Goal: Task Accomplishment & Management: Complete application form

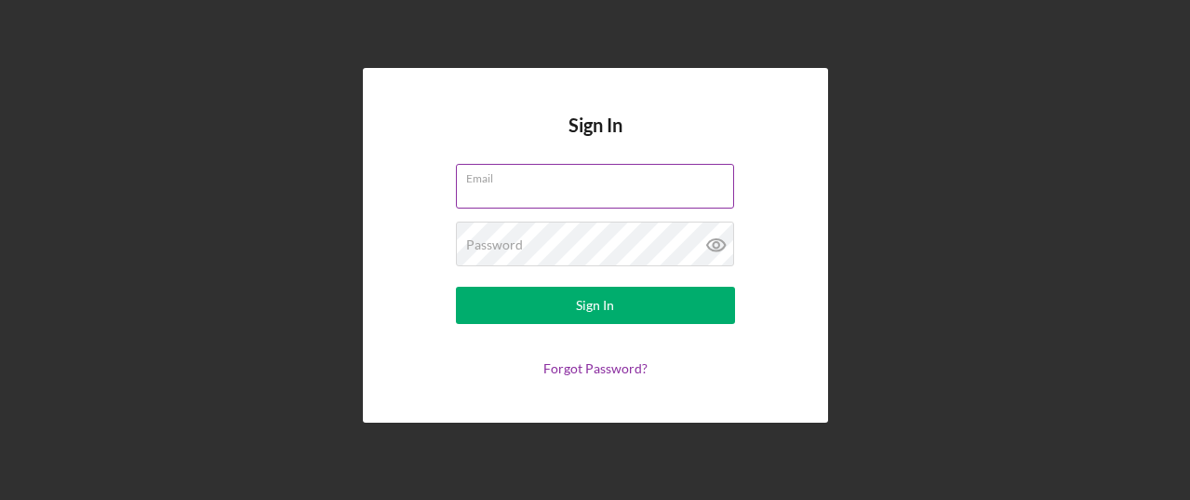
click at [509, 195] on input "Email" at bounding box center [595, 186] width 278 height 45
type input "patrick@rmmfi.org"
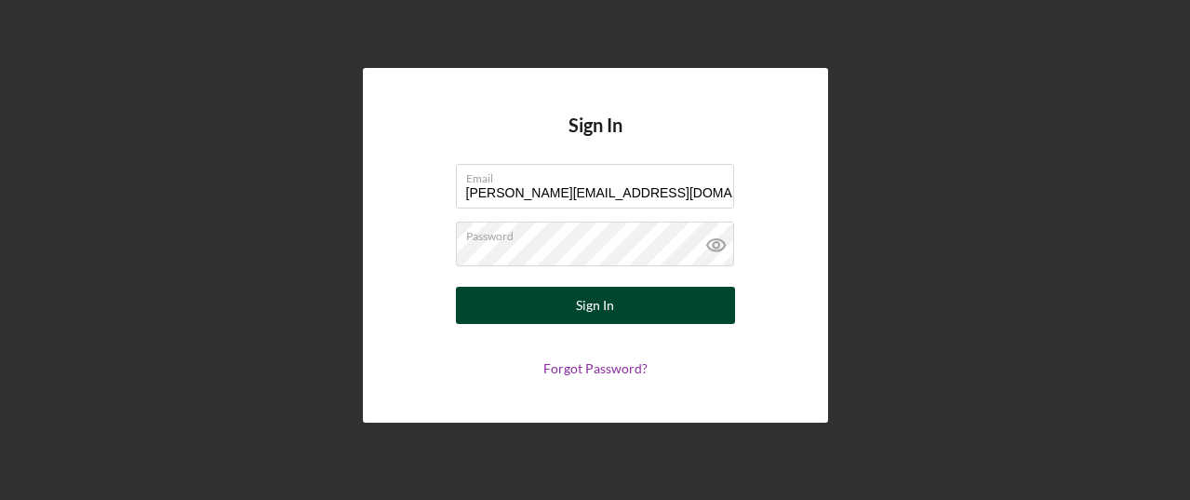
click at [664, 323] on form "Email patrick@rmmfi.org Password Sign In Forgot Password?" at bounding box center [595, 270] width 372 height 212
click at [640, 320] on button "Sign In" at bounding box center [595, 305] width 279 height 37
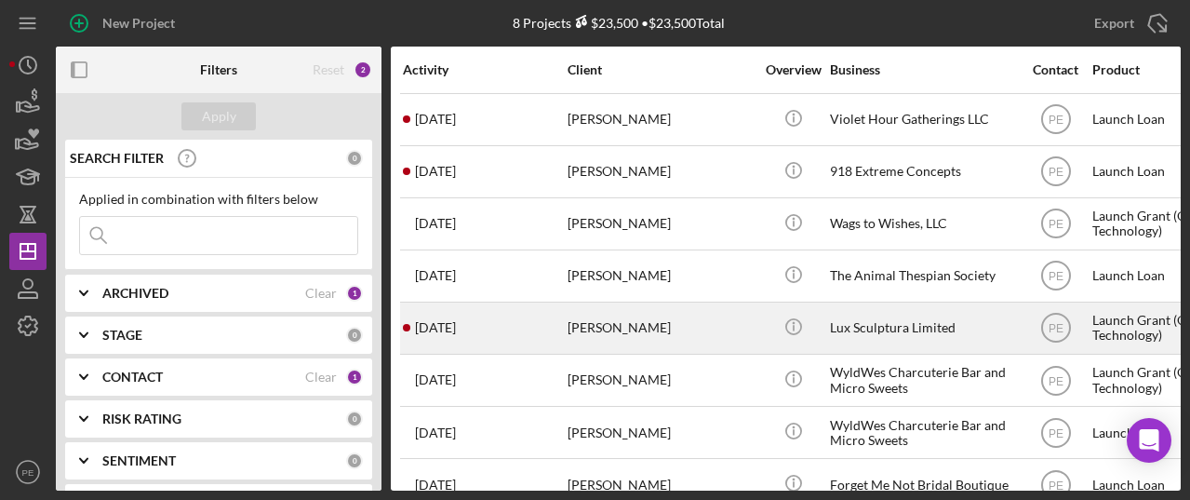
click at [530, 350] on div "1 month ago Roger Lara" at bounding box center [484, 327] width 163 height 49
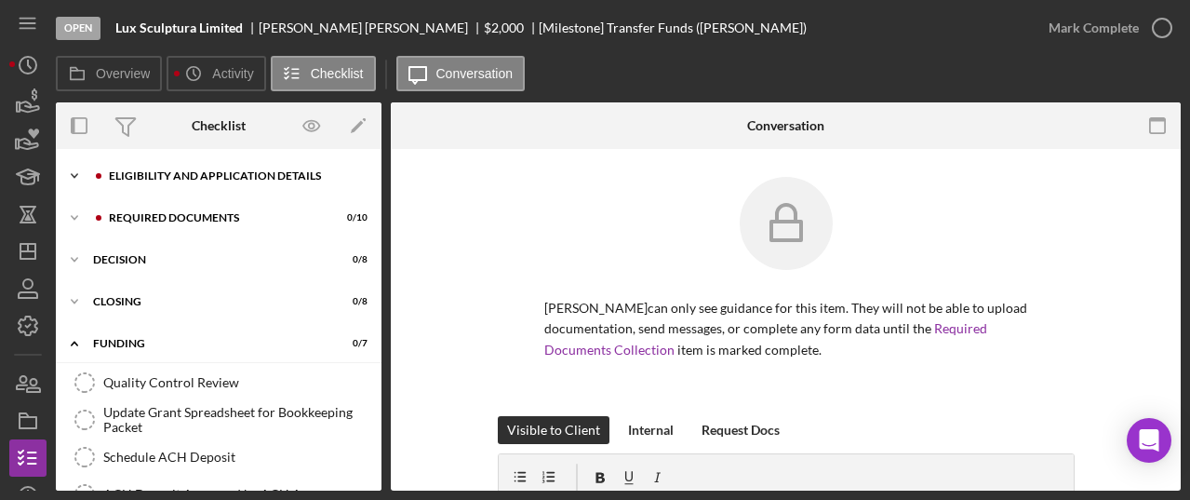
click at [85, 188] on icon "Icon/Expander" at bounding box center [74, 175] width 37 height 37
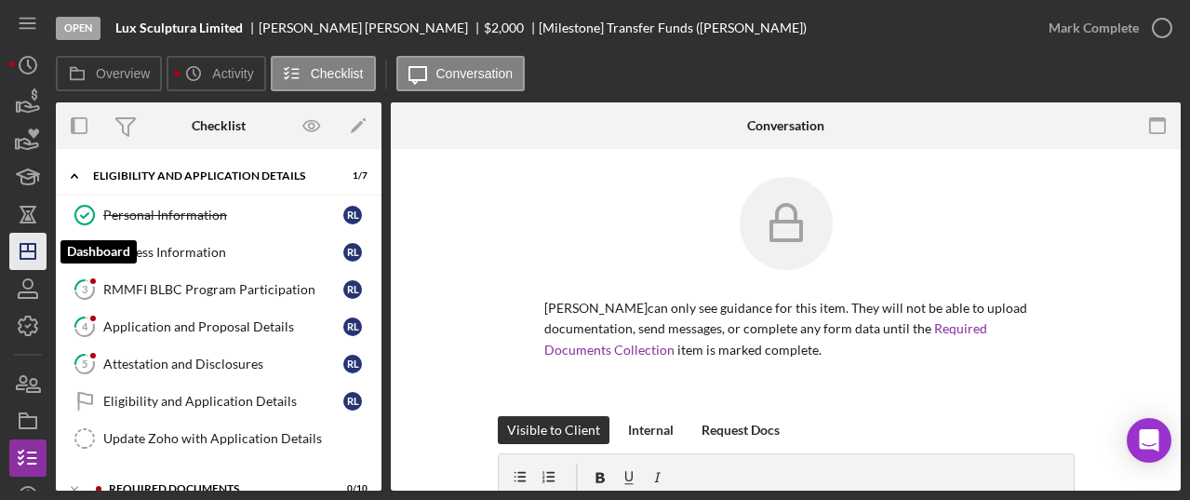
click at [25, 258] on polygon "button" at bounding box center [27, 251] width 15 height 15
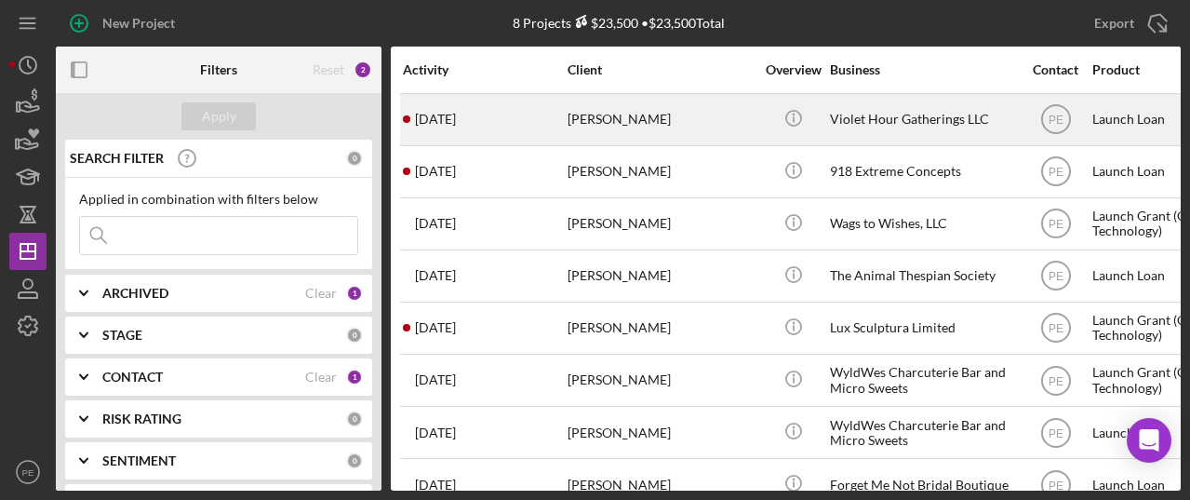
click at [624, 128] on div "Michael Poompan" at bounding box center [661, 119] width 186 height 49
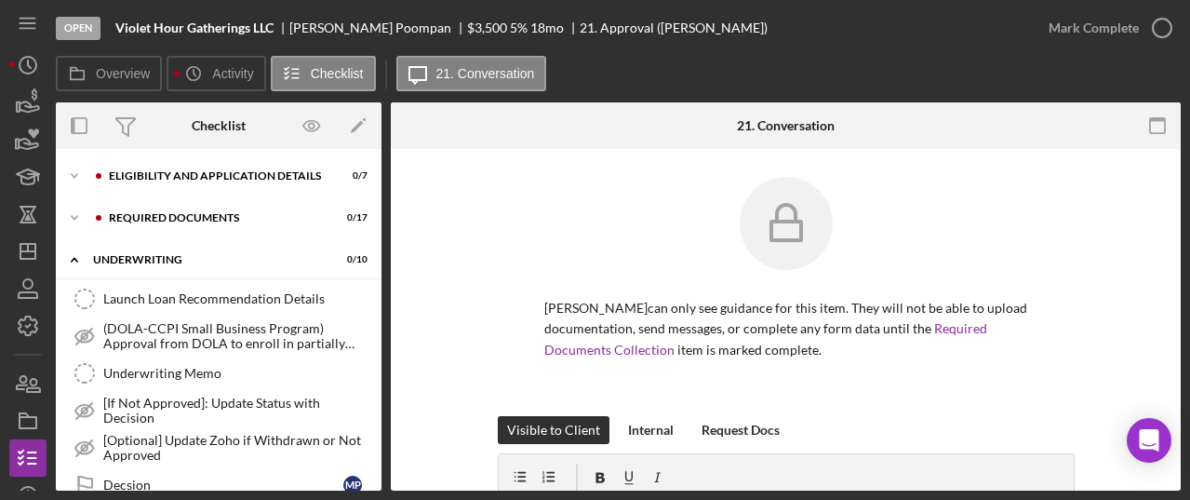
click at [244, 154] on div "Icon/Expander Eligibility and Application Details 0 / 7 Icon/Expander Required …" at bounding box center [219, 320] width 326 height 342
click at [240, 172] on div "Eligibility and Application Details" at bounding box center [233, 175] width 249 height 11
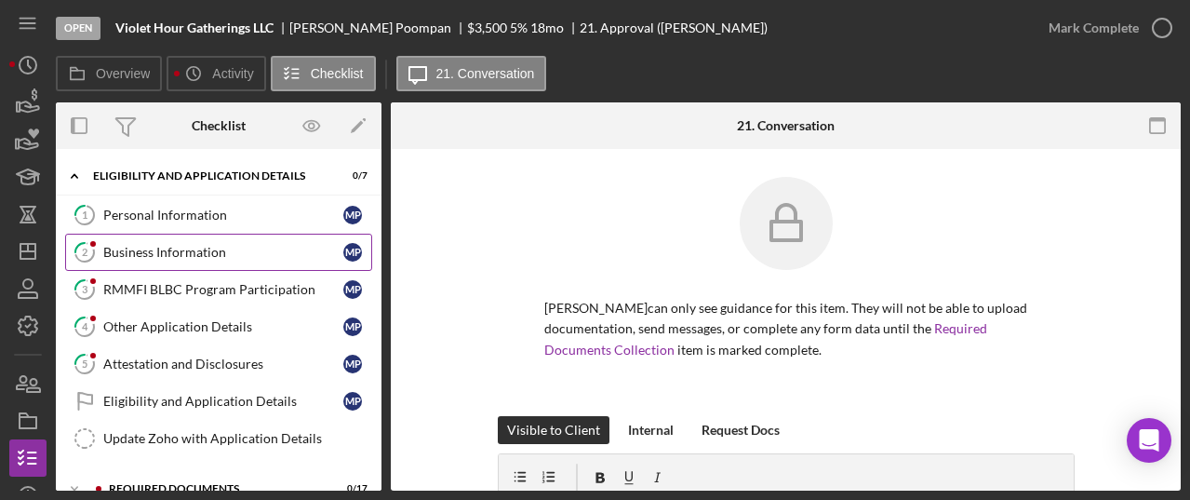
click at [193, 242] on link "2 Business Information M P" at bounding box center [218, 252] width 307 height 37
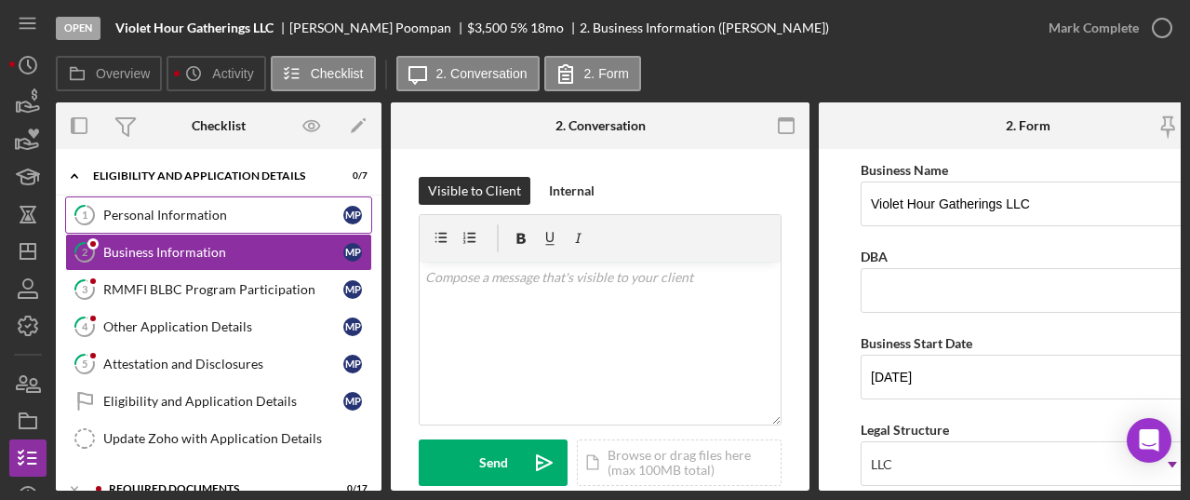
click at [193, 218] on div "Personal Information" at bounding box center [223, 215] width 240 height 15
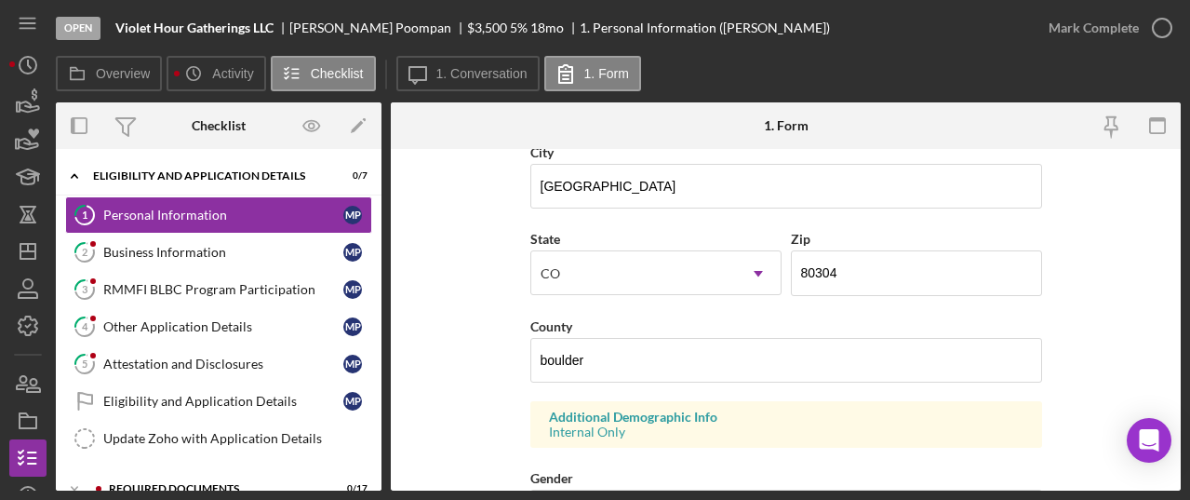
scroll to position [491, 0]
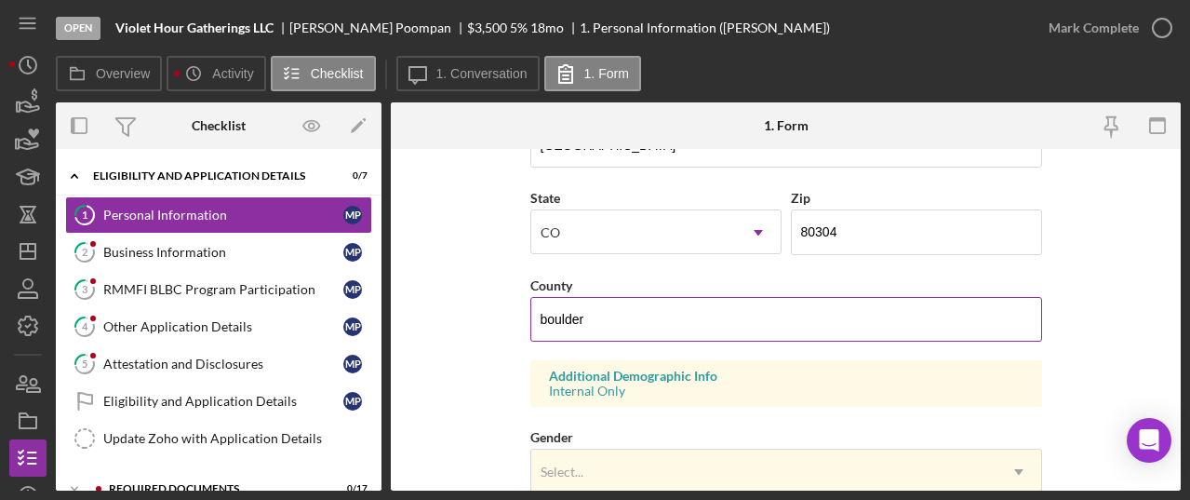
click at [546, 318] on input "boulder" at bounding box center [786, 319] width 512 height 45
type input "Boulder"
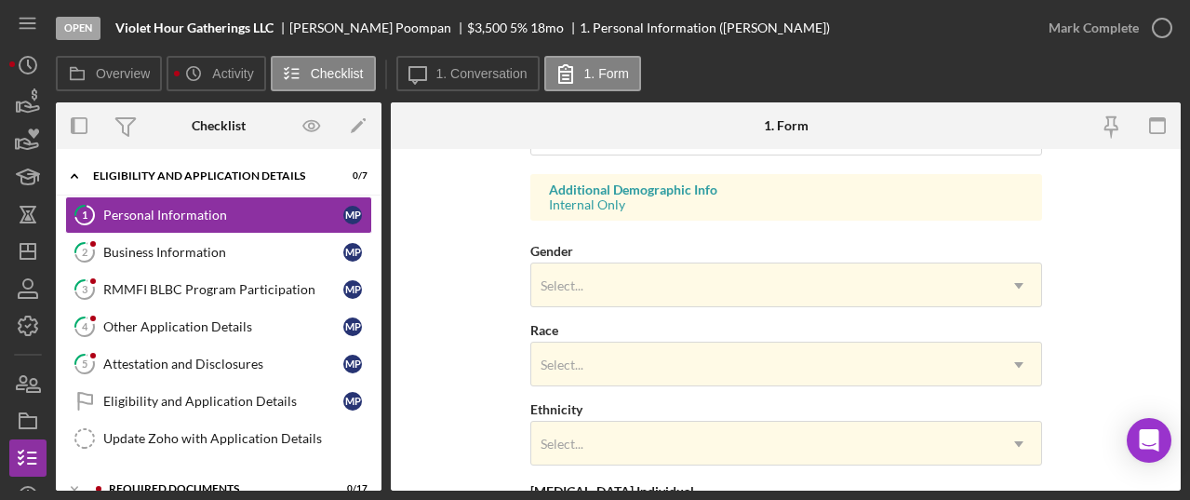
click at [965, 366] on div "Select..." at bounding box center [763, 364] width 465 height 43
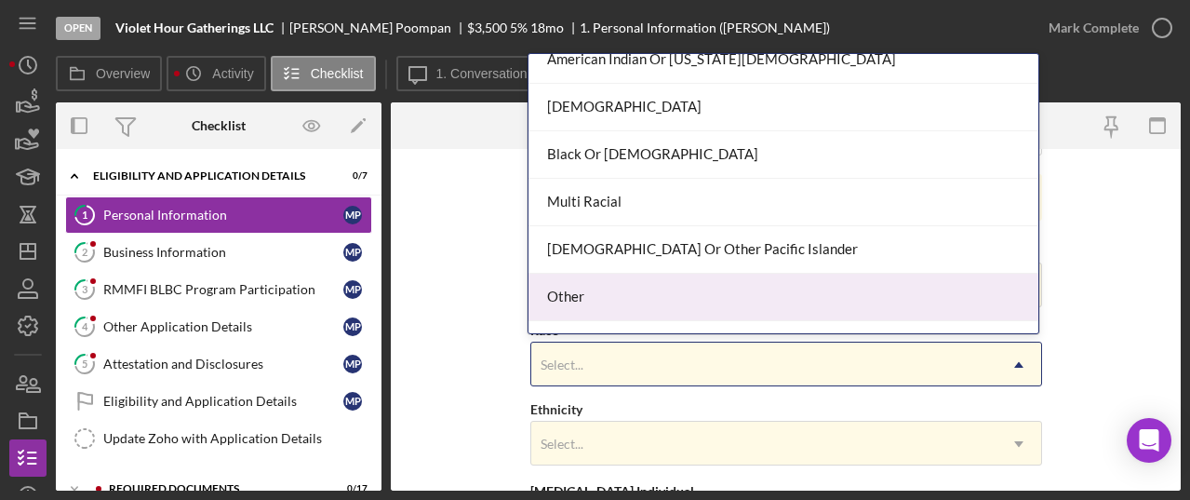
scroll to position [101, 0]
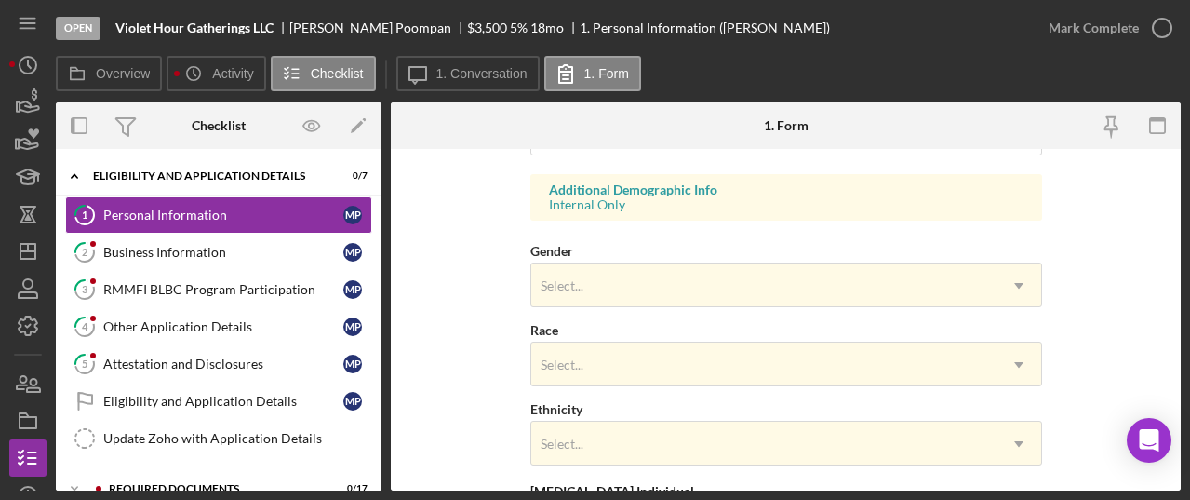
click at [1163, 368] on form "First Name Michael Middle Name Sean Last Name Poompan Job Title Owner Date of B…" at bounding box center [786, 320] width 790 height 342
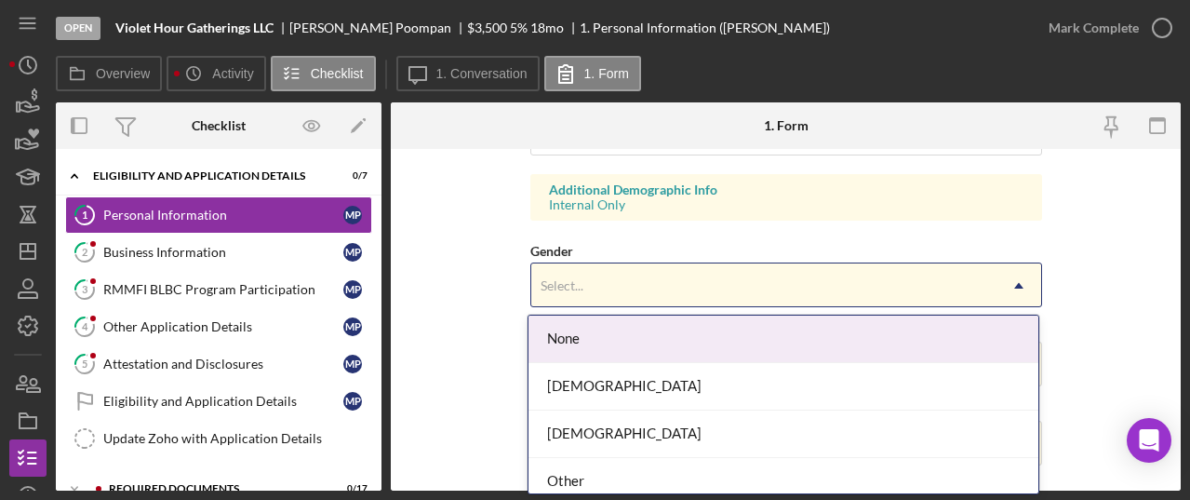
click at [903, 288] on div "Select..." at bounding box center [763, 285] width 465 height 43
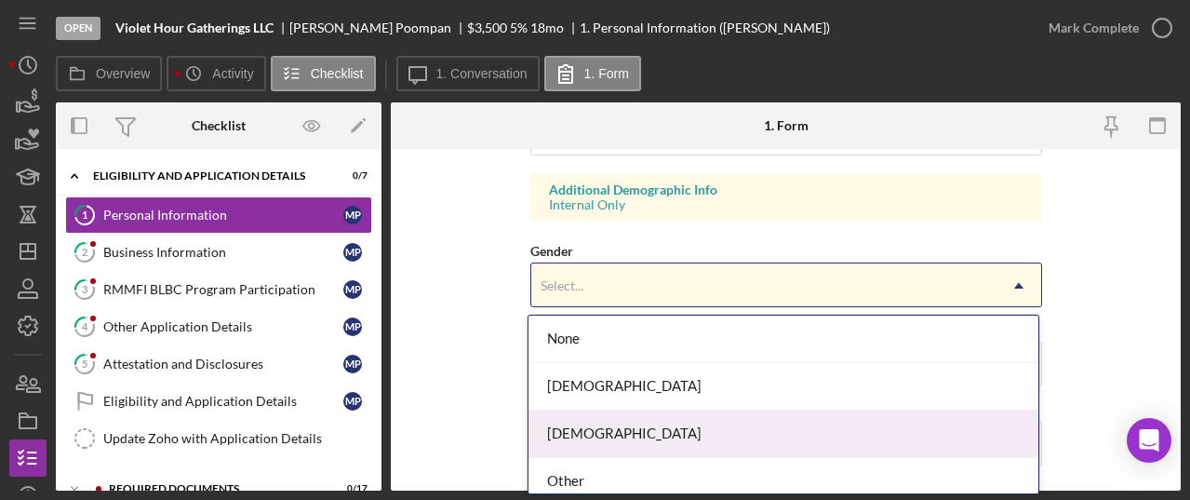
click at [780, 418] on div "Male" at bounding box center [784, 433] width 510 height 47
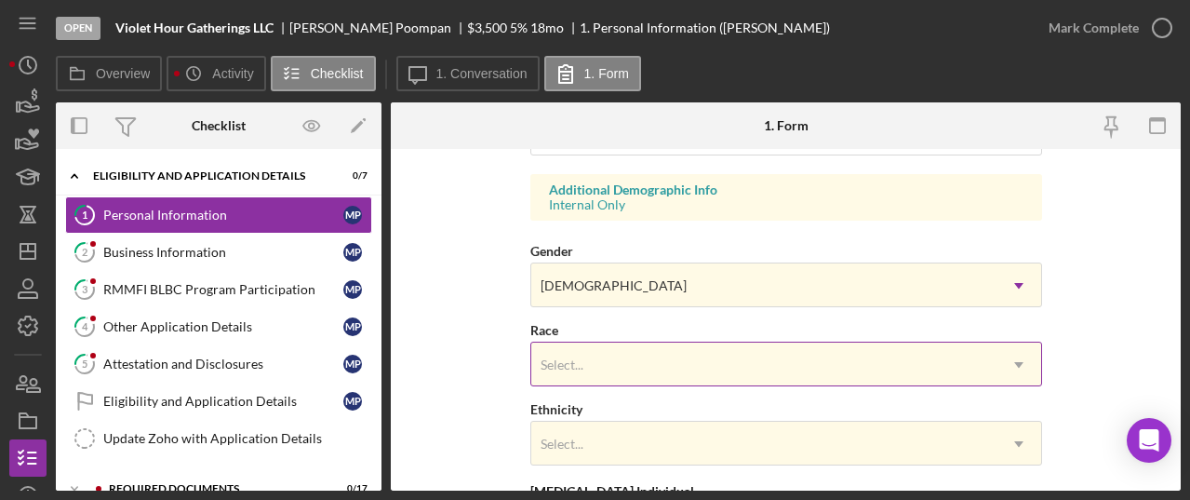
click at [778, 382] on div "Select..." at bounding box center [763, 364] width 465 height 43
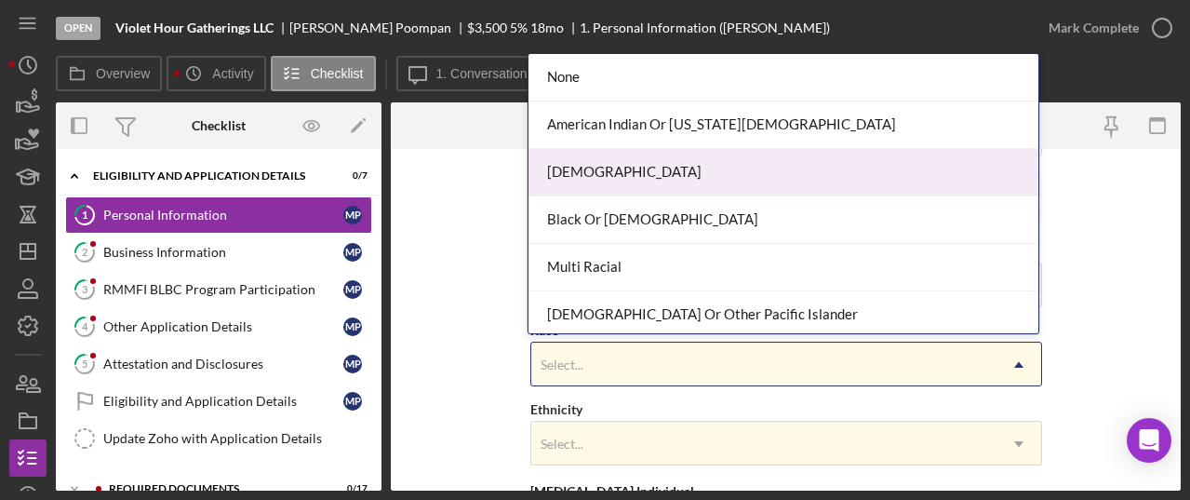
click at [663, 175] on div "Asian" at bounding box center [784, 172] width 510 height 47
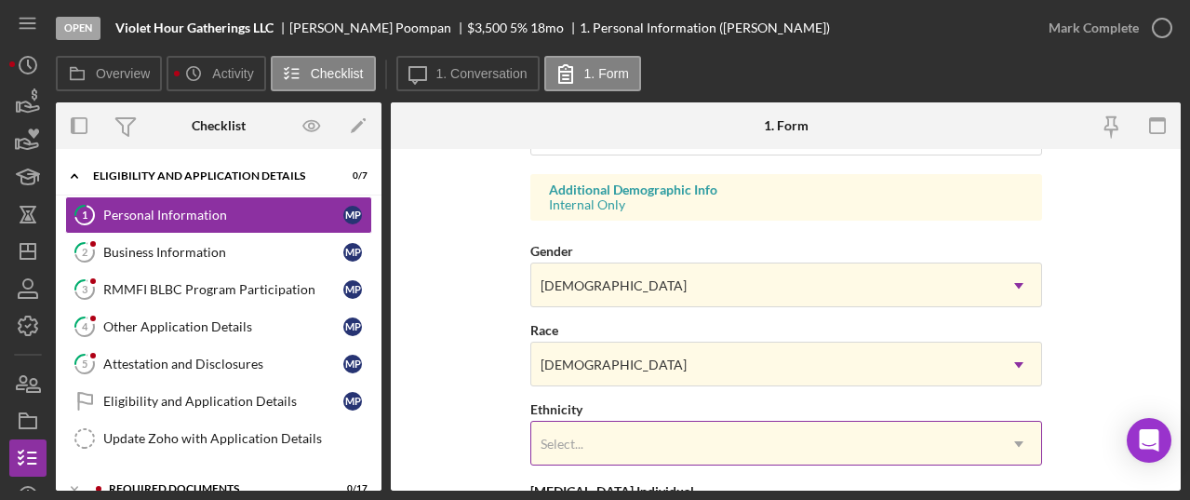
click at [732, 458] on div "Select..." at bounding box center [763, 444] width 465 height 43
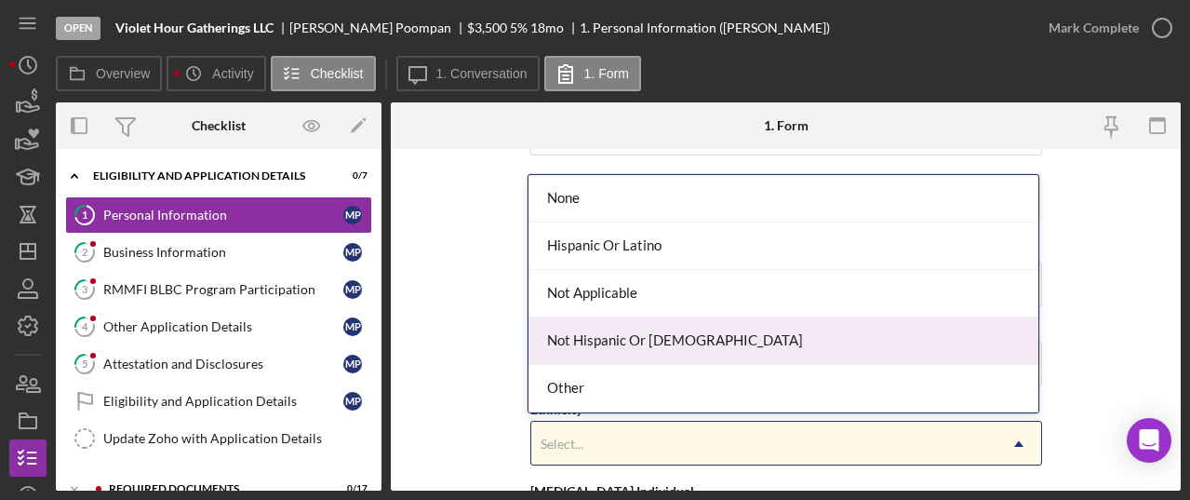
click at [655, 339] on div "Not Hispanic Or Latino" at bounding box center [784, 340] width 510 height 47
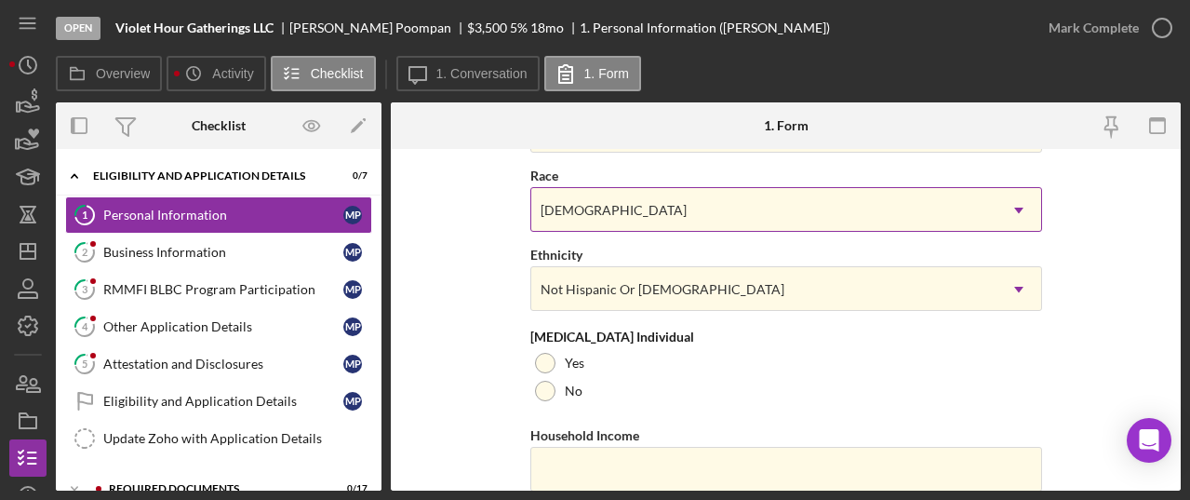
scroll to position [838, 0]
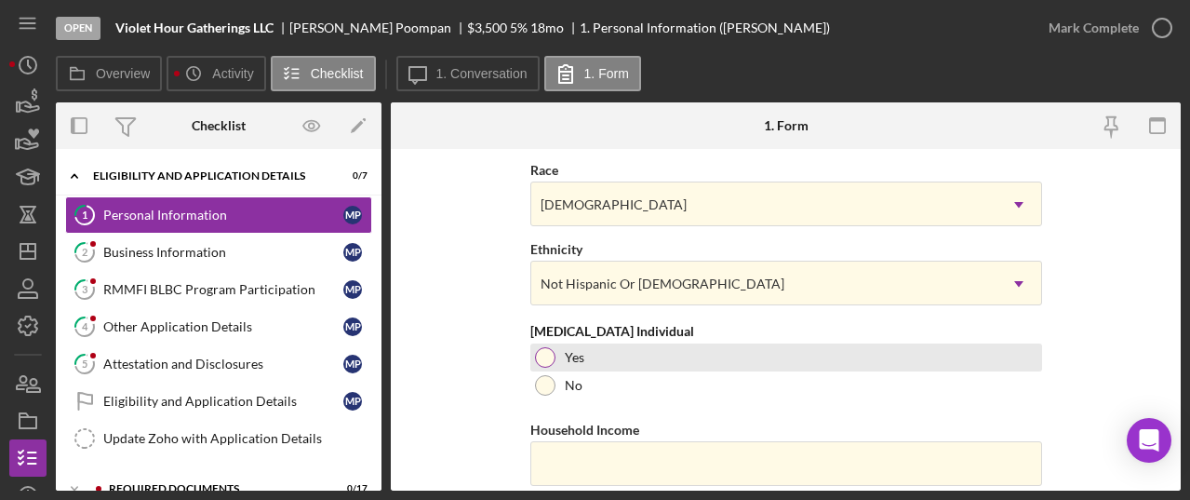
click at [543, 361] on div at bounding box center [545, 357] width 20 height 20
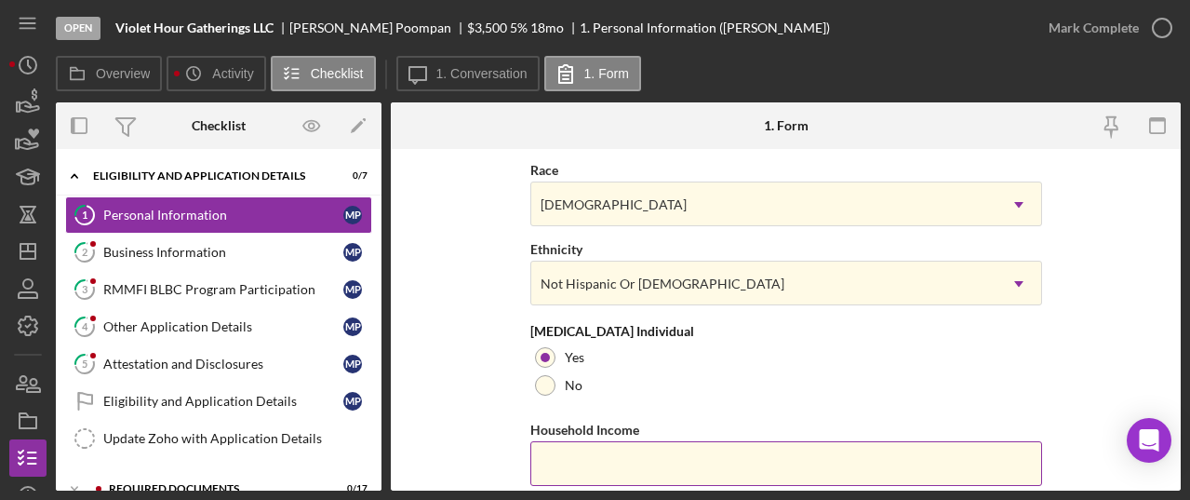
click at [551, 475] on input "Household Income" at bounding box center [786, 463] width 512 height 45
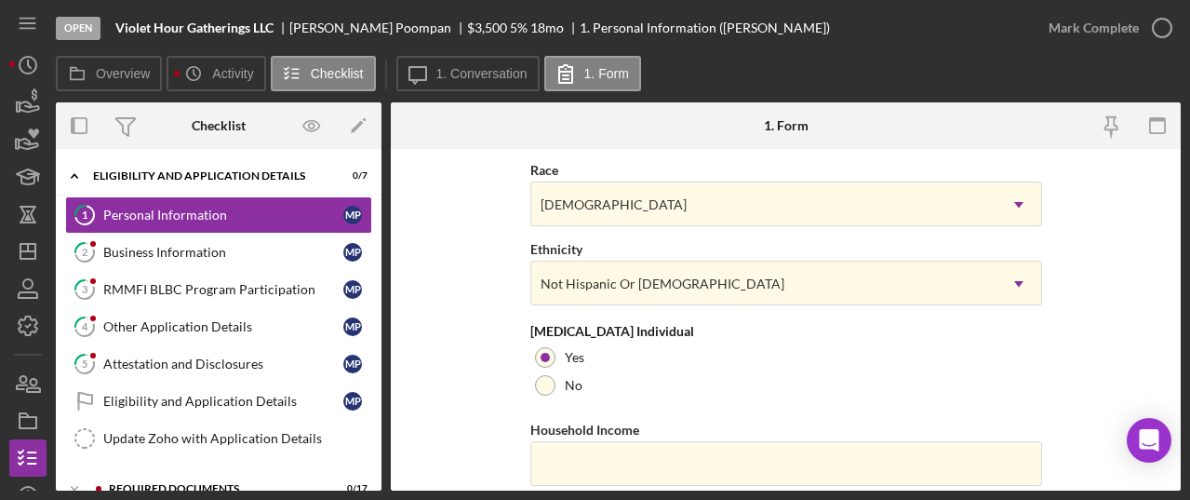
click at [438, 439] on form "First Name Michael Middle Name Sean Last Name Poompan Job Title Owner Date of B…" at bounding box center [786, 320] width 790 height 342
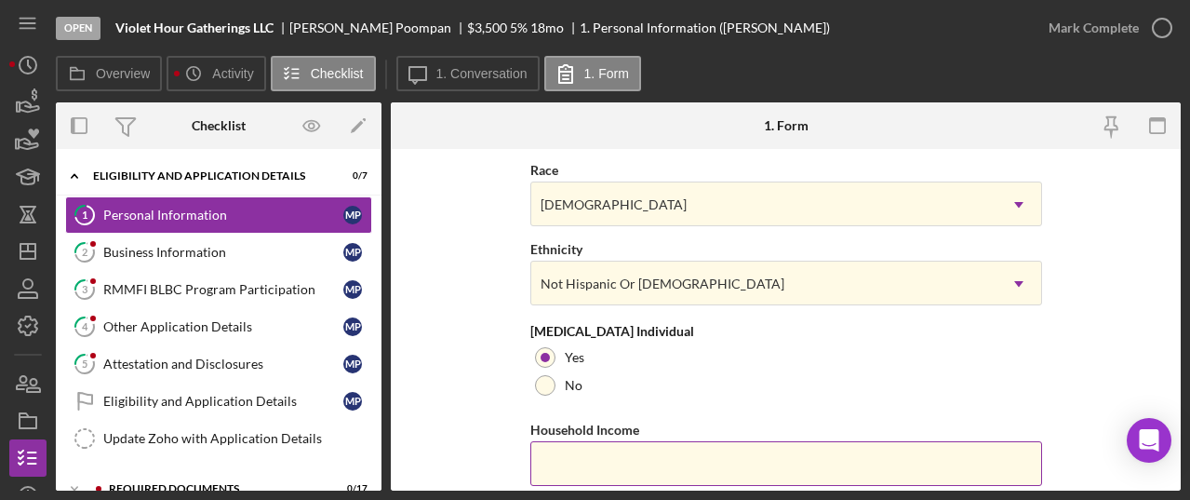
click at [595, 468] on input "Household Income" at bounding box center [786, 463] width 512 height 45
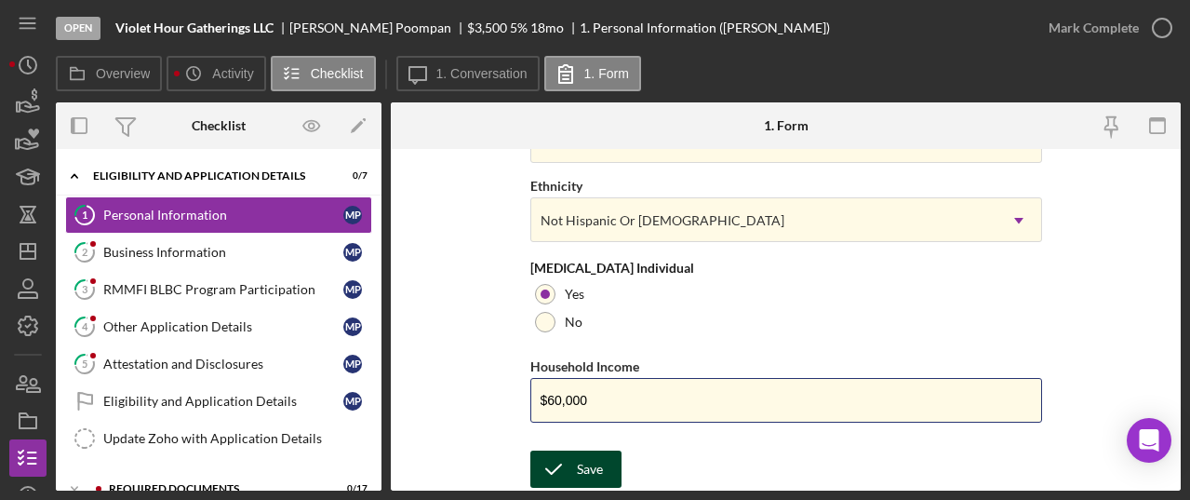
type input "$60,000"
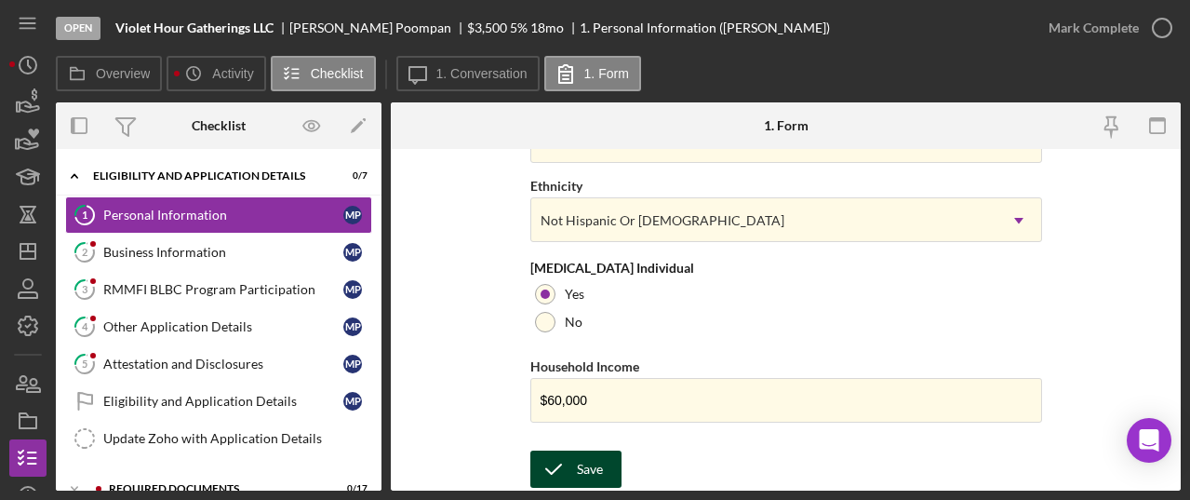
click at [559, 463] on icon "submit" at bounding box center [553, 469] width 47 height 47
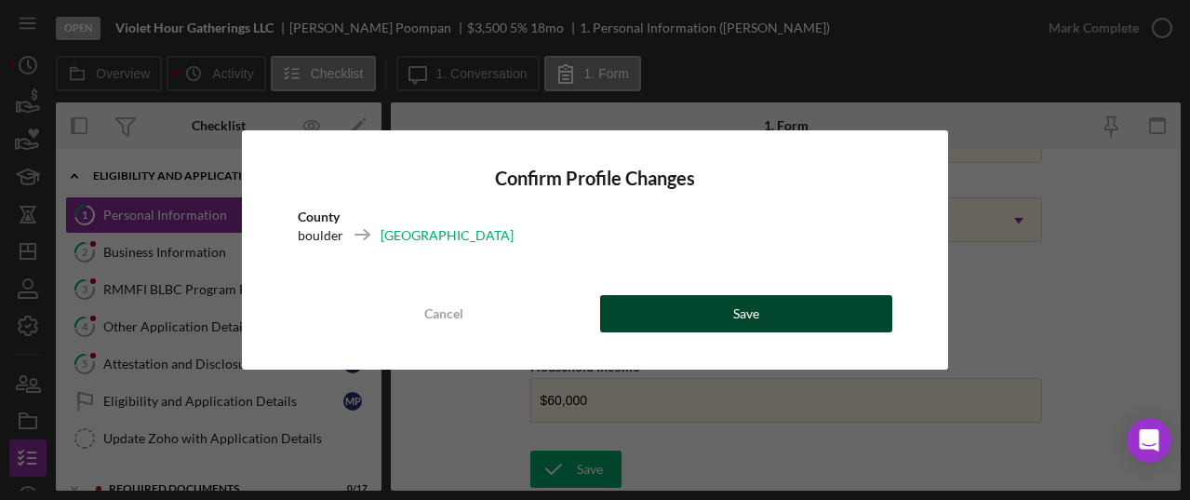
click at [695, 302] on button "Save" at bounding box center [746, 313] width 293 height 37
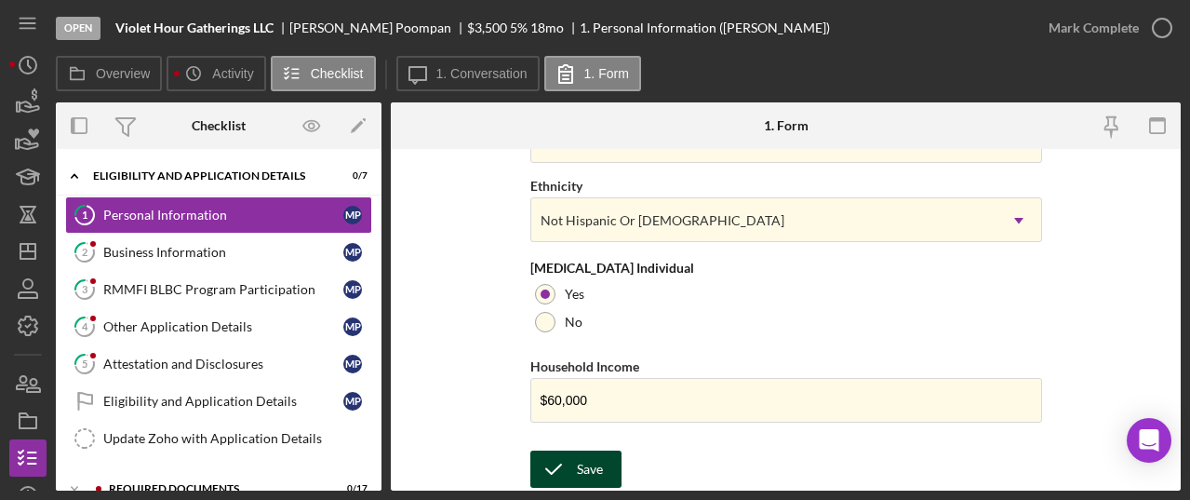
click at [592, 463] on div "Save" at bounding box center [590, 468] width 26 height 37
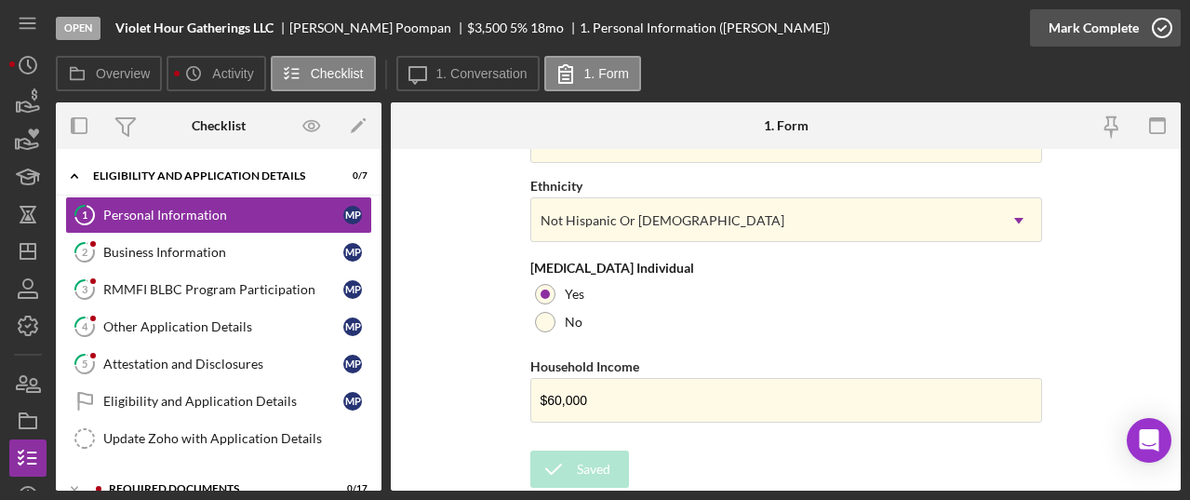
click at [1113, 22] on div "Mark Complete" at bounding box center [1094, 27] width 90 height 37
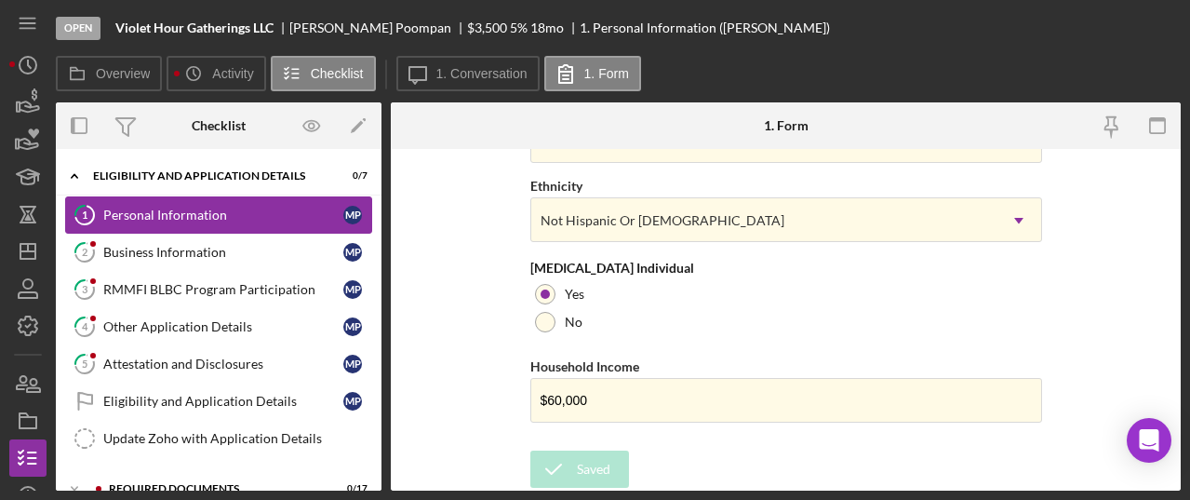
scroll to position [527, 0]
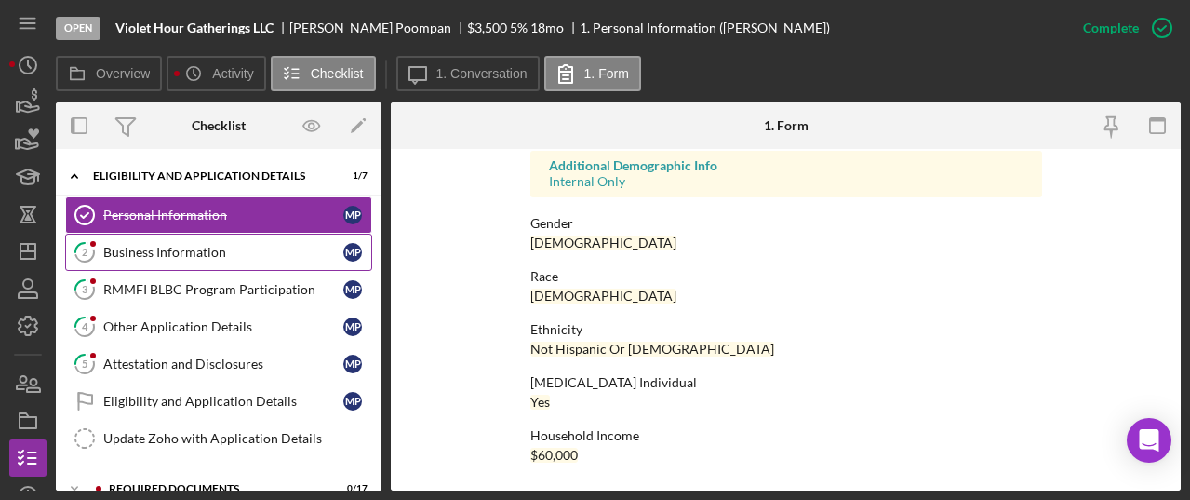
click at [168, 252] on div "Business Information" at bounding box center [223, 252] width 240 height 15
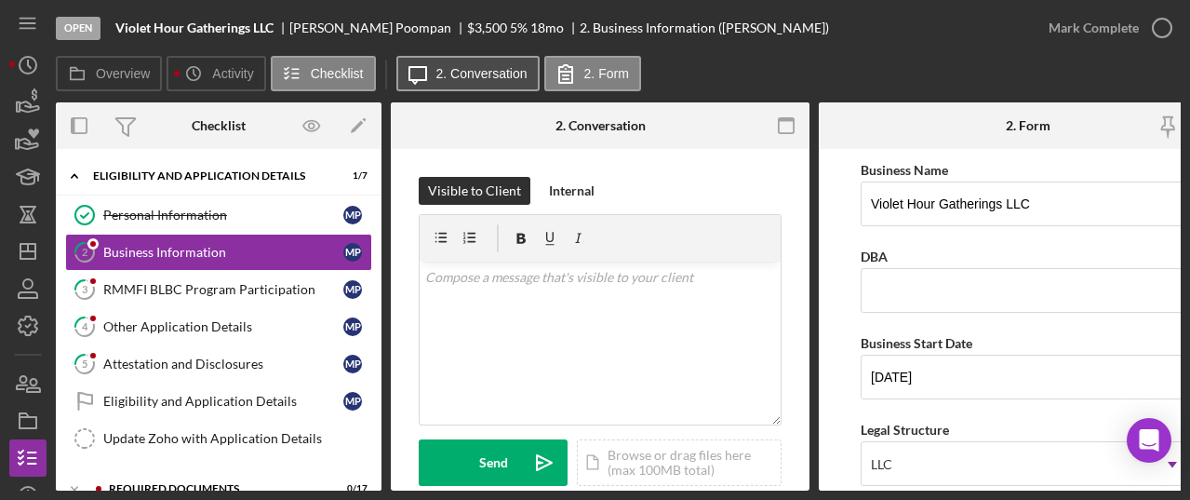
click at [457, 63] on button "Icon/Message 2. Conversation" at bounding box center [467, 73] width 143 height 35
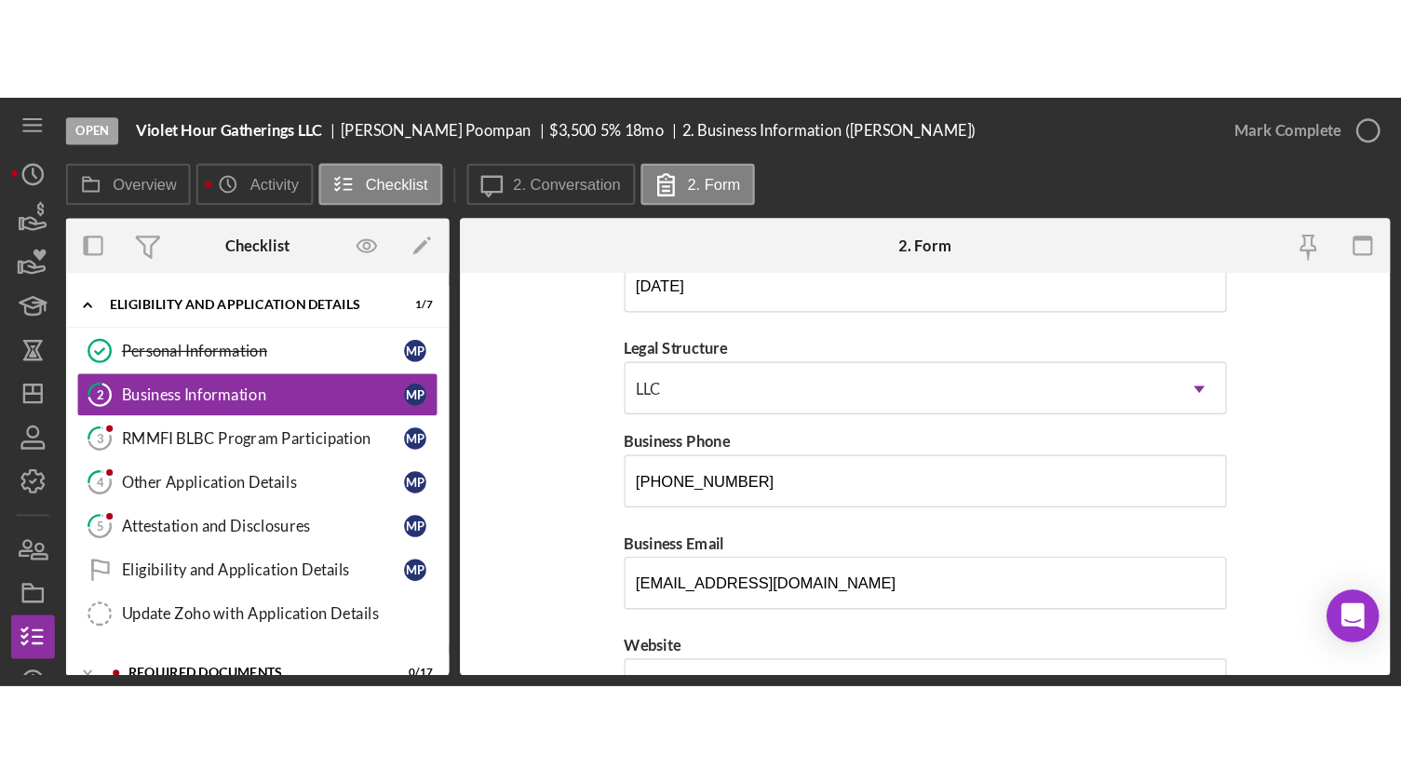
scroll to position [235, 0]
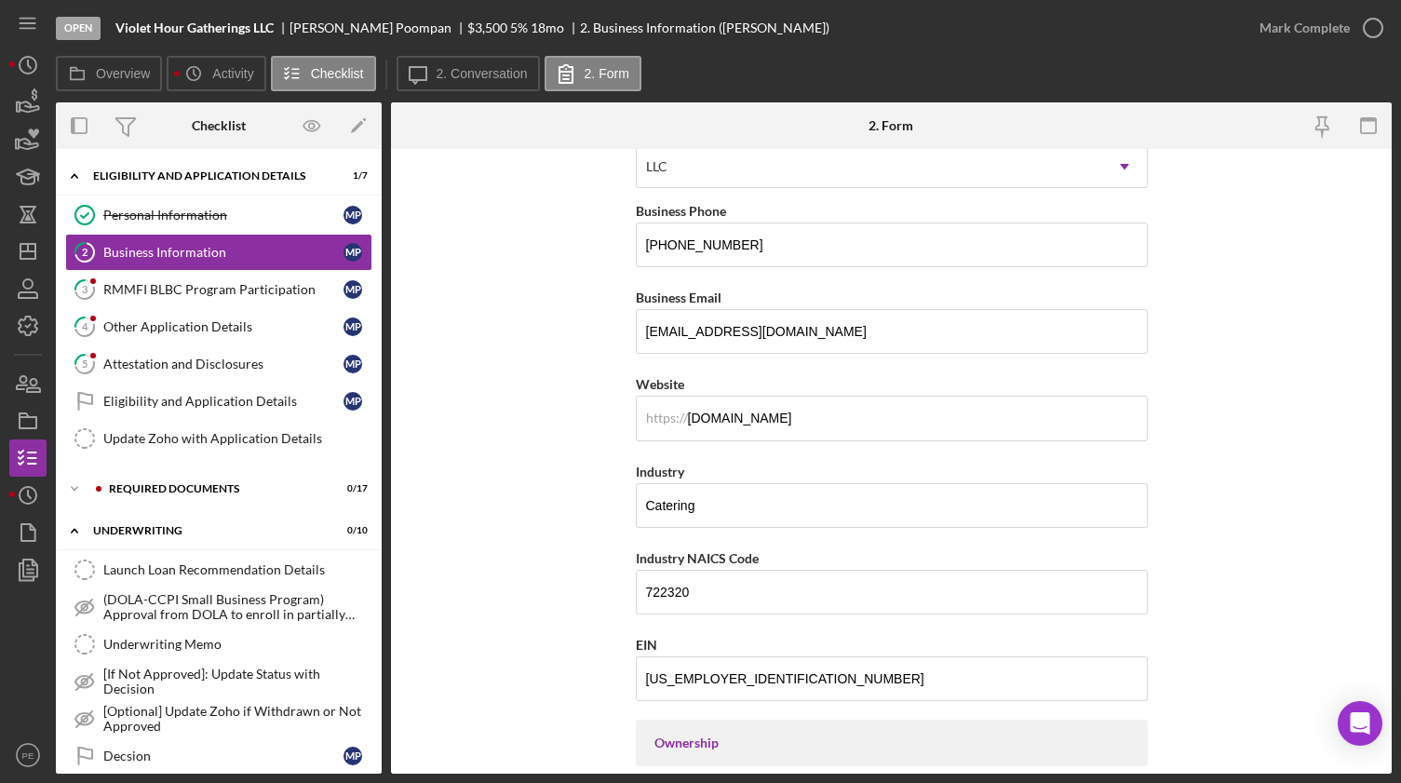
click at [565, 284] on form "Business Name Violet Hour Gatherings LLC DBA Business Start Date 09/16/2025 Leg…" at bounding box center [891, 461] width 1000 height 624
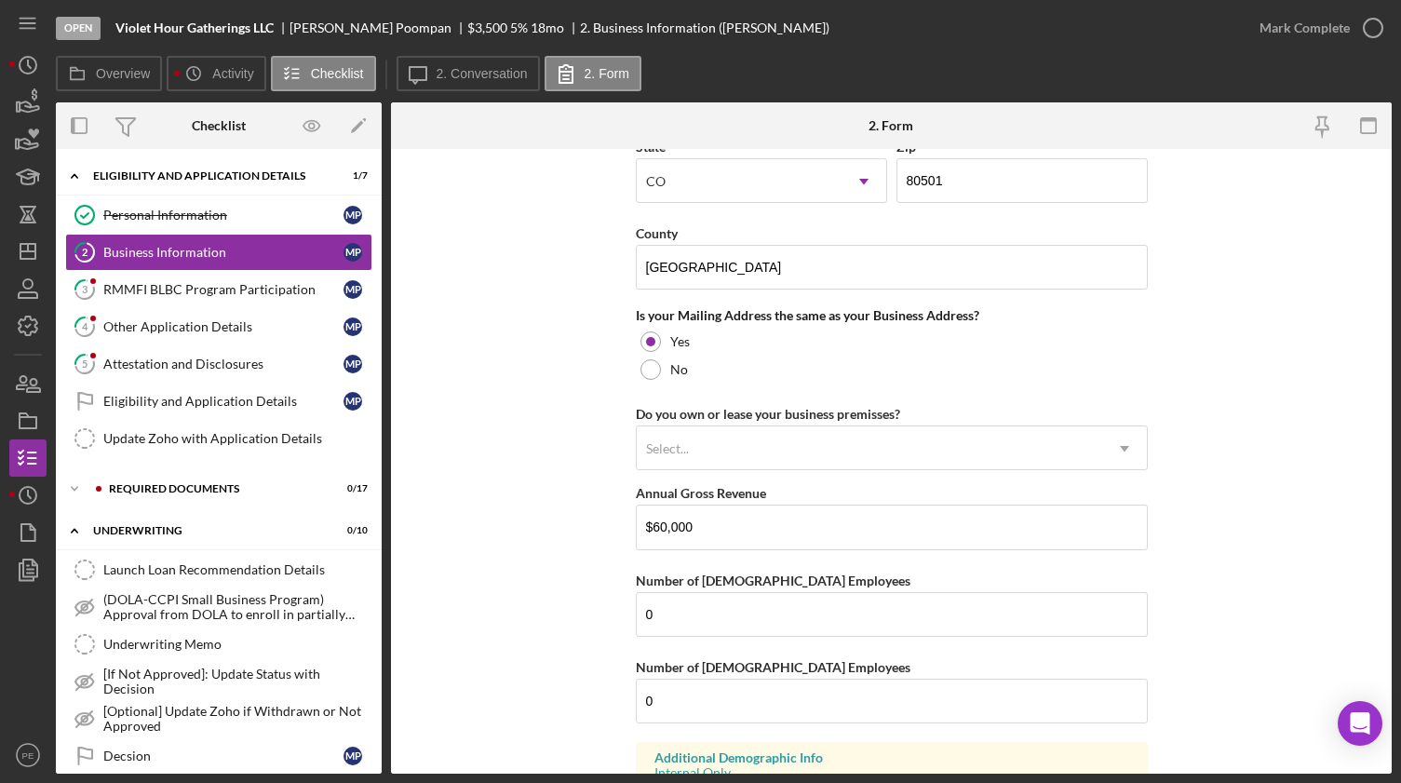
scroll to position [1305, 0]
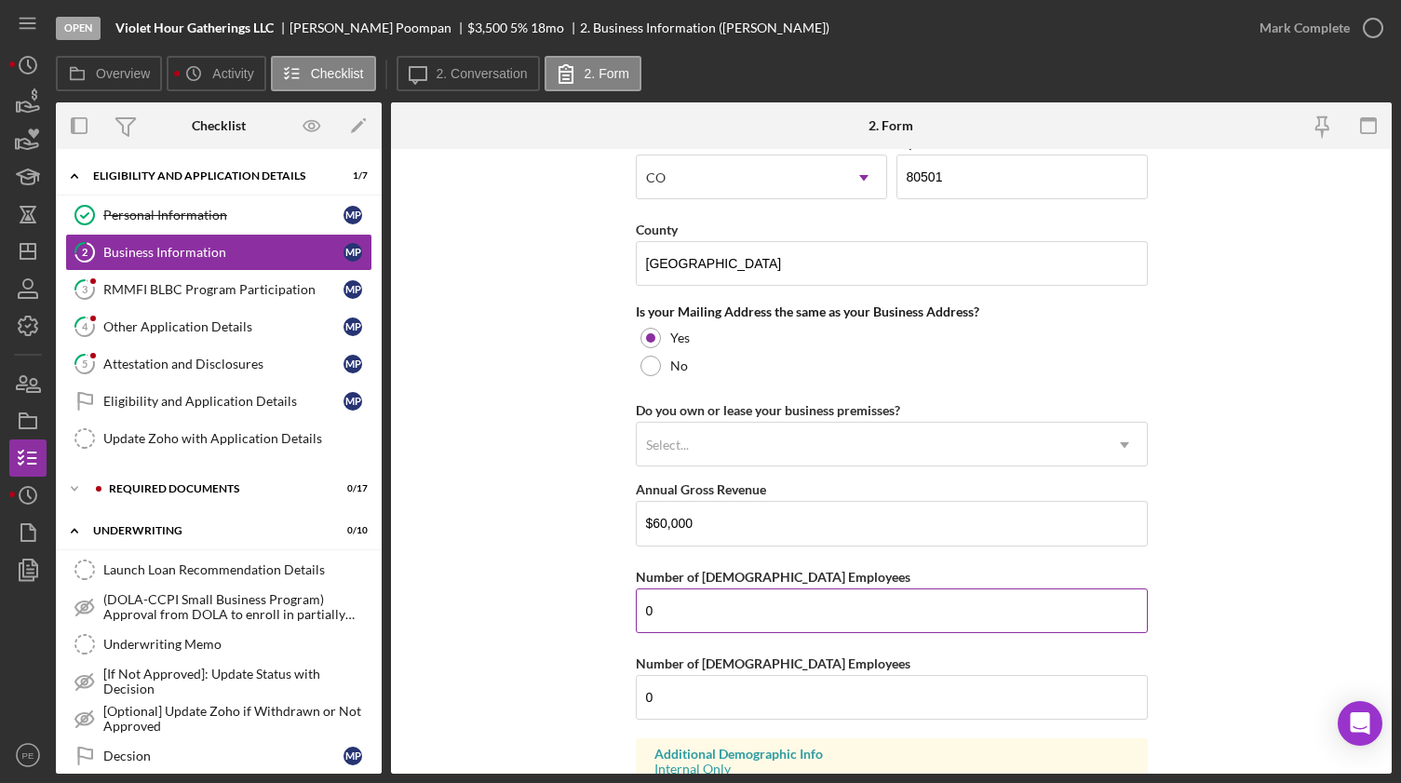
click at [694, 499] on input "0" at bounding box center [892, 610] width 512 height 45
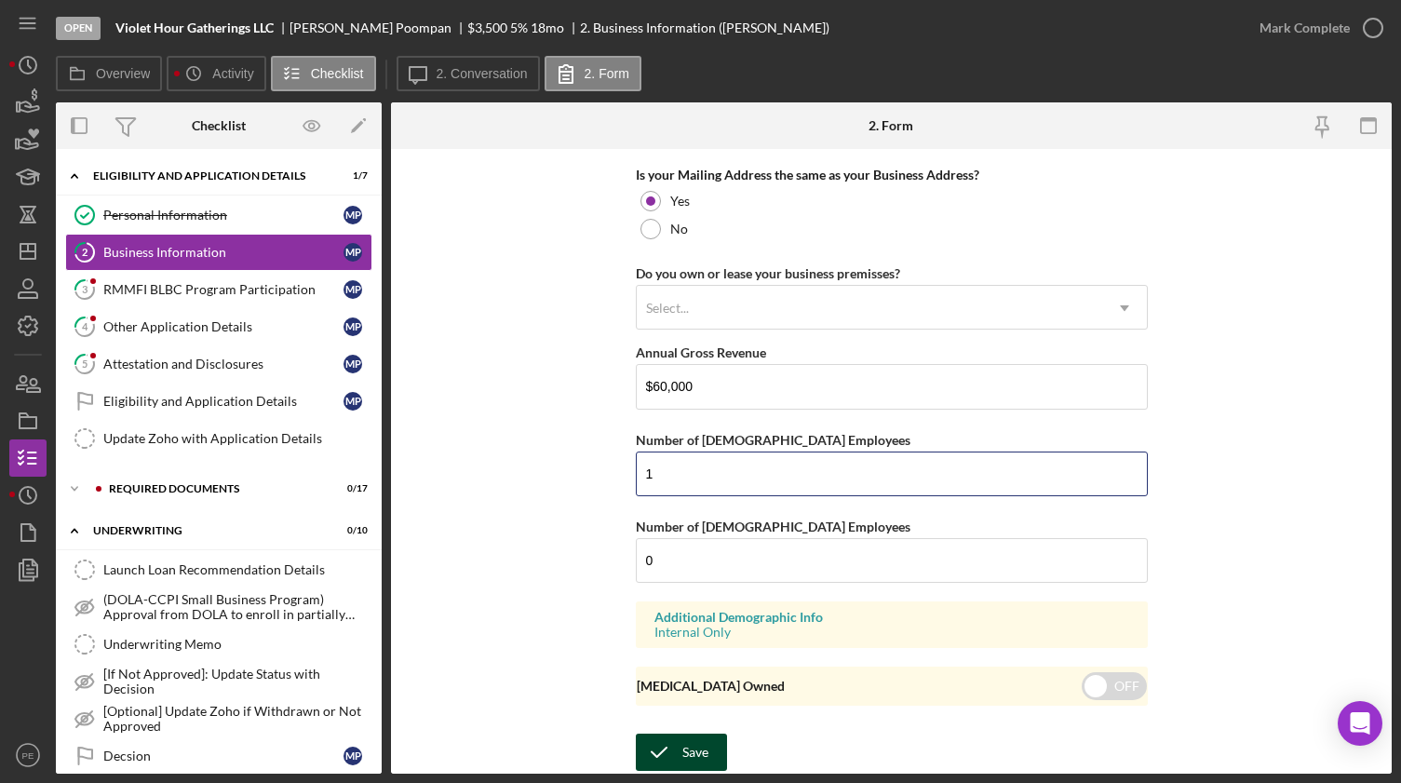
type input "1"
click at [711, 499] on button "Save" at bounding box center [681, 751] width 91 height 37
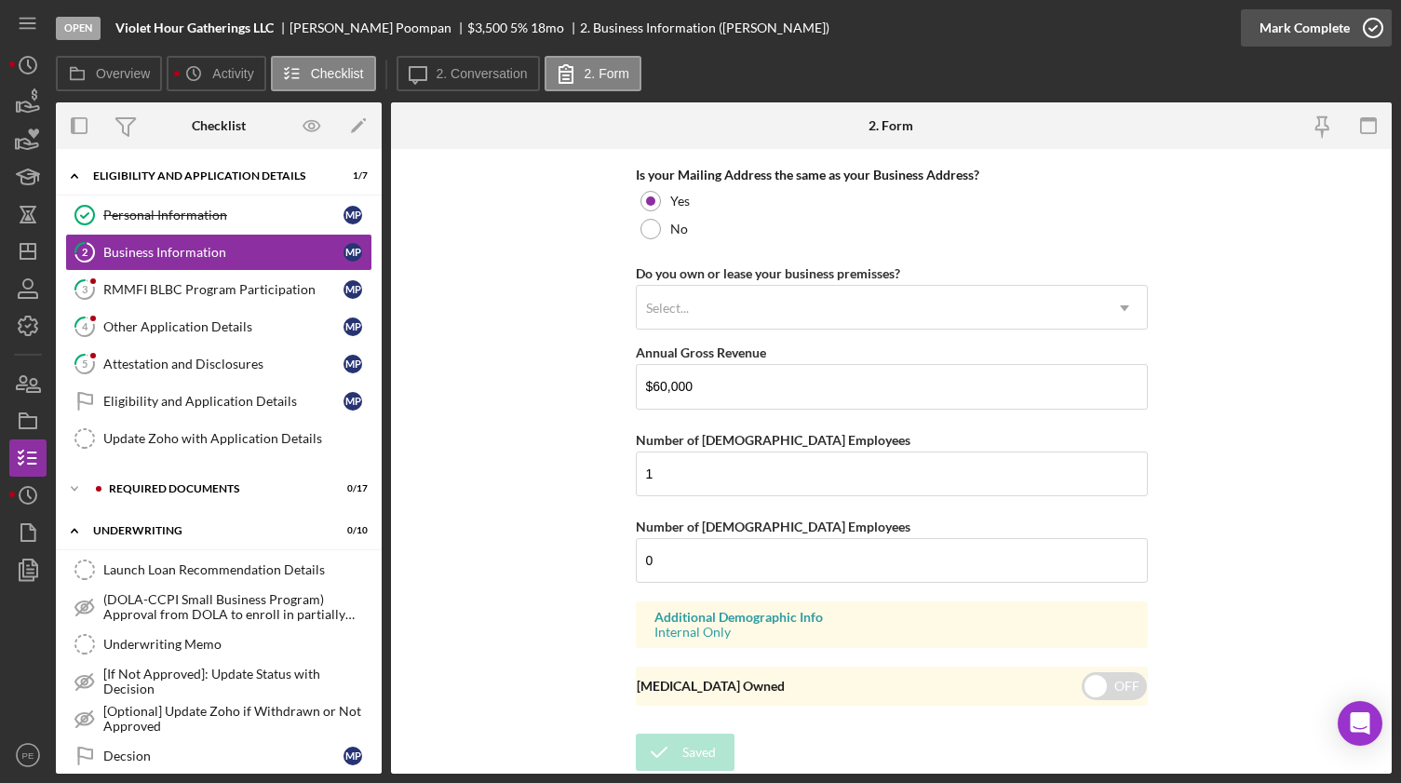
click at [1189, 20] on div "Mark Complete" at bounding box center [1304, 27] width 90 height 37
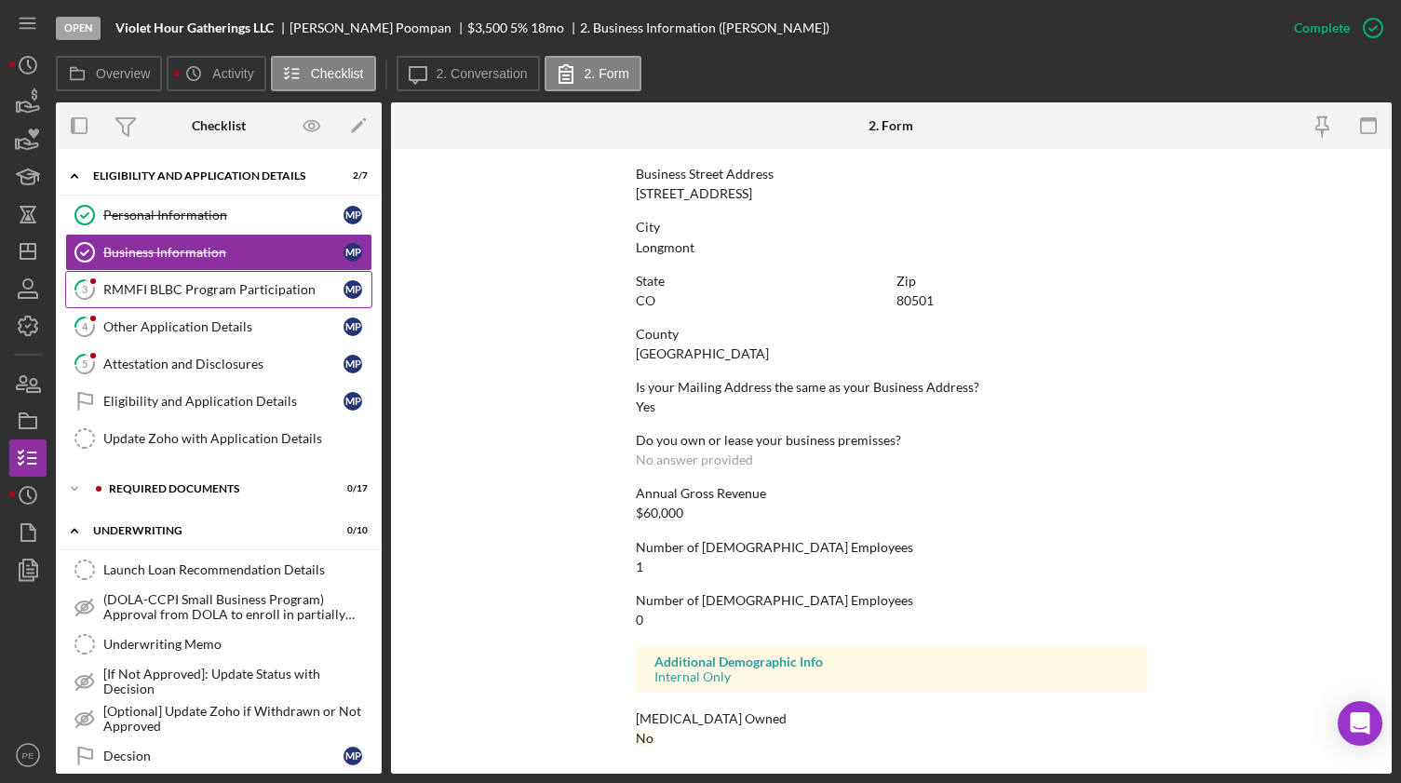
click at [188, 289] on div "RMMFI BLBC Program Participation" at bounding box center [223, 289] width 240 height 15
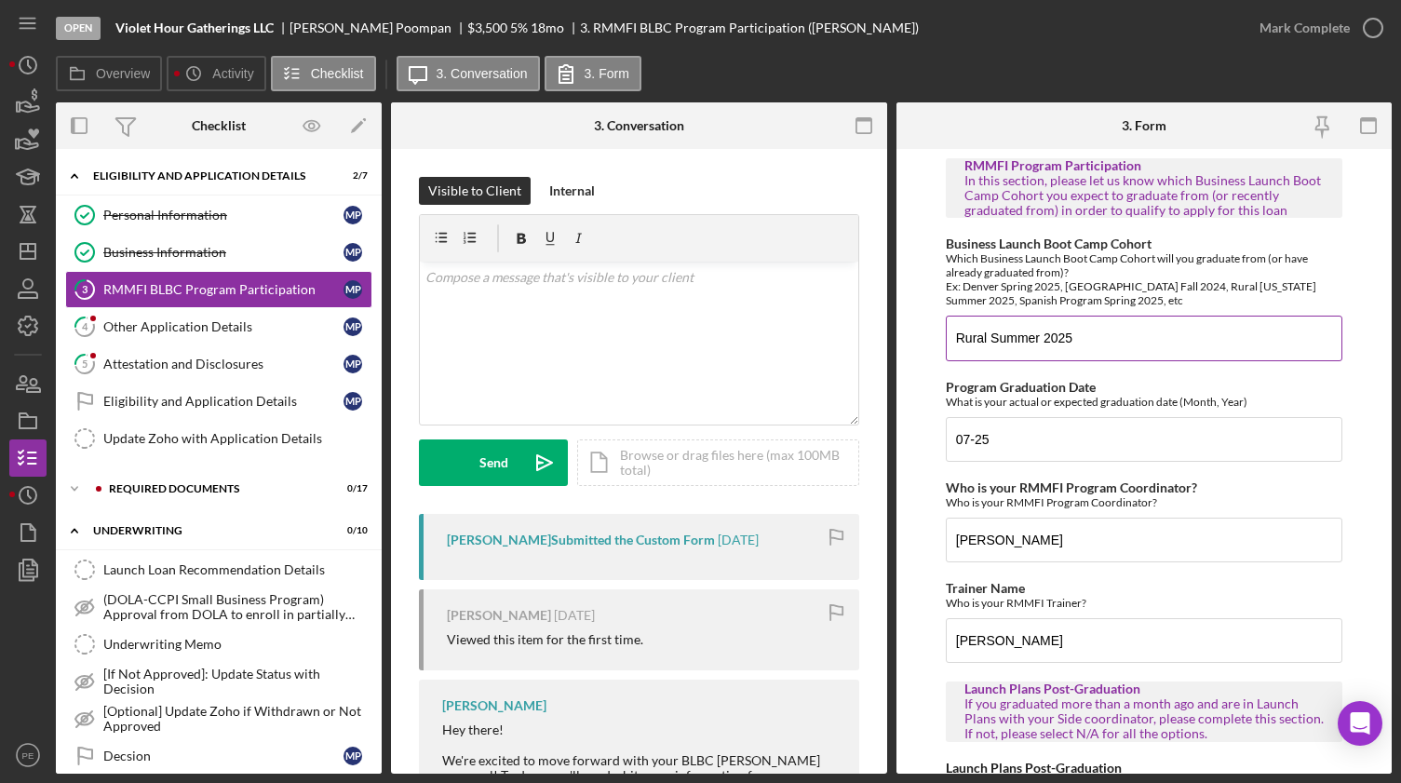
click at [1094, 337] on input "Rural Summer 2025" at bounding box center [1144, 337] width 396 height 45
type input "R"
click at [1039, 341] on input "Business Launch Boot Camp Cohort" at bounding box center [1144, 337] width 396 height 45
type input "BLBC-EN-20-2025"
click at [1018, 439] on input "07-25" at bounding box center [1144, 439] width 396 height 45
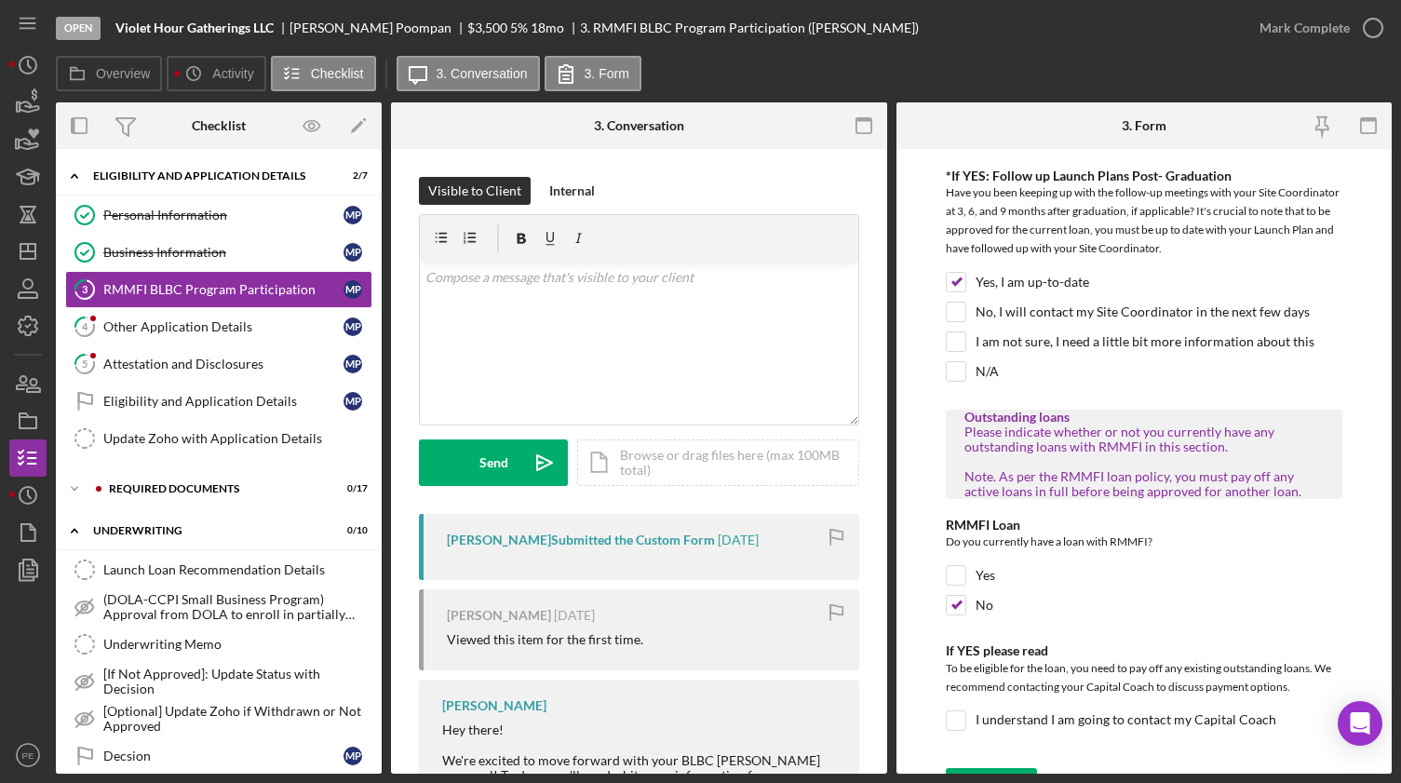
scroll to position [937, 0]
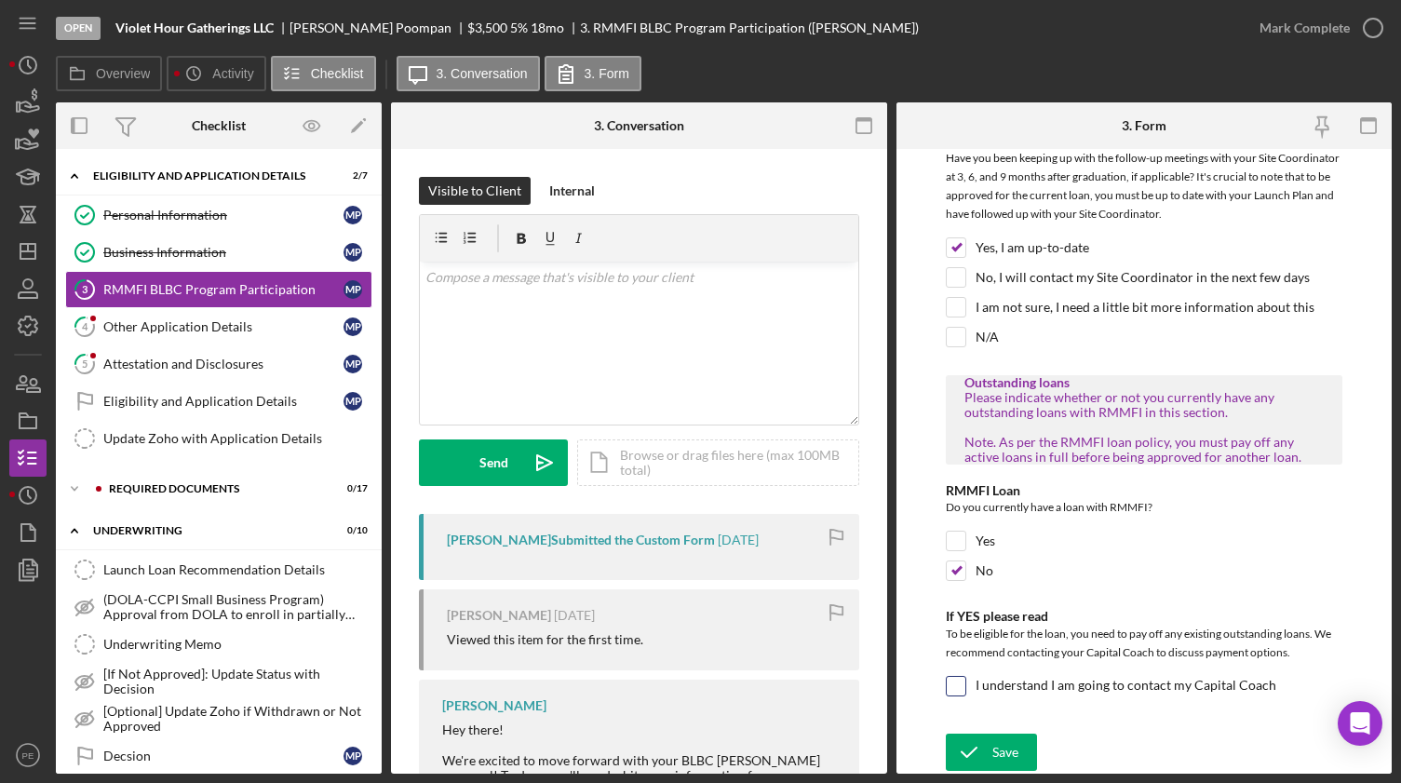
type input "07-23-2025"
click at [949, 499] on input "I understand I am going to contact my Capital Coach" at bounding box center [955, 686] width 19 height 19
checkbox input "true"
click at [992, 499] on div "Save" at bounding box center [1005, 751] width 26 height 37
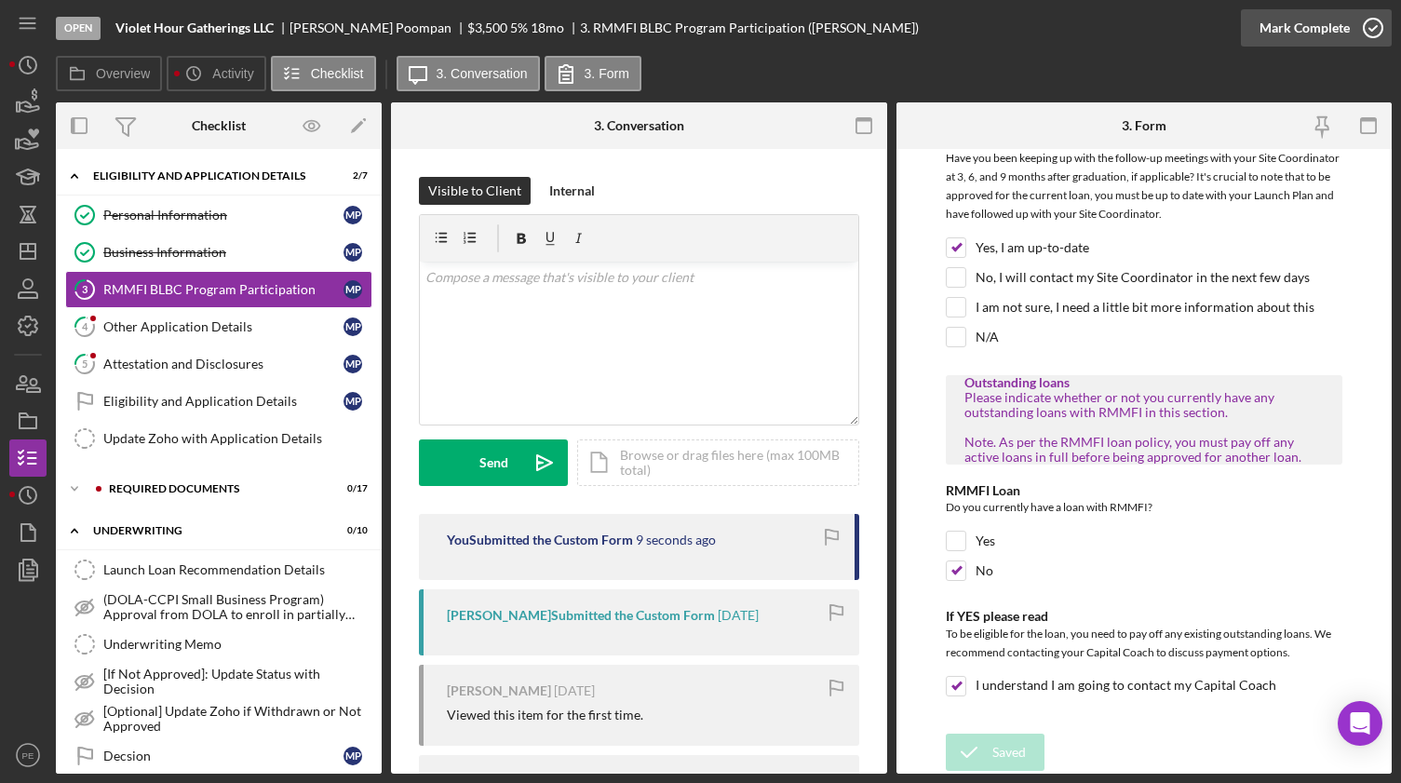
click at [1189, 34] on div "Mark Complete" at bounding box center [1304, 27] width 90 height 37
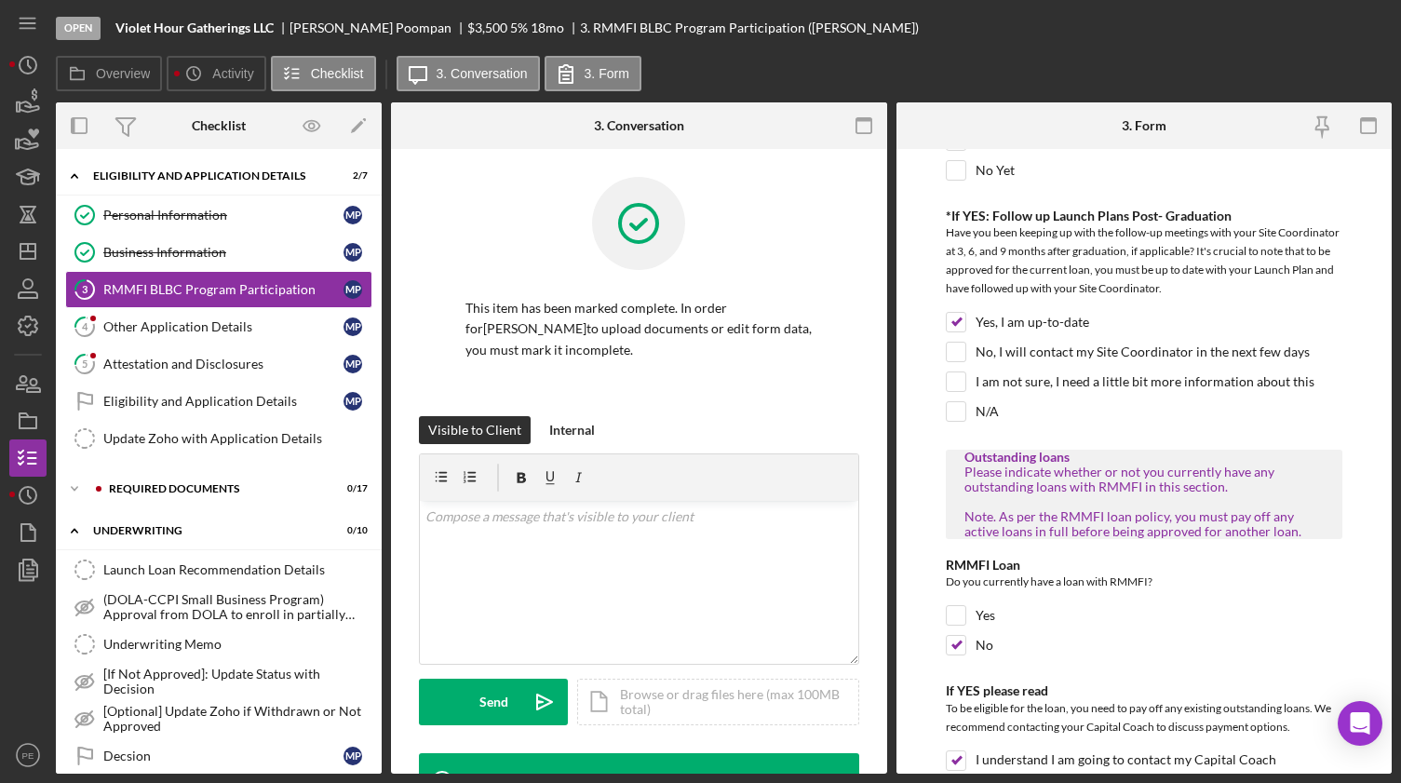
scroll to position [1012, 0]
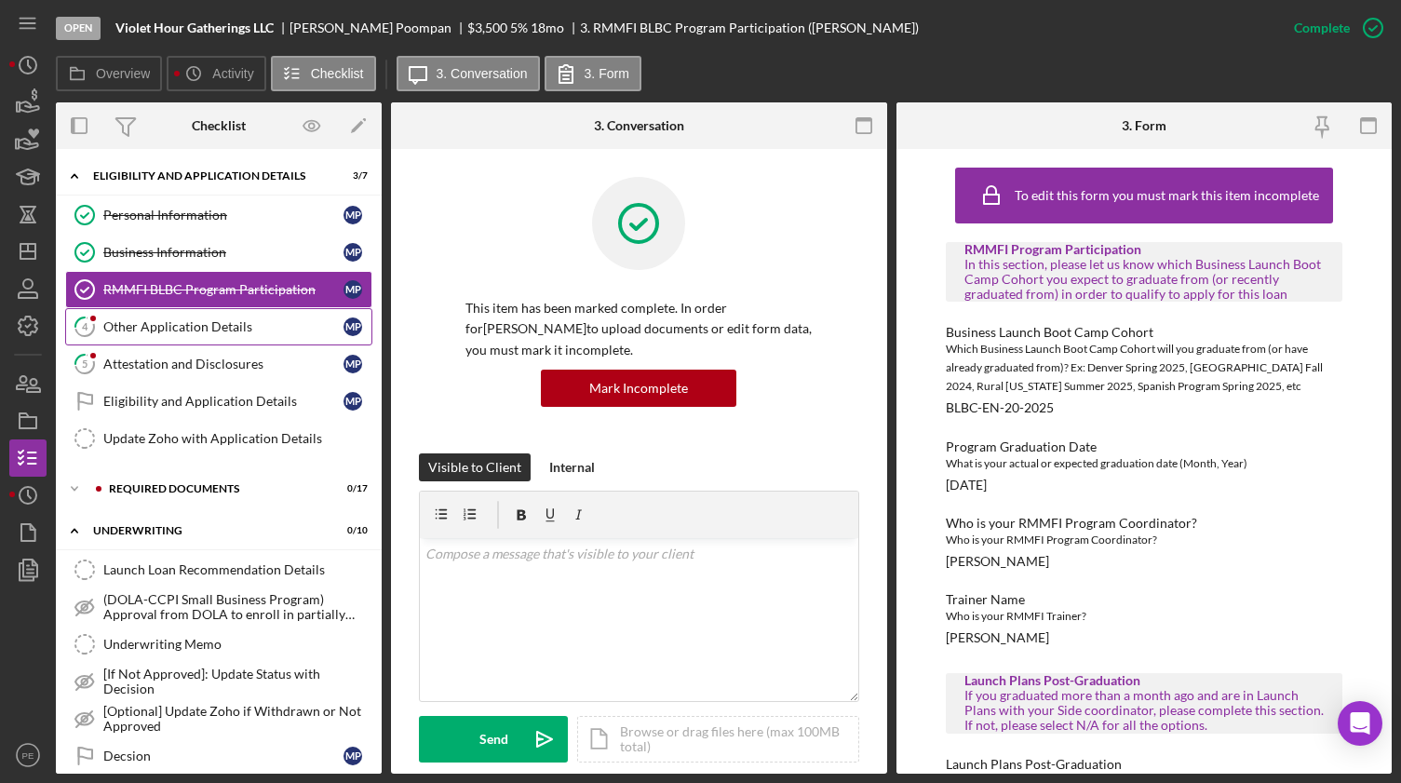
click at [264, 328] on div "Other Application Details" at bounding box center [223, 326] width 240 height 15
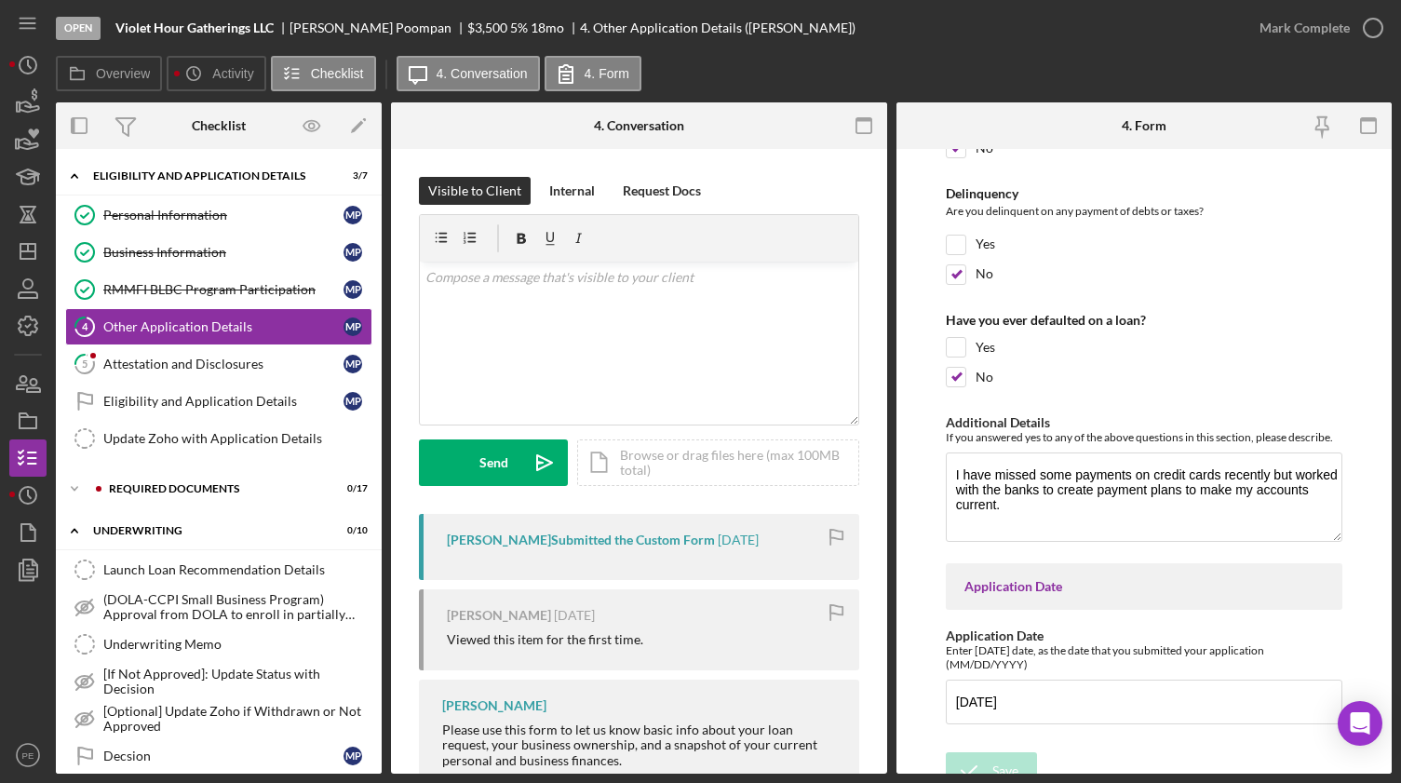
scroll to position [4415, 0]
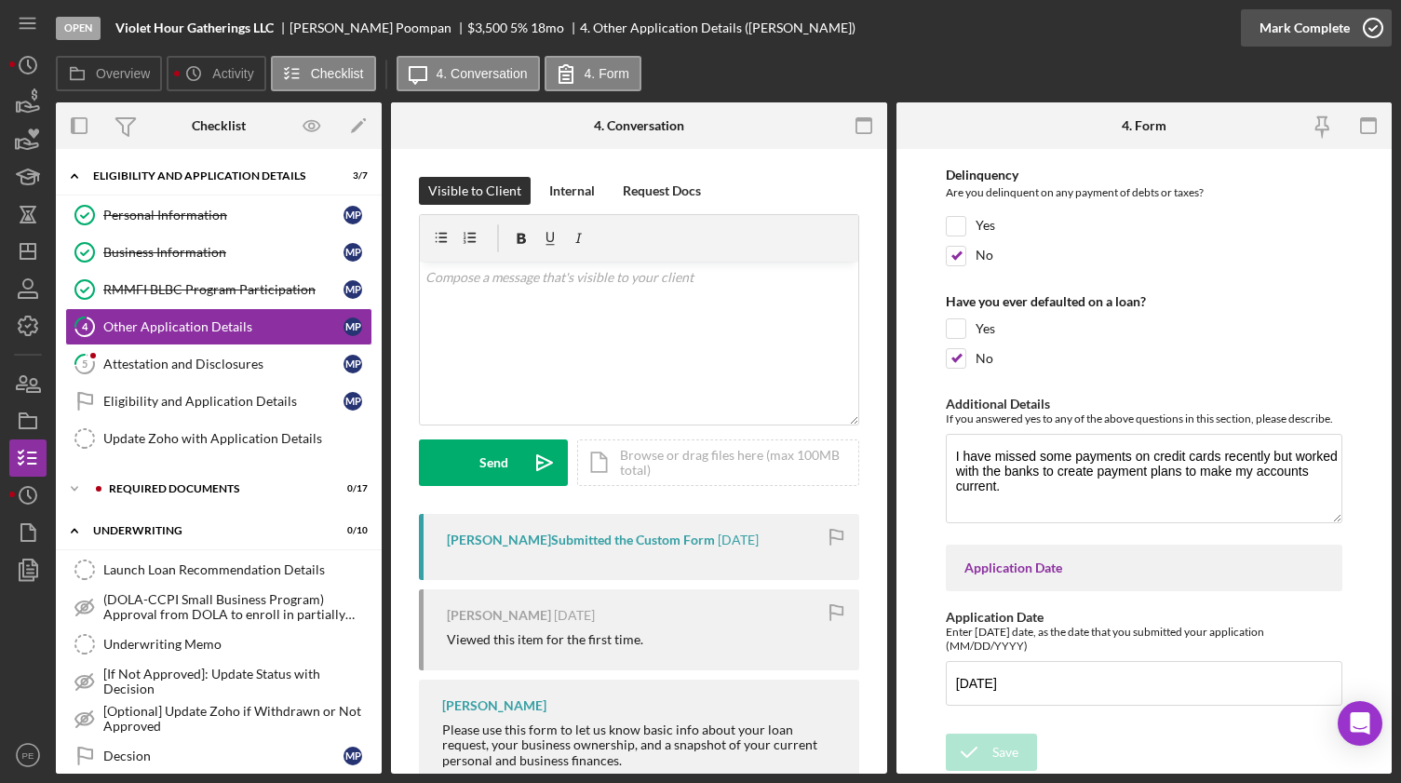
click at [1189, 28] on icon "button" at bounding box center [1372, 28] width 47 height 47
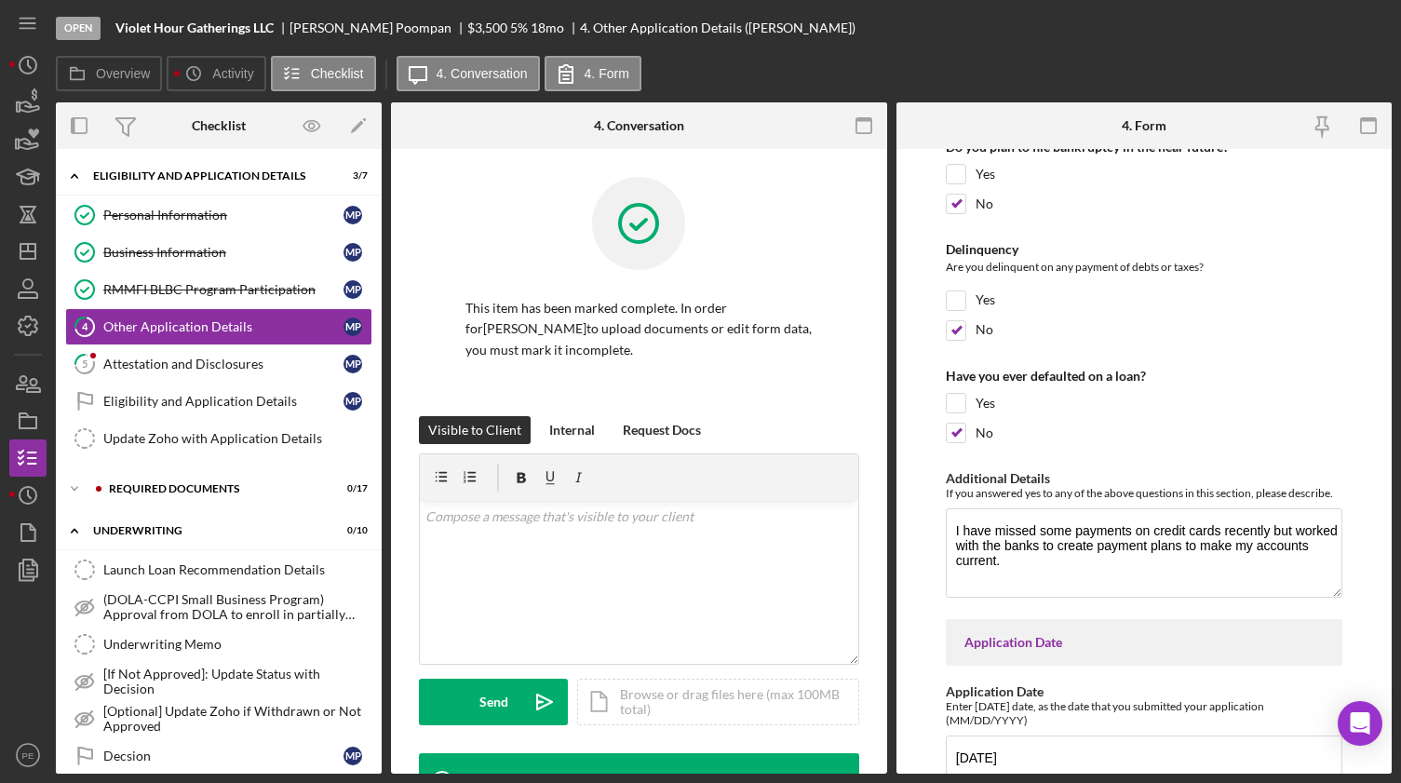
scroll to position [4490, 0]
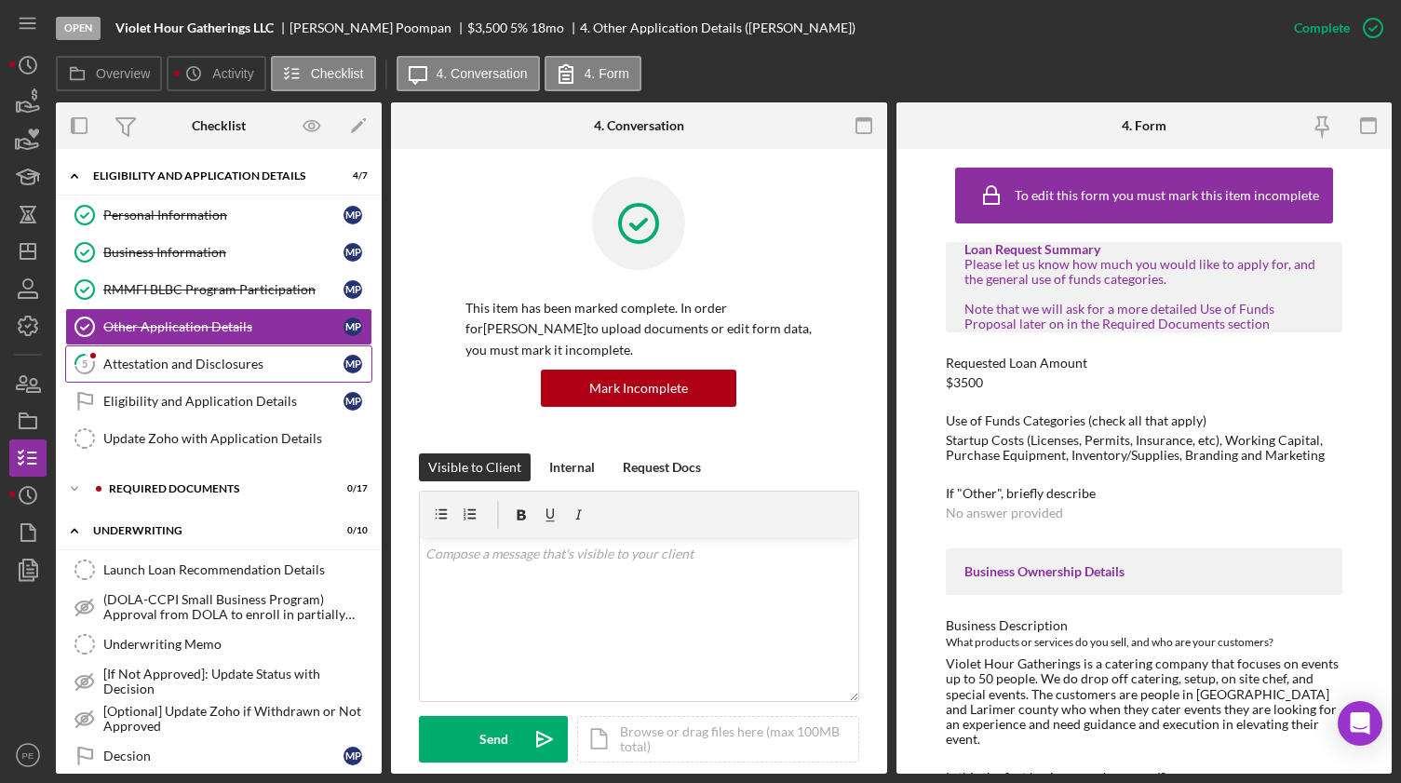
click at [233, 354] on link "5 Attestation and Disclosures M P" at bounding box center [218, 363] width 307 height 37
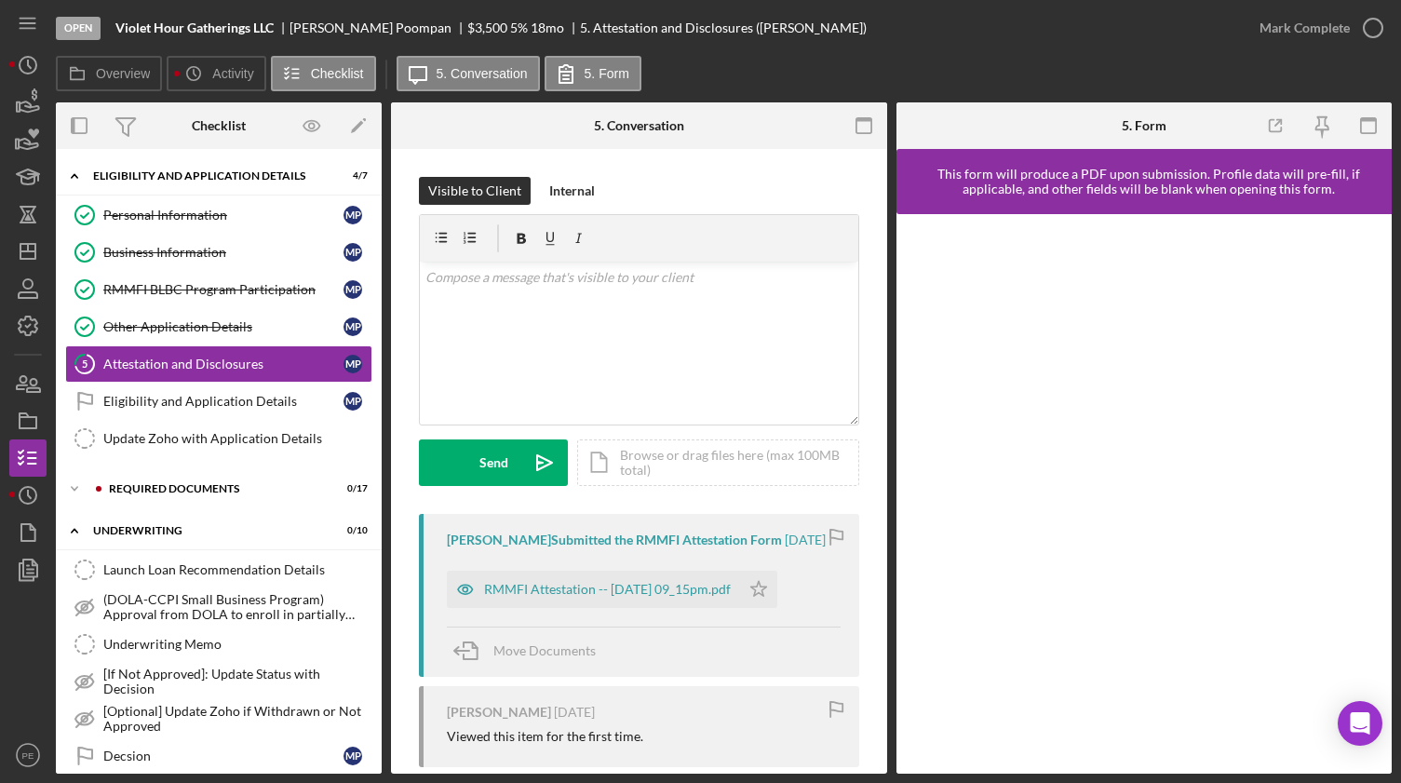
click at [696, 499] on div "Michael Poompan Submitted the RMMFI Attestation Form" at bounding box center [614, 539] width 335 height 15
click at [678, 499] on div "RMMFI Attestation -- 2025-10-04 09_15pm.pdf" at bounding box center [607, 589] width 247 height 15
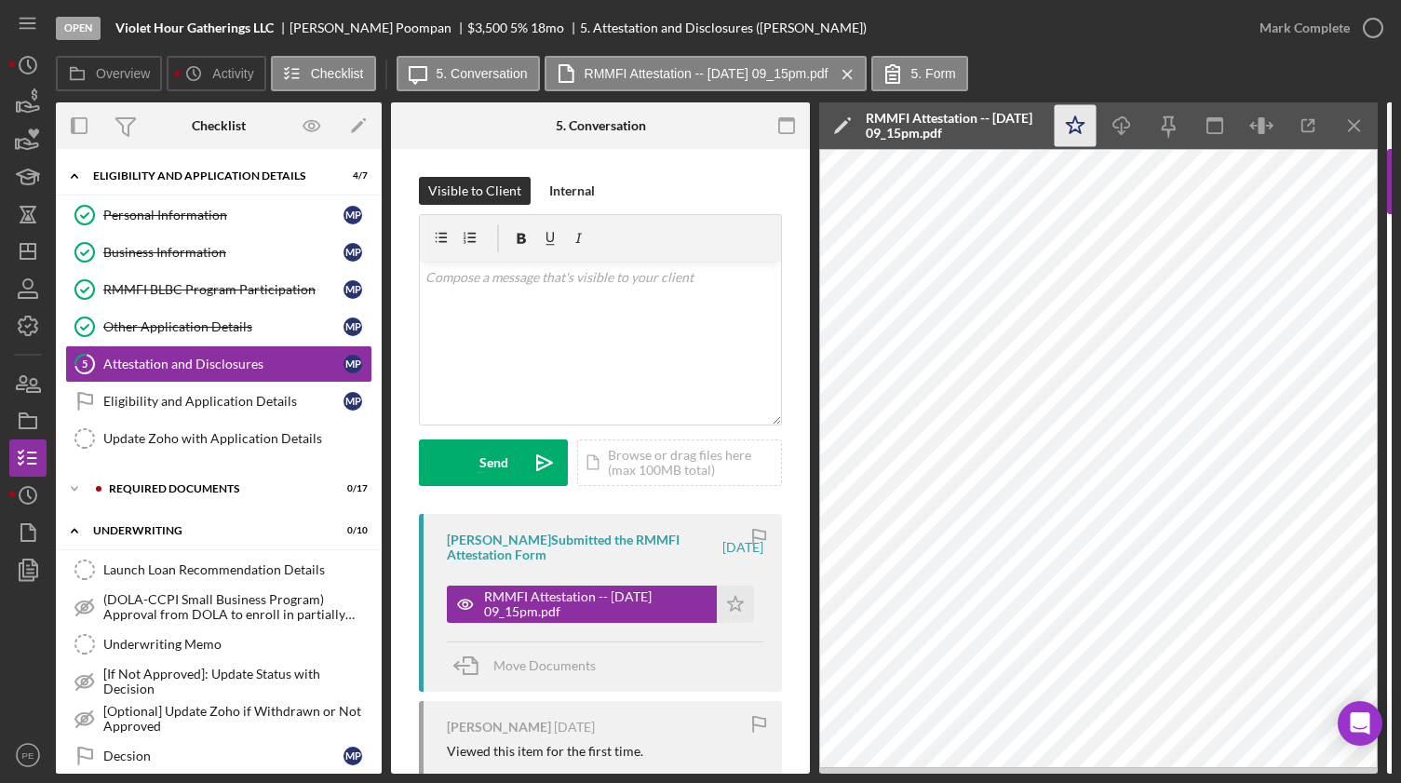
click at [1075, 133] on icon "Icon/Star" at bounding box center [1075, 126] width 42 height 42
click at [193, 362] on div "Attestation and Disclosures" at bounding box center [223, 363] width 240 height 15
click at [1189, 21] on div "Mark Complete" at bounding box center [1304, 27] width 90 height 37
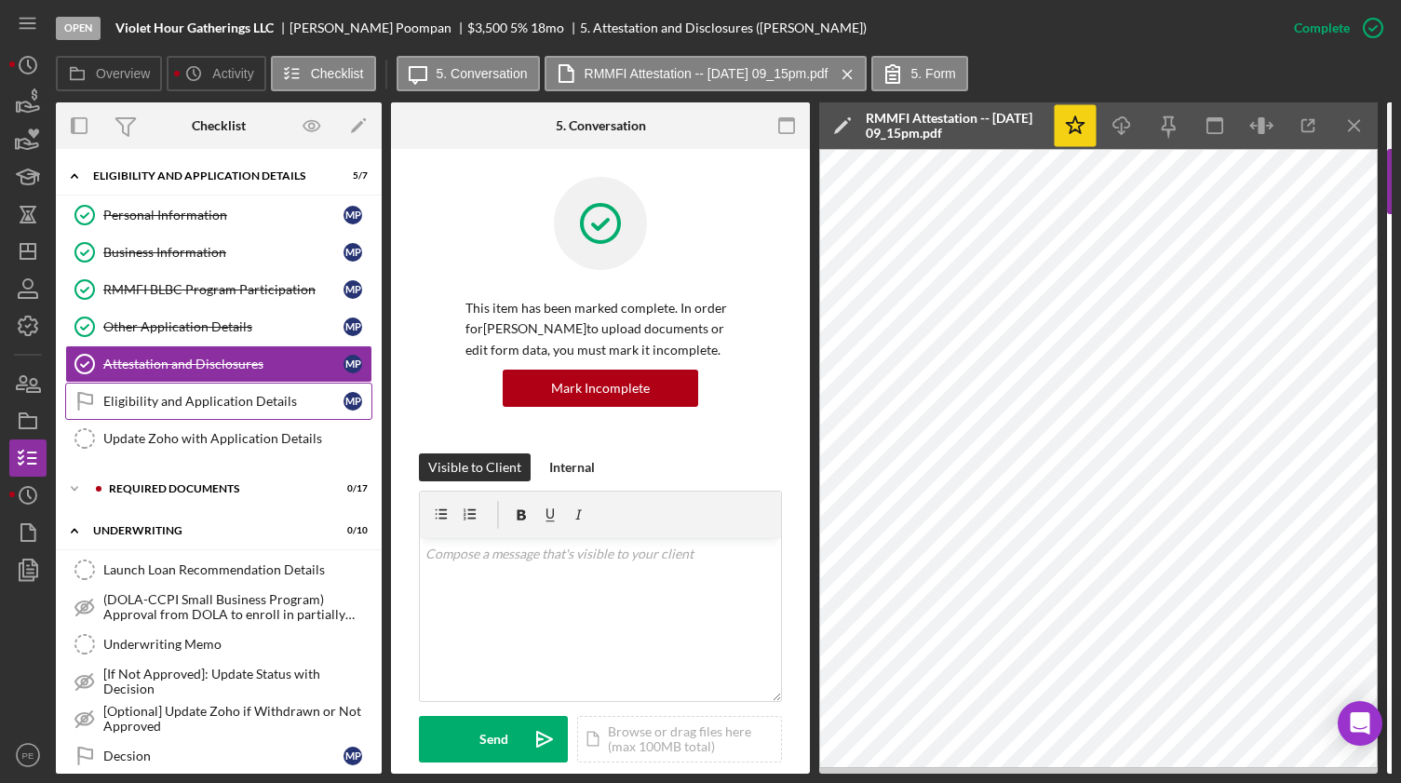
click at [245, 404] on div "Eligibility and Application Details" at bounding box center [223, 401] width 240 height 15
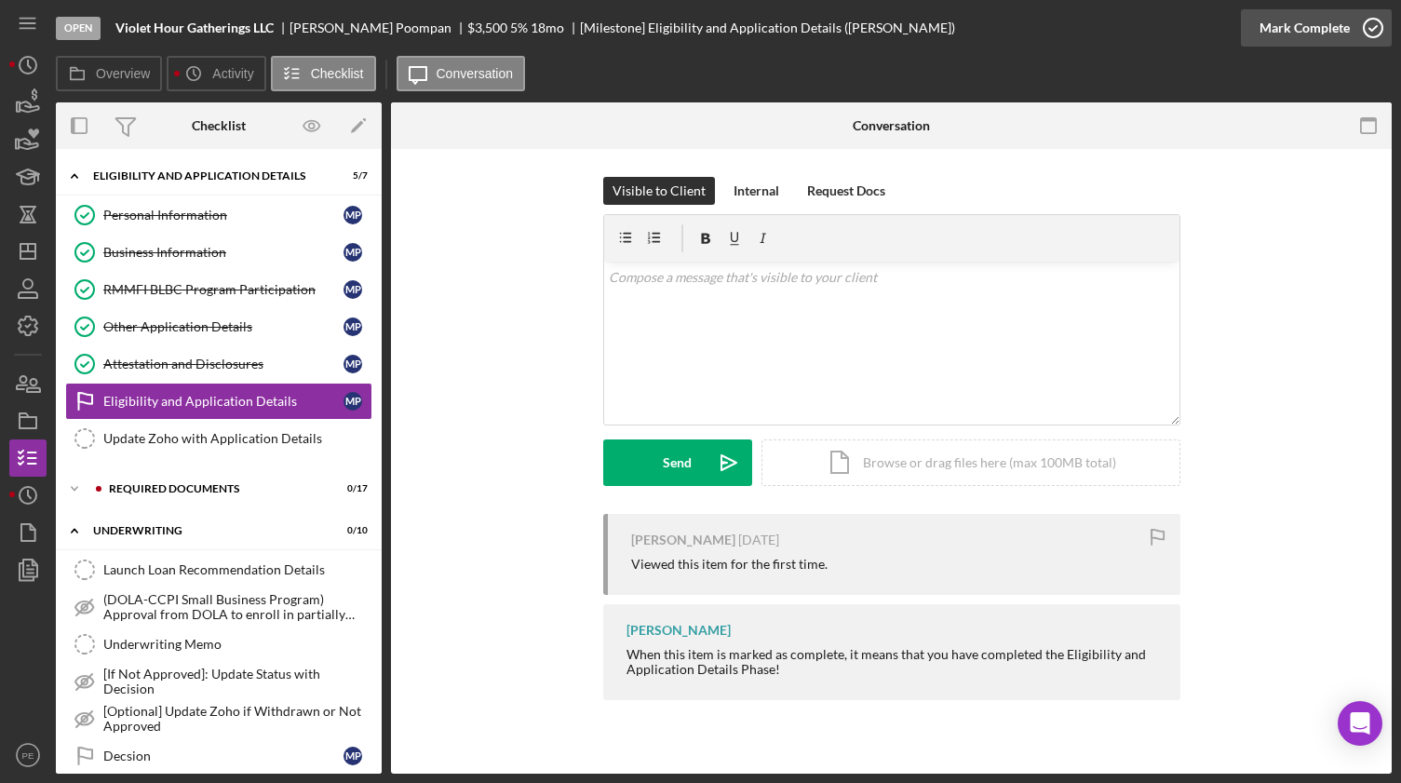
click at [1189, 30] on div "Mark Complete" at bounding box center [1304, 27] width 90 height 37
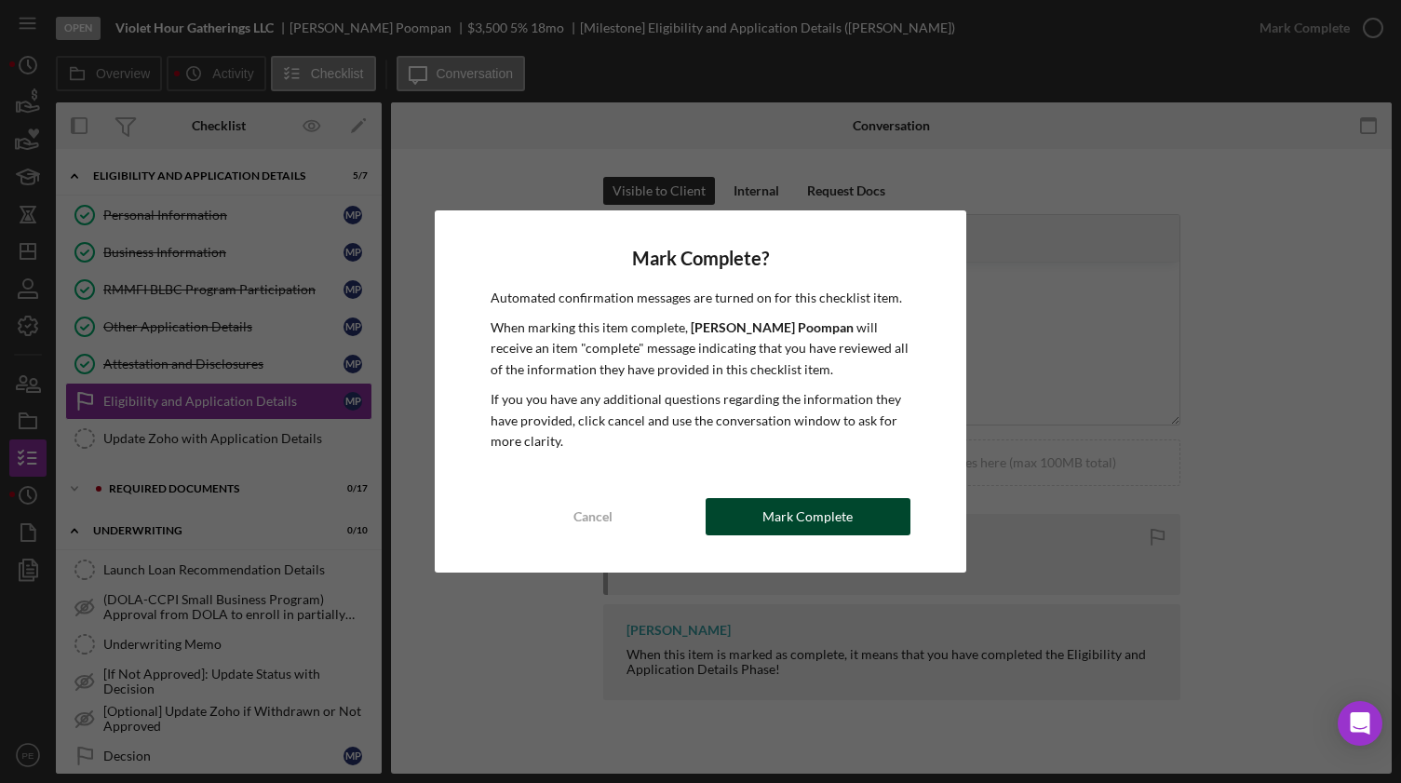
click at [811, 499] on div "Mark Complete" at bounding box center [807, 516] width 90 height 37
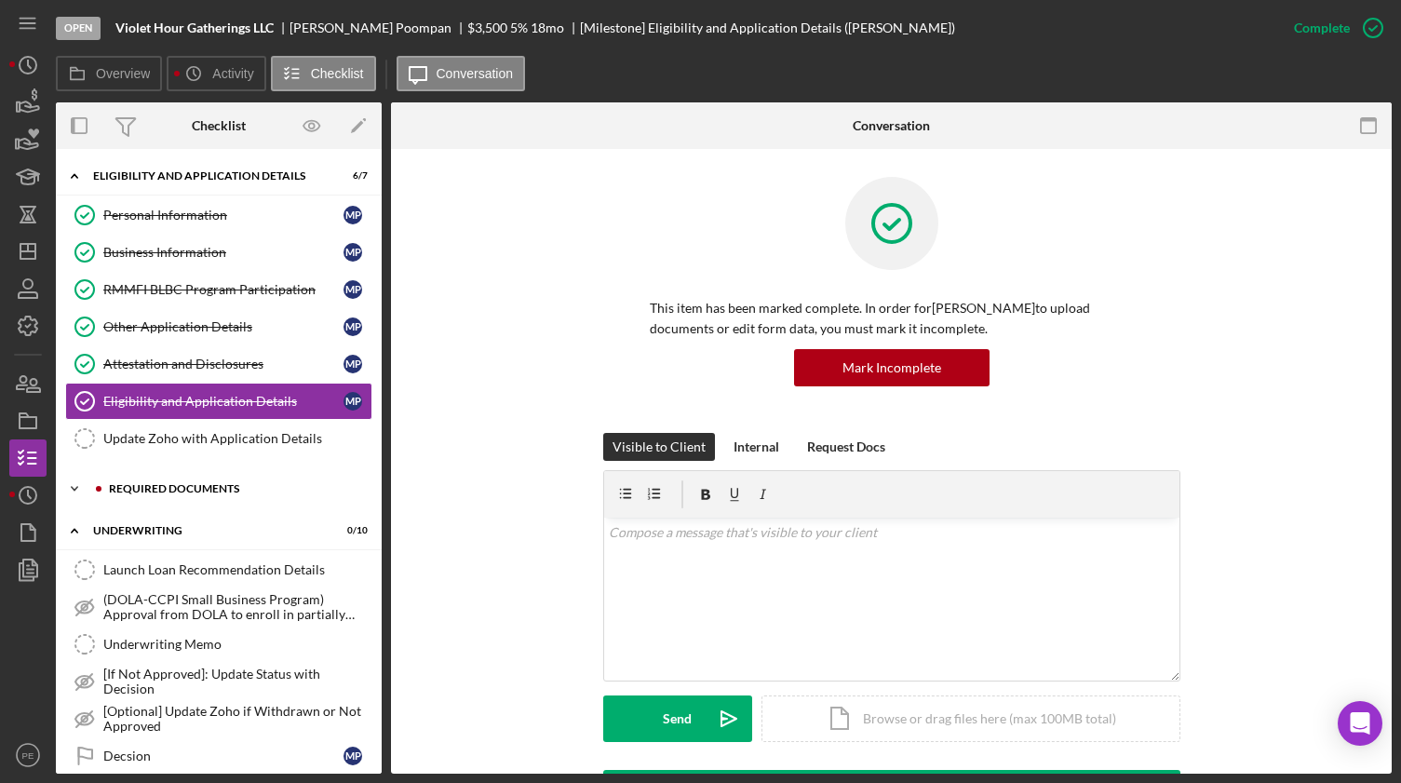
click at [215, 477] on div "Icon/Expander Required Documents 0 / 17" at bounding box center [219, 488] width 326 height 37
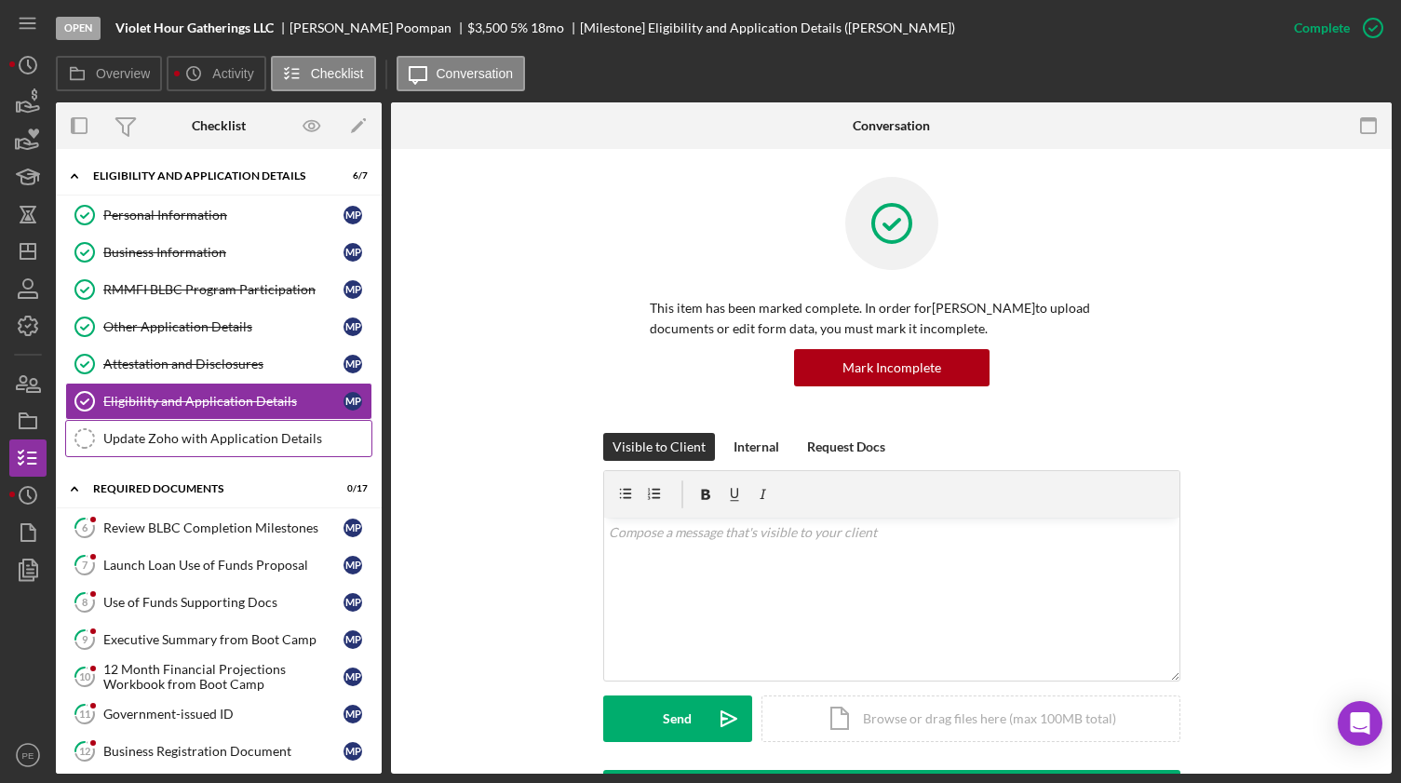
click at [222, 436] on div "Update Zoho with Application Details" at bounding box center [237, 438] width 268 height 15
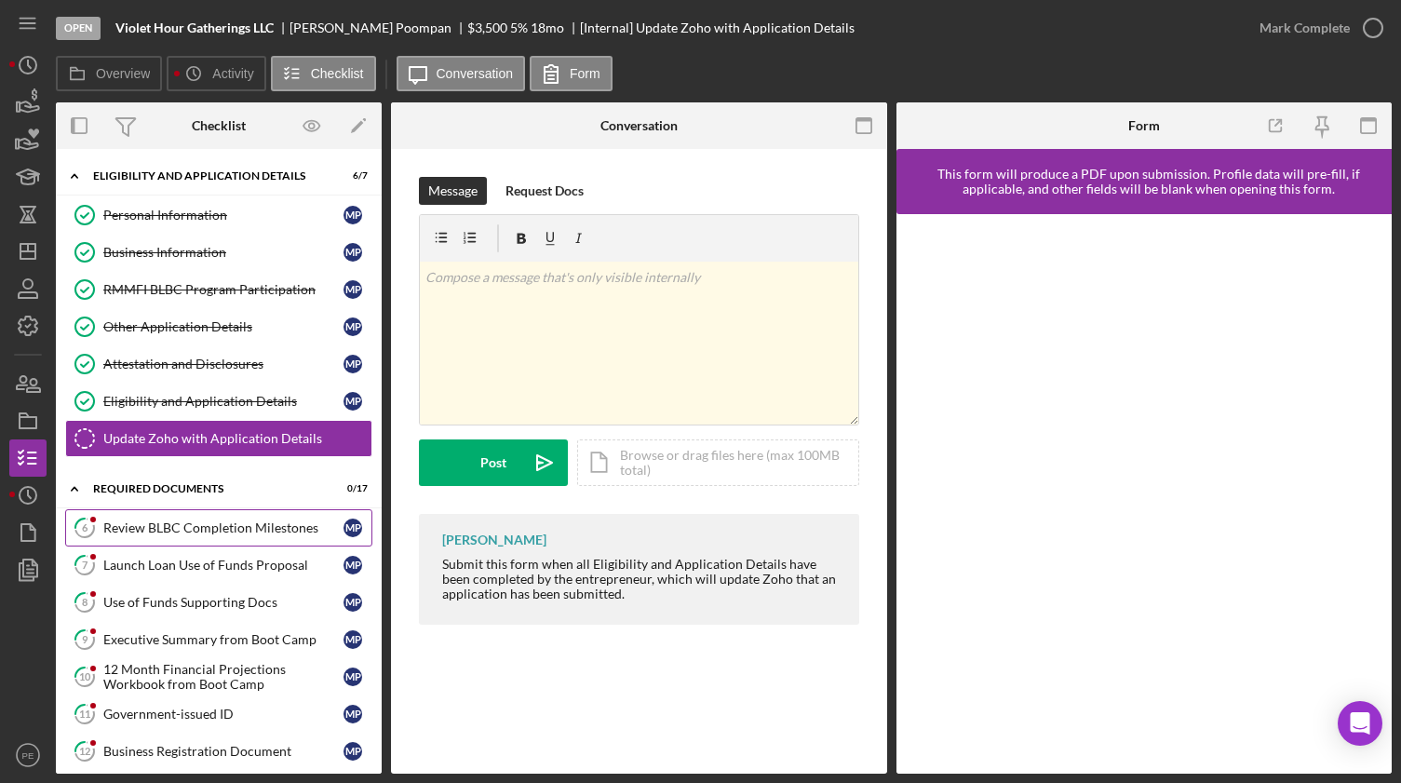
click at [202, 499] on div "Review BLBC Completion Milestones" at bounding box center [223, 527] width 240 height 15
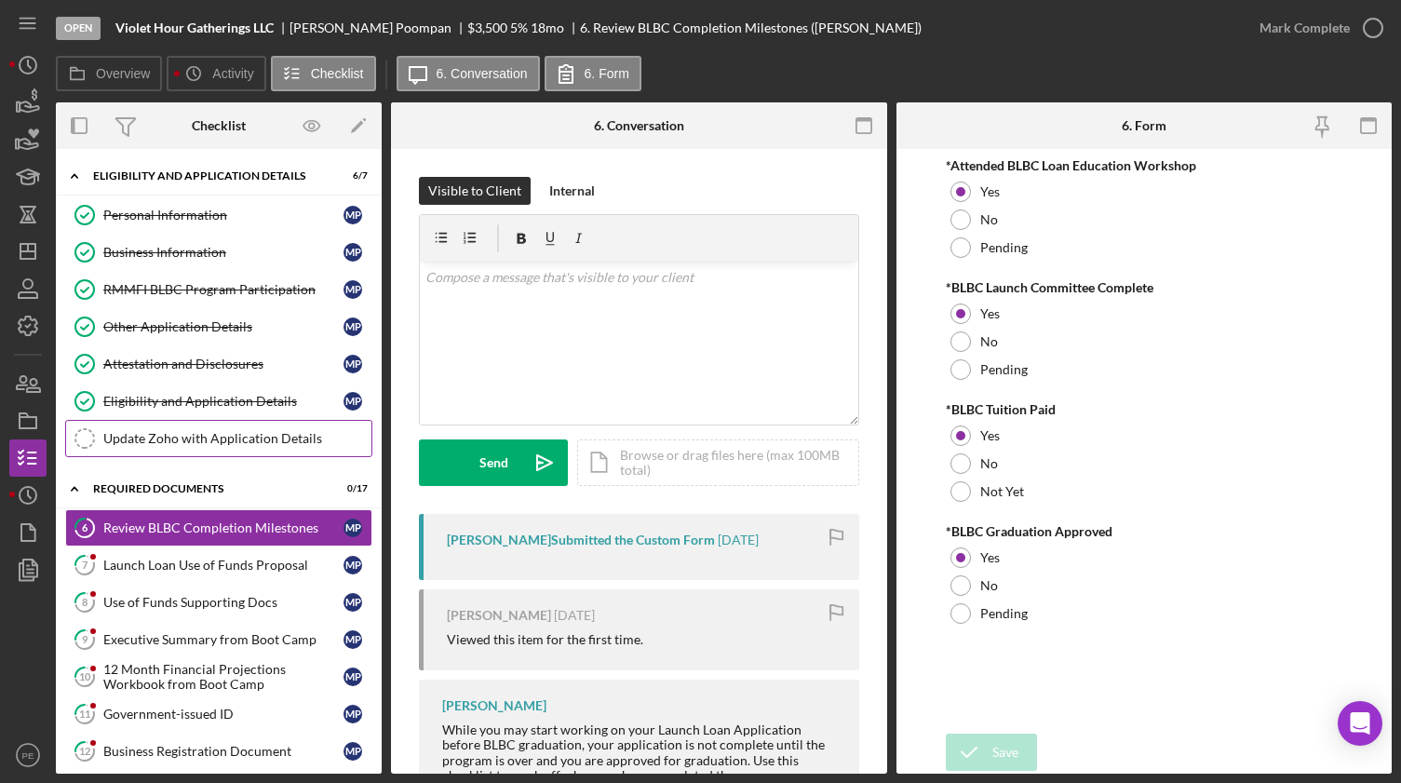
click at [133, 436] on div "Update Zoho with Application Details" at bounding box center [237, 438] width 268 height 15
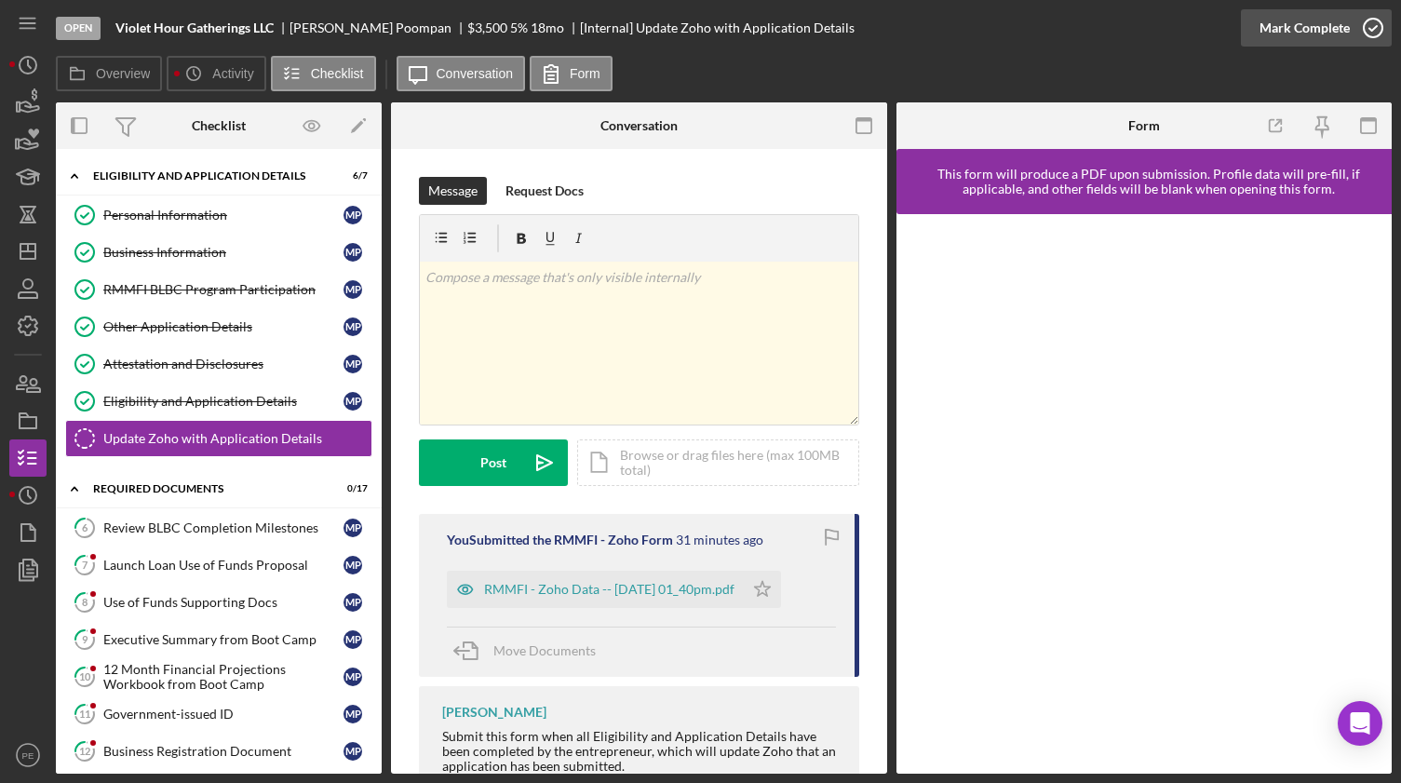
click at [1189, 30] on div "Mark Complete" at bounding box center [1304, 27] width 90 height 37
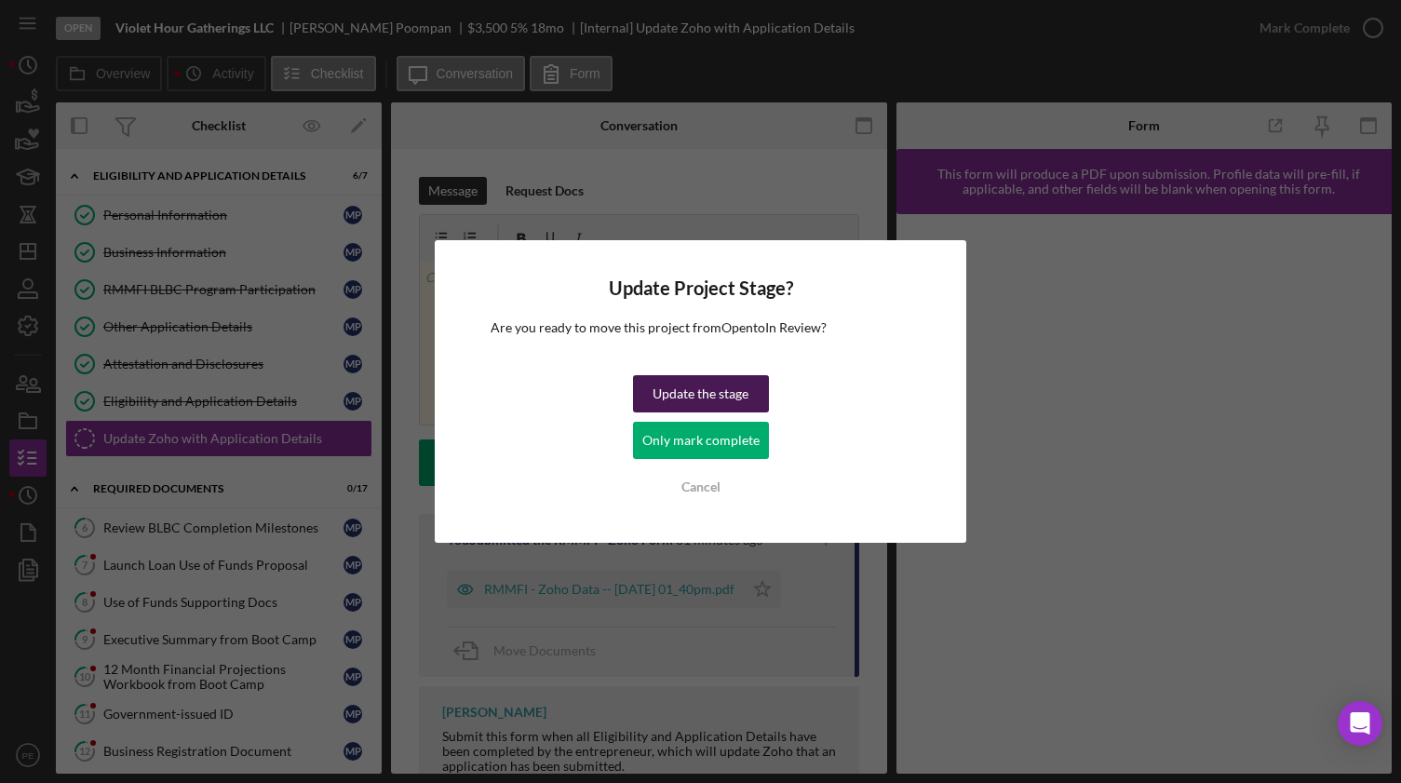
click at [706, 404] on div "Update the stage" at bounding box center [700, 393] width 96 height 37
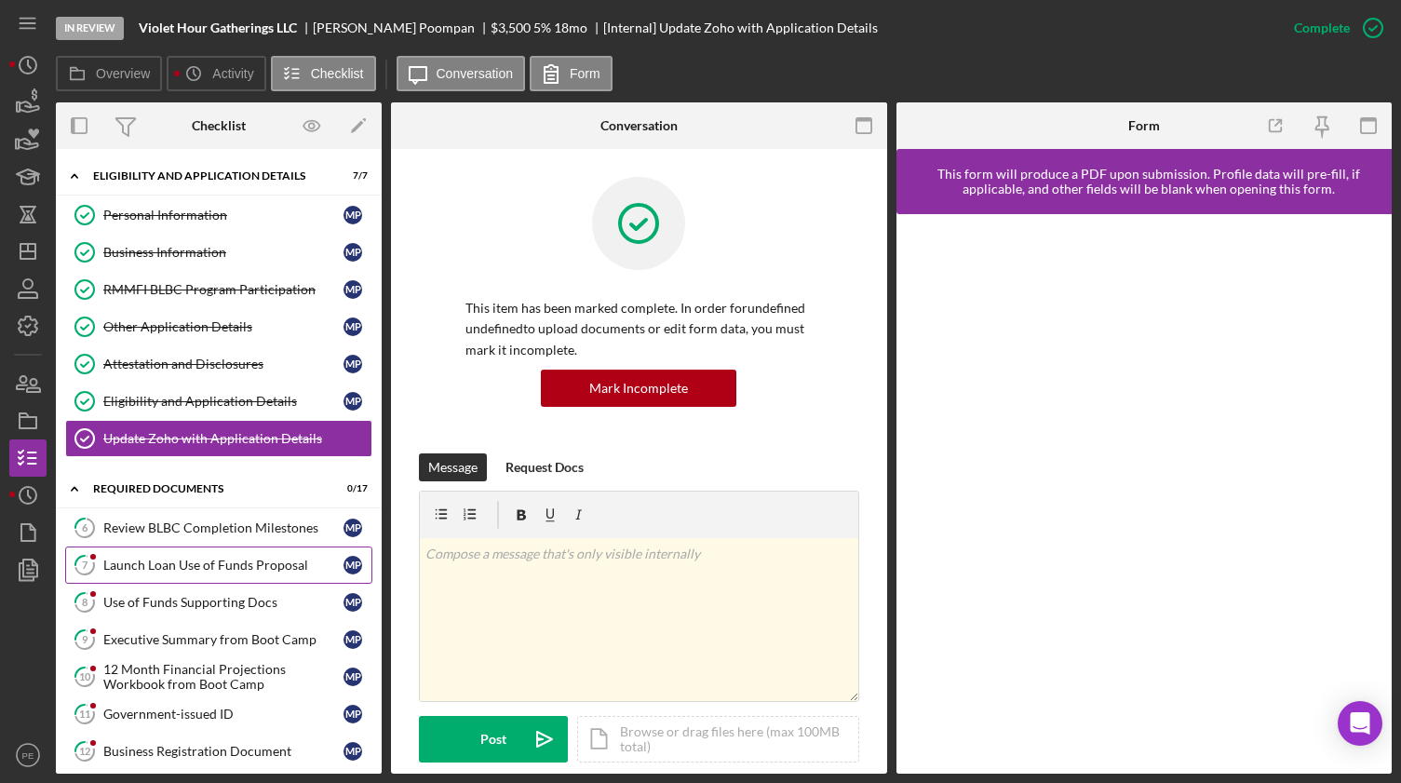
click at [183, 499] on link "7 Launch Loan Use of Funds Proposal M P" at bounding box center [218, 564] width 307 height 37
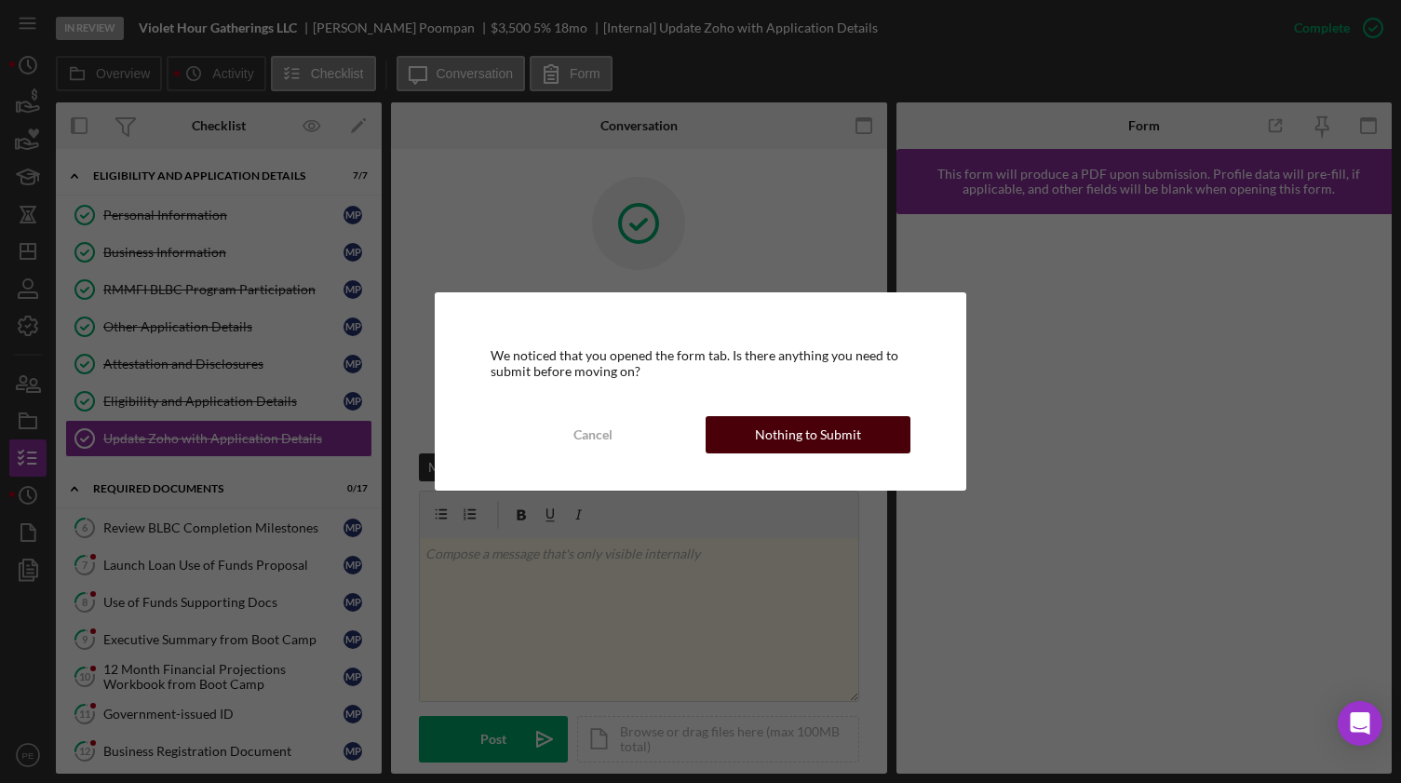
click at [800, 441] on div "Nothing to Submit" at bounding box center [808, 434] width 106 height 37
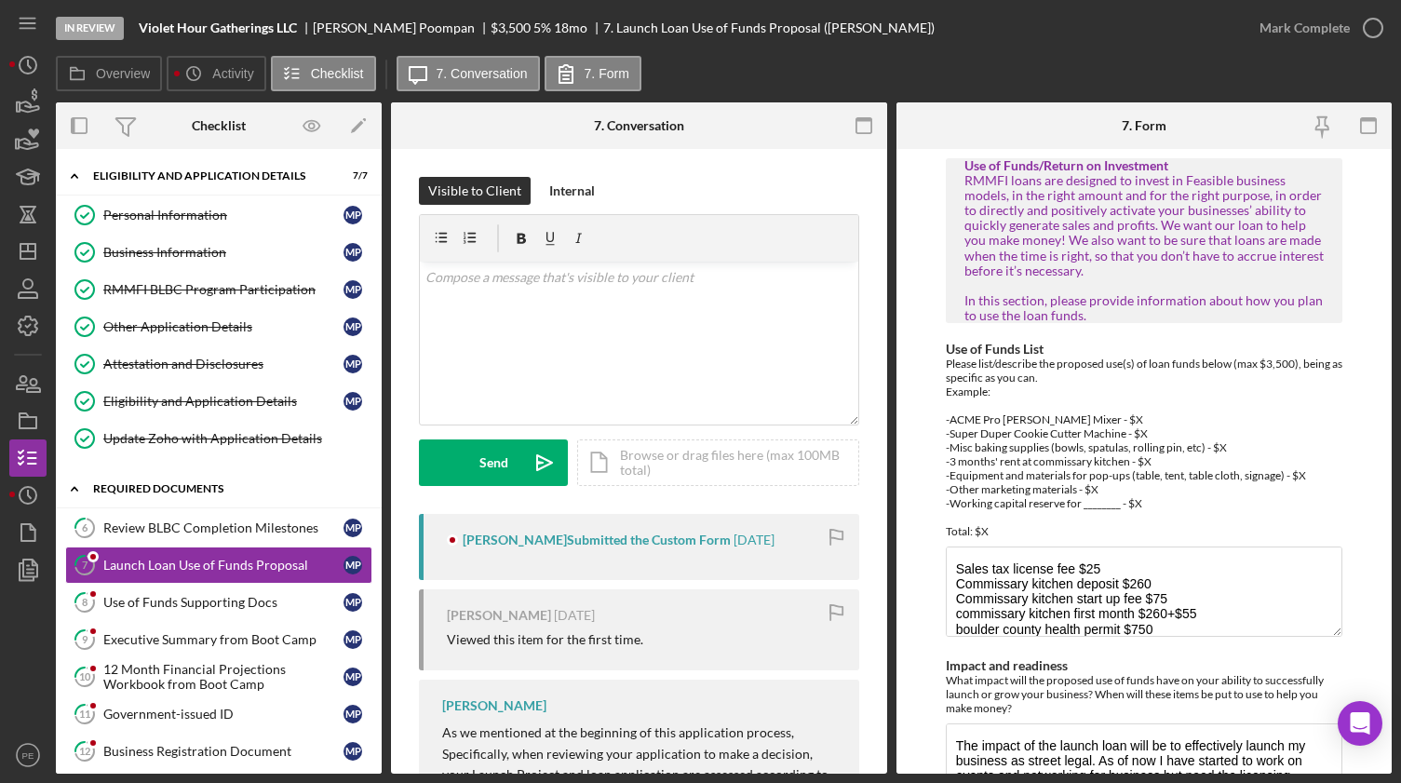
click at [251, 499] on div "Icon/Expander Required Documents 0 / 17" at bounding box center [219, 489] width 326 height 38
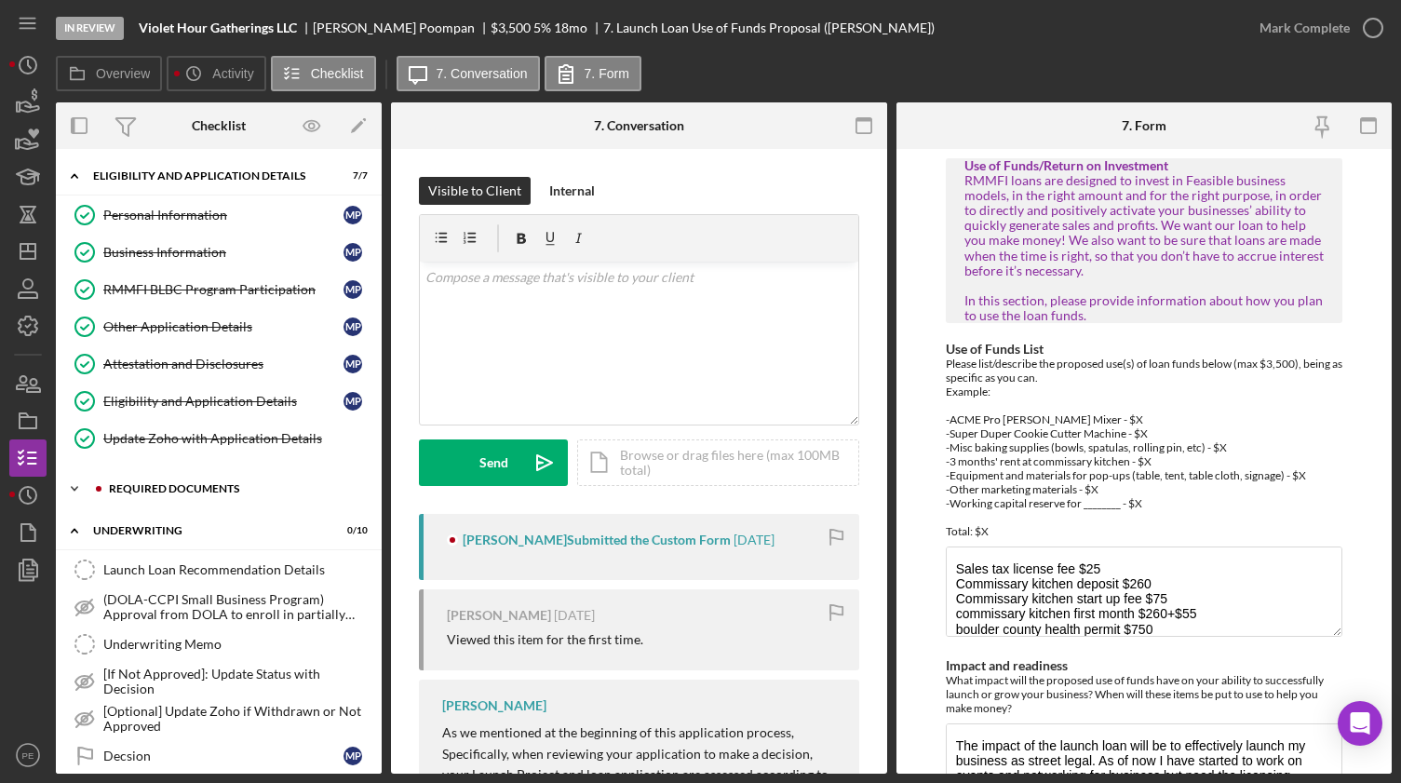
click at [183, 483] on div "Required Documents" at bounding box center [233, 488] width 249 height 11
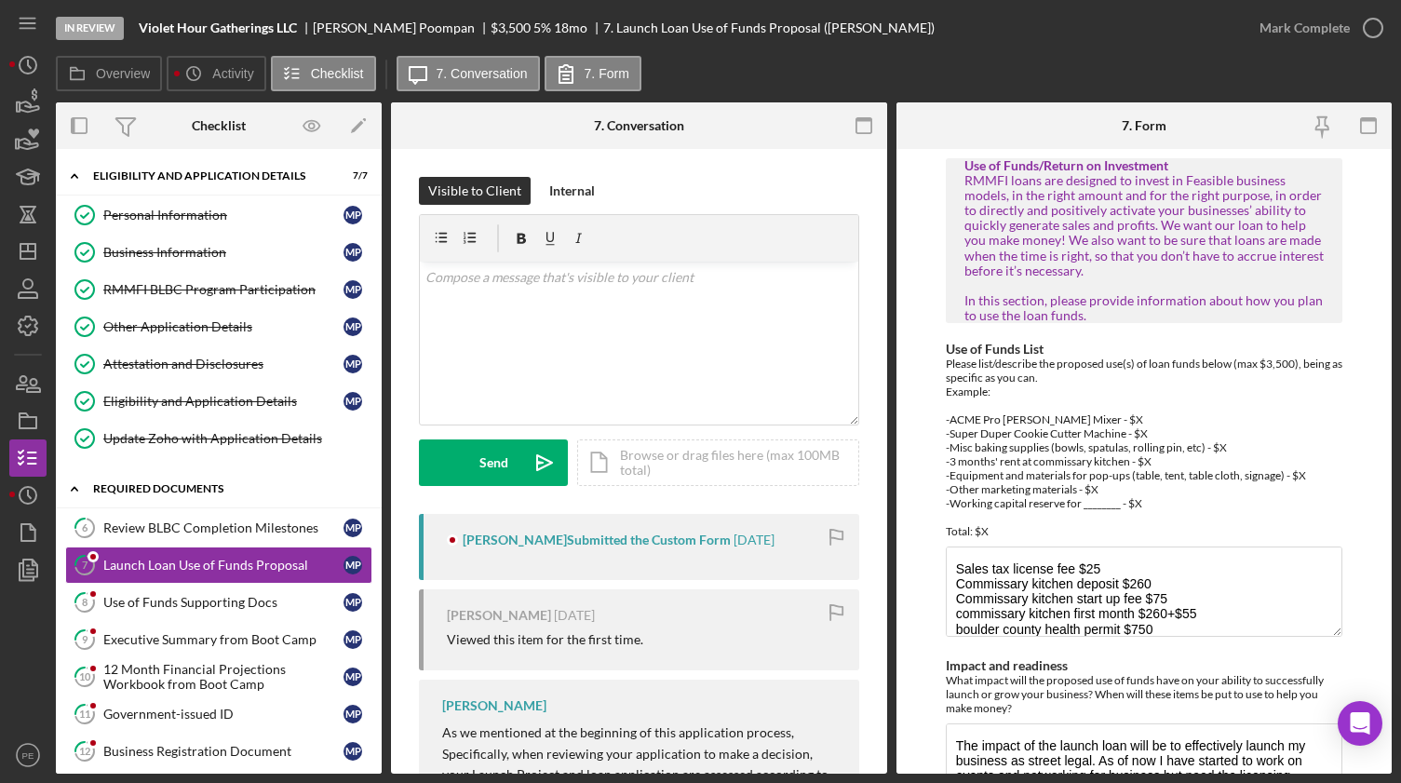
scroll to position [104, 0]
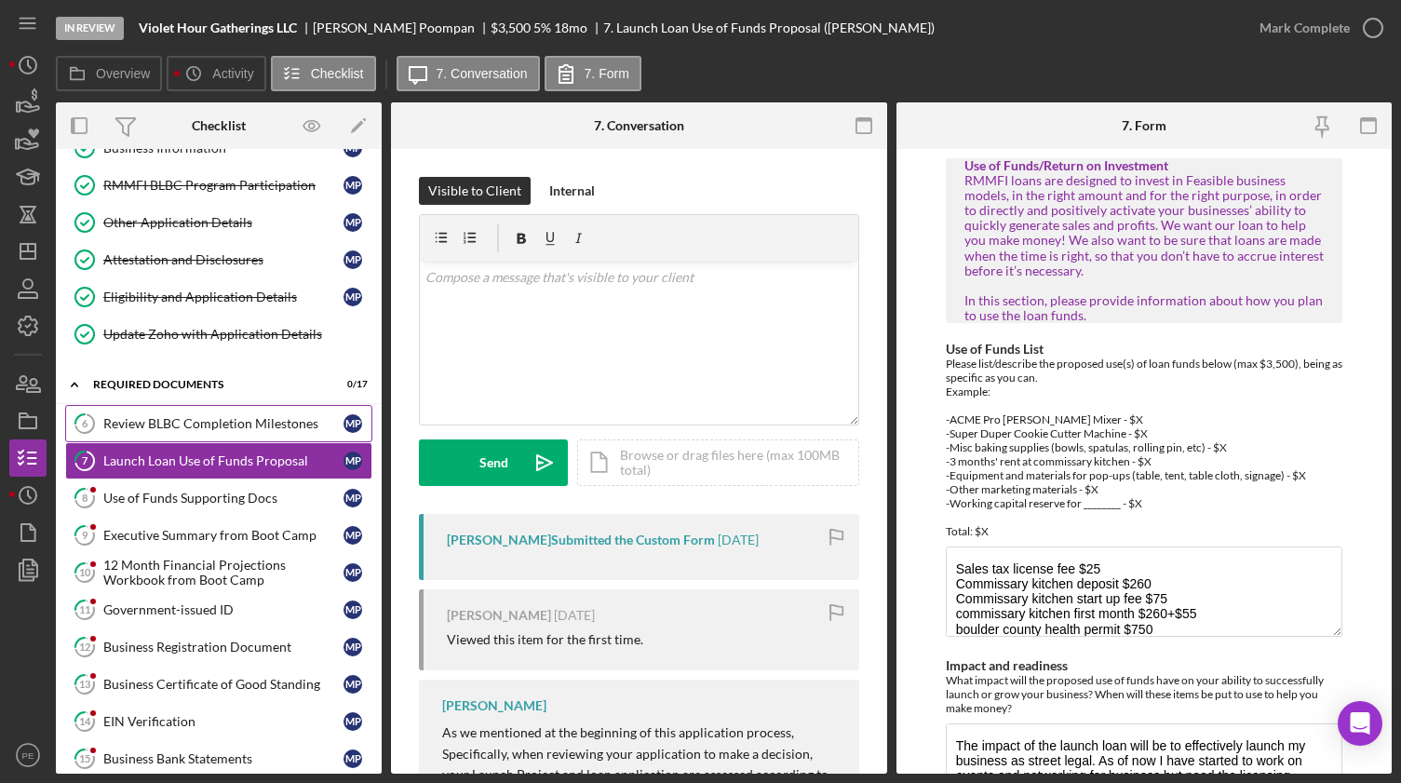
click at [195, 423] on div "Review BLBC Completion Milestones" at bounding box center [223, 423] width 240 height 15
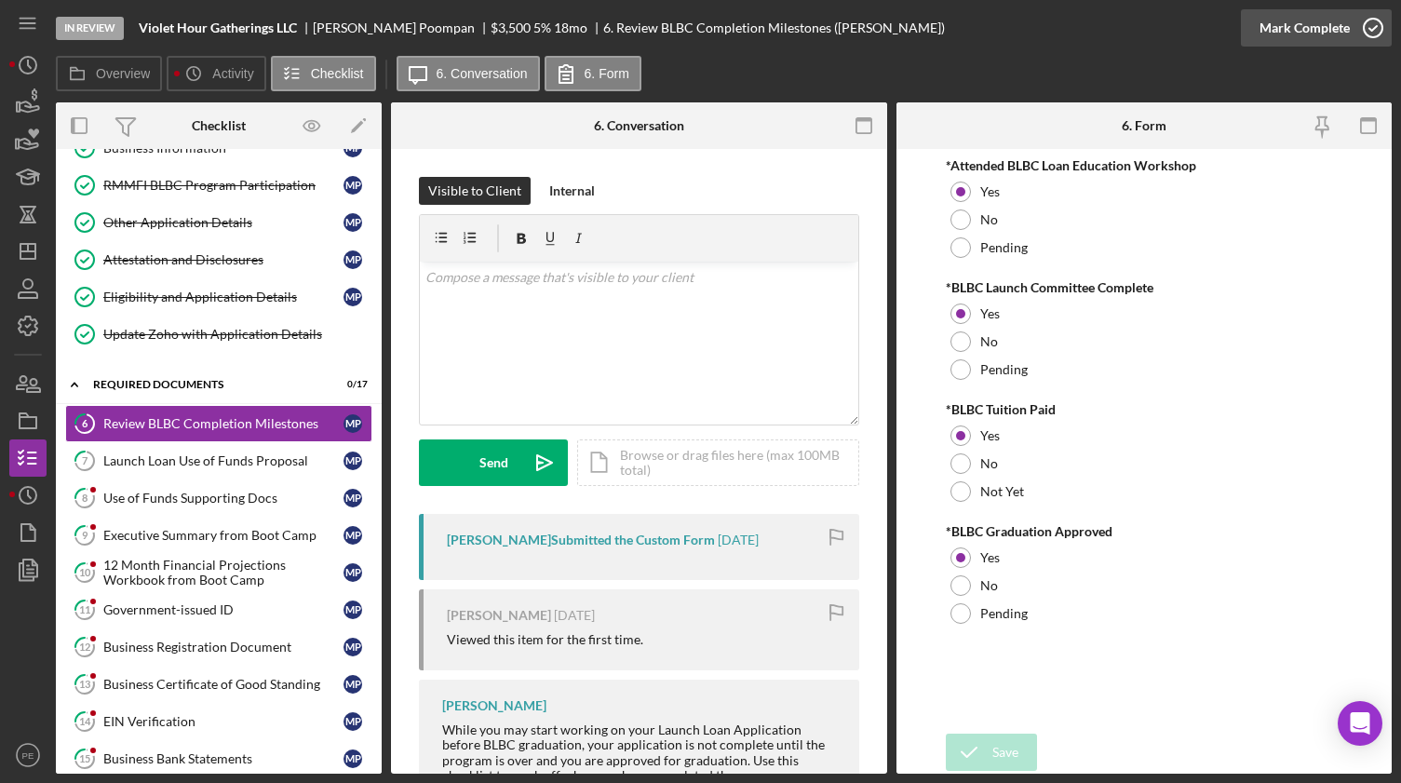
click at [1189, 31] on div "Mark Complete" at bounding box center [1304, 27] width 90 height 37
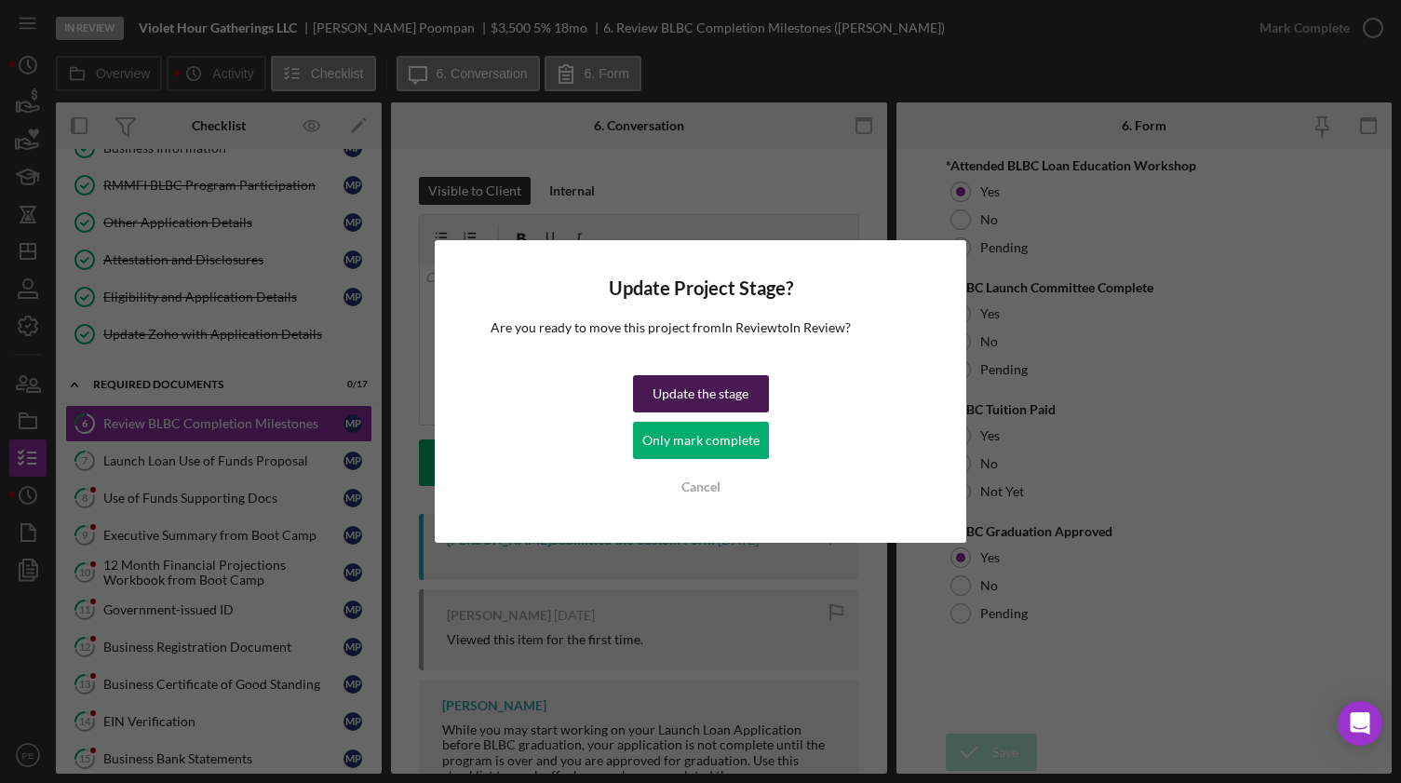
click at [645, 398] on button "Update the stage" at bounding box center [701, 393] width 136 height 37
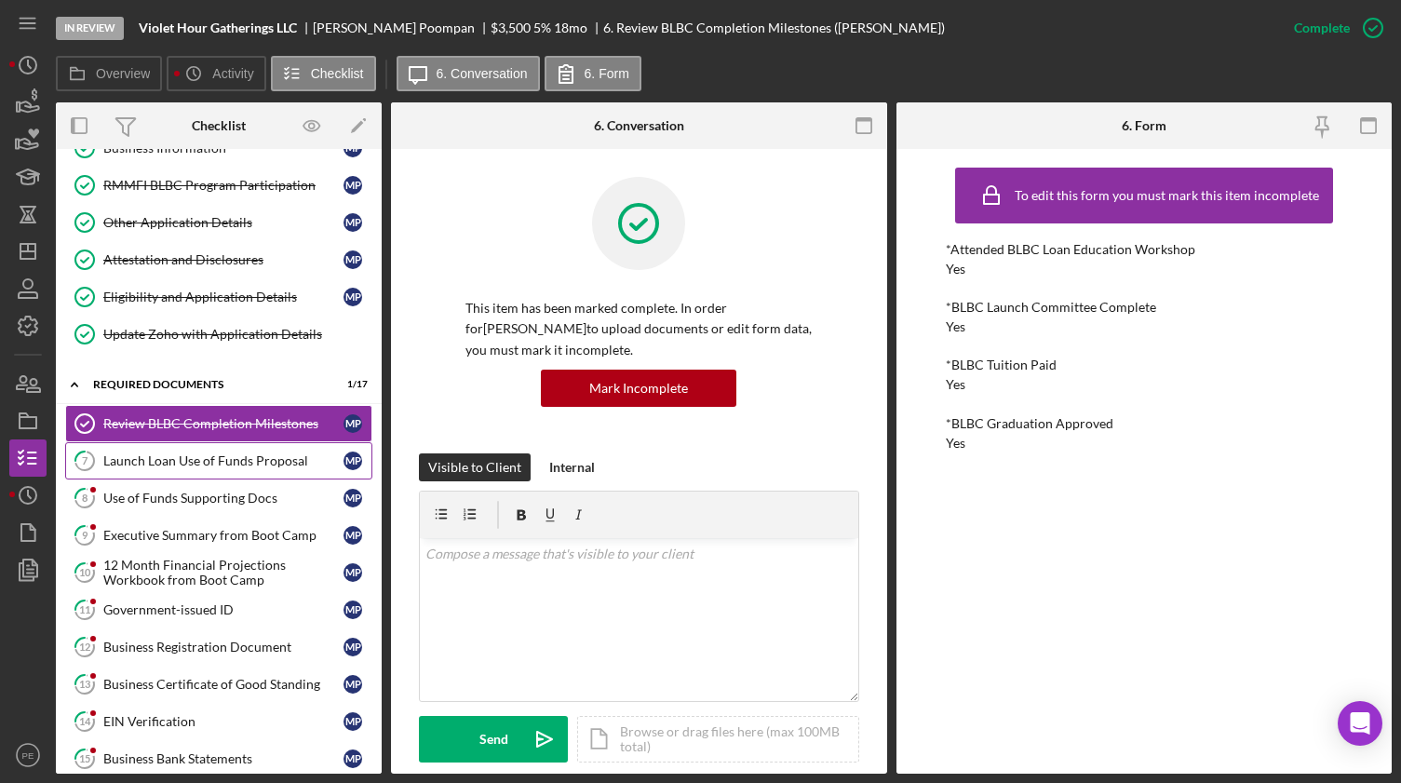
click at [236, 472] on link "7 Launch Loan Use of Funds Proposal M P" at bounding box center [218, 460] width 307 height 37
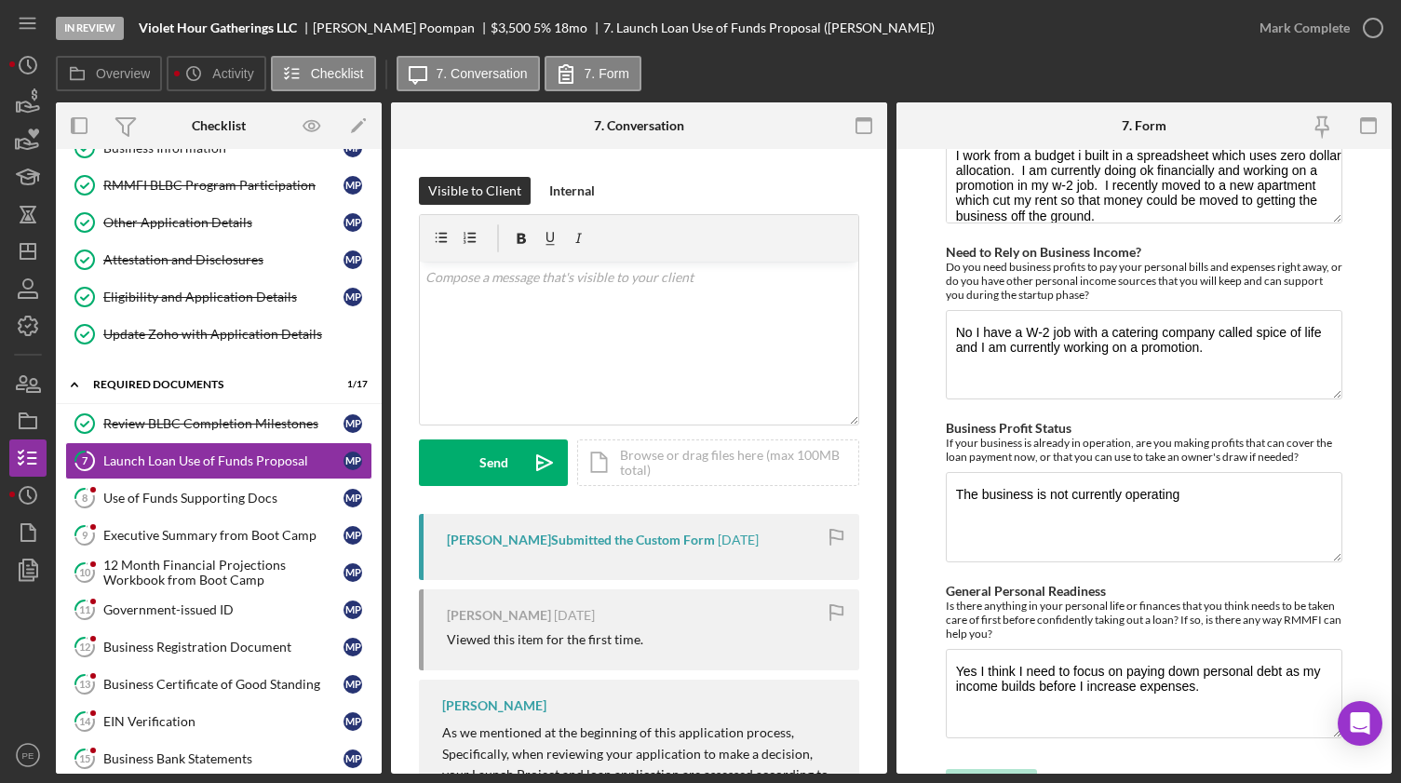
scroll to position [2331, 0]
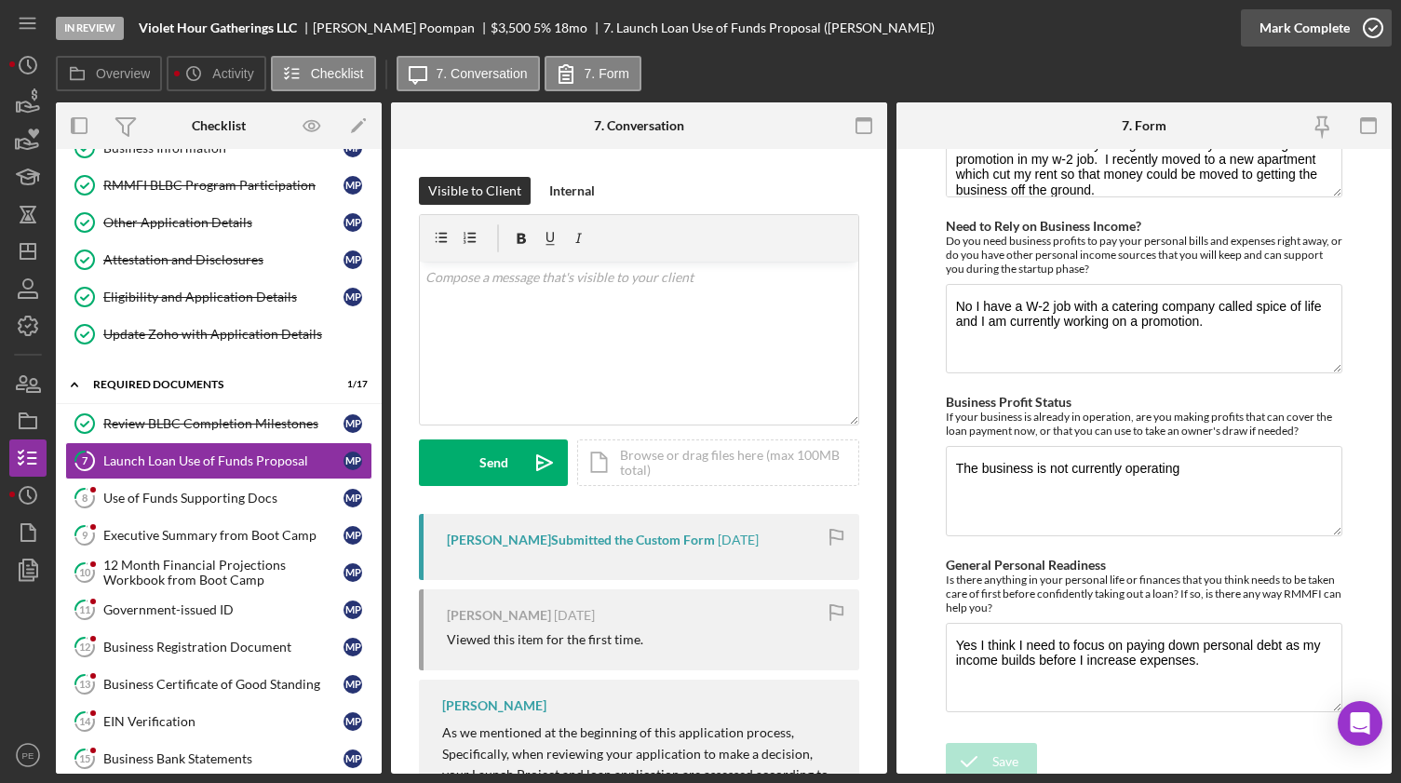
click at [1189, 32] on div "Mark Complete" at bounding box center [1304, 27] width 90 height 37
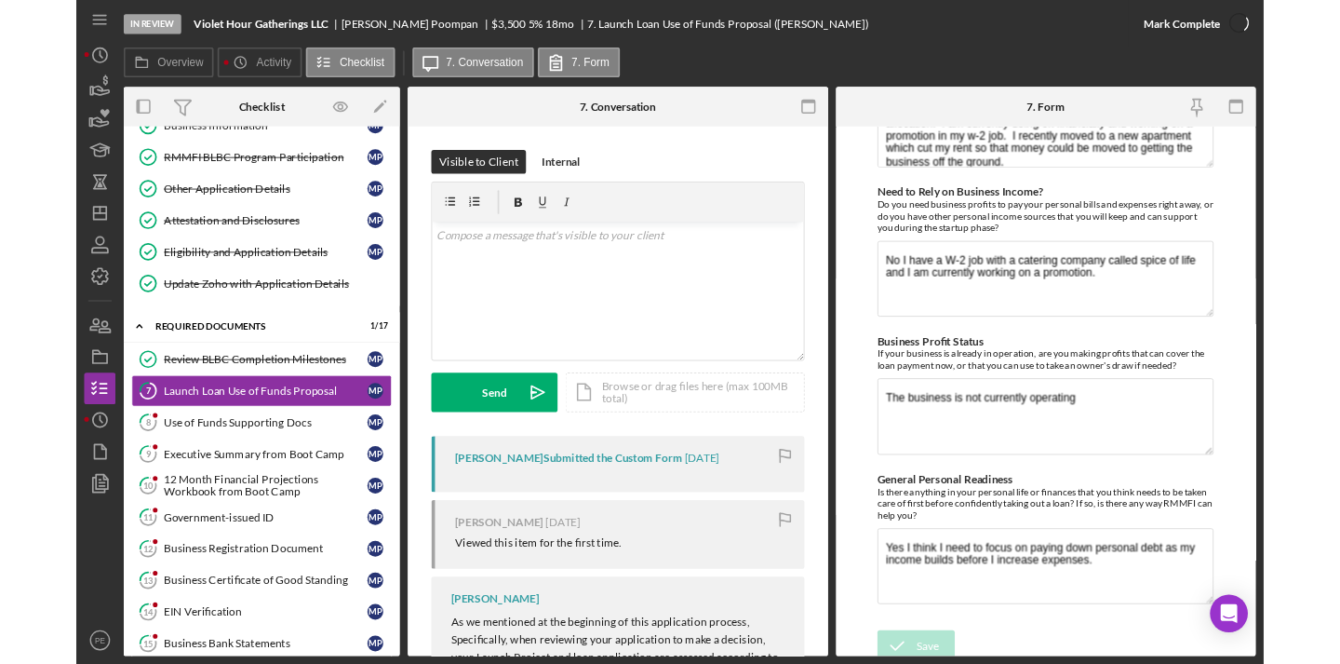
scroll to position [2406, 0]
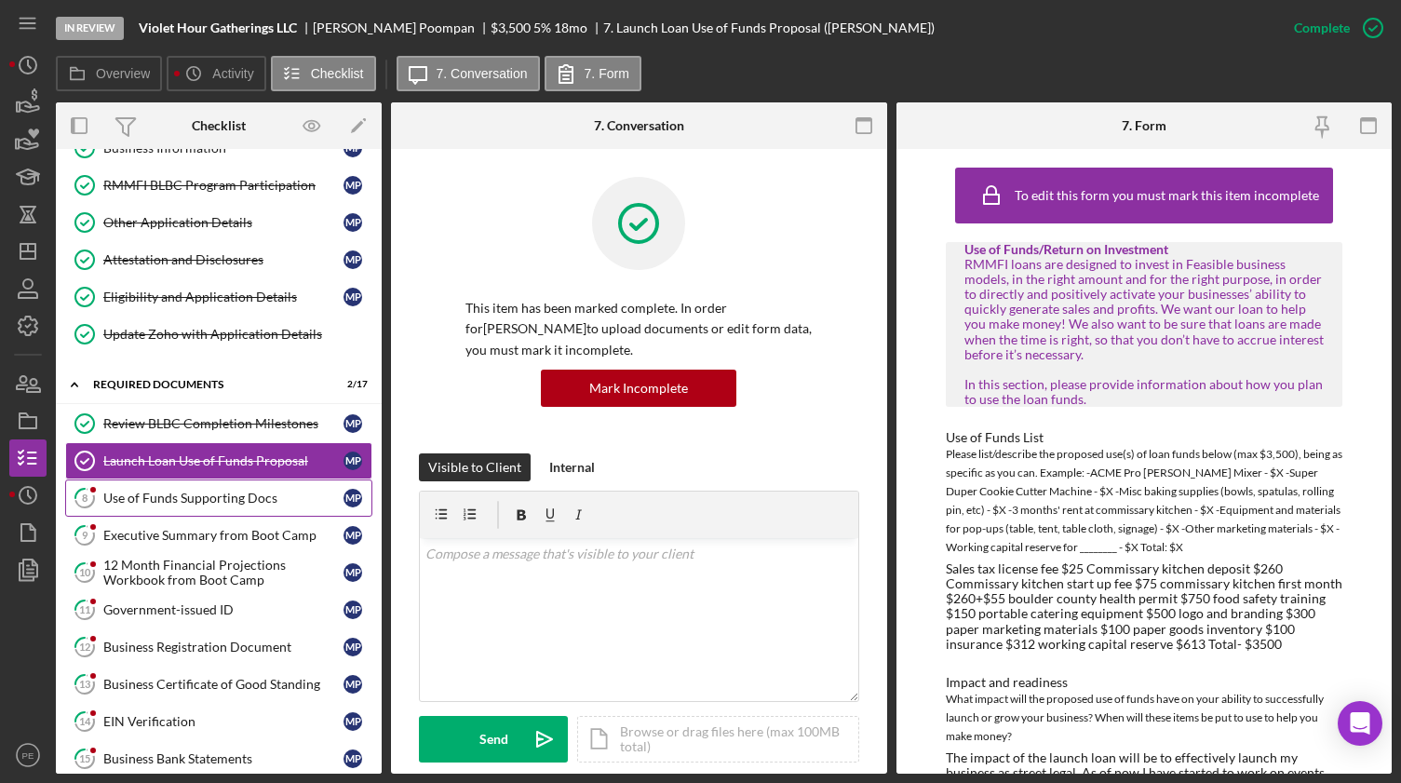
click at [140, 495] on div "Use of Funds Supporting Docs" at bounding box center [223, 497] width 240 height 15
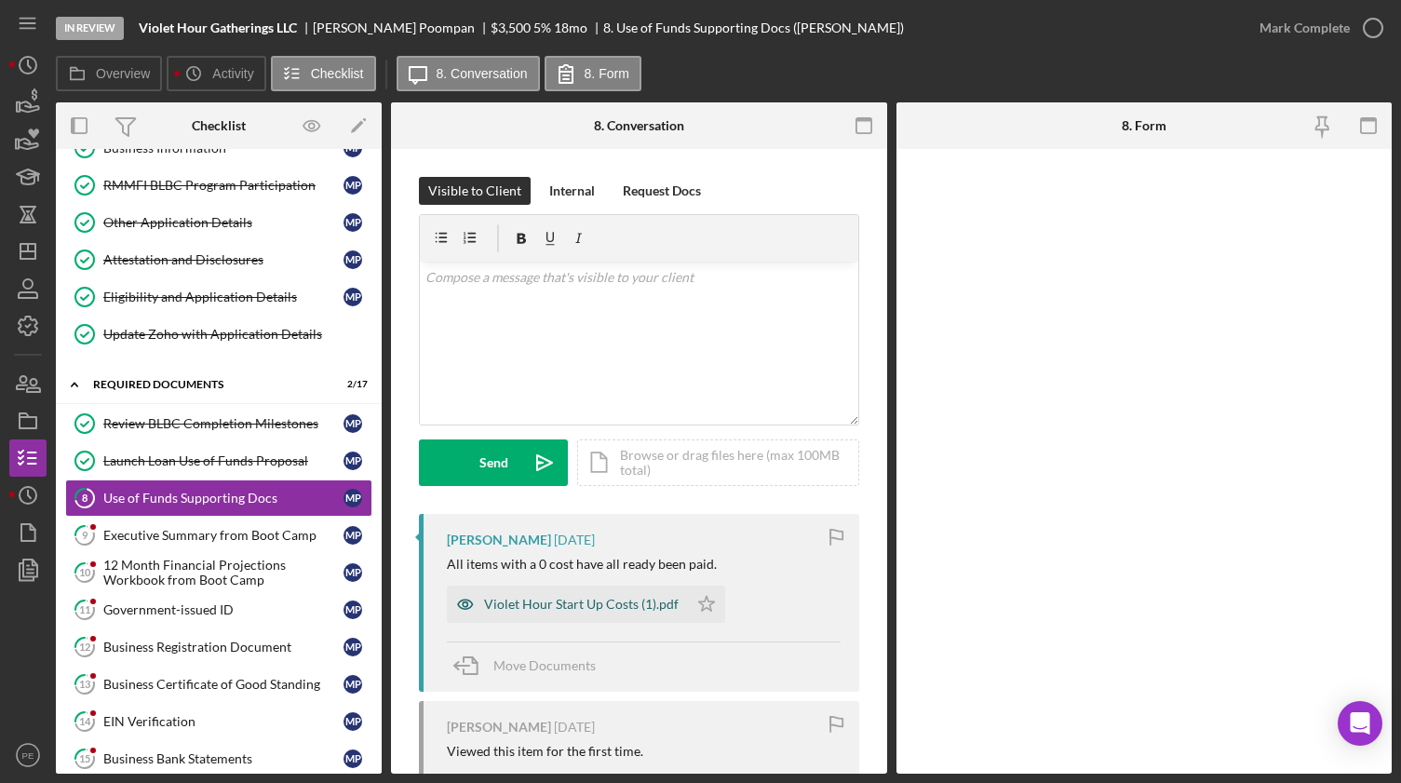
click at [611, 499] on div "Violet Hour Start Up Costs (1).pdf" at bounding box center [581, 604] width 195 height 15
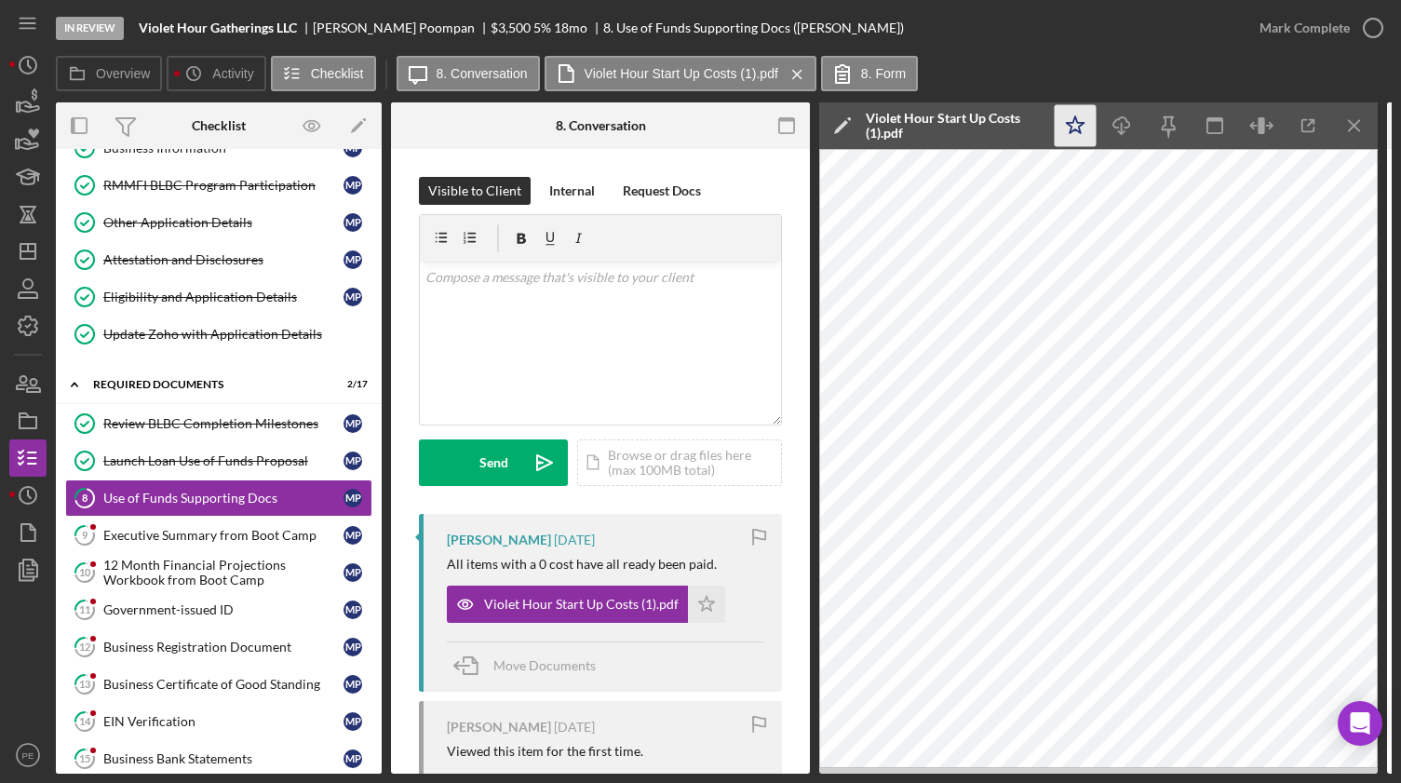
click at [1070, 135] on icon "Icon/Star" at bounding box center [1075, 126] width 42 height 42
click at [1189, 39] on div "Mark Complete" at bounding box center [1304, 27] width 90 height 37
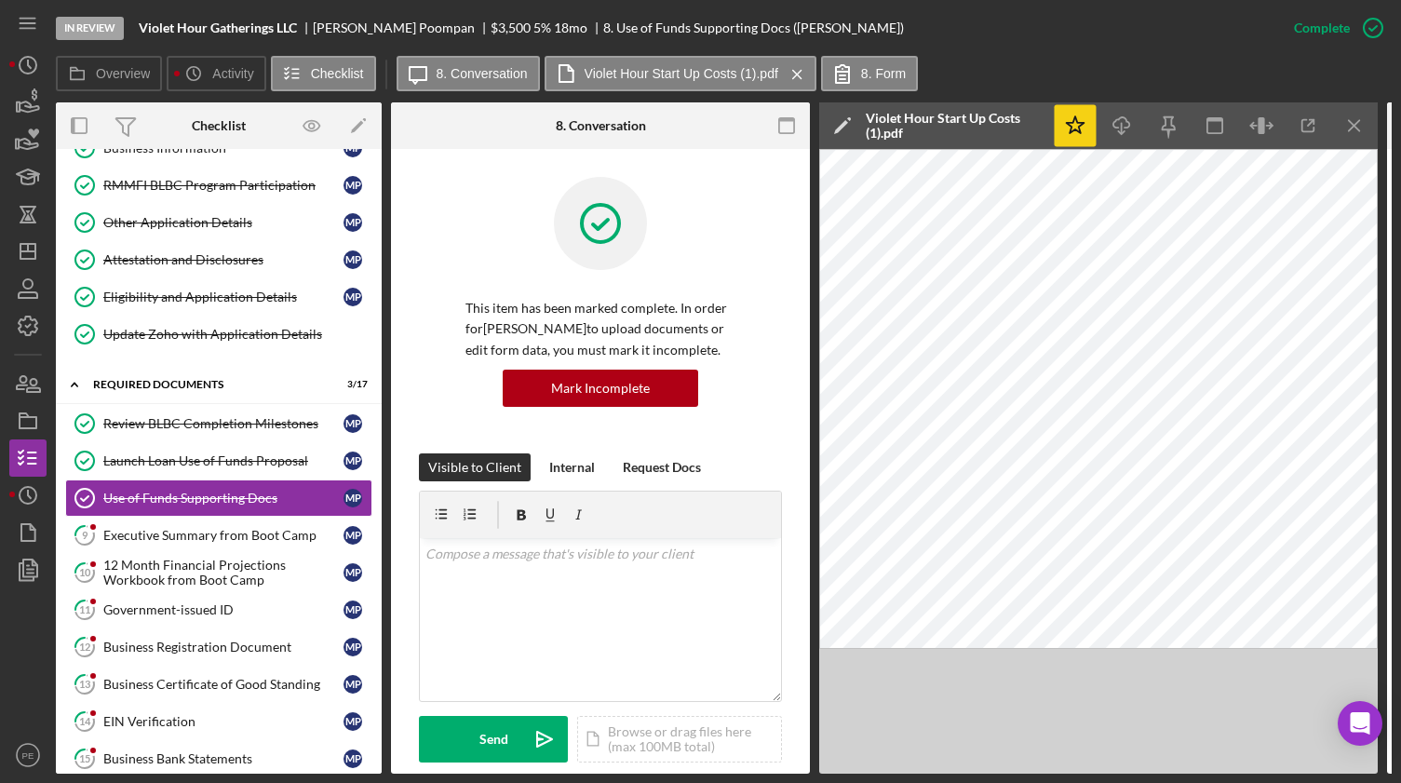
scroll to position [104, 0]
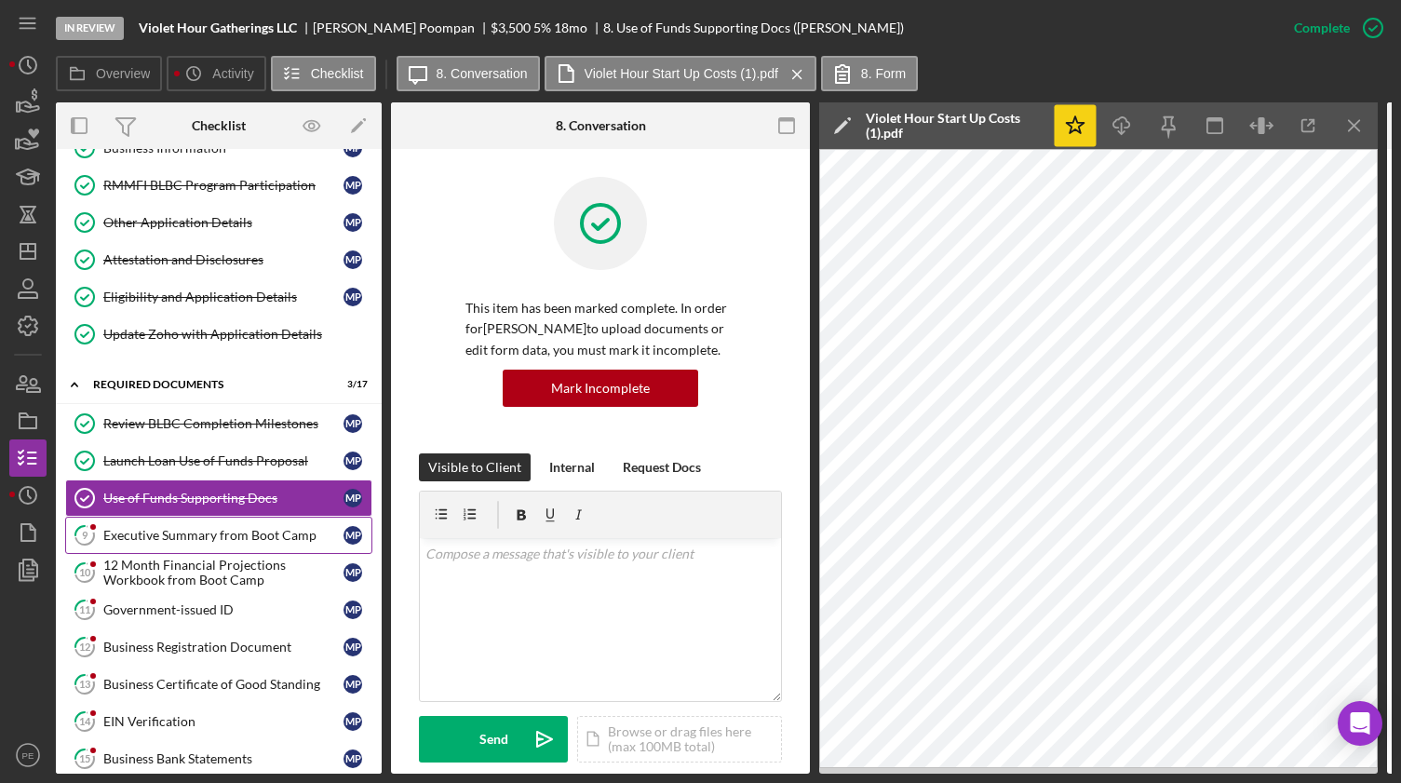
click at [233, 499] on link "9 Executive Summary from Boot Camp M P" at bounding box center [218, 535] width 307 height 37
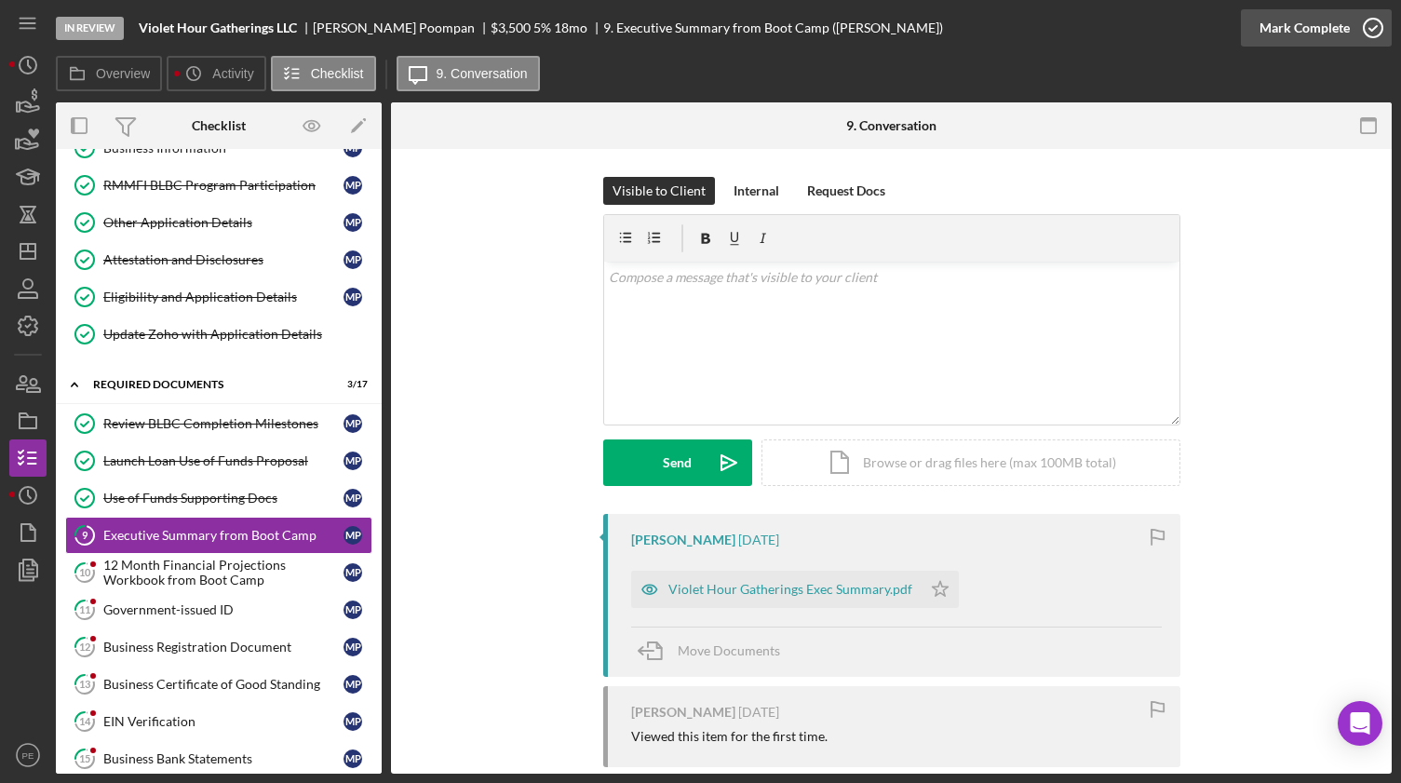
click at [1189, 36] on div "Mark Complete" at bounding box center [1304, 27] width 90 height 37
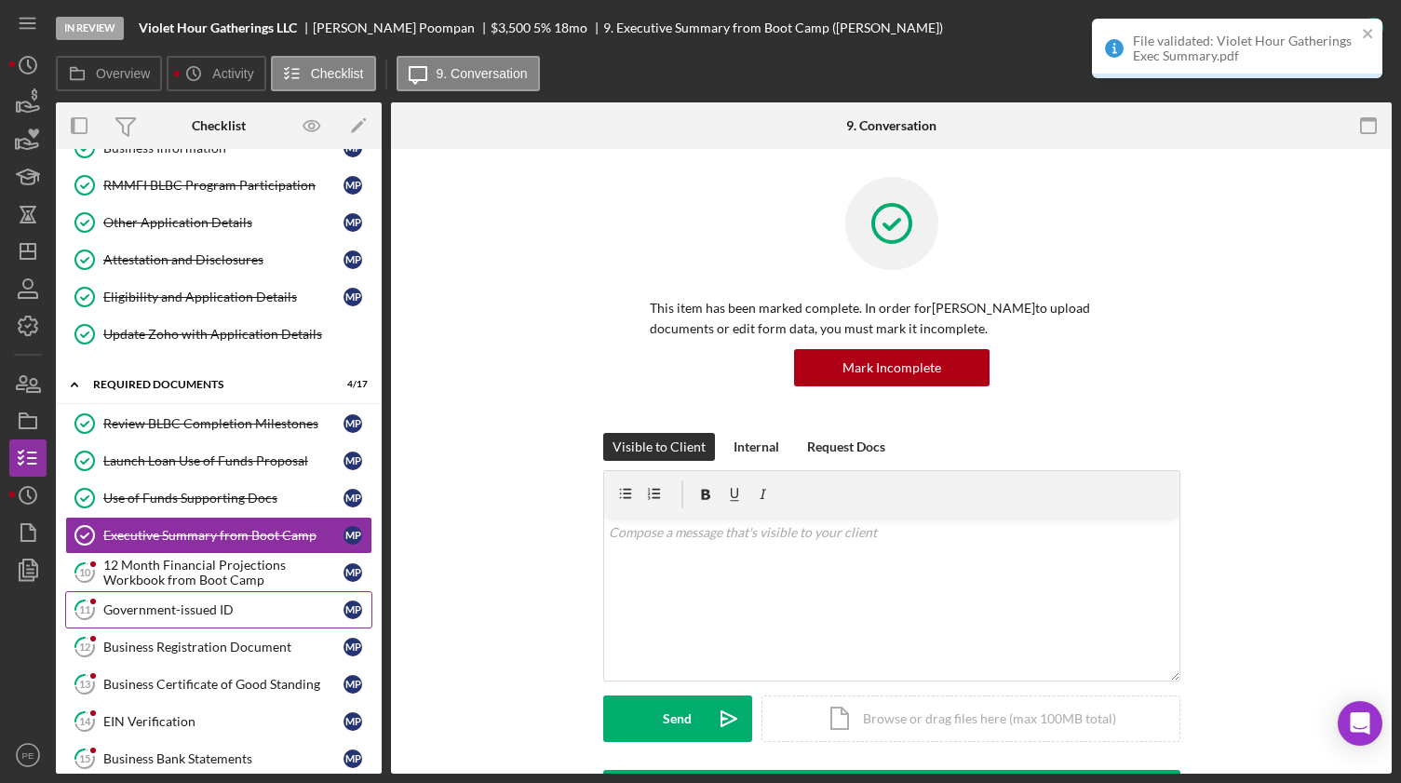
click at [182, 499] on link "11 Government-issued ID M P" at bounding box center [218, 609] width 307 height 37
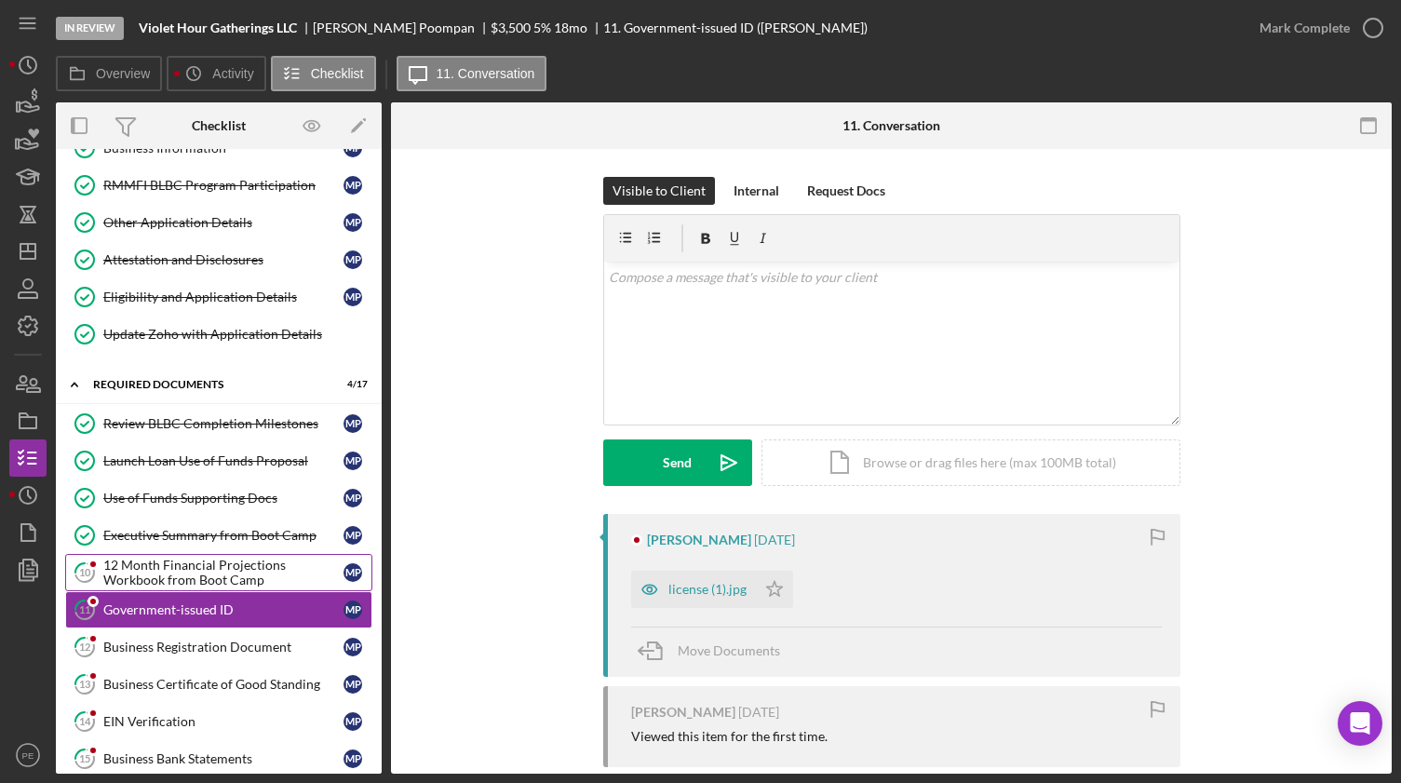
click at [179, 499] on div "12 Month Financial Projections Workbook from Boot Camp" at bounding box center [223, 572] width 240 height 30
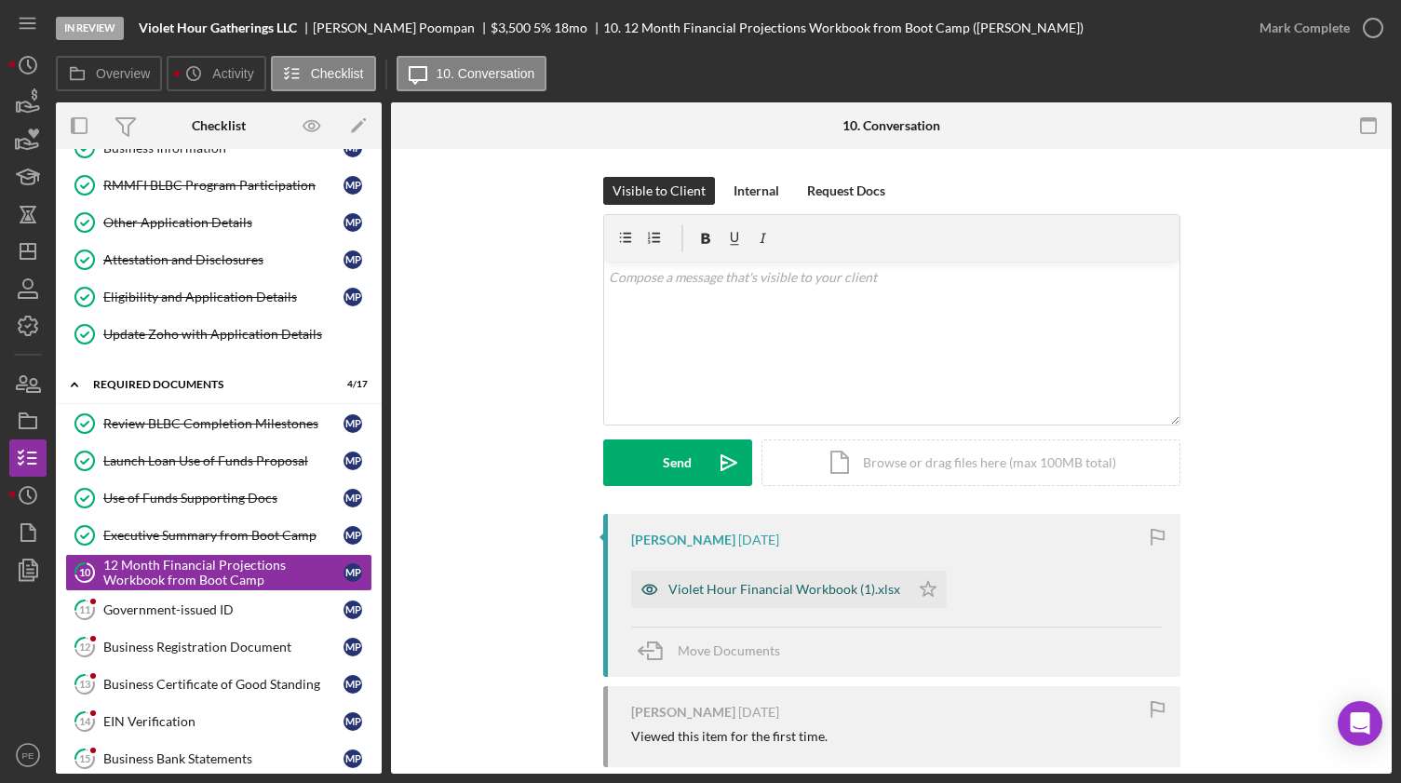
click at [852, 499] on div "Violet Hour Financial Workbook (1).xlsx" at bounding box center [770, 589] width 278 height 37
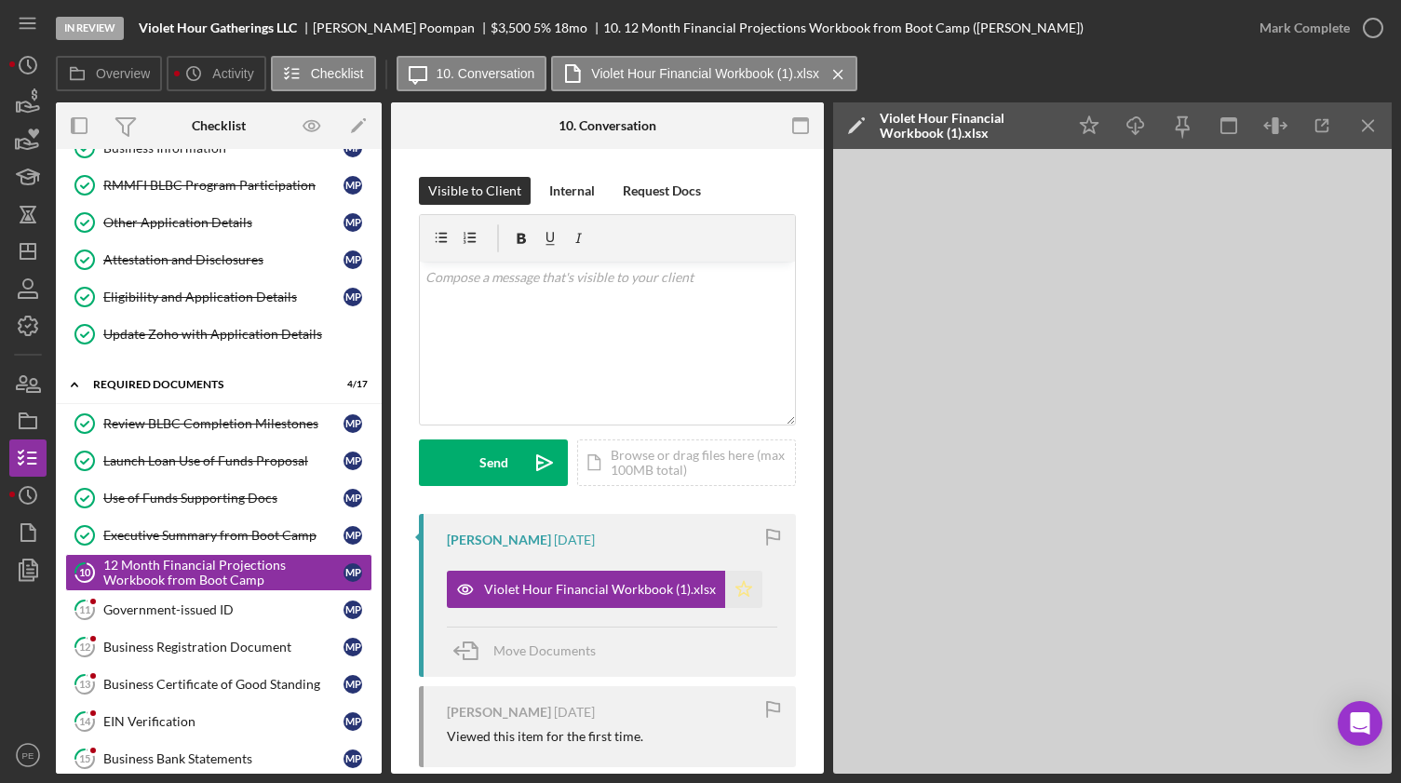
click at [737, 499] on icon "Icon/Star" at bounding box center [743, 589] width 37 height 37
click at [1189, 33] on div "Mark Complete" at bounding box center [1304, 27] width 90 height 37
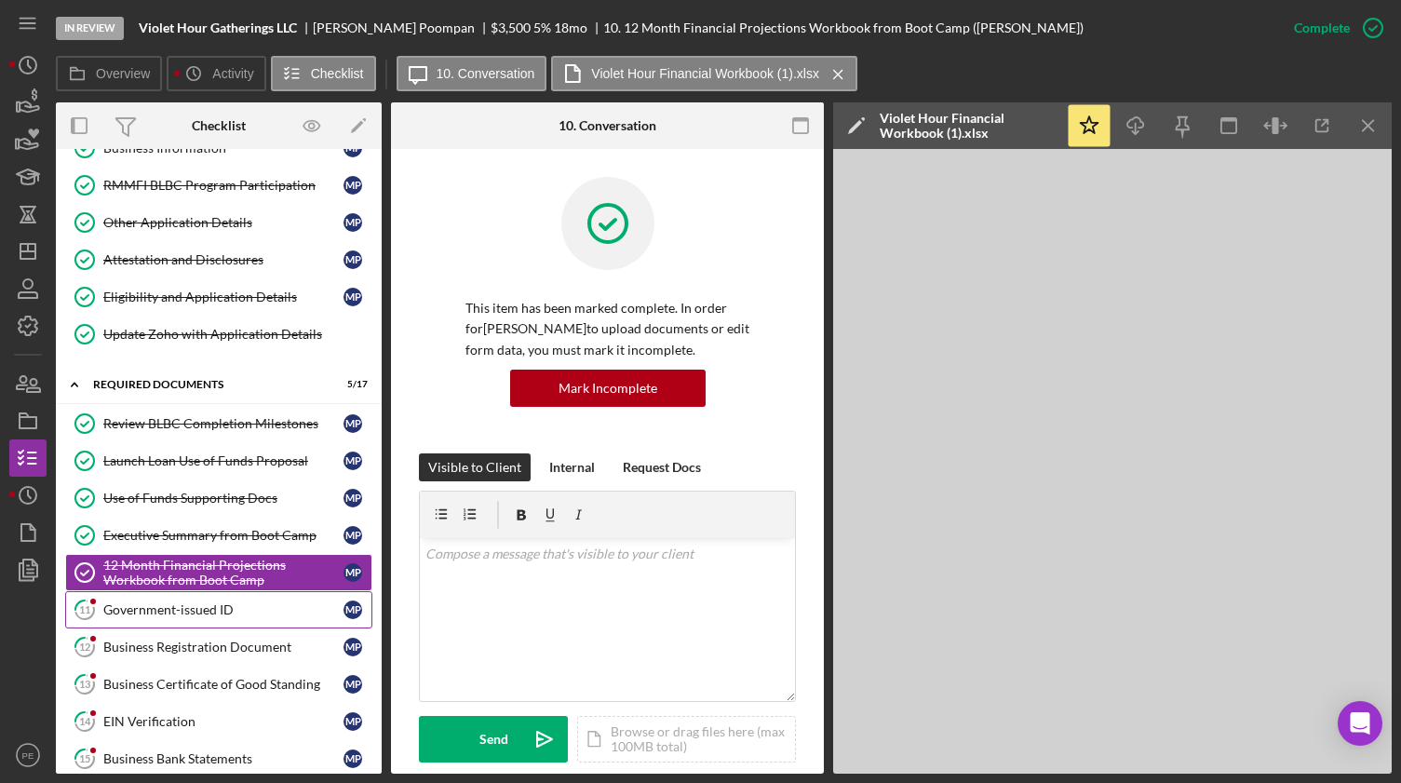
click at [191, 499] on div "Government-issued ID" at bounding box center [223, 609] width 240 height 15
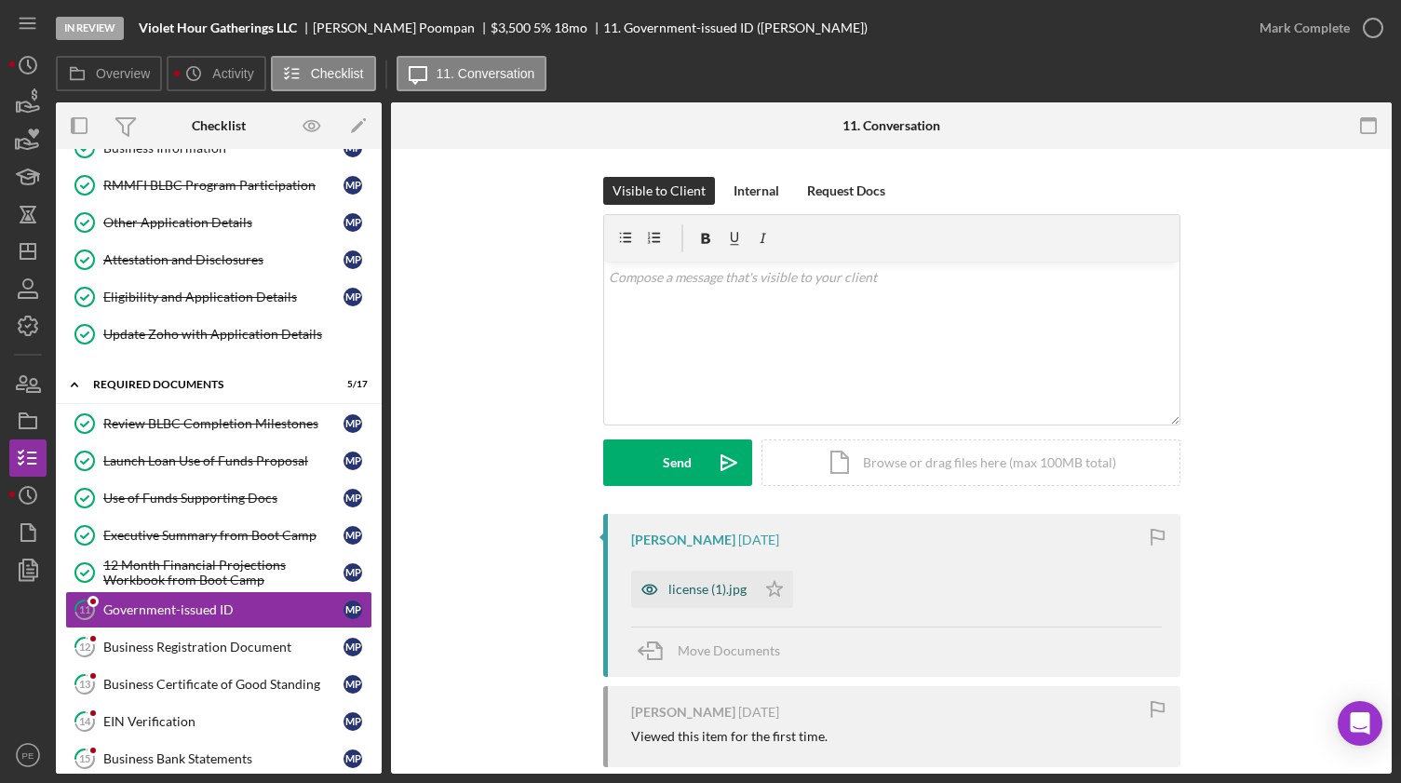
click at [696, 499] on div "license (1).jpg" at bounding box center [693, 589] width 125 height 37
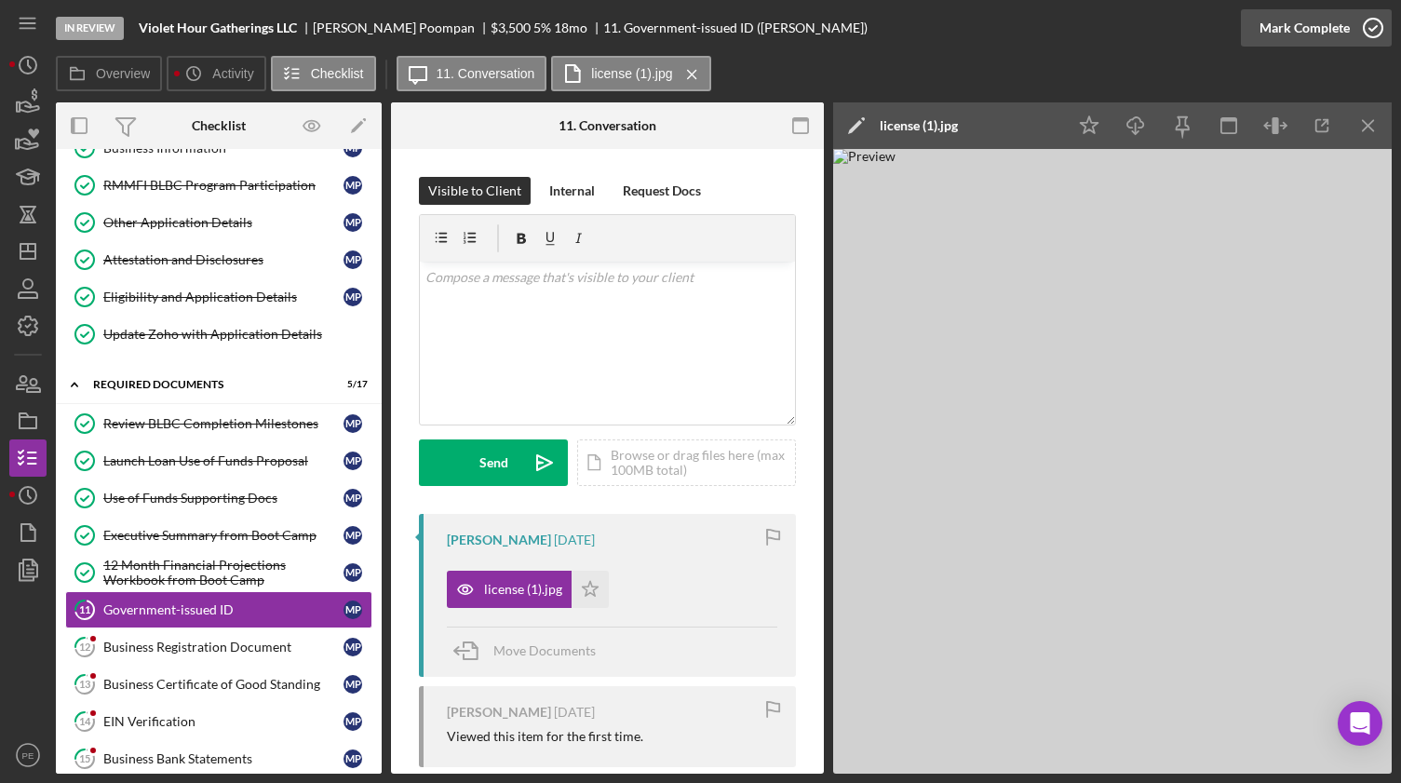
click at [1189, 33] on div "Mark Complete" at bounding box center [1304, 27] width 90 height 37
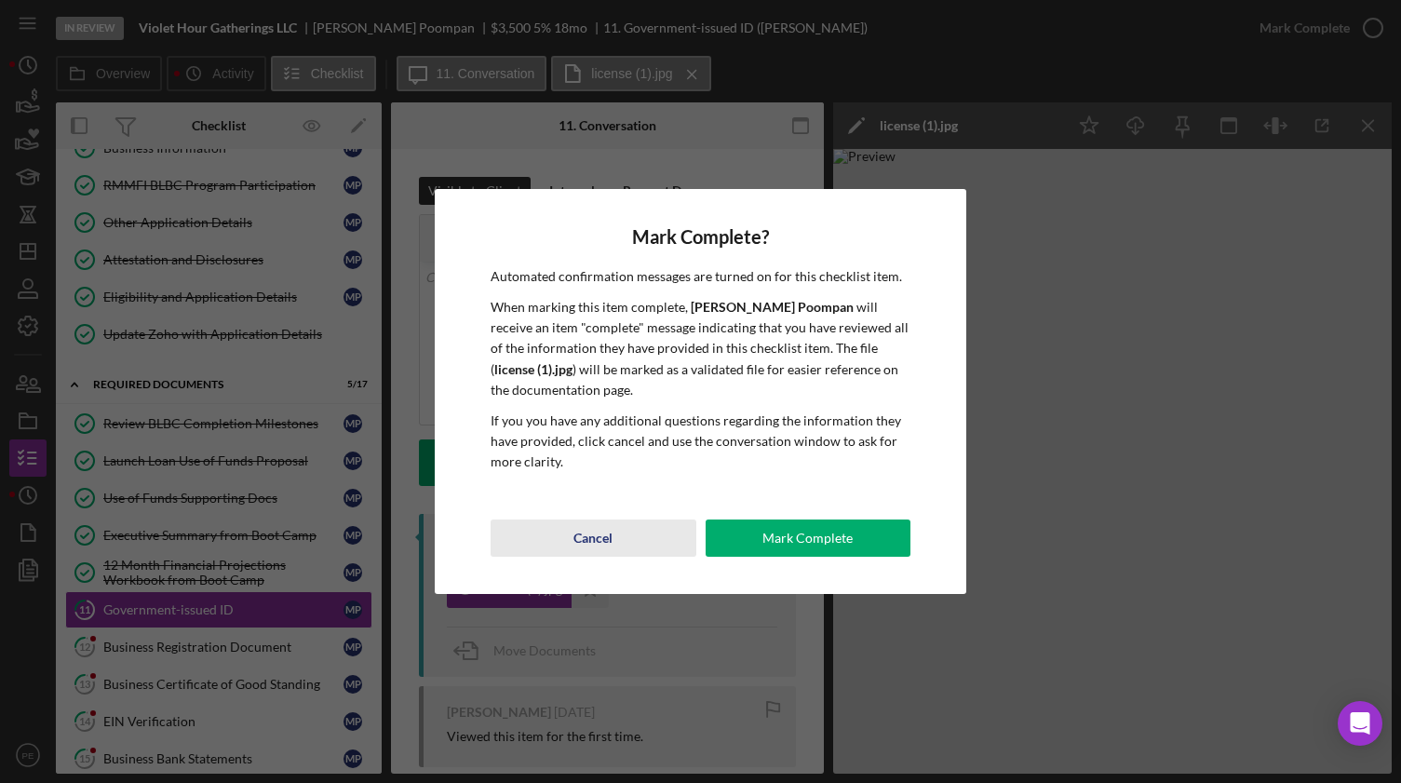
click at [596, 499] on div "Cancel" at bounding box center [592, 537] width 39 height 37
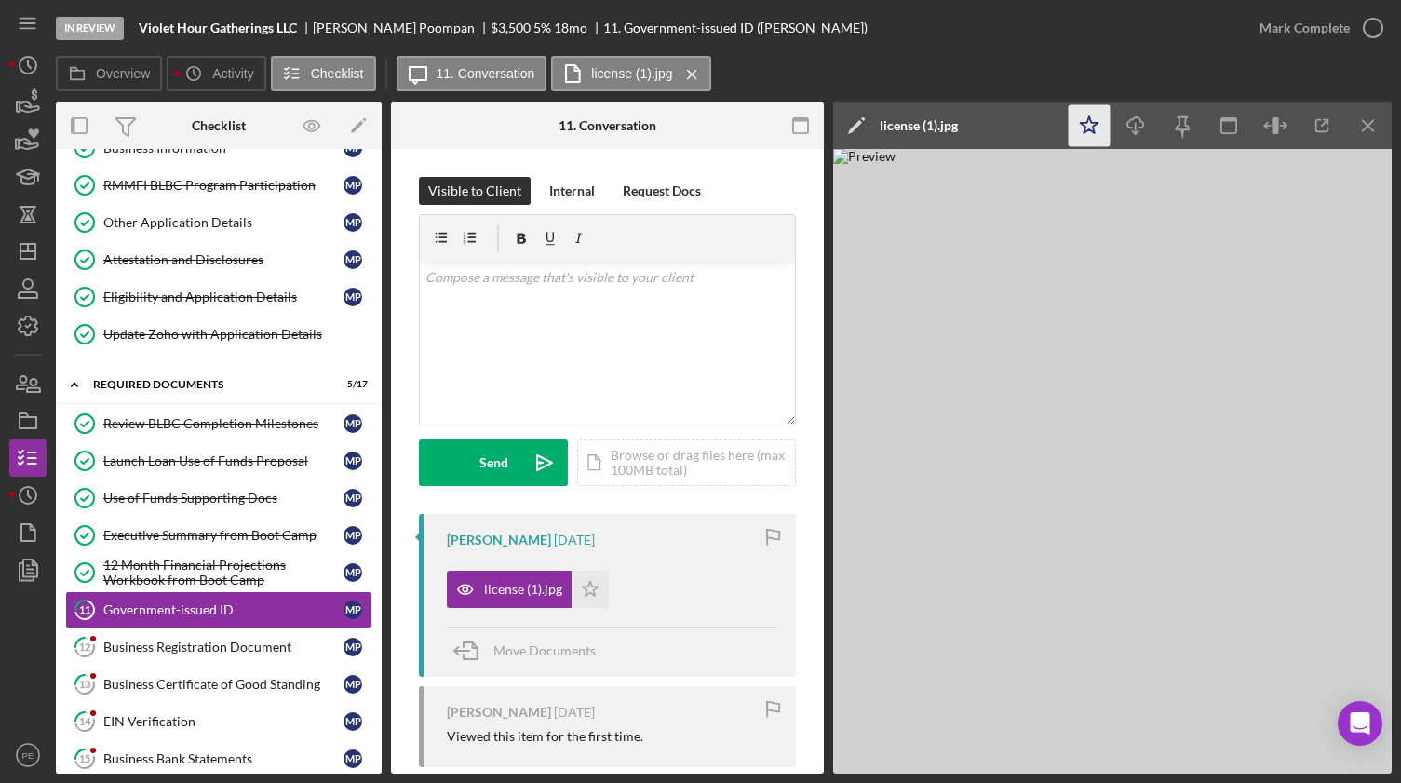
click at [1095, 123] on polygon "button" at bounding box center [1090, 124] width 18 height 17
click at [1189, 19] on div "Mark Complete" at bounding box center [1304, 27] width 90 height 37
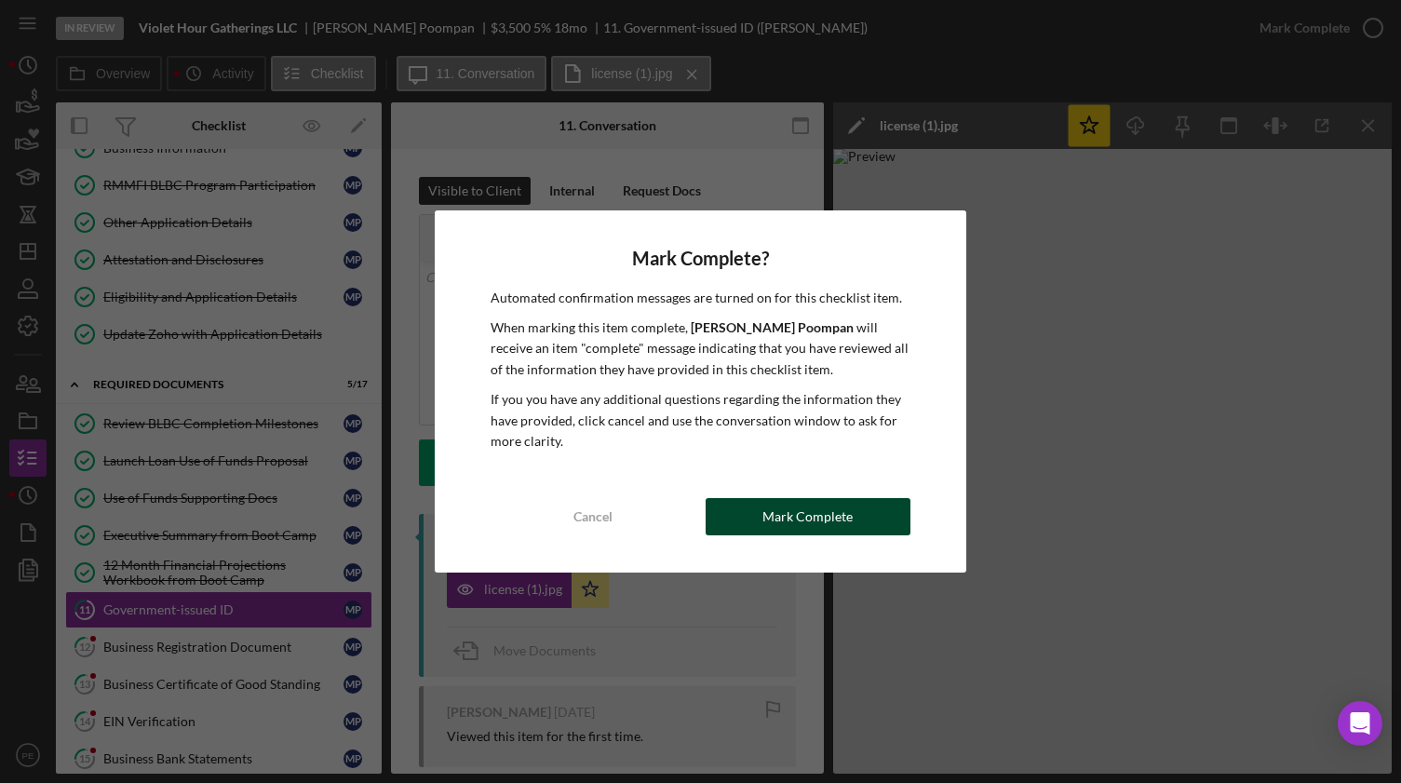
click at [859, 499] on button "Mark Complete" at bounding box center [808, 516] width 206 height 37
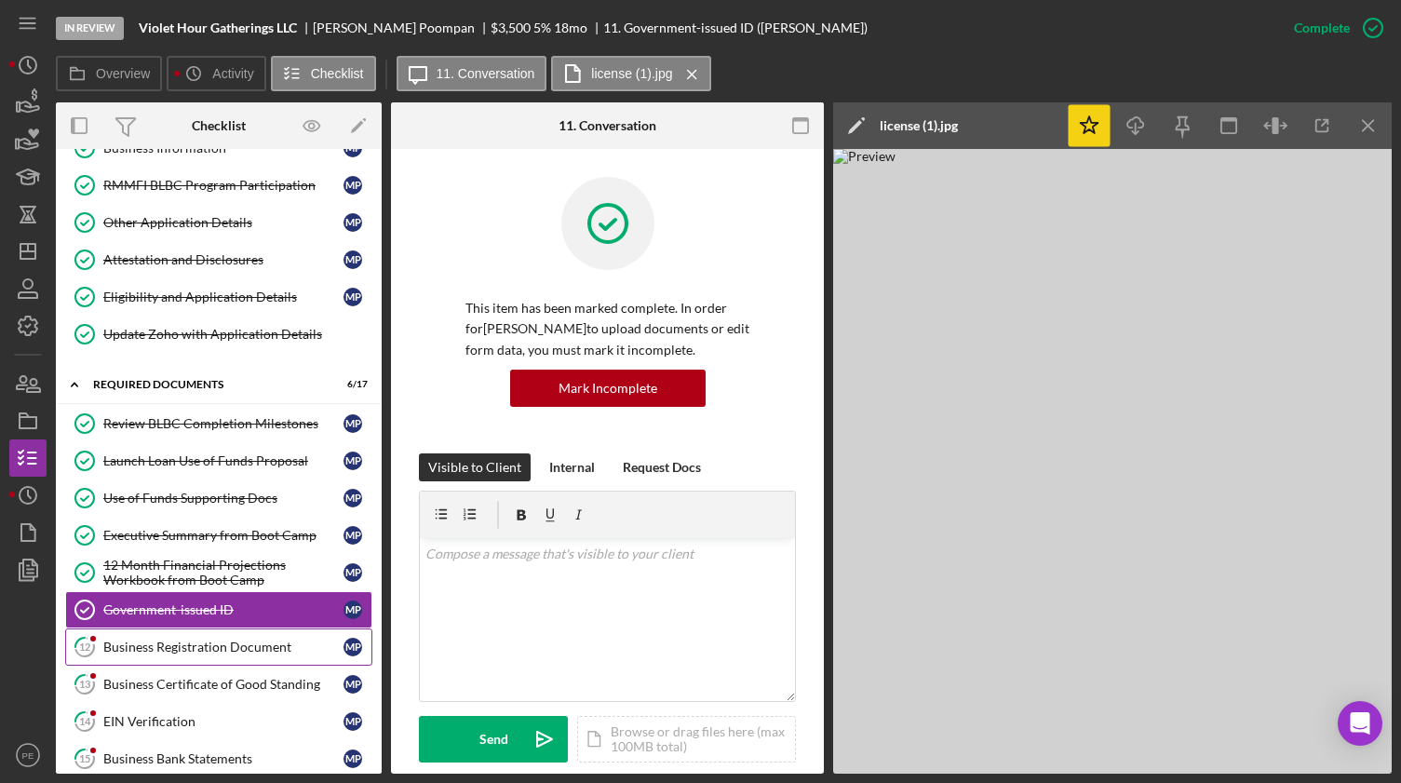
click at [245, 499] on div "Business Registration Document" at bounding box center [223, 646] width 240 height 15
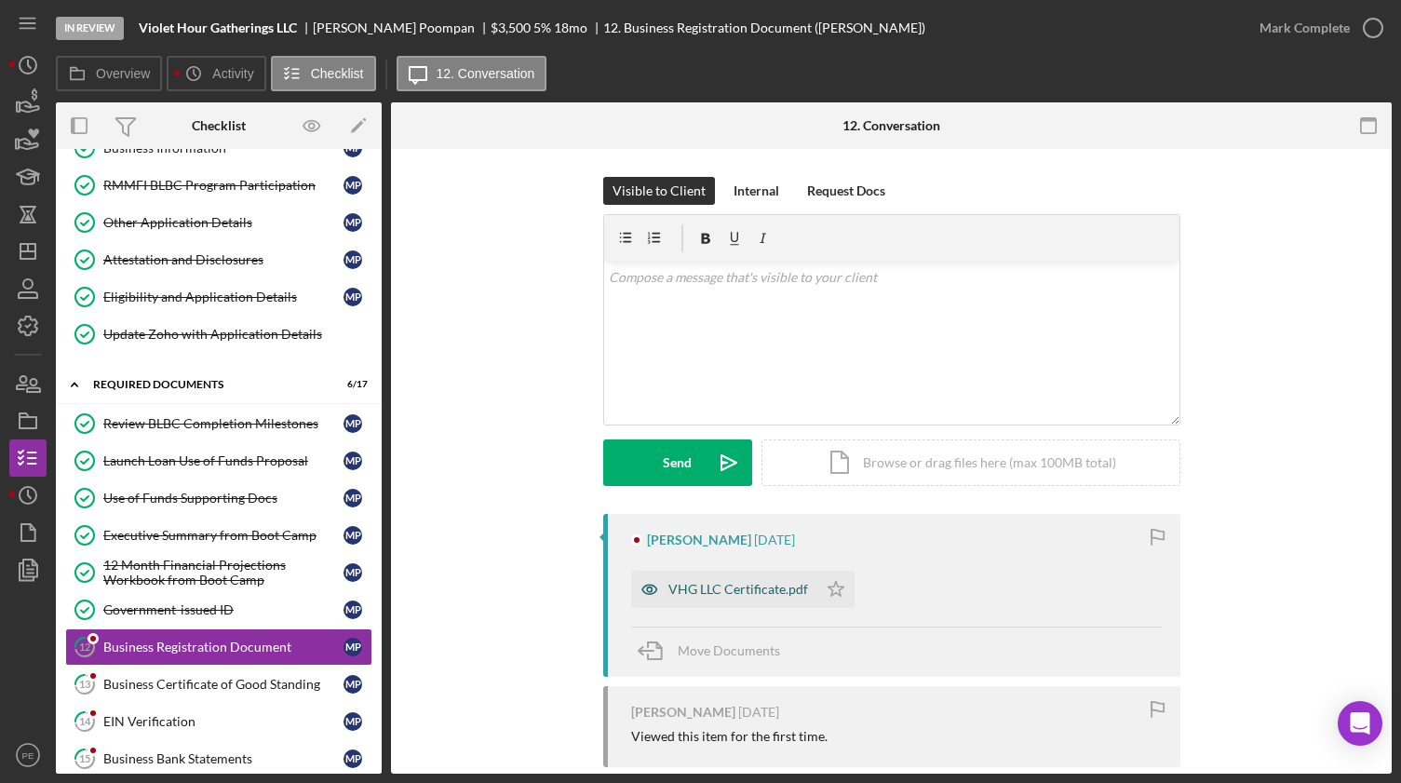
click at [712, 499] on div "VHG LLC Certificate.pdf" at bounding box center [738, 589] width 140 height 15
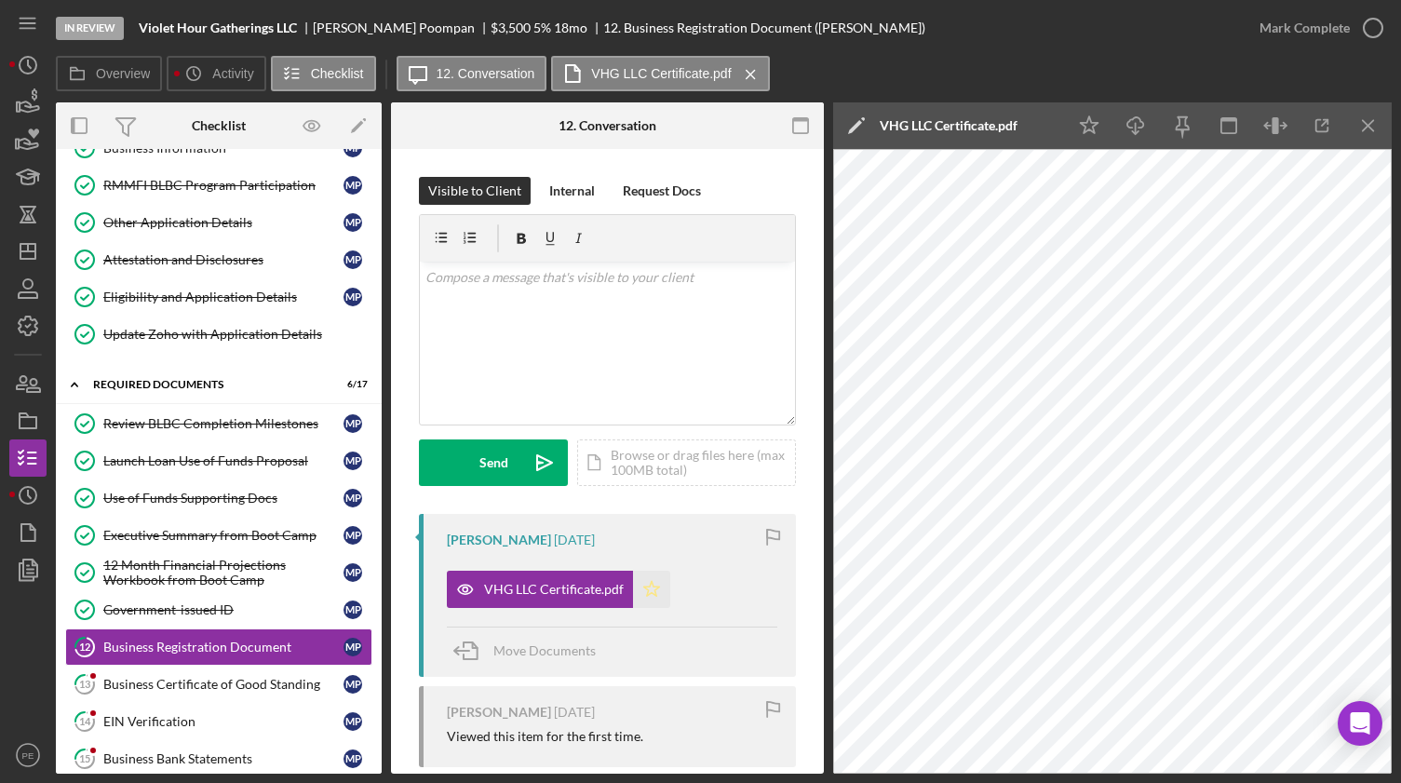
click at [637, 499] on icon "Icon/Star" at bounding box center [651, 589] width 37 height 37
click at [560, 499] on div "Move Documents" at bounding box center [544, 650] width 102 height 47
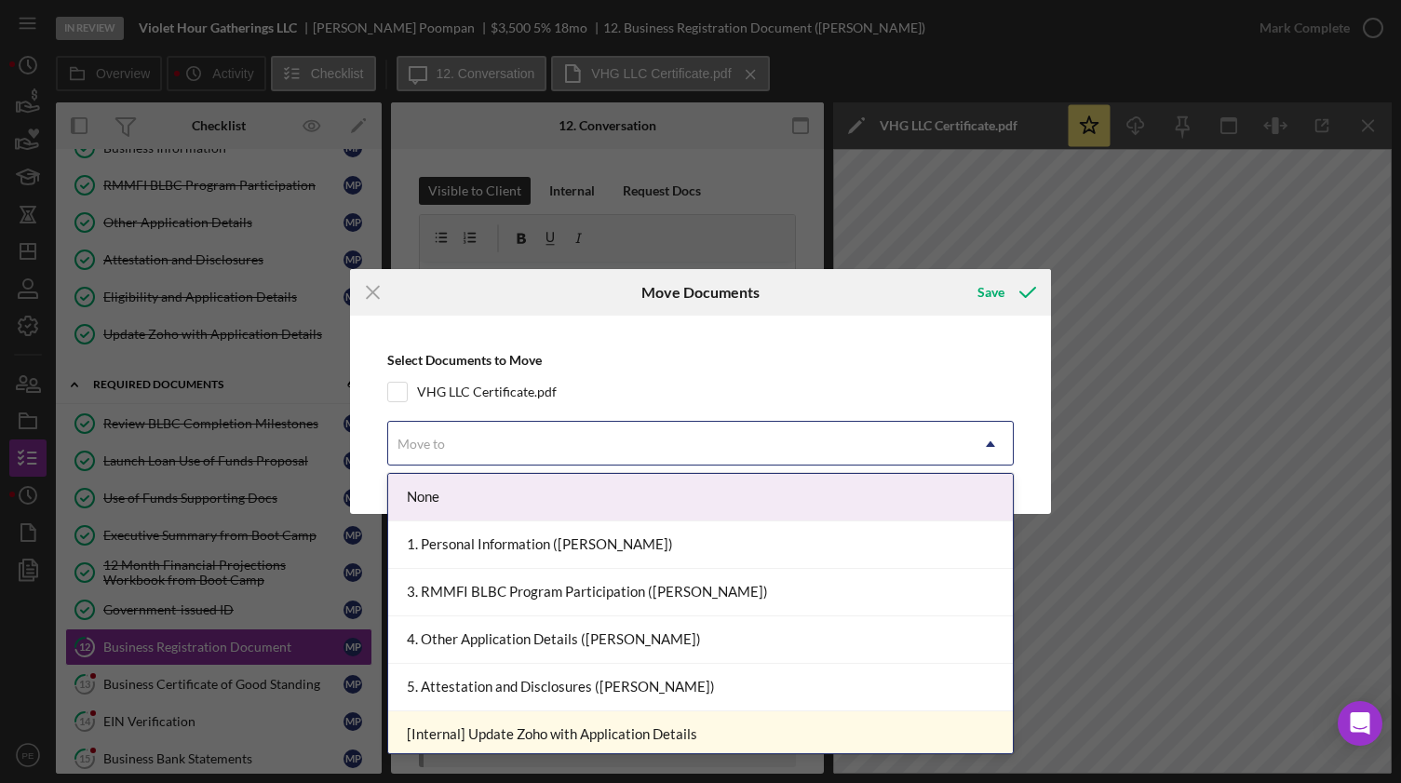
click at [487, 450] on div "Move to" at bounding box center [678, 444] width 580 height 43
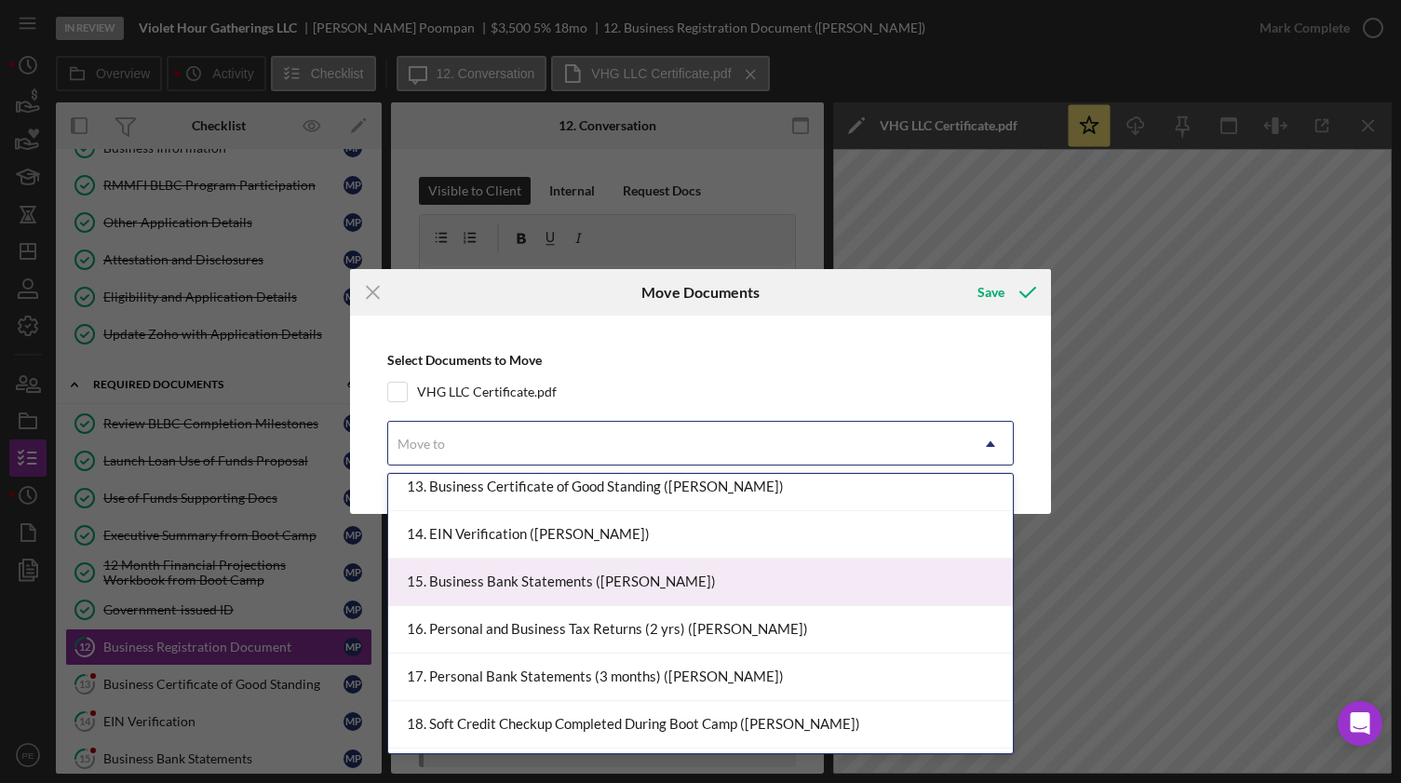
scroll to position [570, 0]
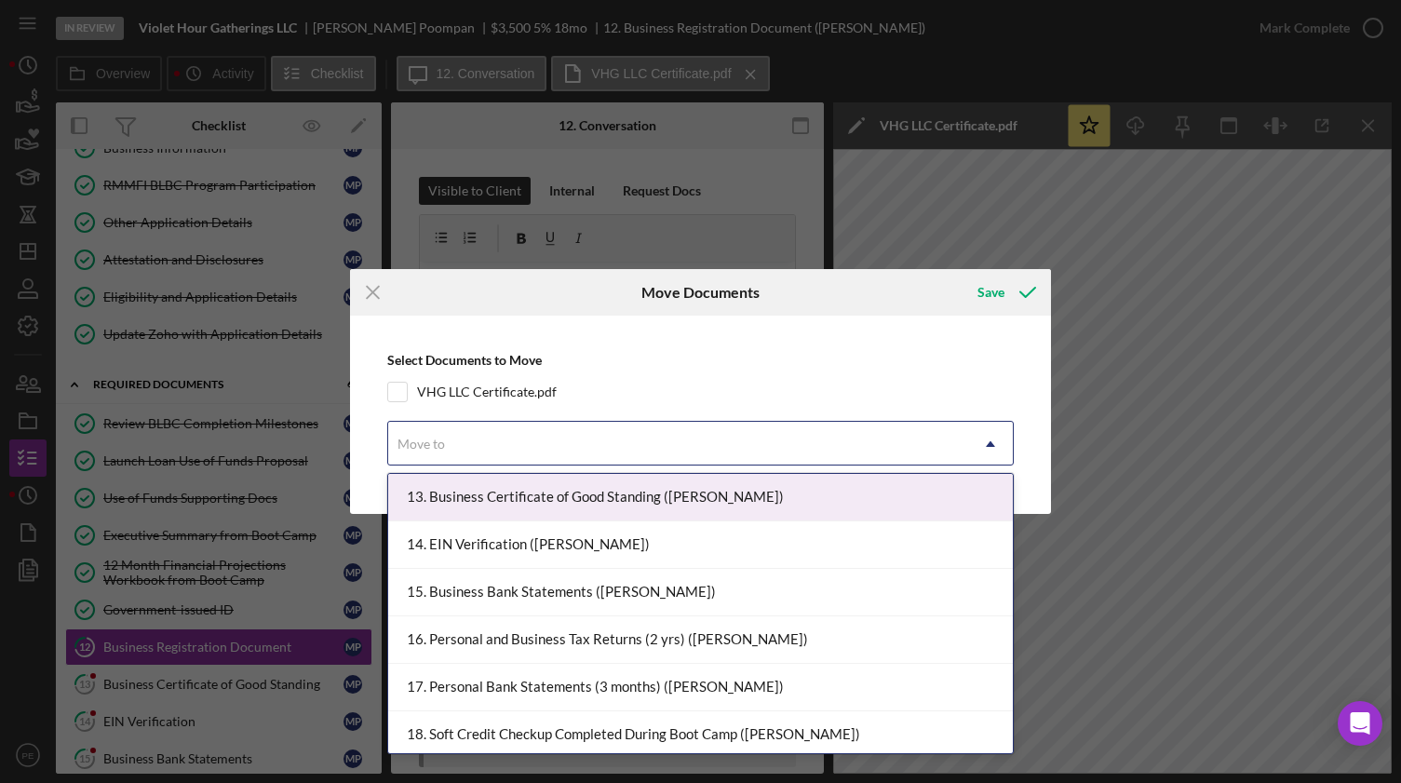
click at [521, 496] on div "13. Business Certificate of Good Standing (Michael P.)" at bounding box center [700, 497] width 624 height 47
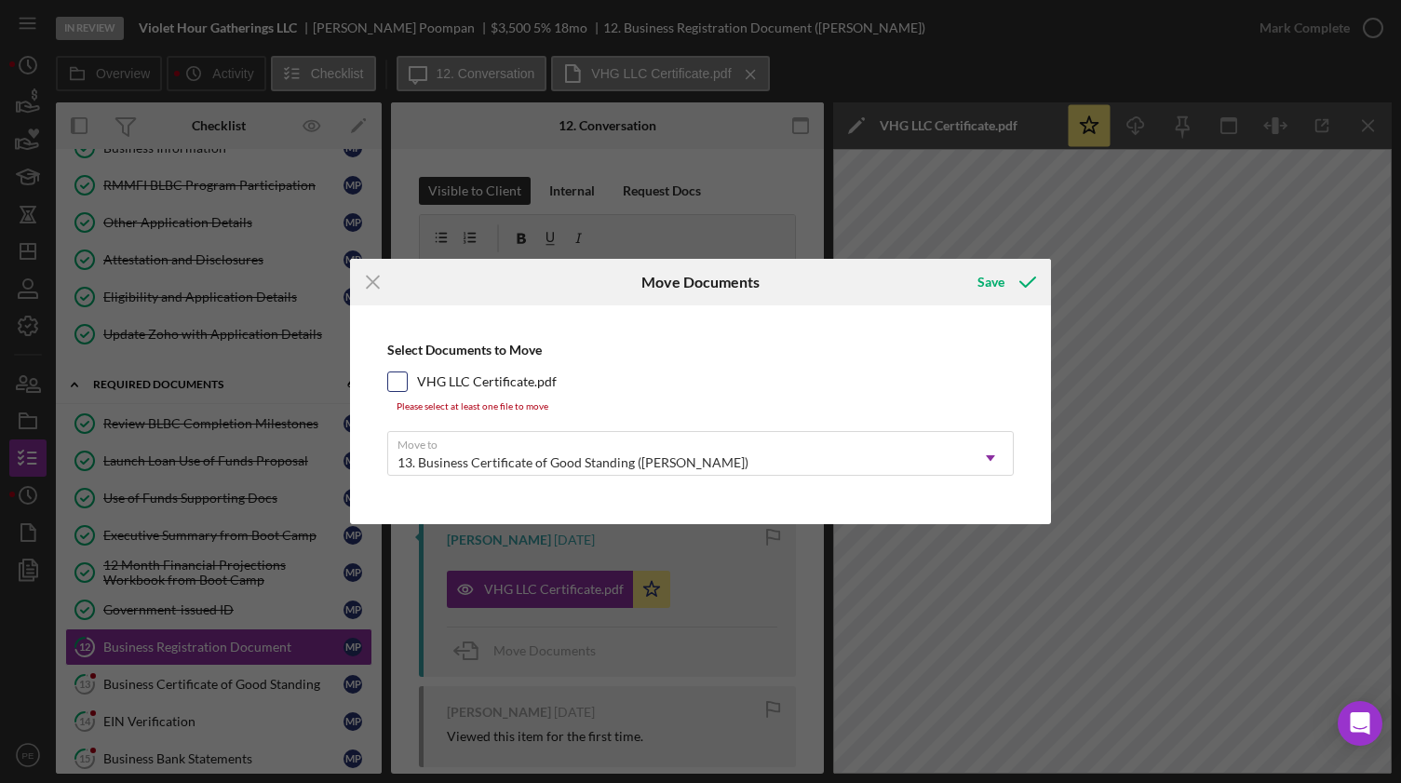
click at [416, 377] on div "VHG LLC Certificate.pdf" at bounding box center [700, 381] width 626 height 20
click at [403, 380] on input "VHG LLC Certificate.pdf" at bounding box center [397, 381] width 19 height 19
checkbox input "true"
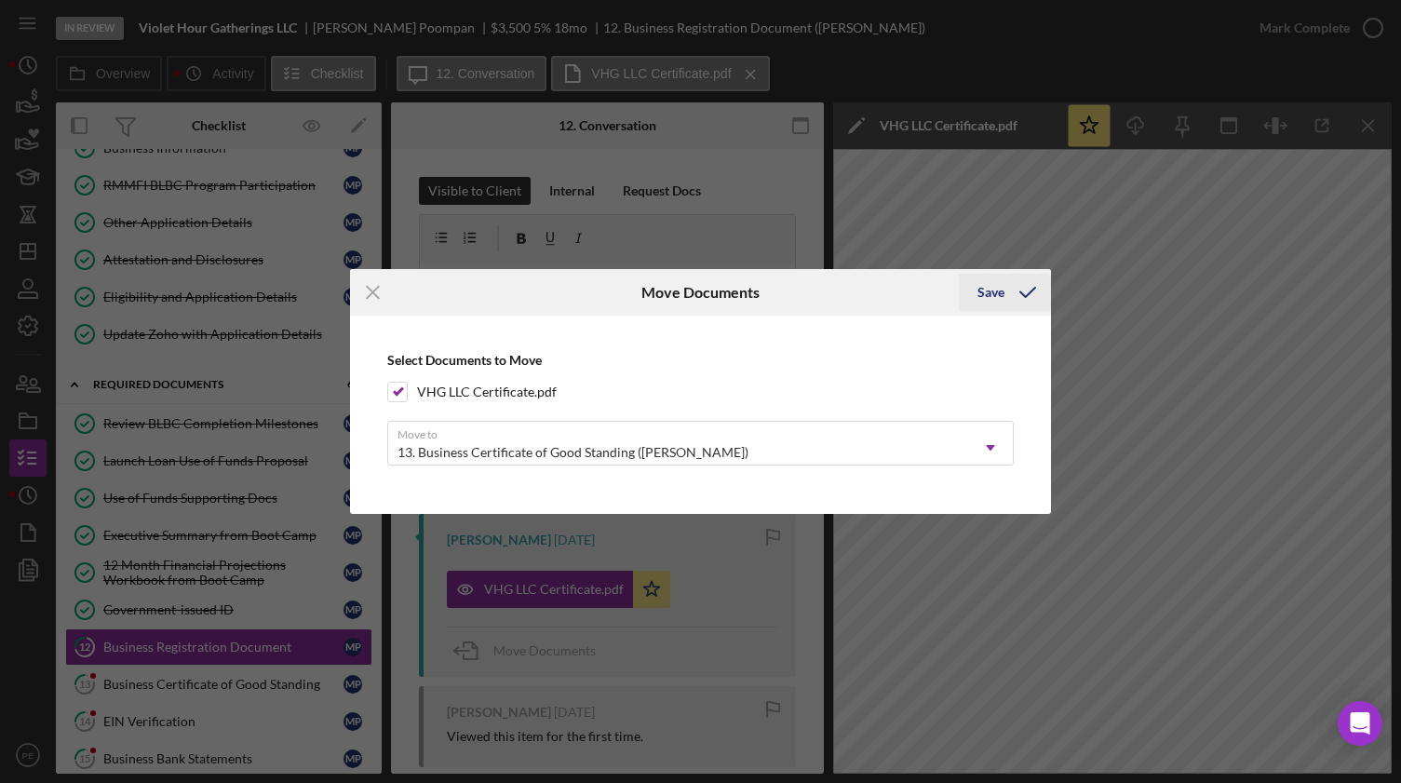
click at [995, 303] on div "Save" at bounding box center [990, 292] width 27 height 37
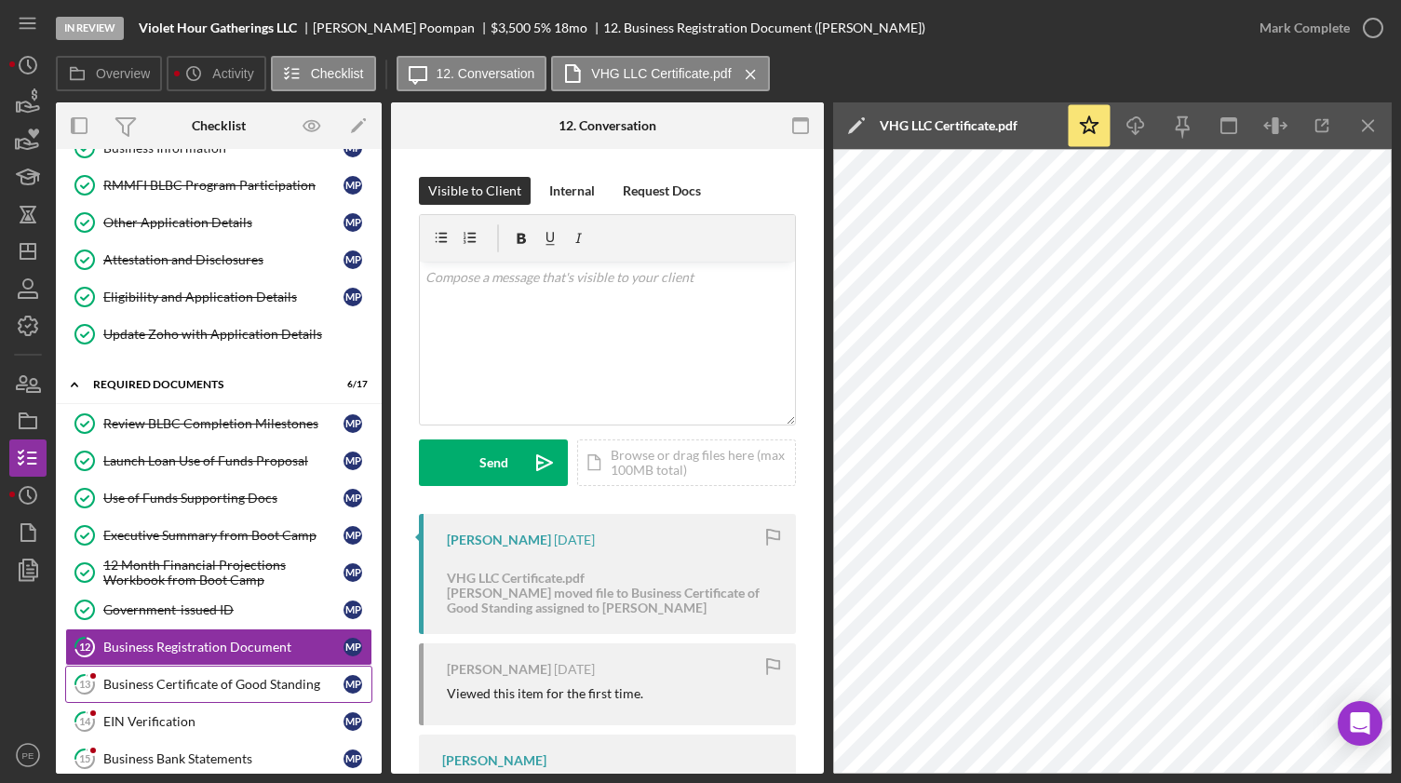
click at [195, 499] on div "Business Certificate of Good Standing" at bounding box center [223, 684] width 240 height 15
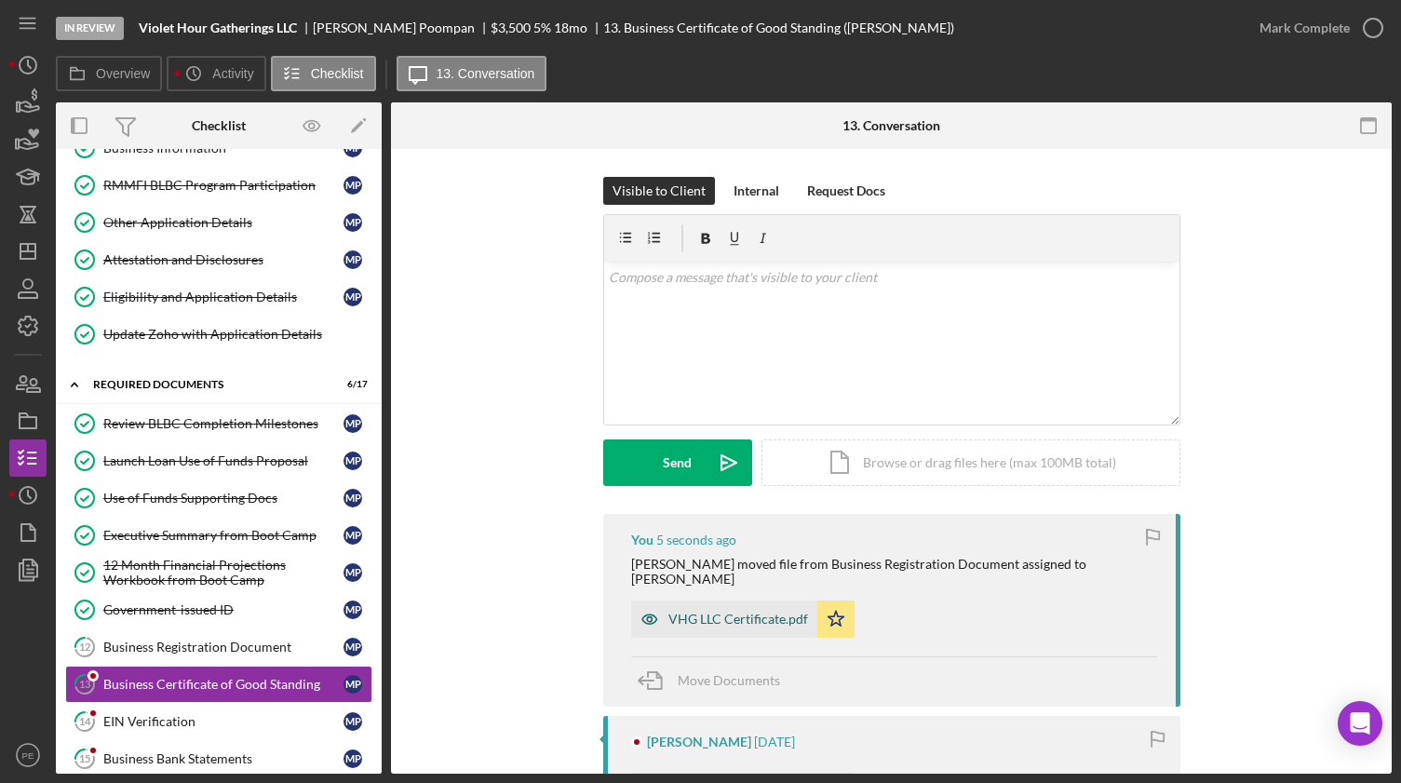
click at [699, 499] on div "VHG LLC Certificate.pdf" at bounding box center [738, 618] width 140 height 15
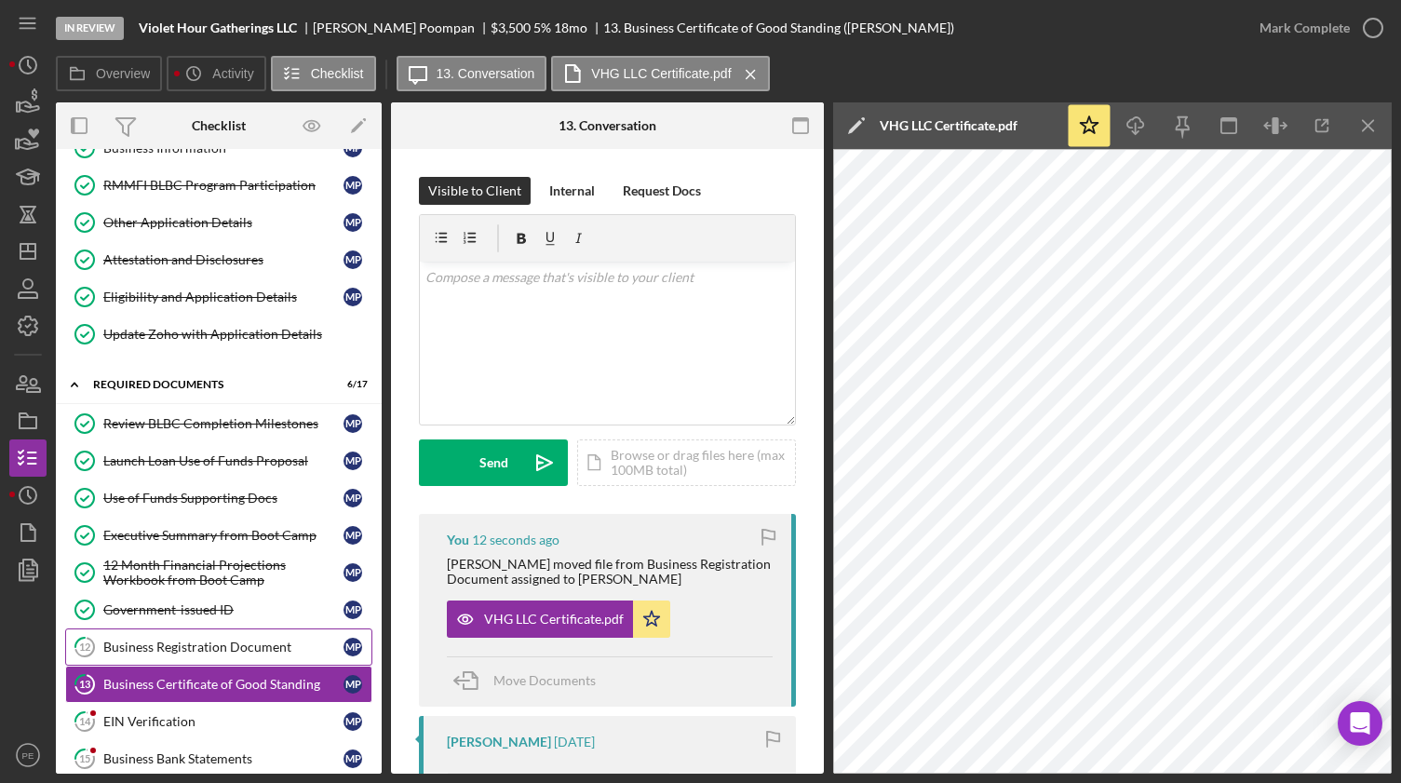
click at [265, 499] on div "Business Registration Document" at bounding box center [223, 646] width 240 height 15
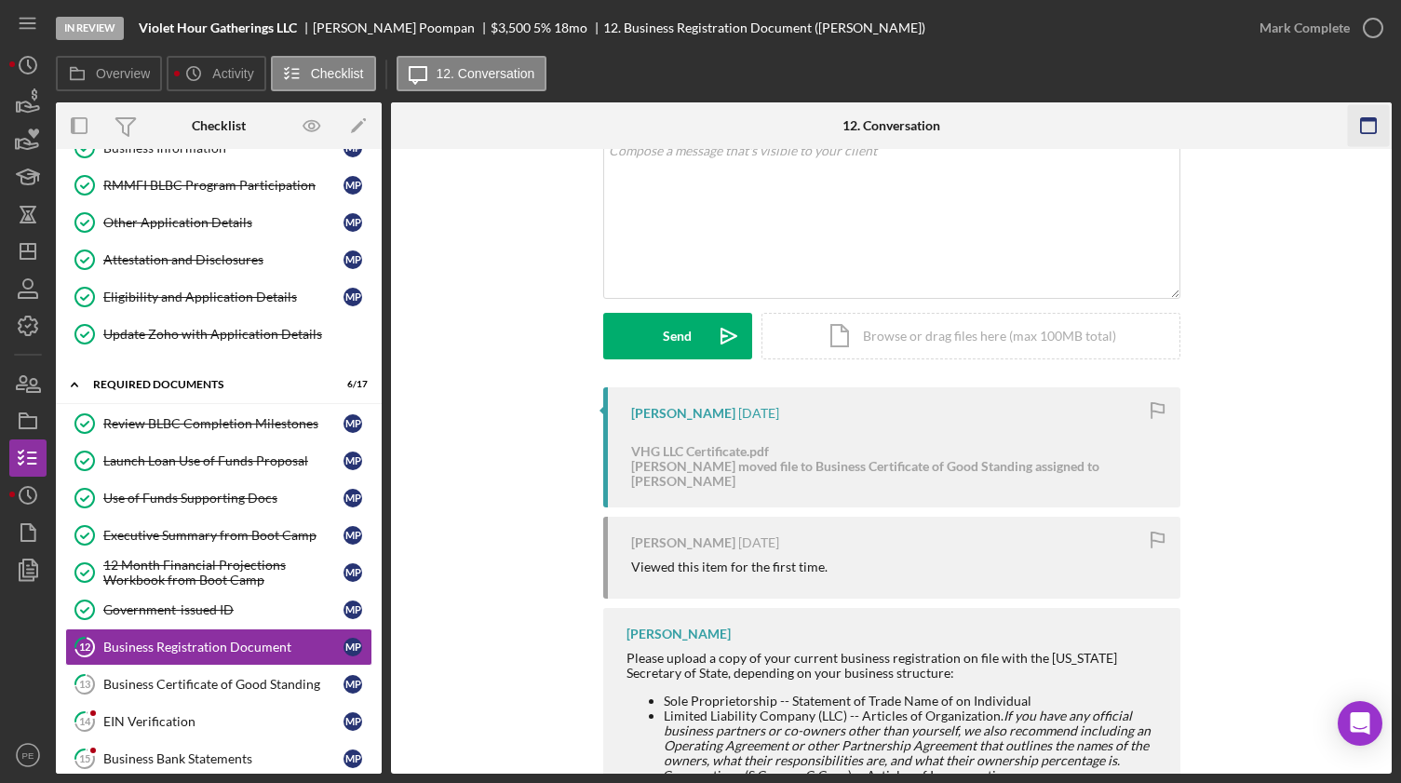
scroll to position [66, 0]
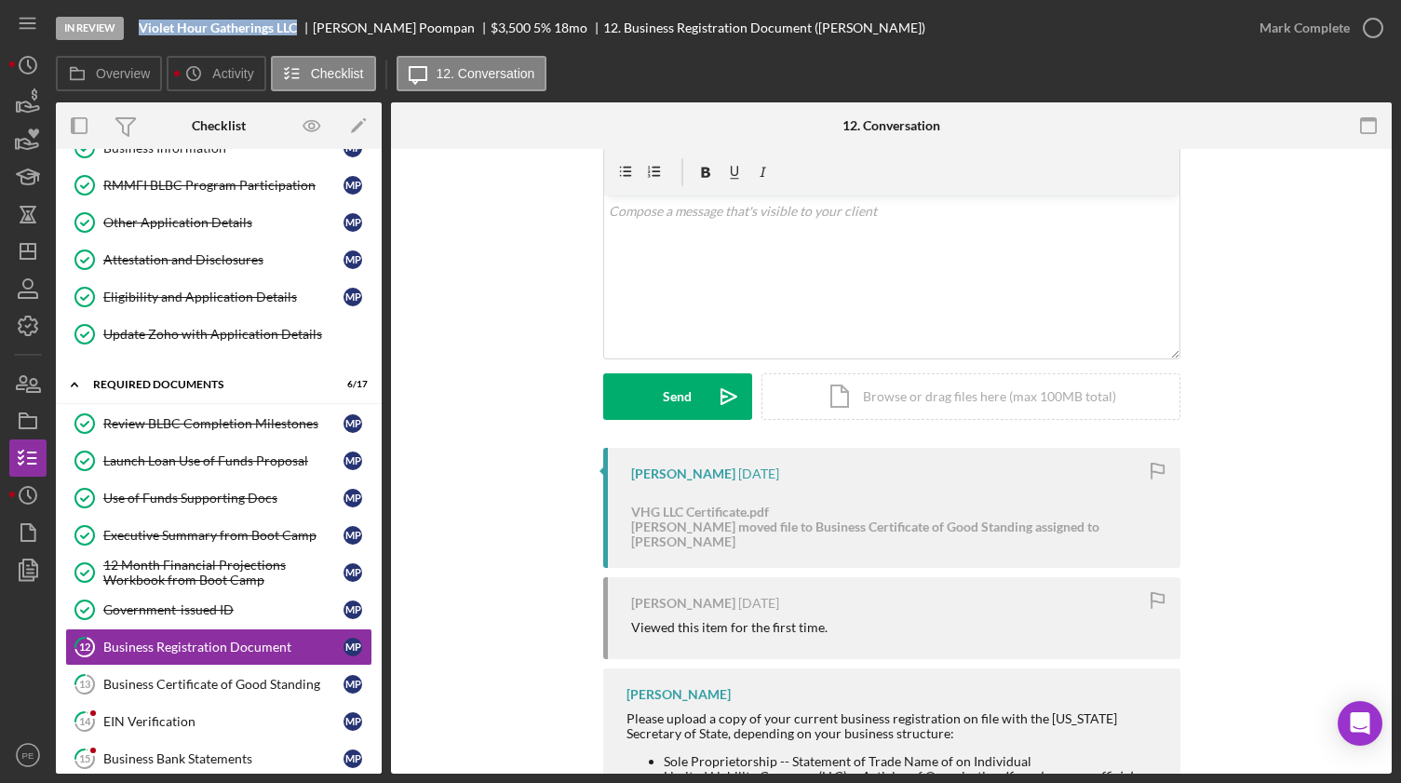
drag, startPoint x: 300, startPoint y: 30, endPoint x: 141, endPoint y: 27, distance: 158.2
click at [141, 27] on div "Violet Hour Gatherings LLC" at bounding box center [226, 27] width 174 height 15
copy b "Violet Hour Gatherings LLC"
click at [206, 499] on link "12 Business Registration Document M P" at bounding box center [218, 646] width 307 height 37
click at [269, 499] on div "Business Registration Document" at bounding box center [223, 646] width 240 height 15
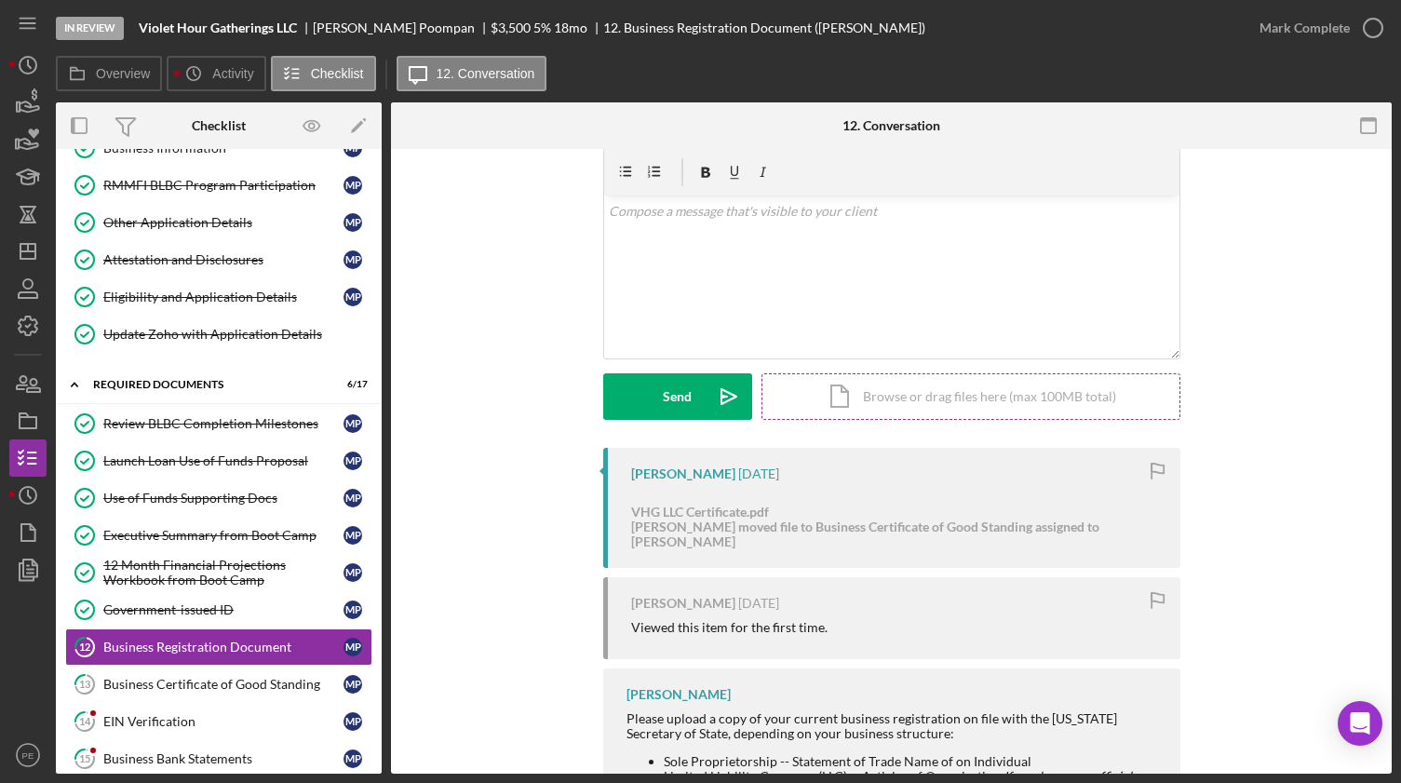
click at [876, 405] on div "Icon/Document Browse or drag files here (max 100MB total) Tap to choose files o…" at bounding box center [970, 396] width 419 height 47
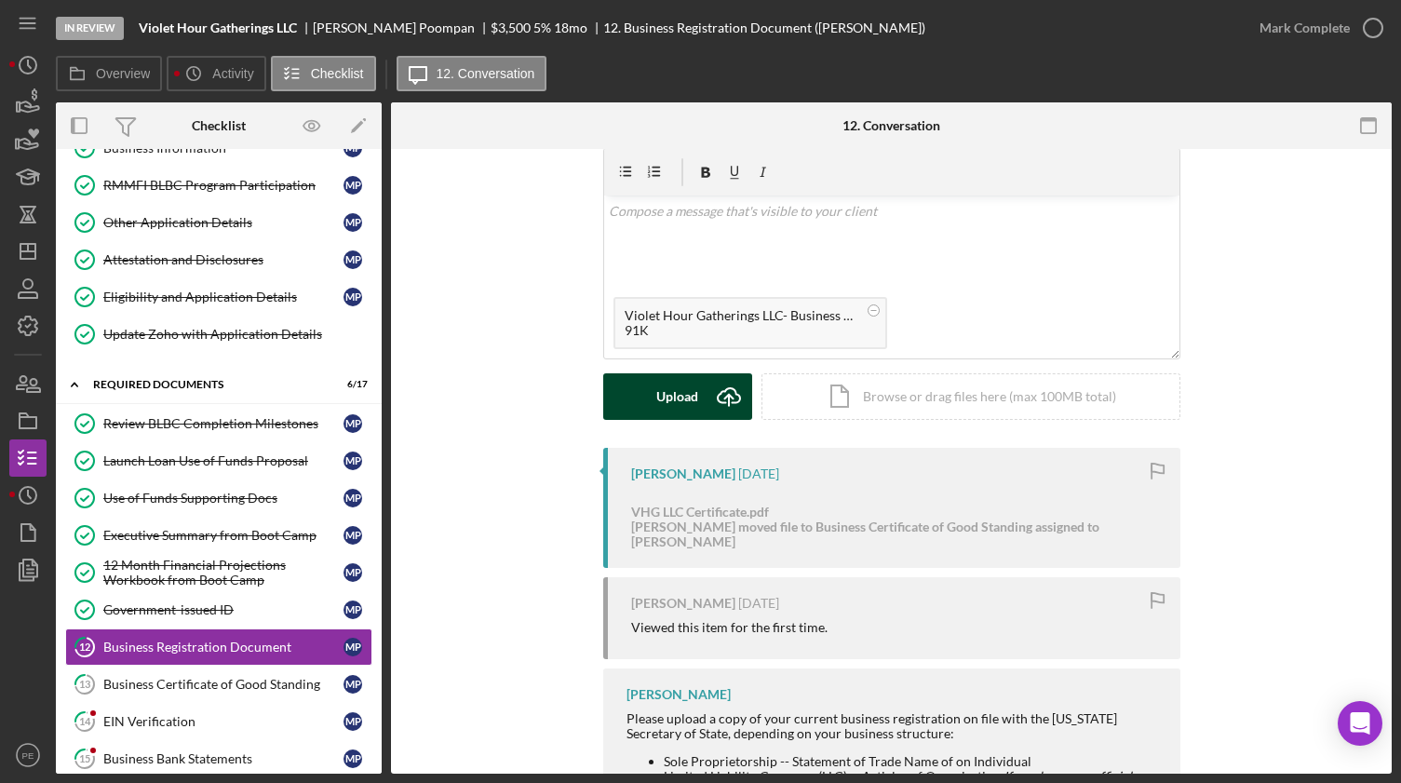
click at [650, 381] on button "Upload Icon/Upload" at bounding box center [677, 396] width 149 height 47
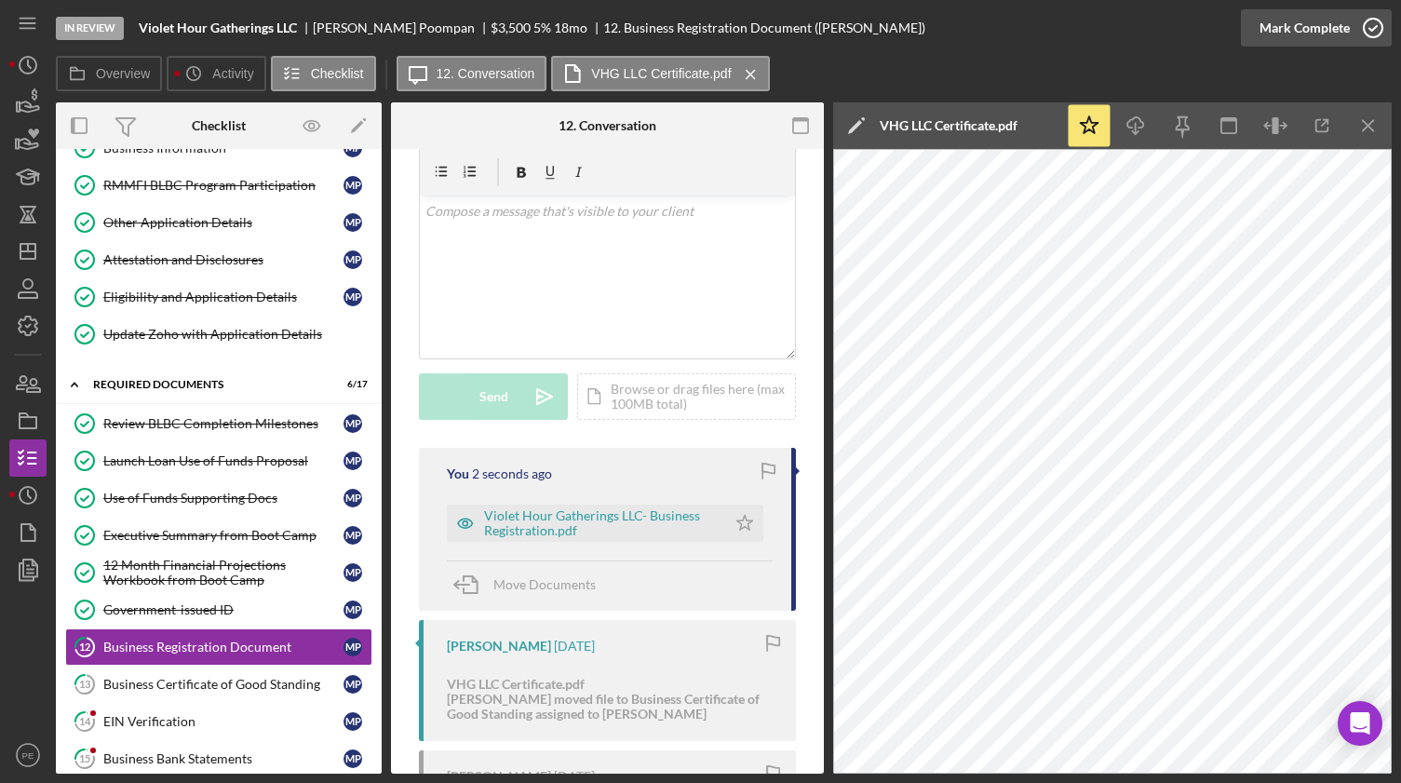
click at [1189, 28] on div "Mark Complete" at bounding box center [1304, 27] width 90 height 37
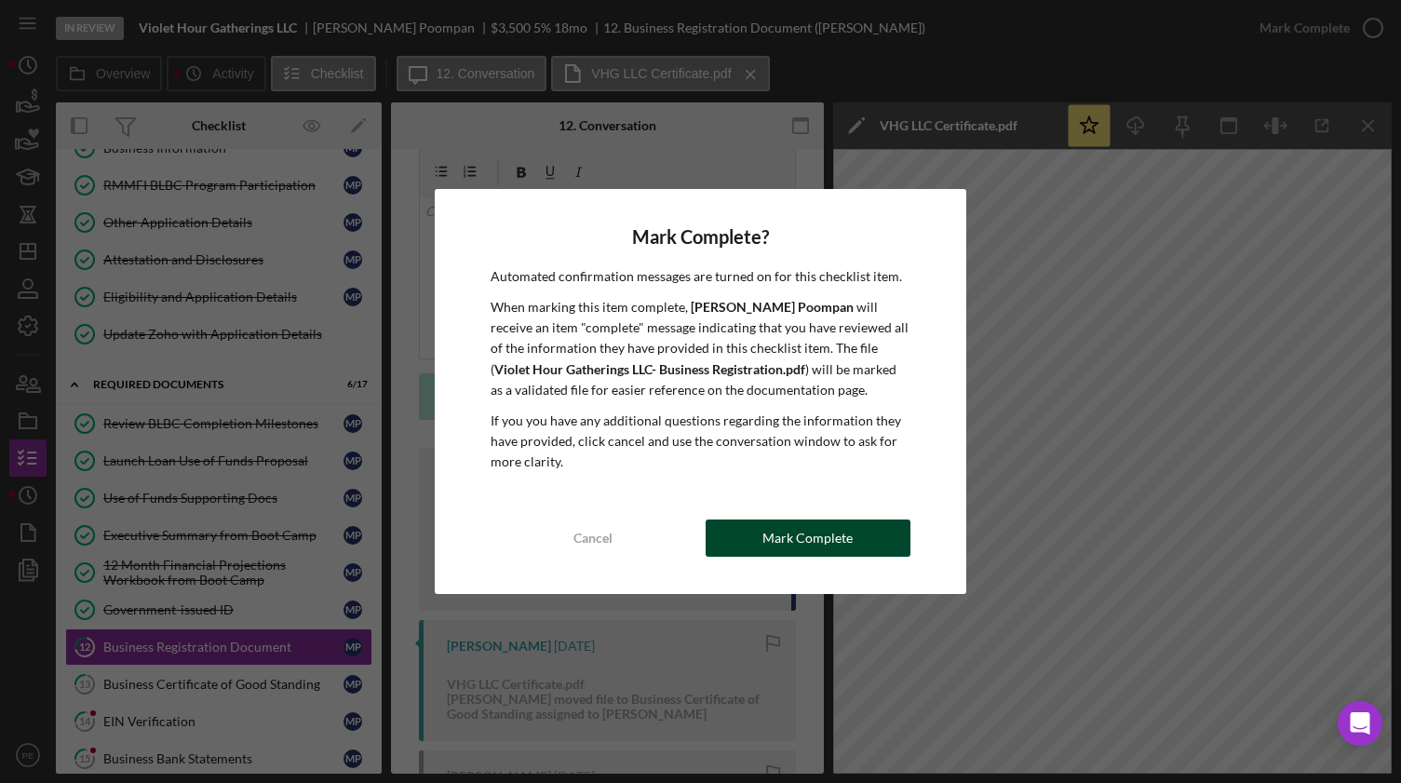
click at [775, 499] on div "Mark Complete" at bounding box center [807, 537] width 90 height 37
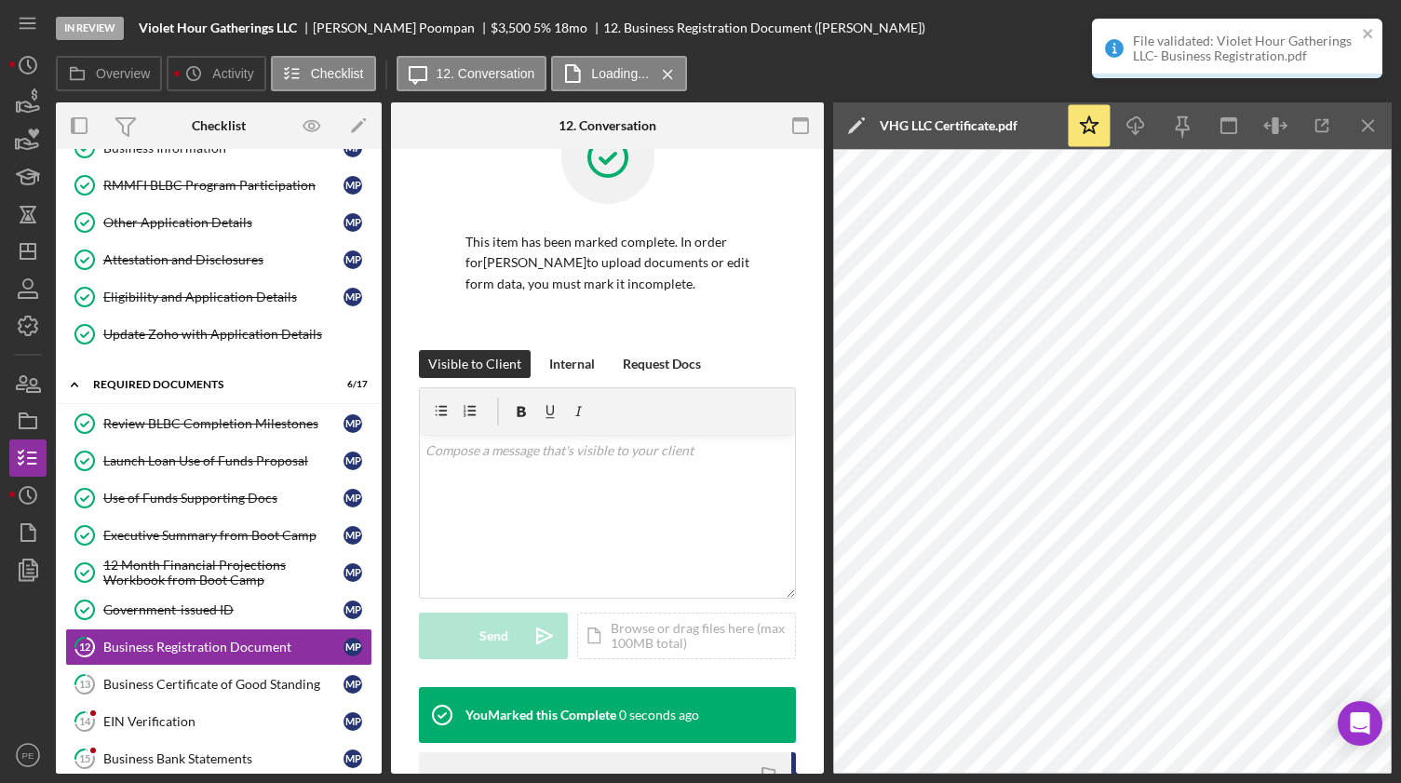
scroll to position [342, 0]
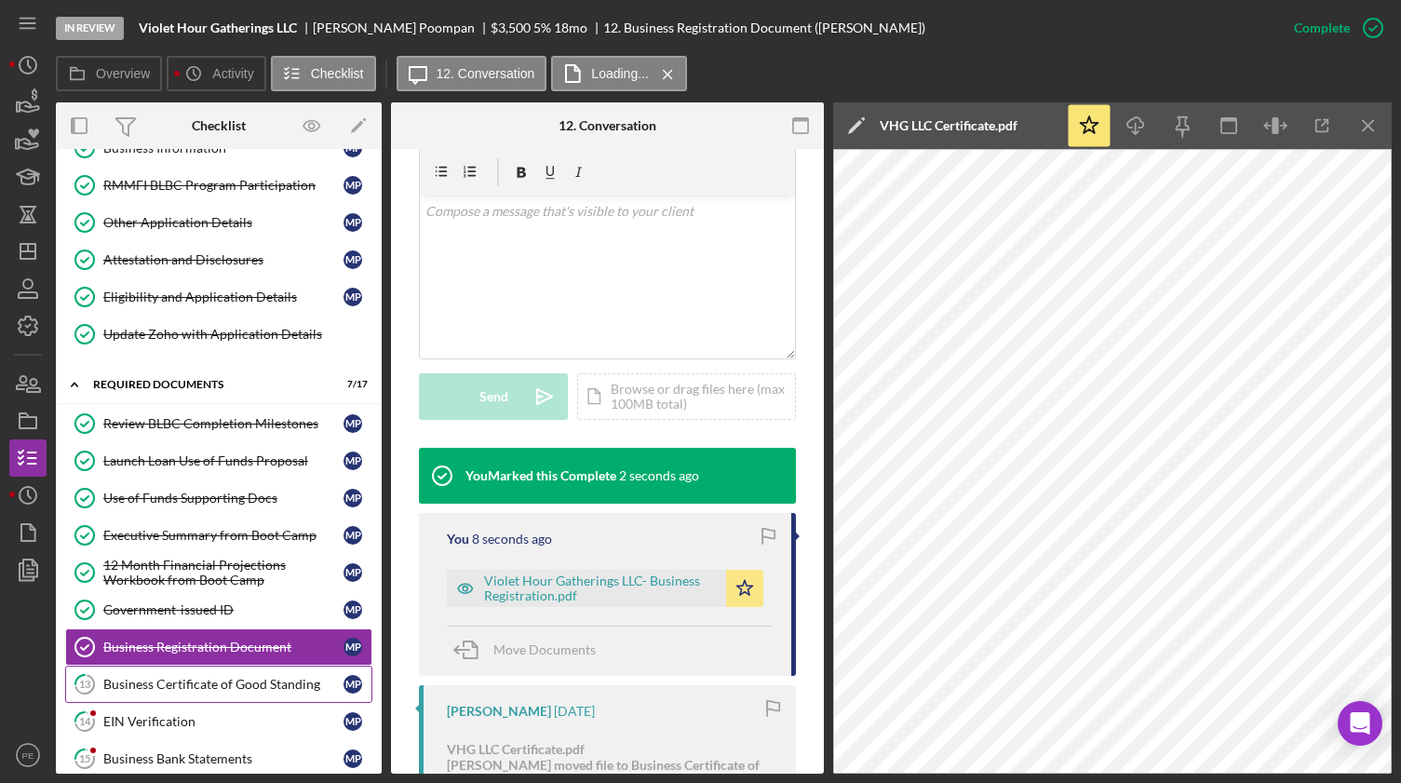
click at [168, 499] on link "13 Business Certificate of Good Standing M P" at bounding box center [218, 683] width 307 height 37
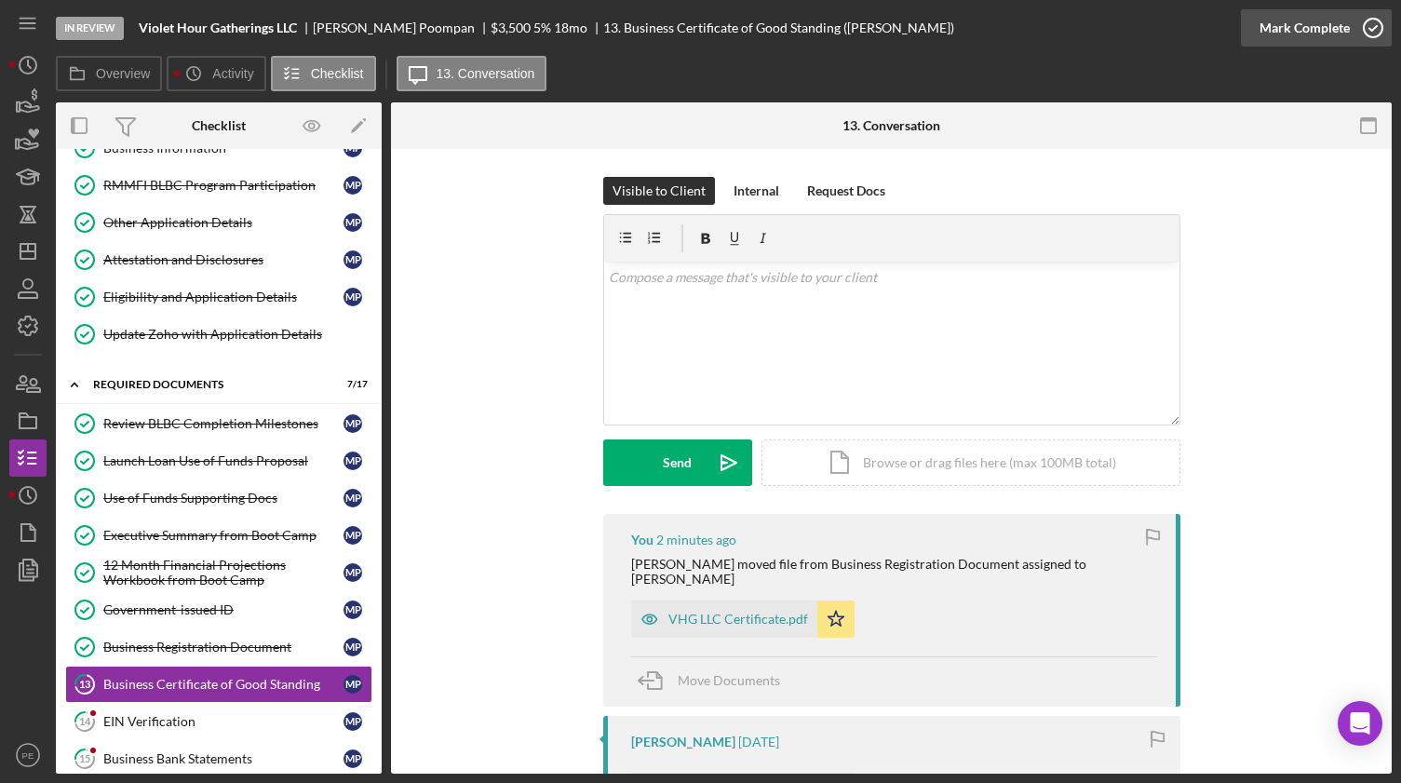
click at [1189, 37] on div "Mark Complete" at bounding box center [1304, 27] width 90 height 37
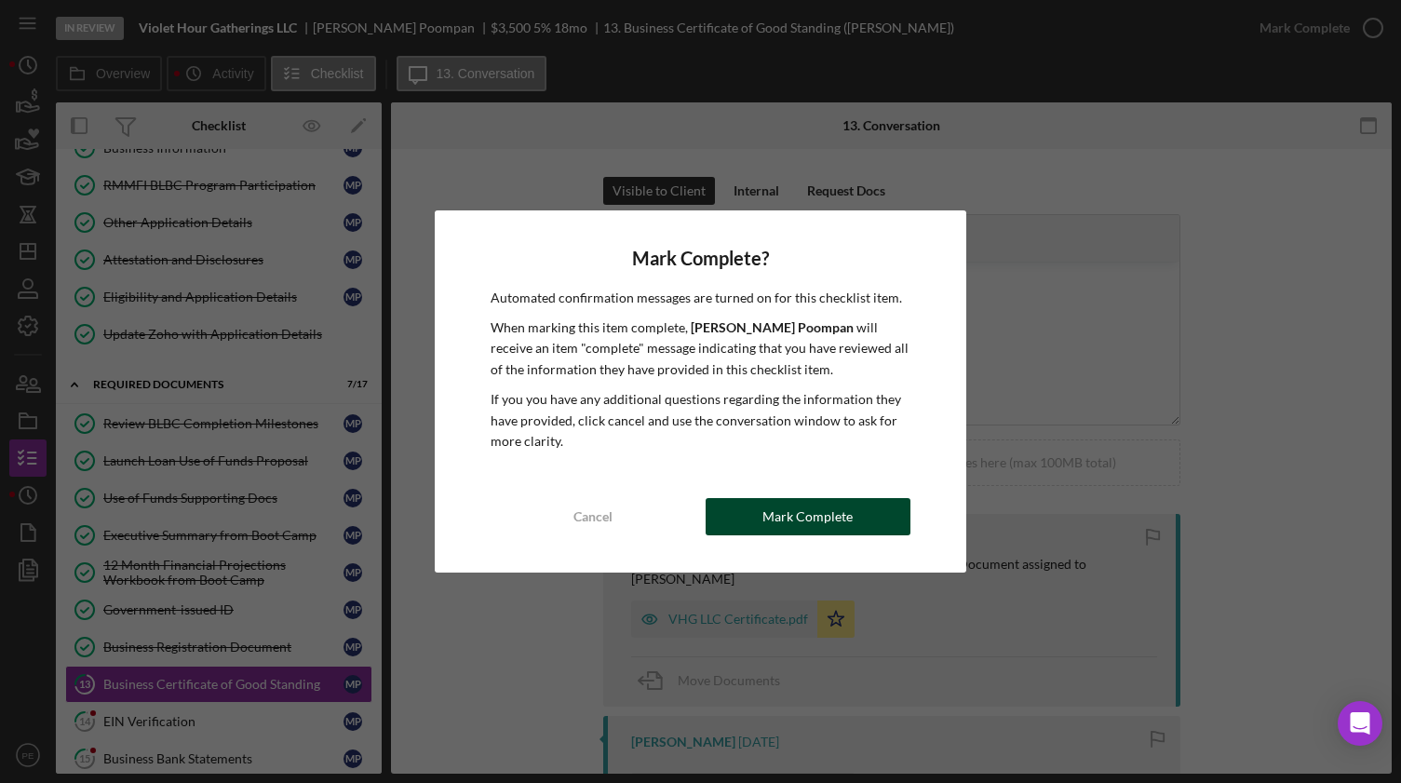
click at [798, 499] on div "Mark Complete" at bounding box center [807, 516] width 90 height 37
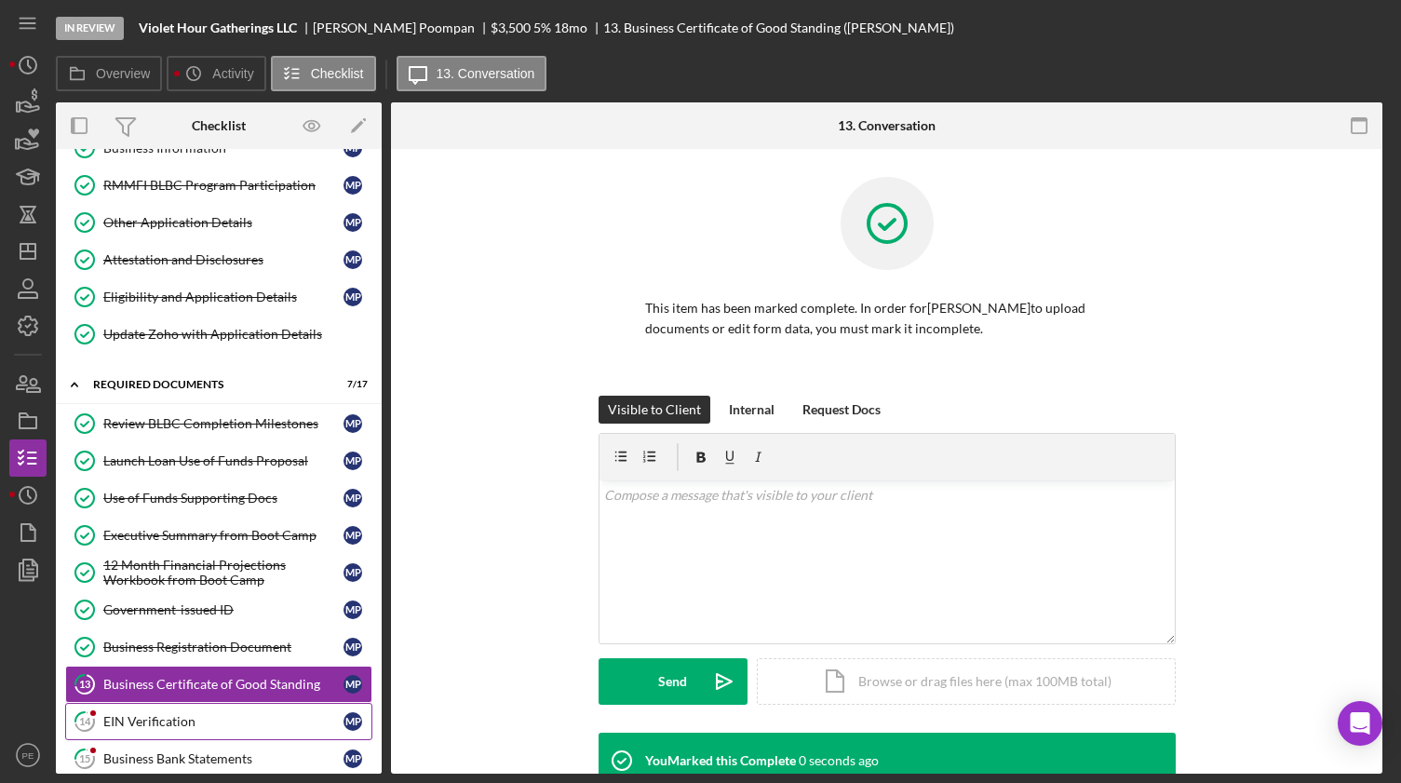
click at [244, 499] on div "EIN Verification" at bounding box center [223, 721] width 240 height 15
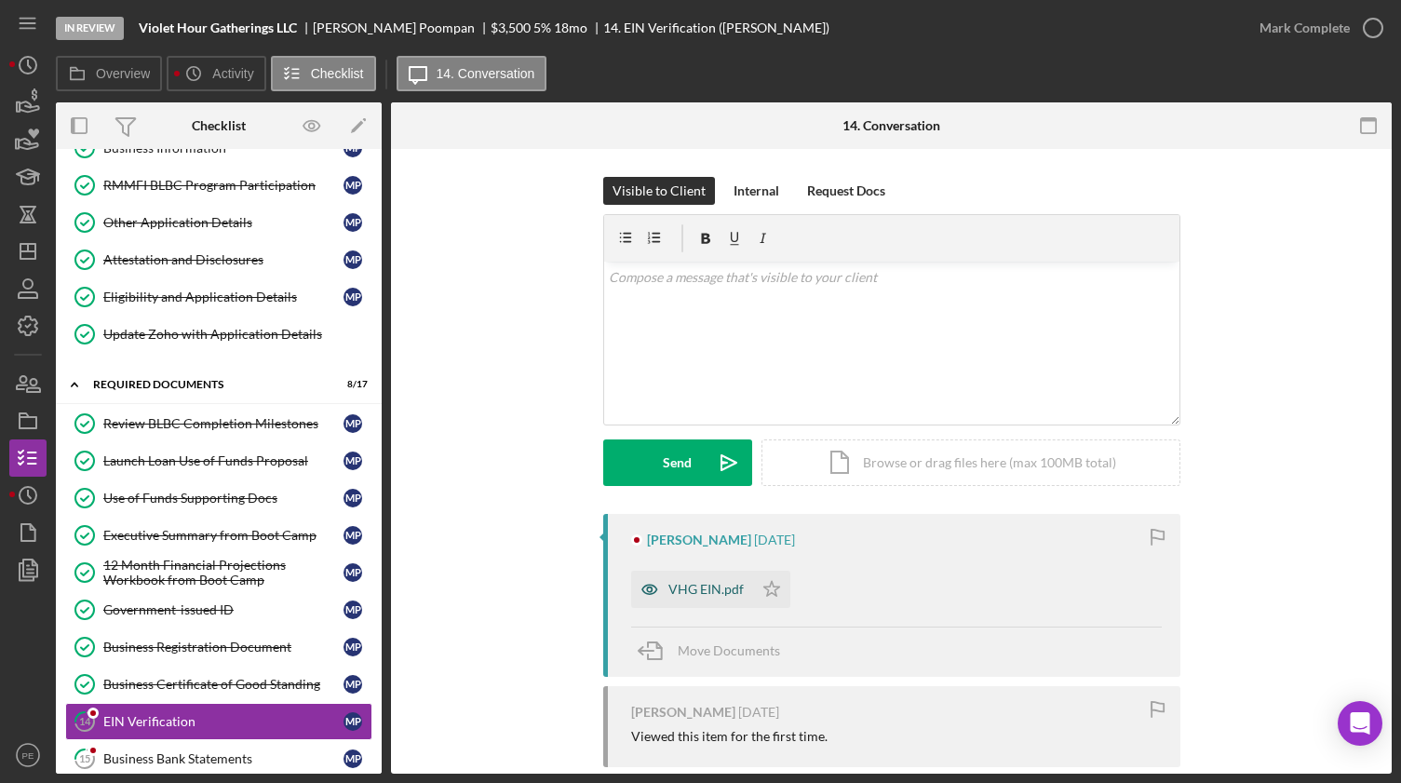
click at [668, 499] on div "VHG EIN.pdf" at bounding box center [705, 589] width 75 height 15
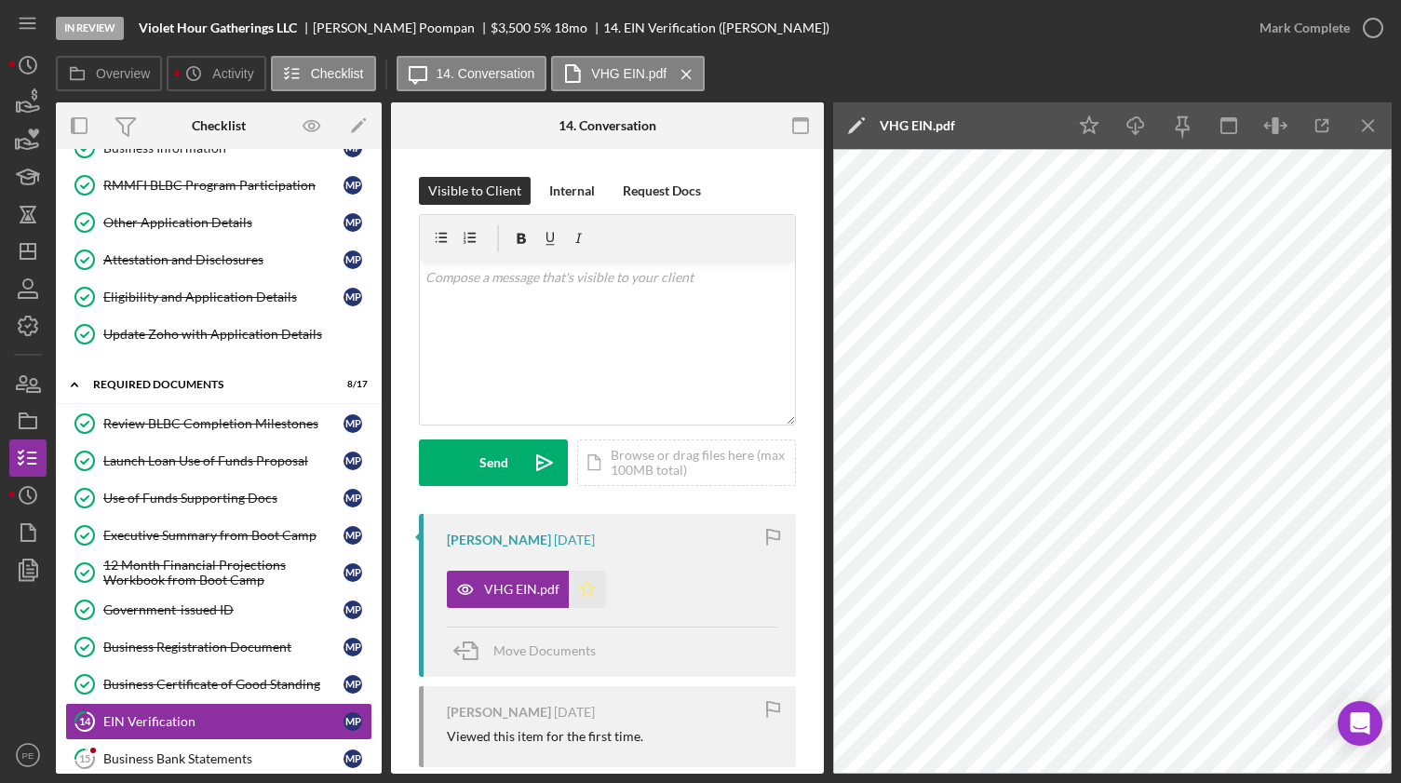
click at [585, 499] on icon "Icon/Star" at bounding box center [587, 589] width 37 height 37
click at [1189, 18] on div "Mark Complete" at bounding box center [1304, 27] width 90 height 37
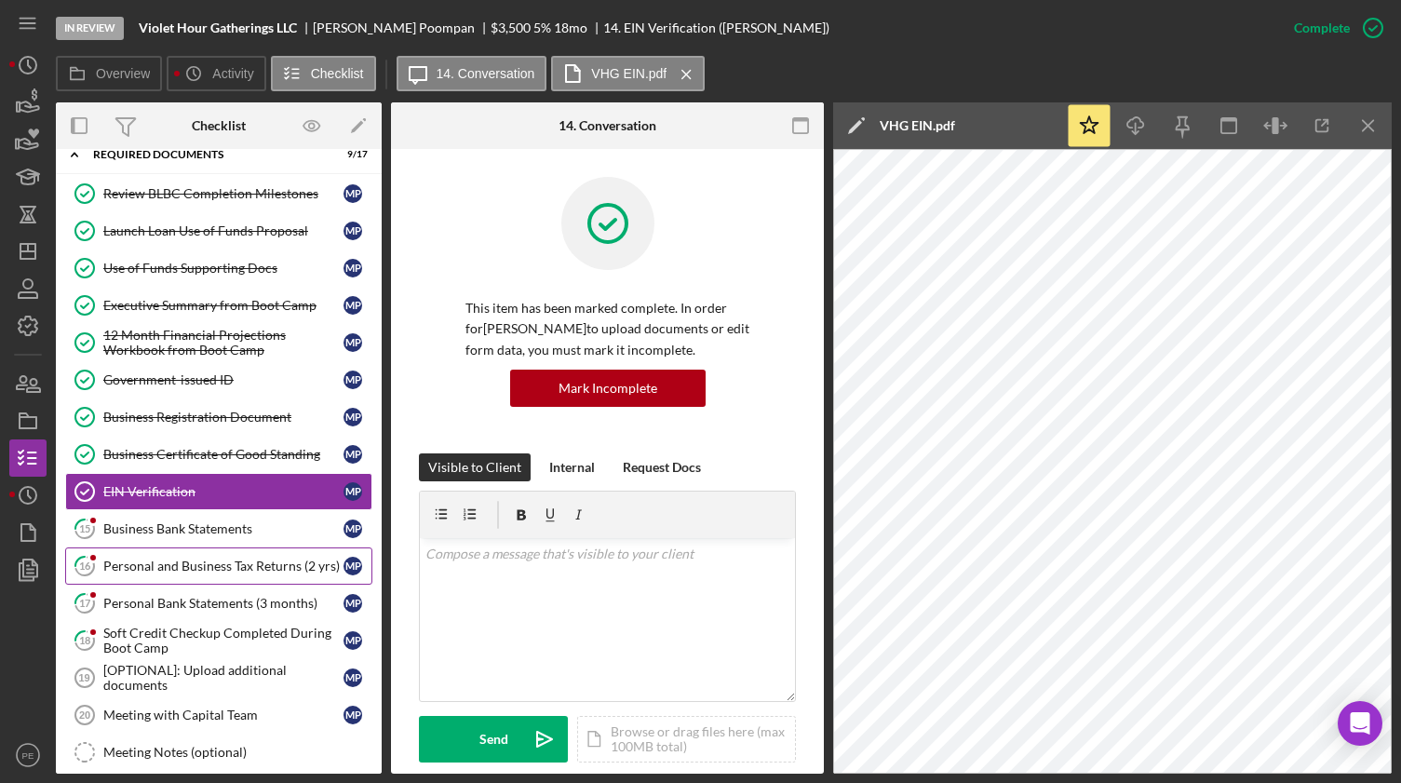
scroll to position [339, 0]
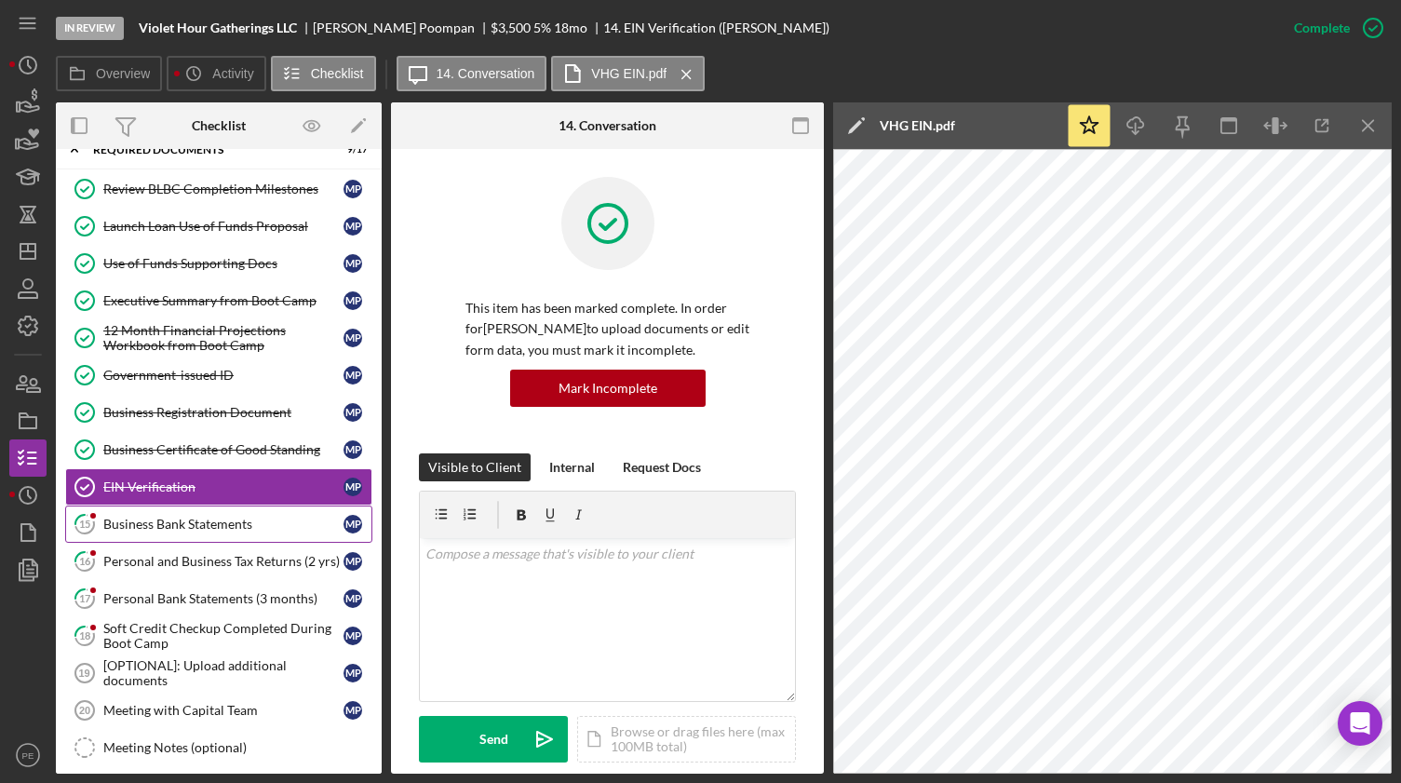
click at [186, 499] on link "15 Business Bank Statements M P" at bounding box center [218, 523] width 307 height 37
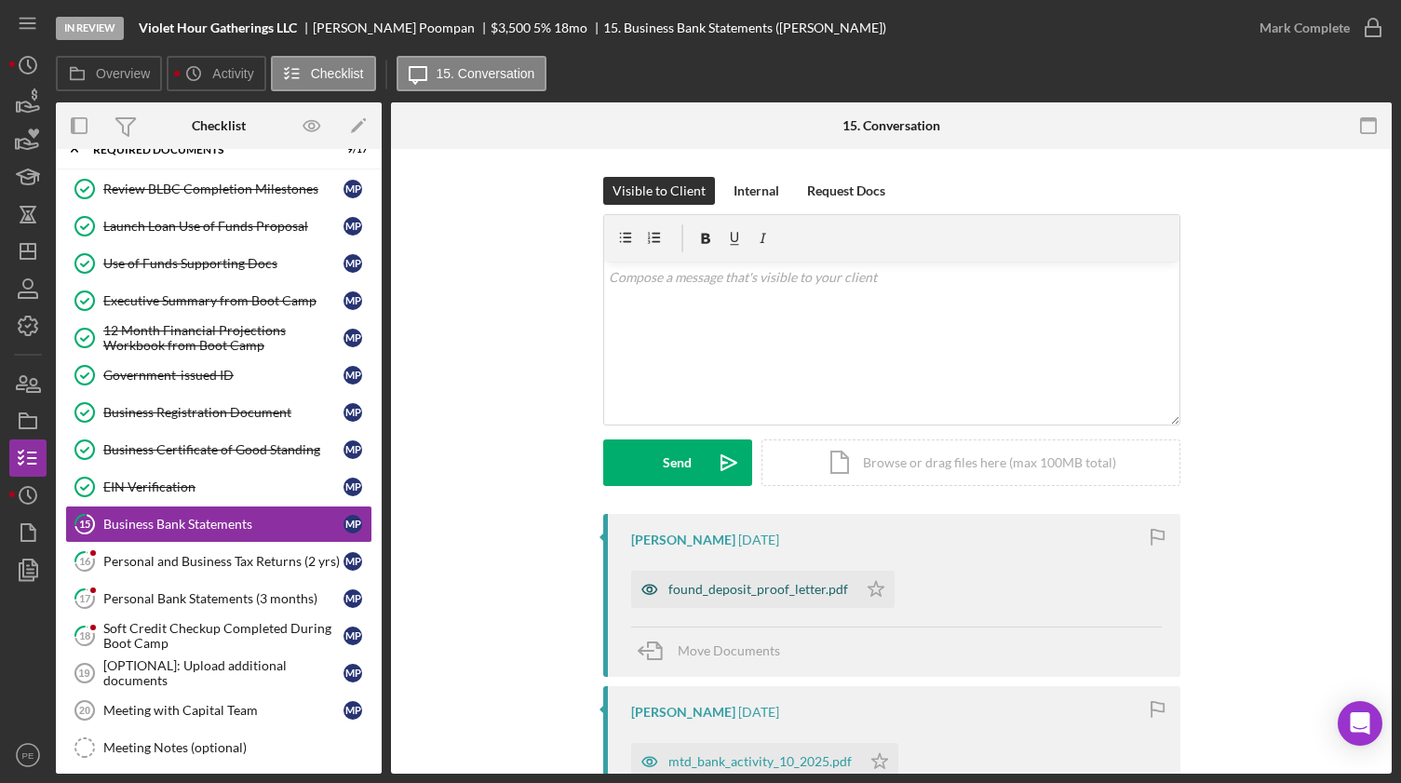
click at [785, 499] on div "found_deposit_proof_letter.pdf" at bounding box center [758, 589] width 180 height 15
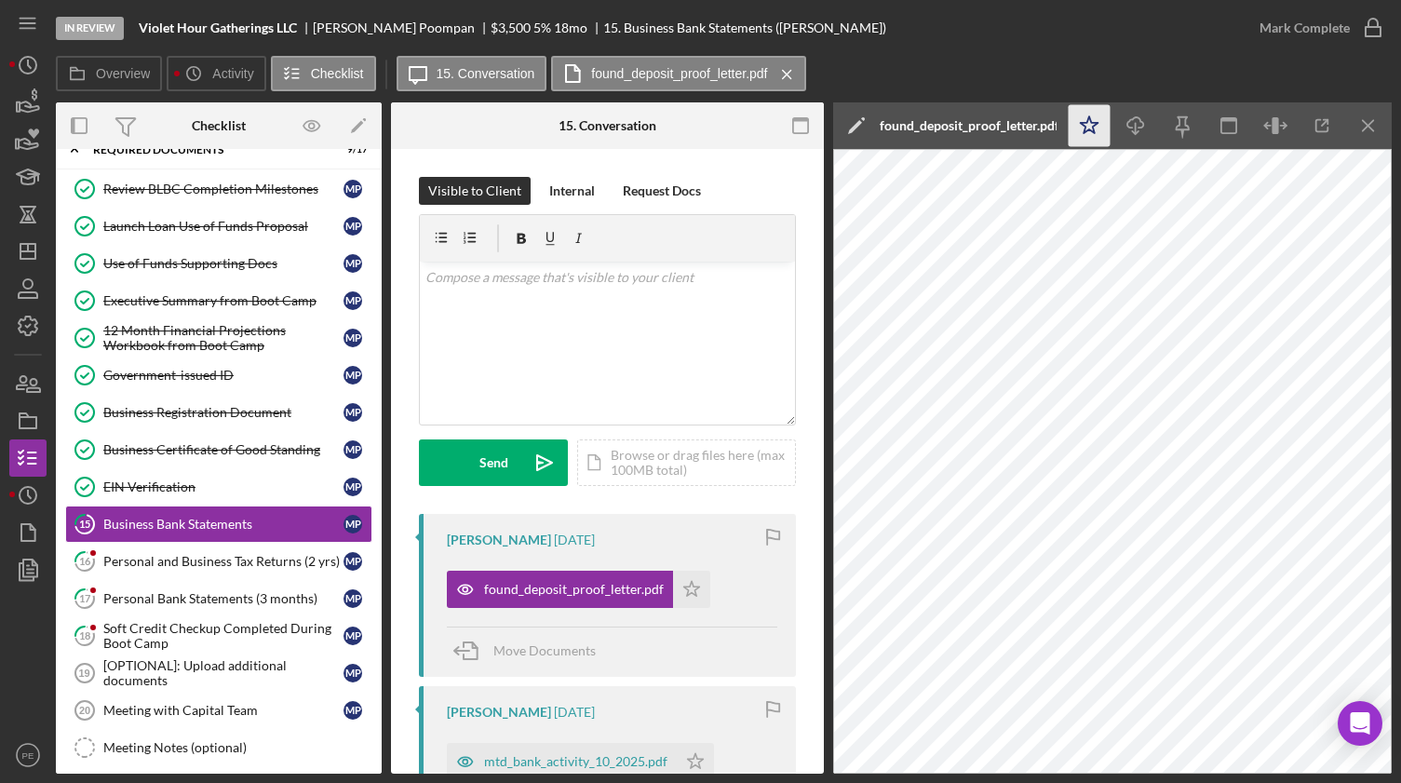
click at [1090, 116] on polygon "button" at bounding box center [1090, 124] width 18 height 17
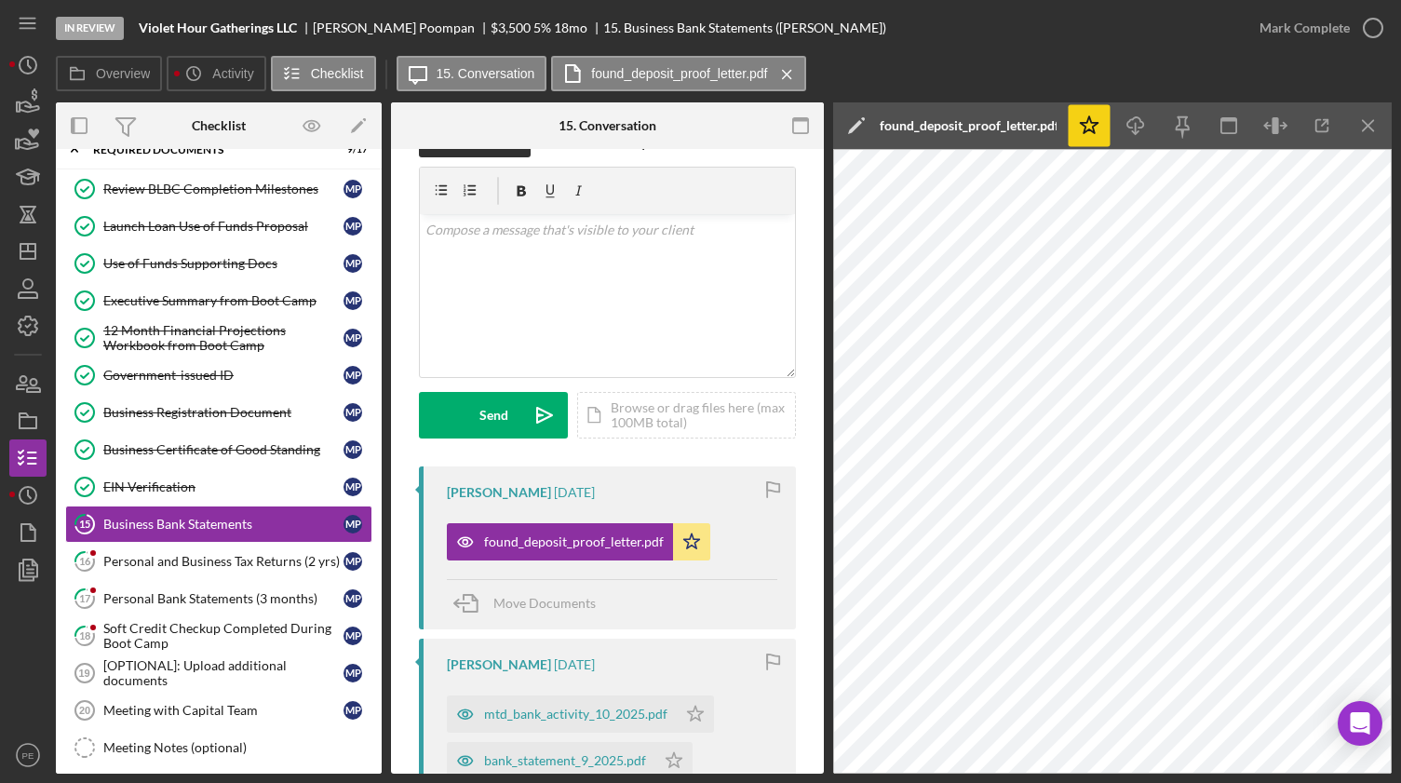
scroll to position [48, 0]
click at [577, 499] on div "mtd_bank_activity_10_2025.pdf" at bounding box center [575, 712] width 183 height 15
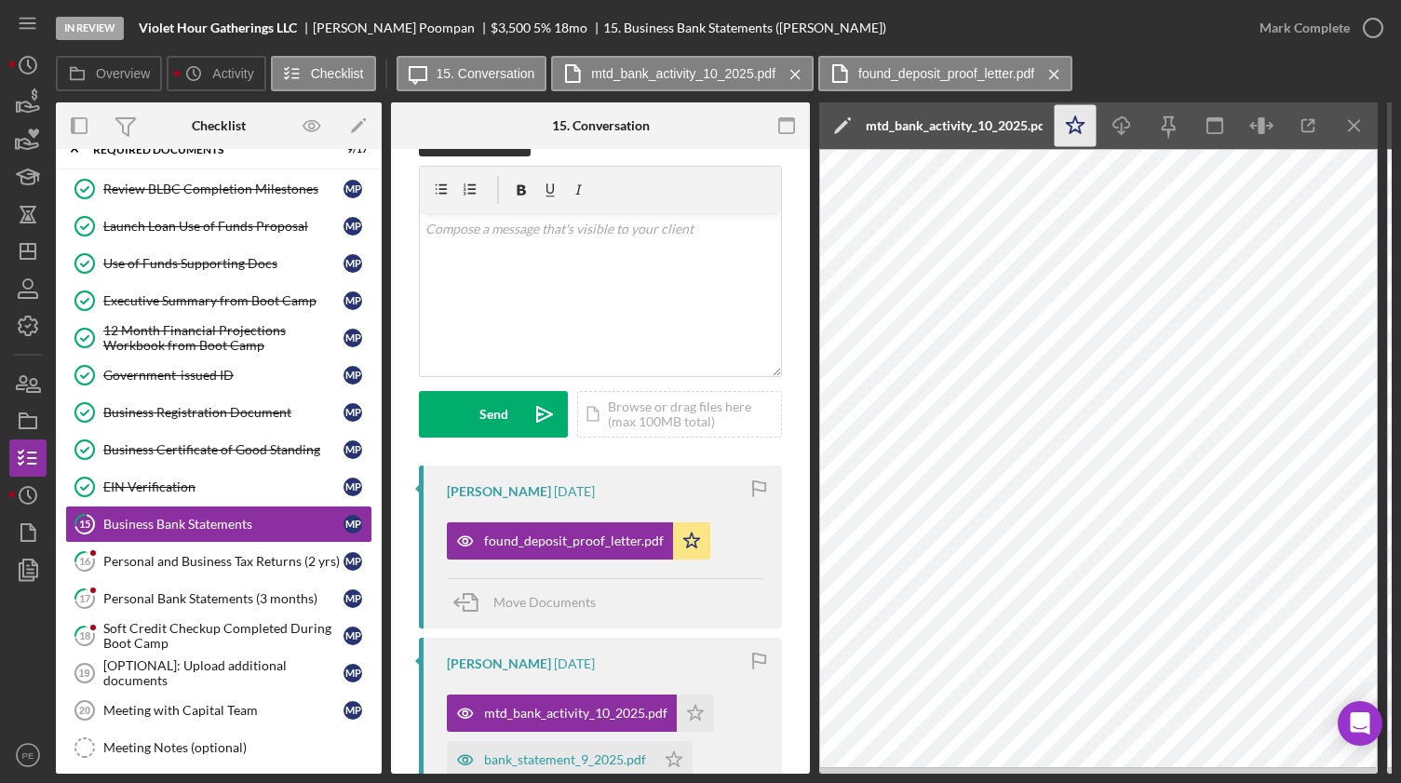
click at [1067, 128] on icon "Icon/Star" at bounding box center [1075, 126] width 42 height 42
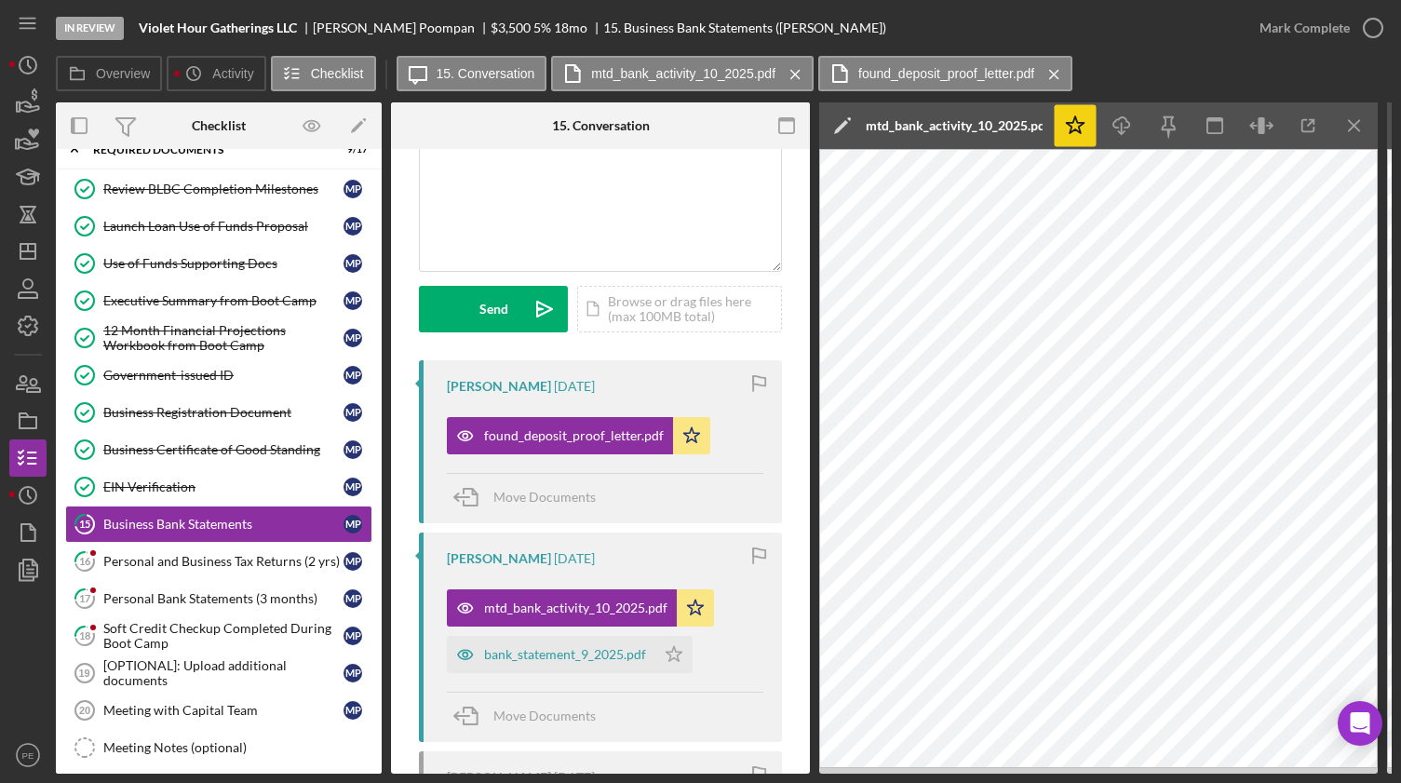
scroll to position [154, 0]
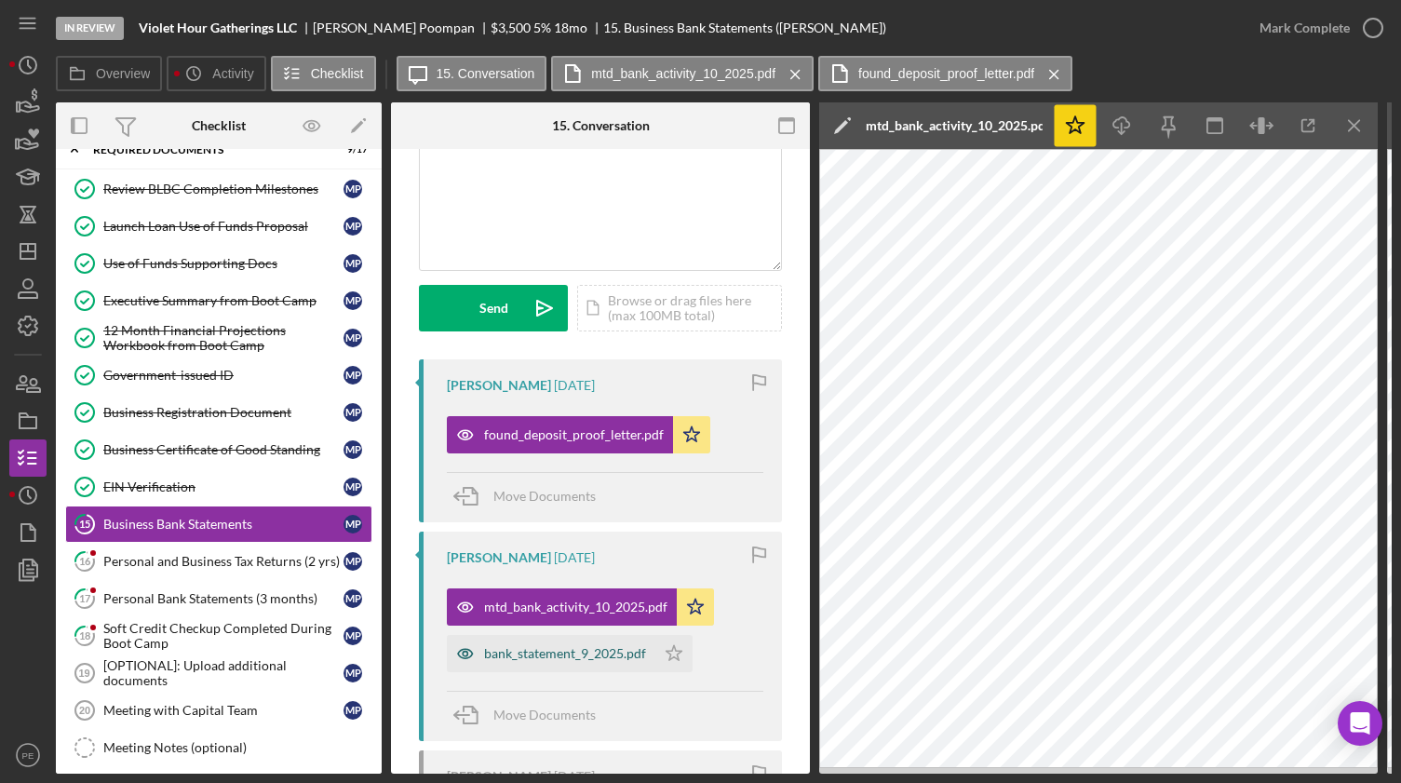
click at [607, 499] on div "bank_statement_9_2025.pdf" at bounding box center [551, 653] width 208 height 37
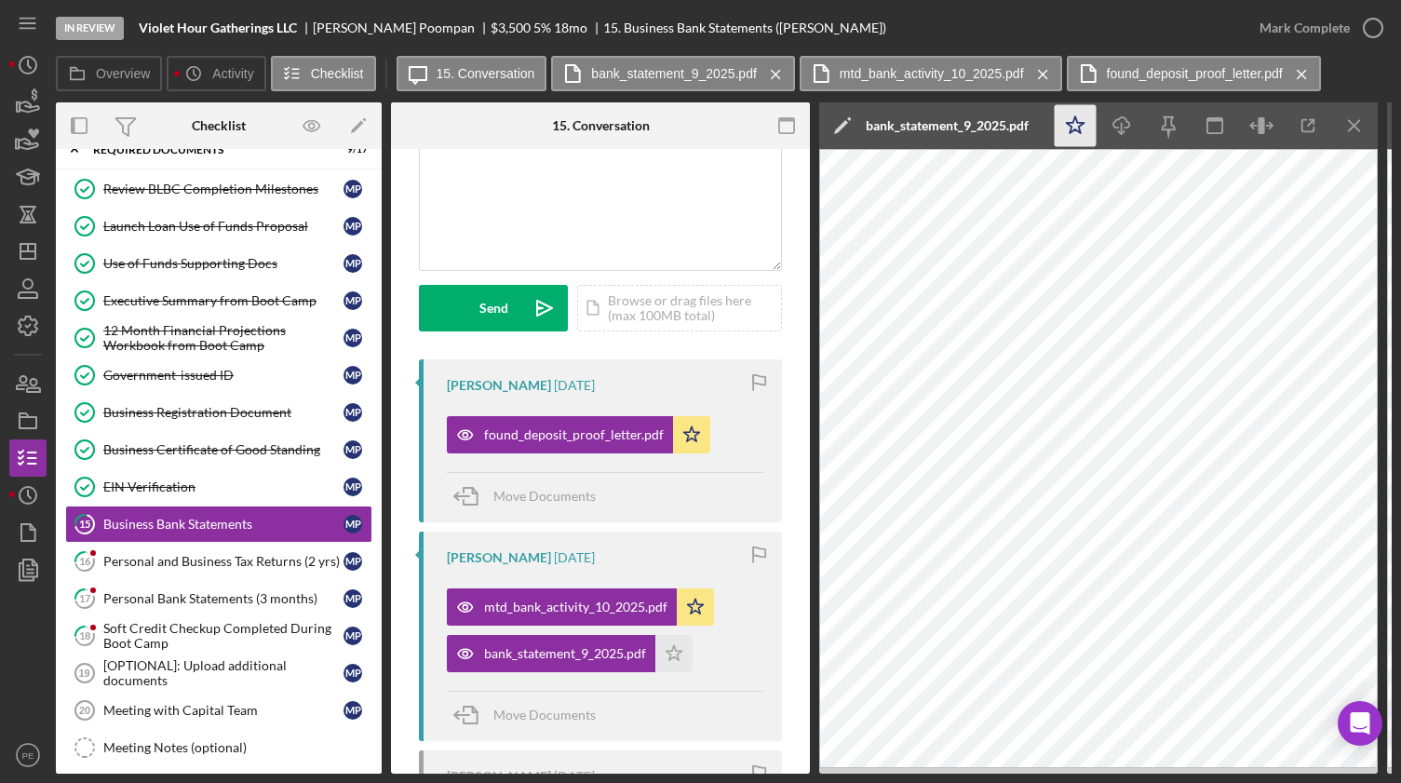
click at [1078, 126] on polygon "button" at bounding box center [1076, 124] width 18 height 17
click at [1189, 36] on div "Mark Complete" at bounding box center [1304, 27] width 90 height 37
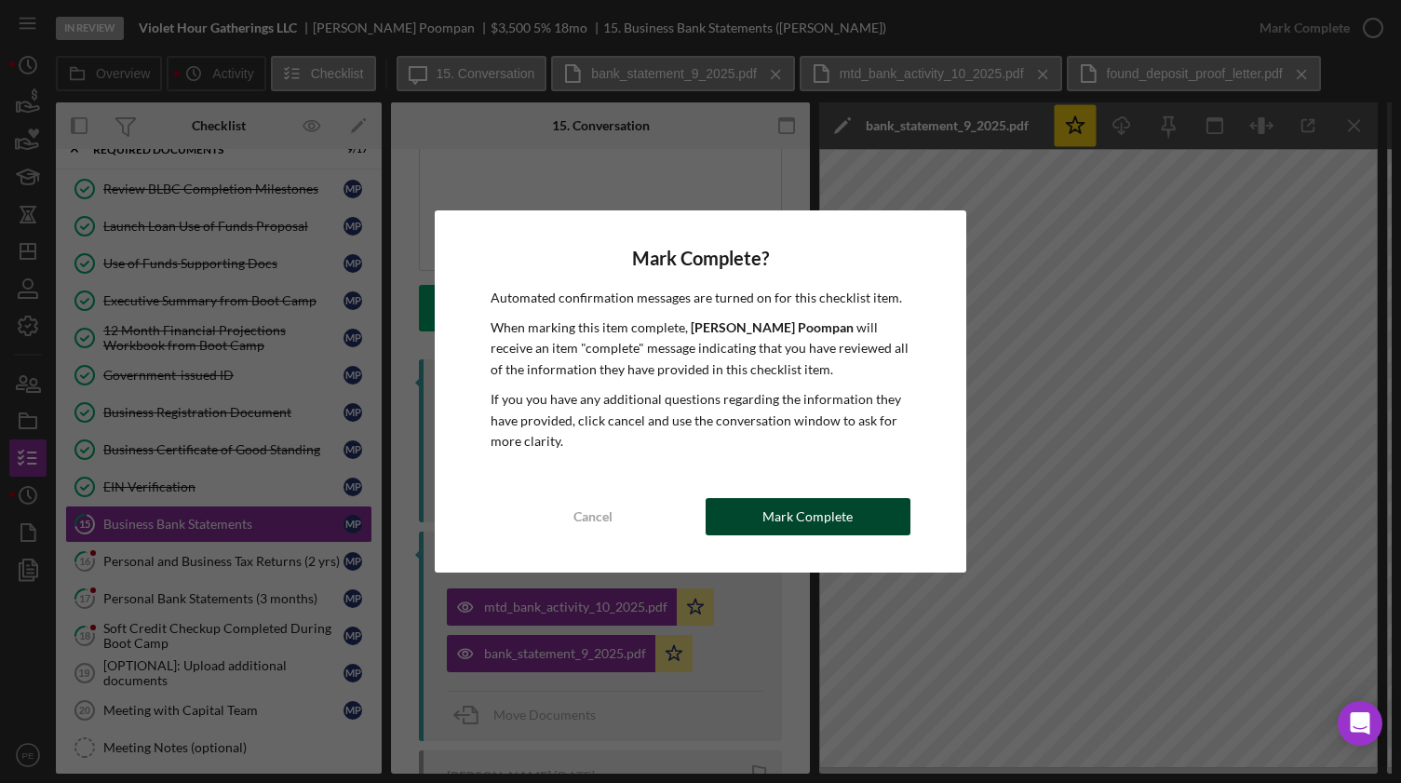
click at [803, 499] on div "Mark Complete" at bounding box center [807, 516] width 90 height 37
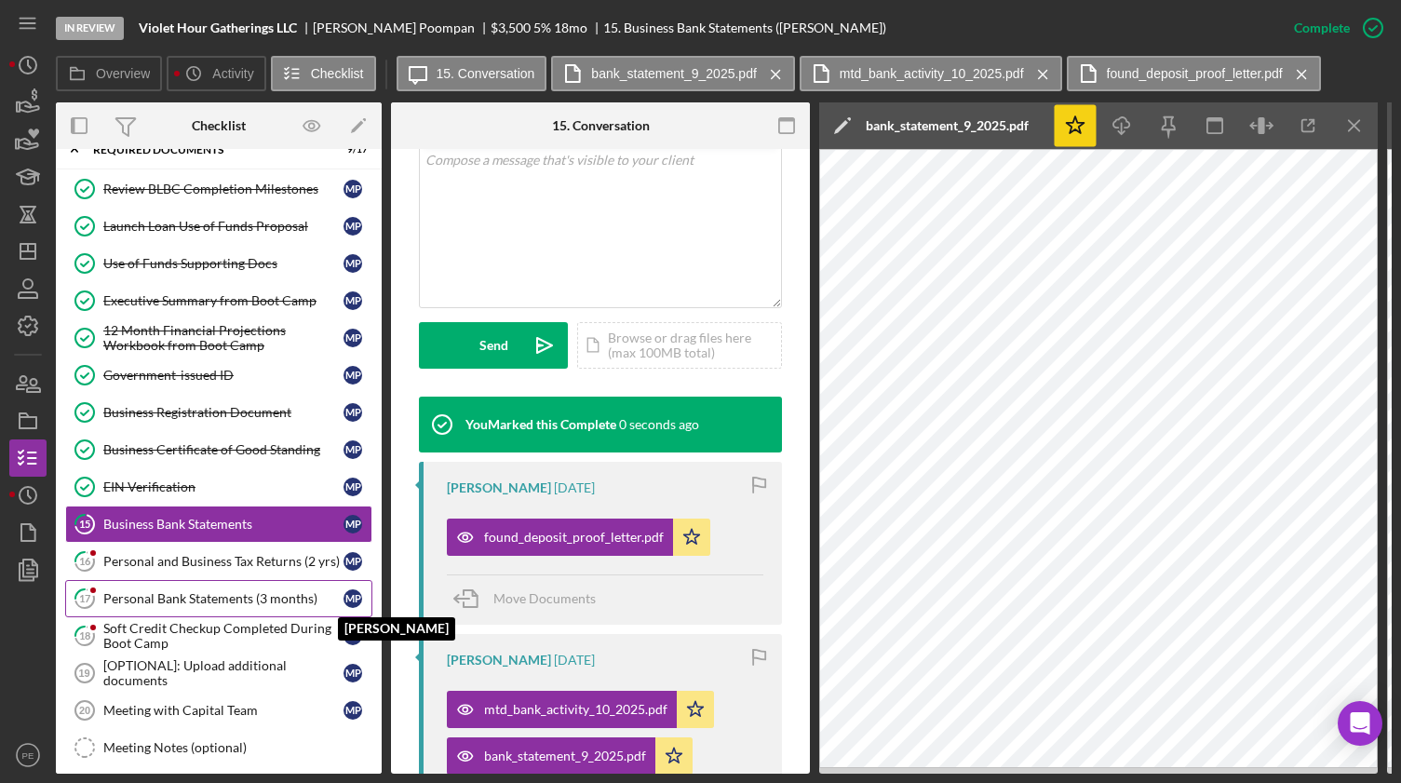
scroll to position [431, 0]
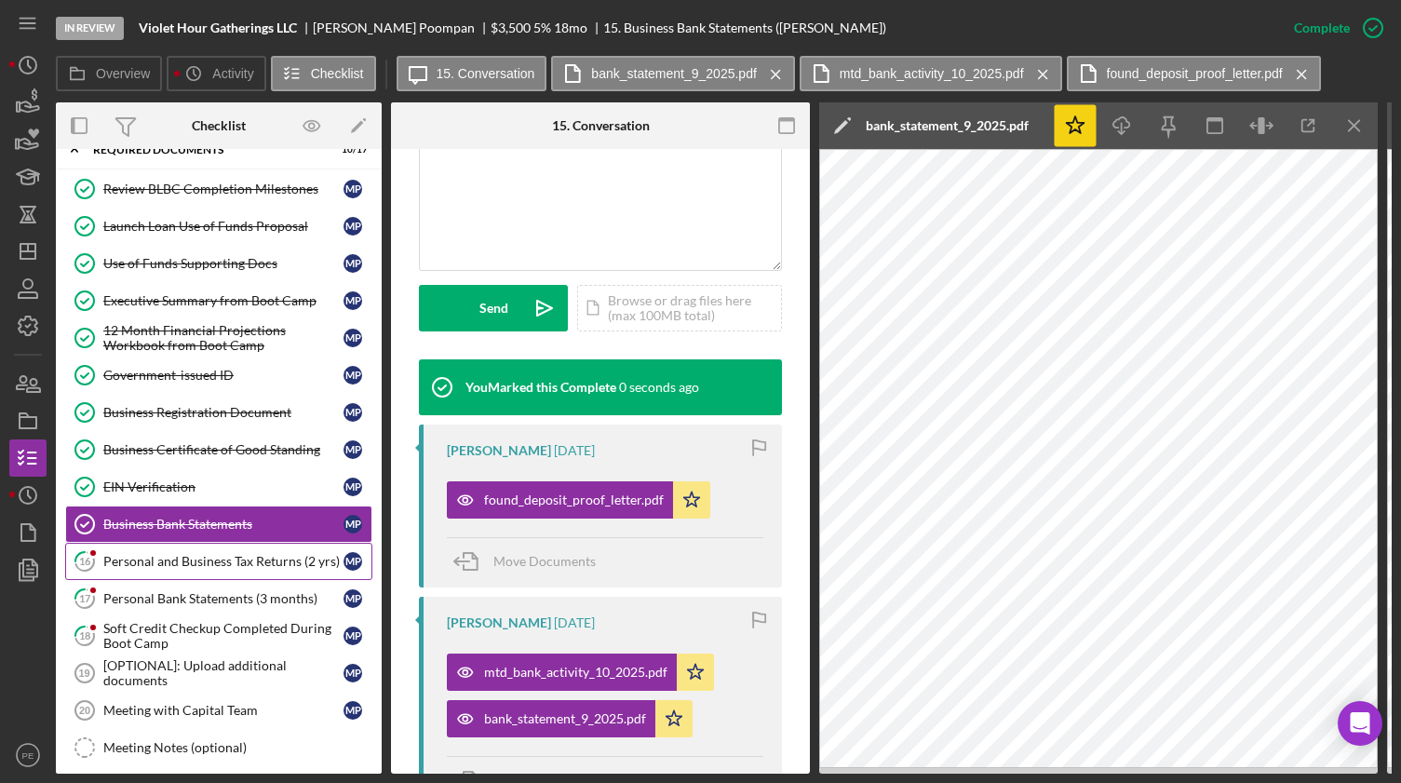
click at [253, 499] on link "16 Personal and Business Tax Returns (2 yrs) M P" at bounding box center [218, 561] width 307 height 37
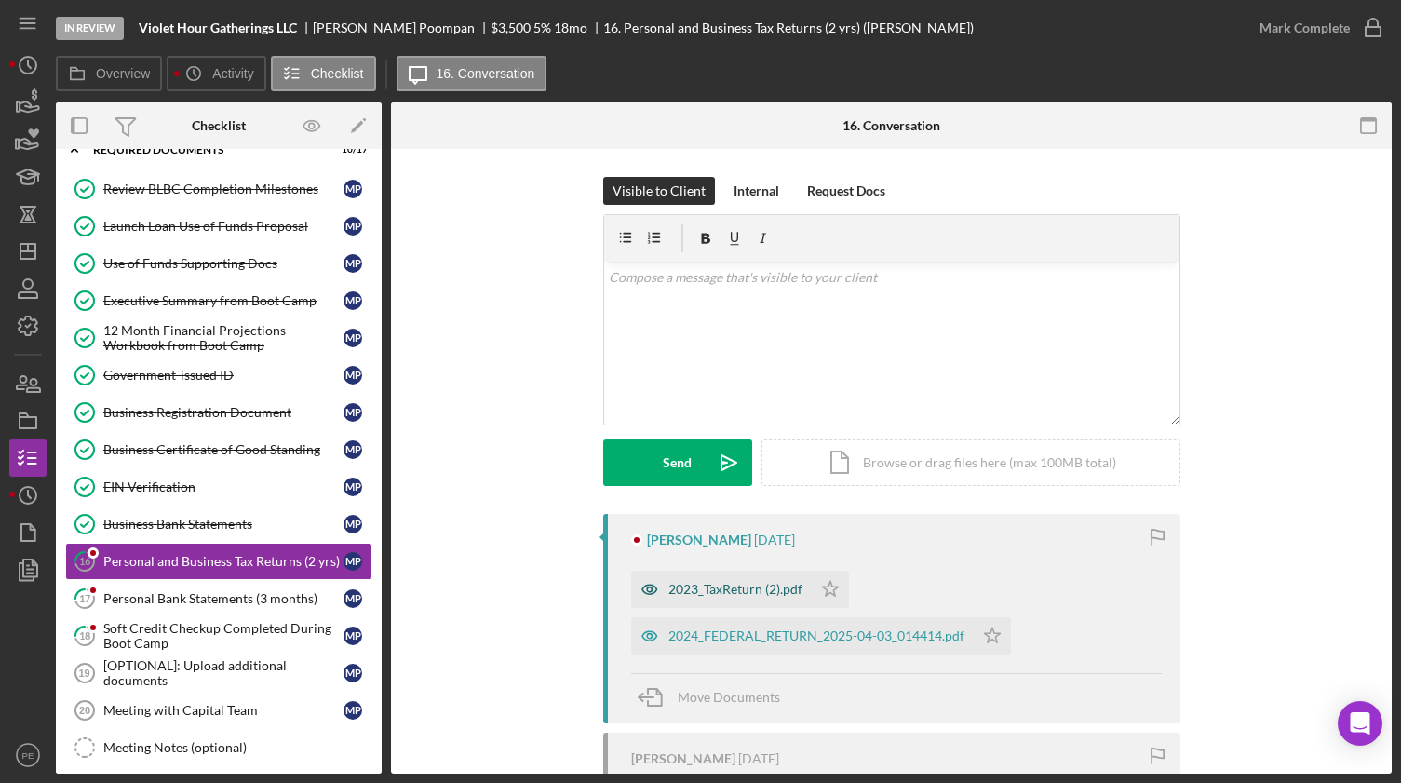
click at [743, 499] on div "2023_TaxReturn (2).pdf" at bounding box center [721, 589] width 181 height 37
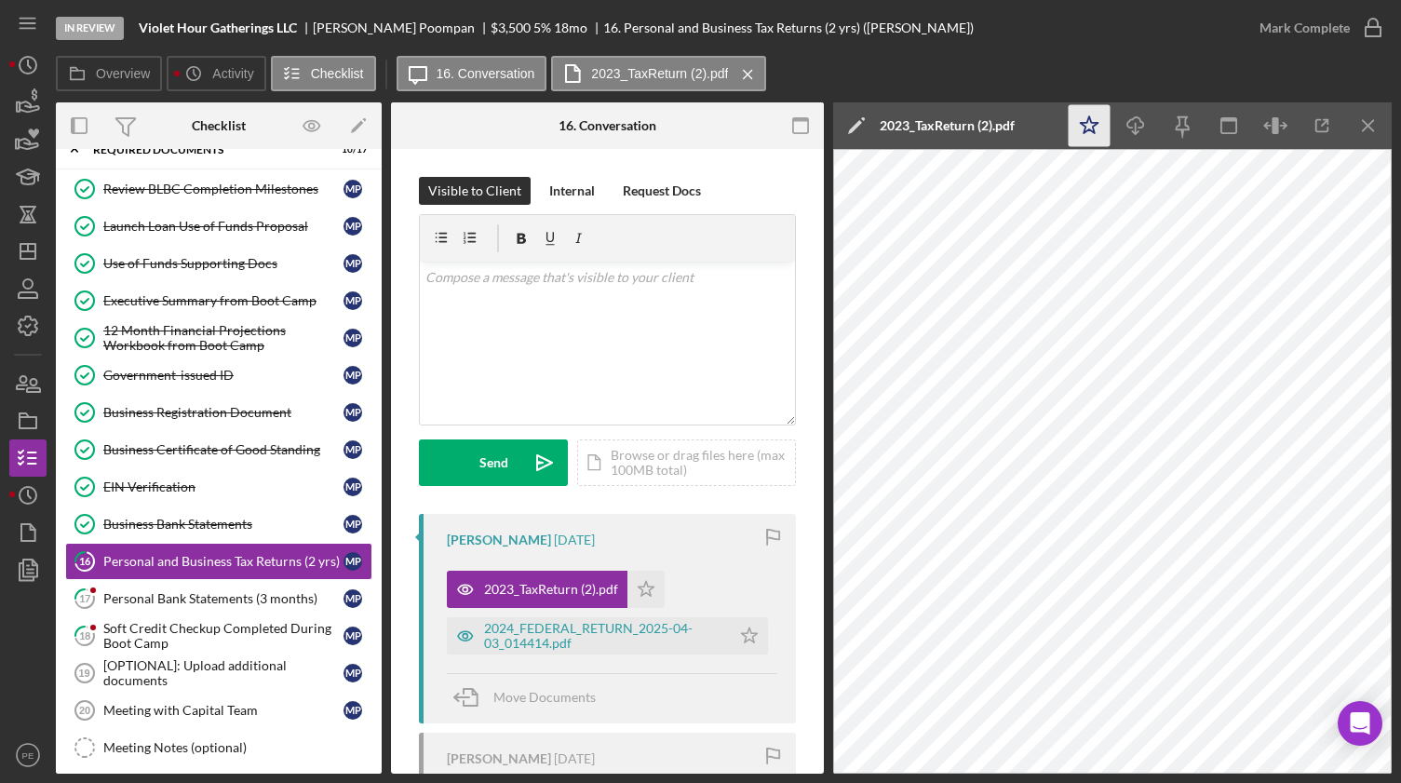
click at [1102, 128] on icon "Icon/Star" at bounding box center [1089, 126] width 42 height 42
click at [1189, 42] on div "Mark Complete" at bounding box center [1304, 27] width 90 height 37
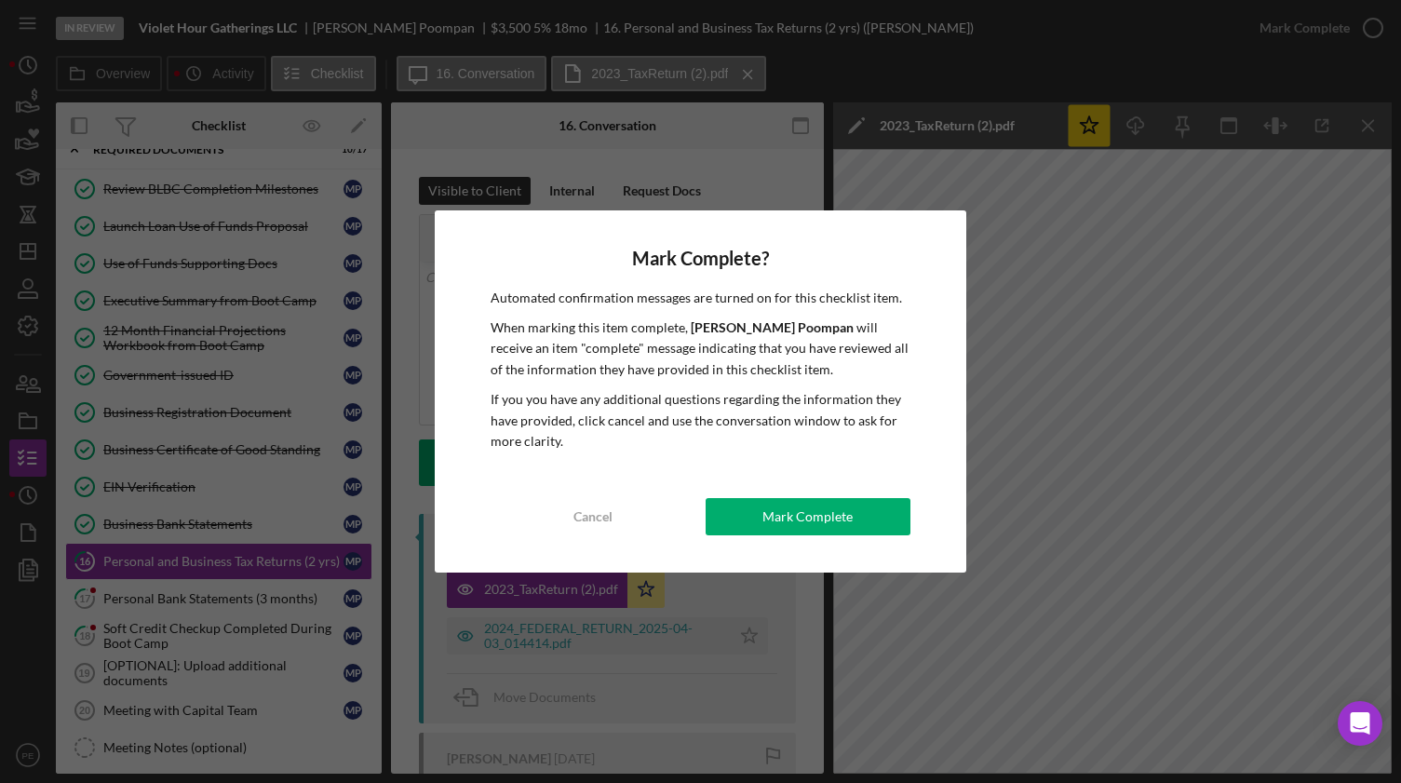
click at [828, 494] on div "Mark Complete? Automated confirmation messages are turned on for this checklist…" at bounding box center [701, 391] width 532 height 363
click at [819, 499] on div "Mark Complete" at bounding box center [807, 516] width 90 height 37
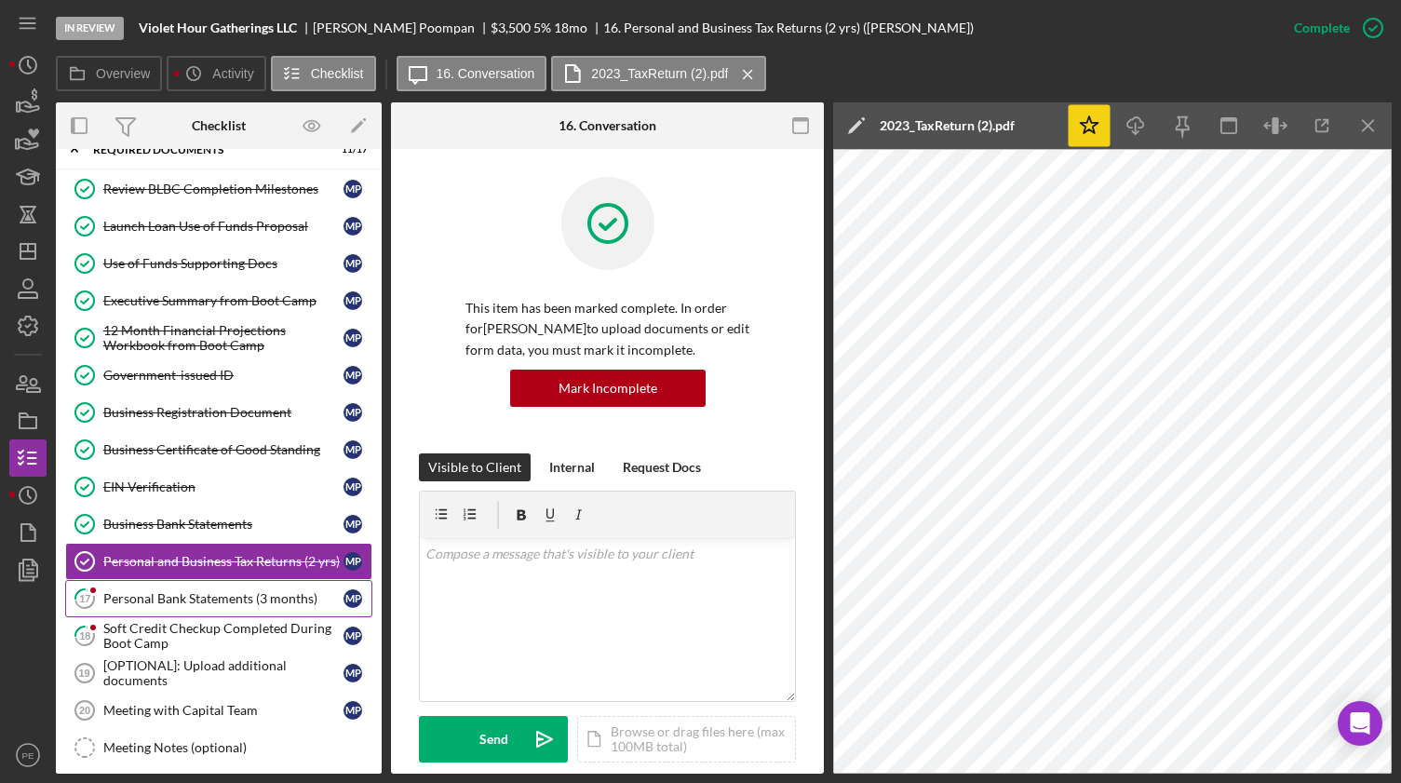
click at [216, 499] on div "Personal Bank Statements (3 months)" at bounding box center [223, 598] width 240 height 15
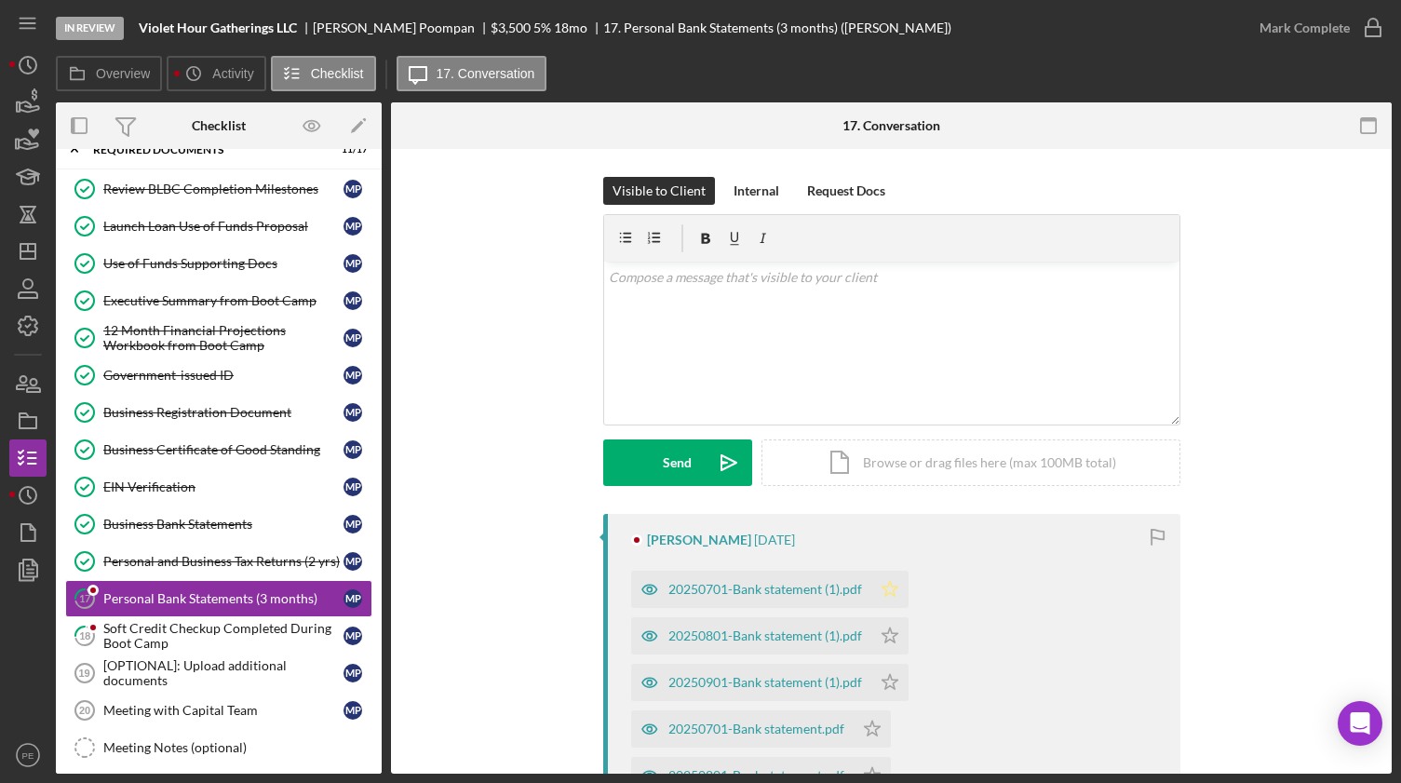
click at [884, 499] on polygon "button" at bounding box center [889, 588] width 16 height 15
click at [897, 499] on icon "Icon/Star" at bounding box center [889, 635] width 37 height 37
click at [890, 499] on icon "Icon/Star" at bounding box center [889, 682] width 37 height 37
click at [866, 499] on polygon "button" at bounding box center [872, 727] width 16 height 15
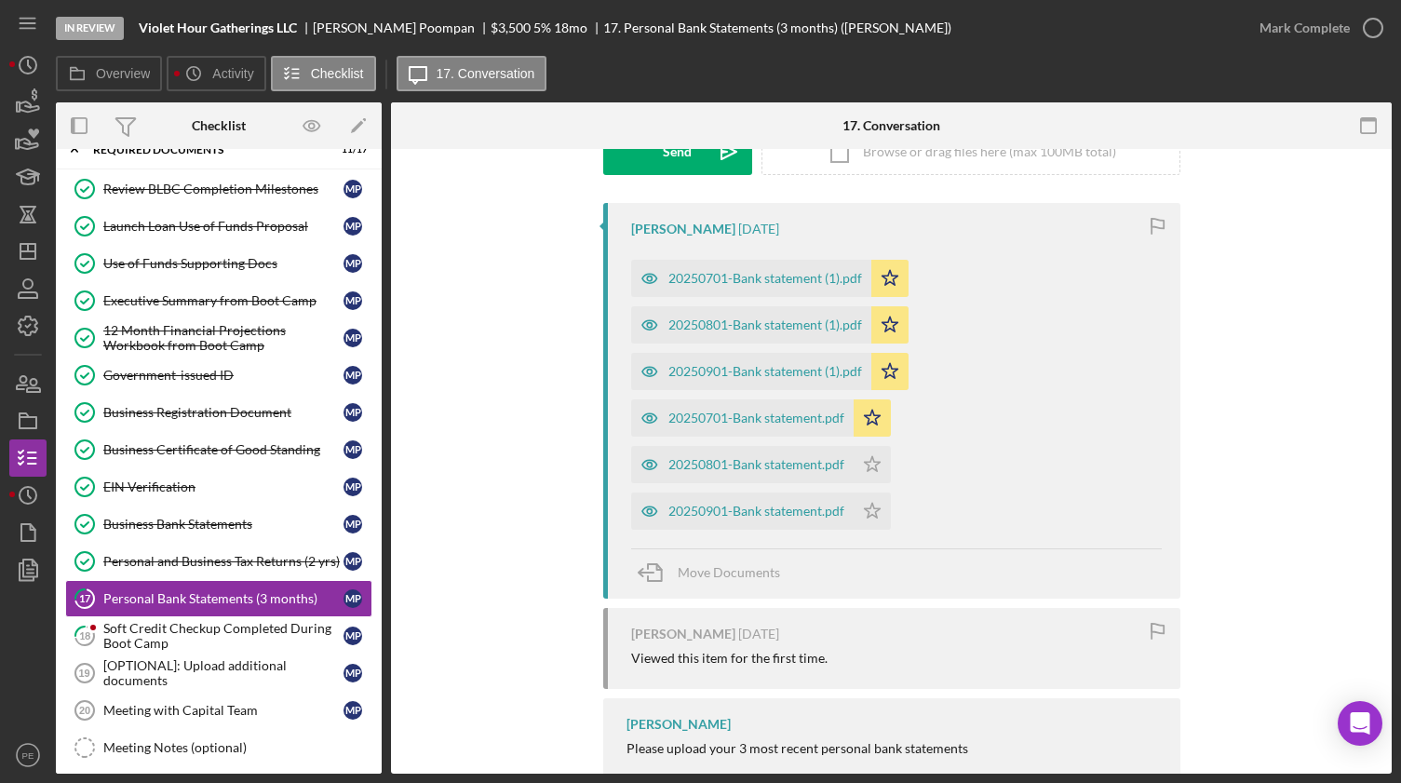
scroll to position [331, 0]
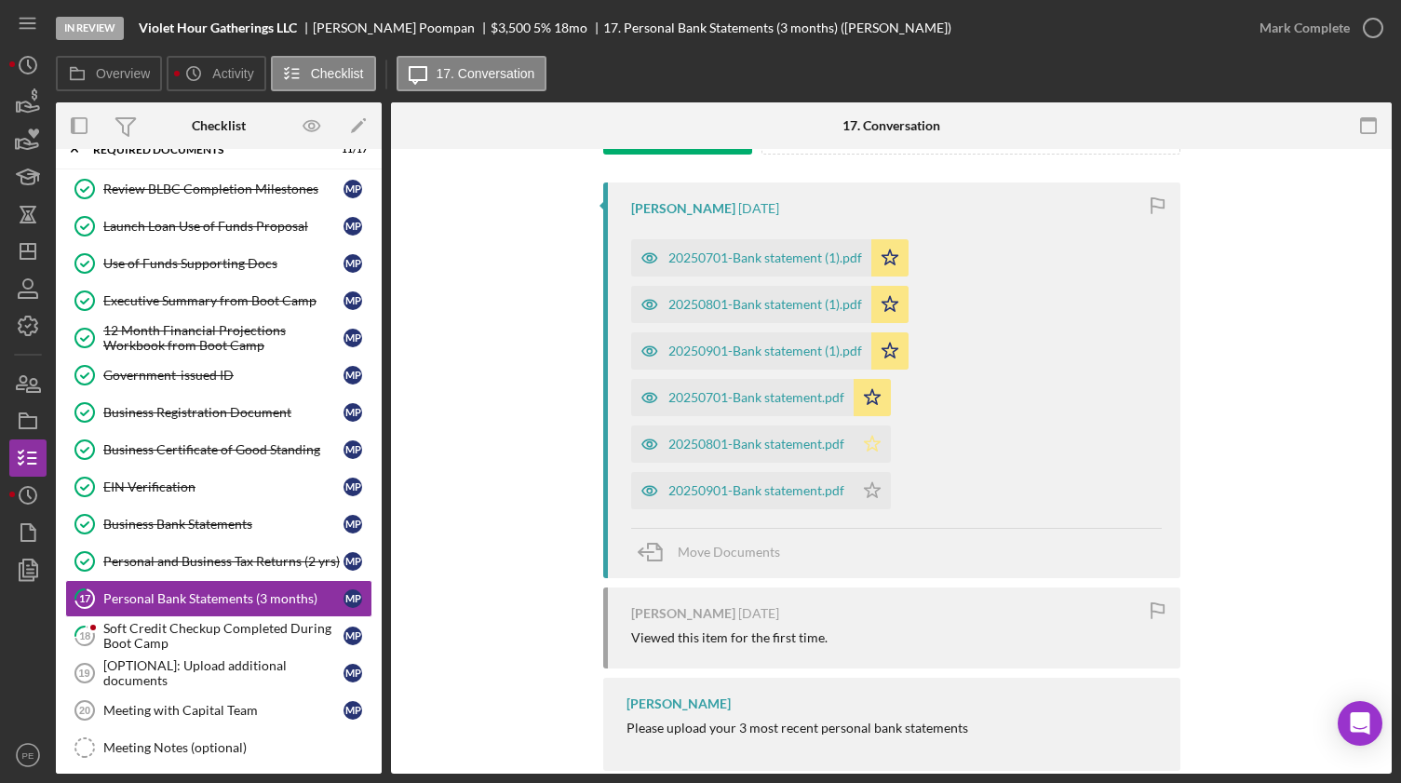
click at [864, 452] on icon "Icon/Star" at bounding box center [871, 443] width 37 height 37
click at [873, 477] on icon "Icon/Star" at bounding box center [871, 490] width 37 height 37
click at [1189, 25] on div "Mark Complete" at bounding box center [1304, 27] width 90 height 37
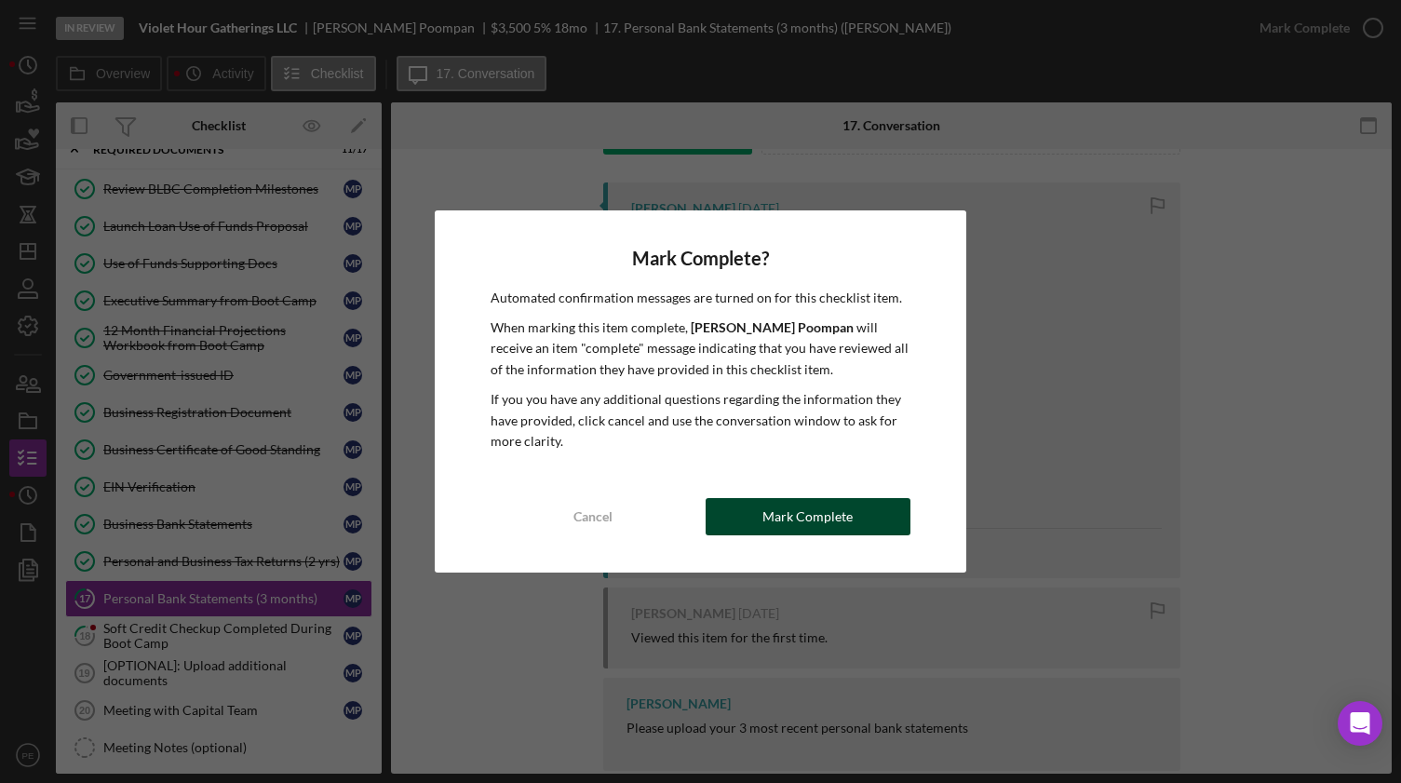
click at [774, 499] on div "Mark Complete" at bounding box center [807, 516] width 90 height 37
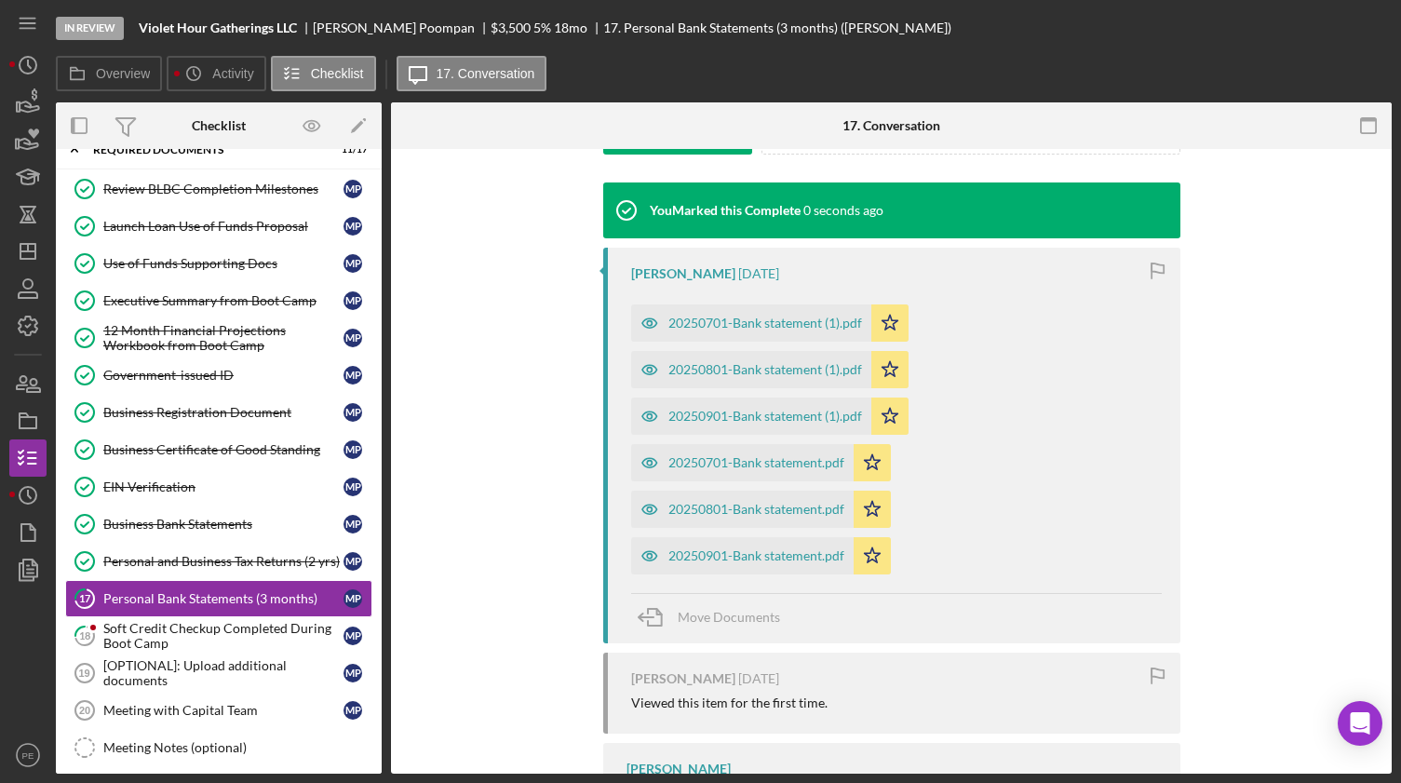
scroll to position [587, 0]
click at [235, 499] on div "Soft Credit Checkup Completed During Boot Camp" at bounding box center [223, 636] width 240 height 30
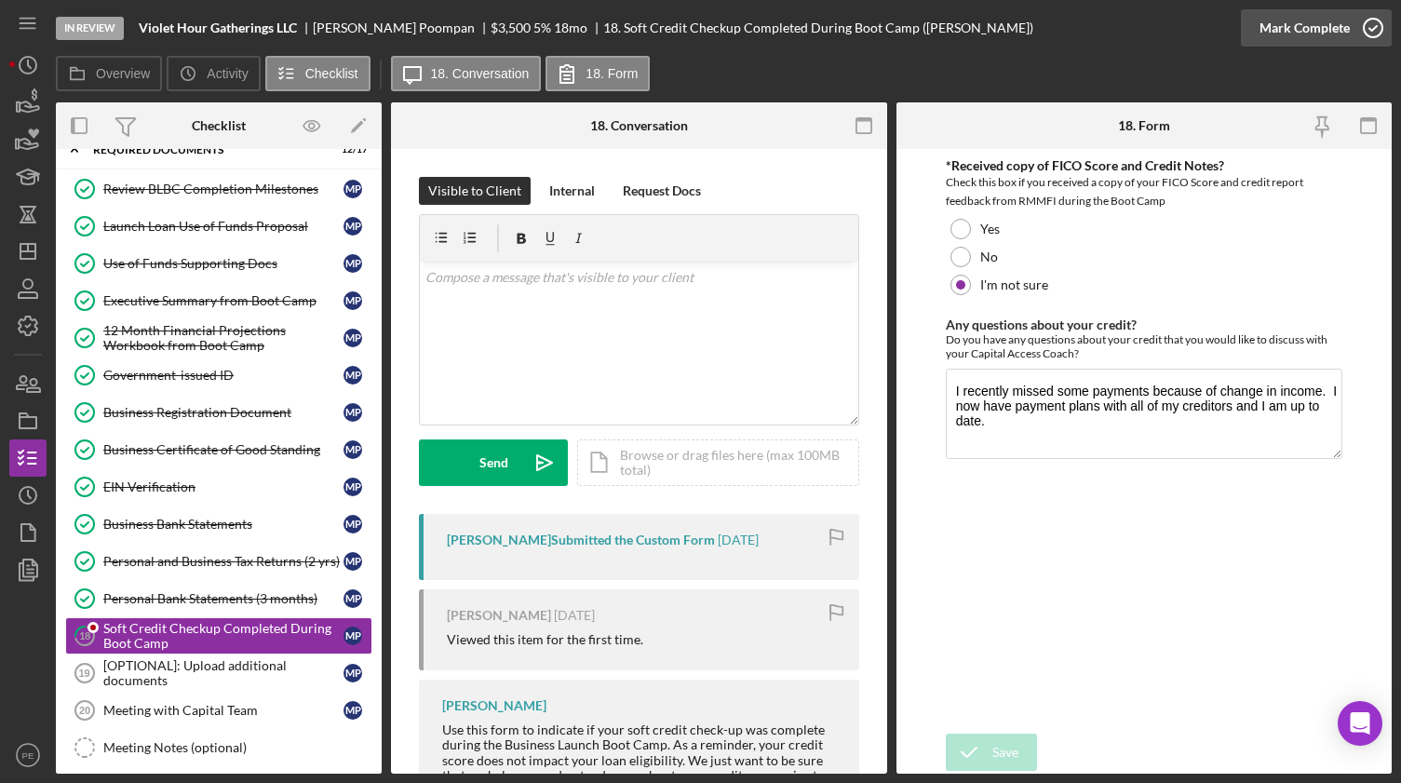
click at [1189, 37] on div "Mark Complete" at bounding box center [1304, 27] width 90 height 37
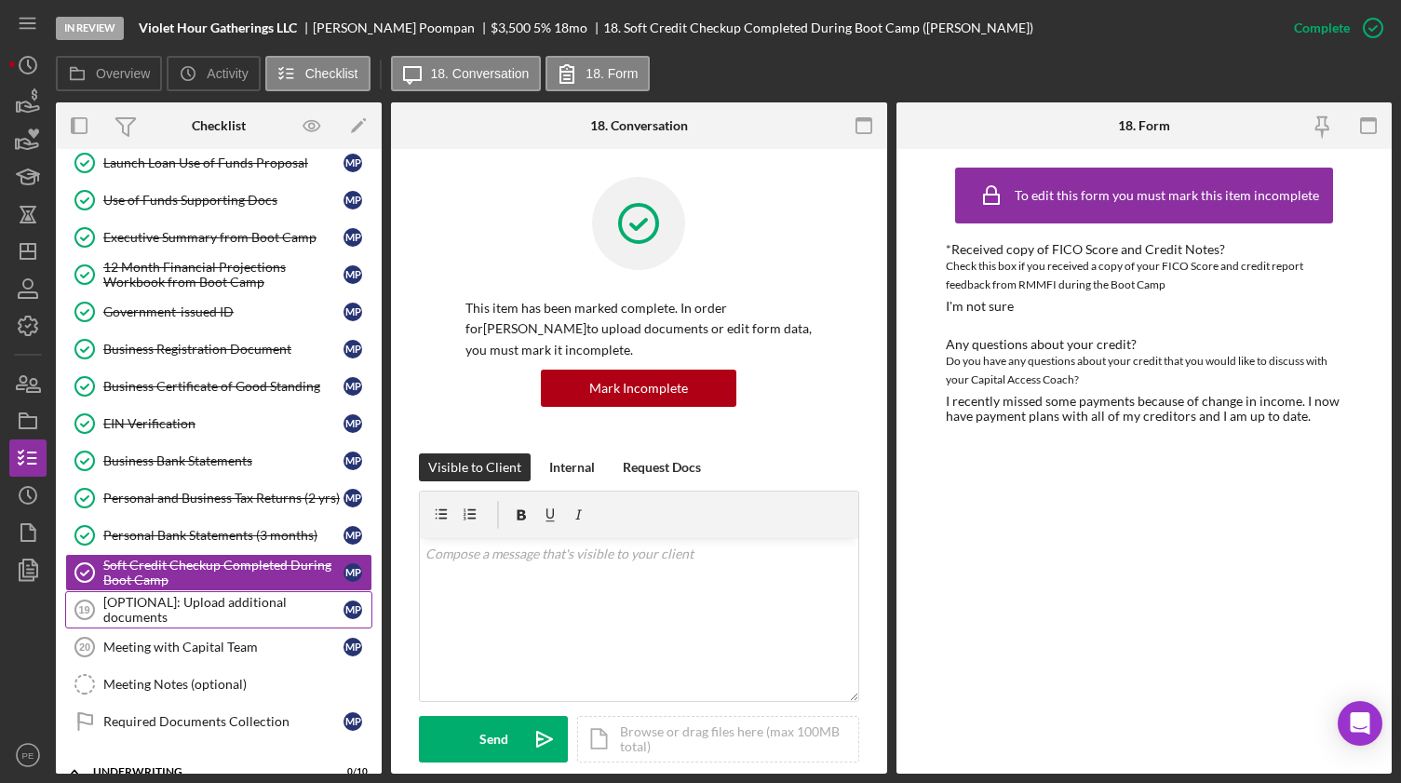
scroll to position [404, 0]
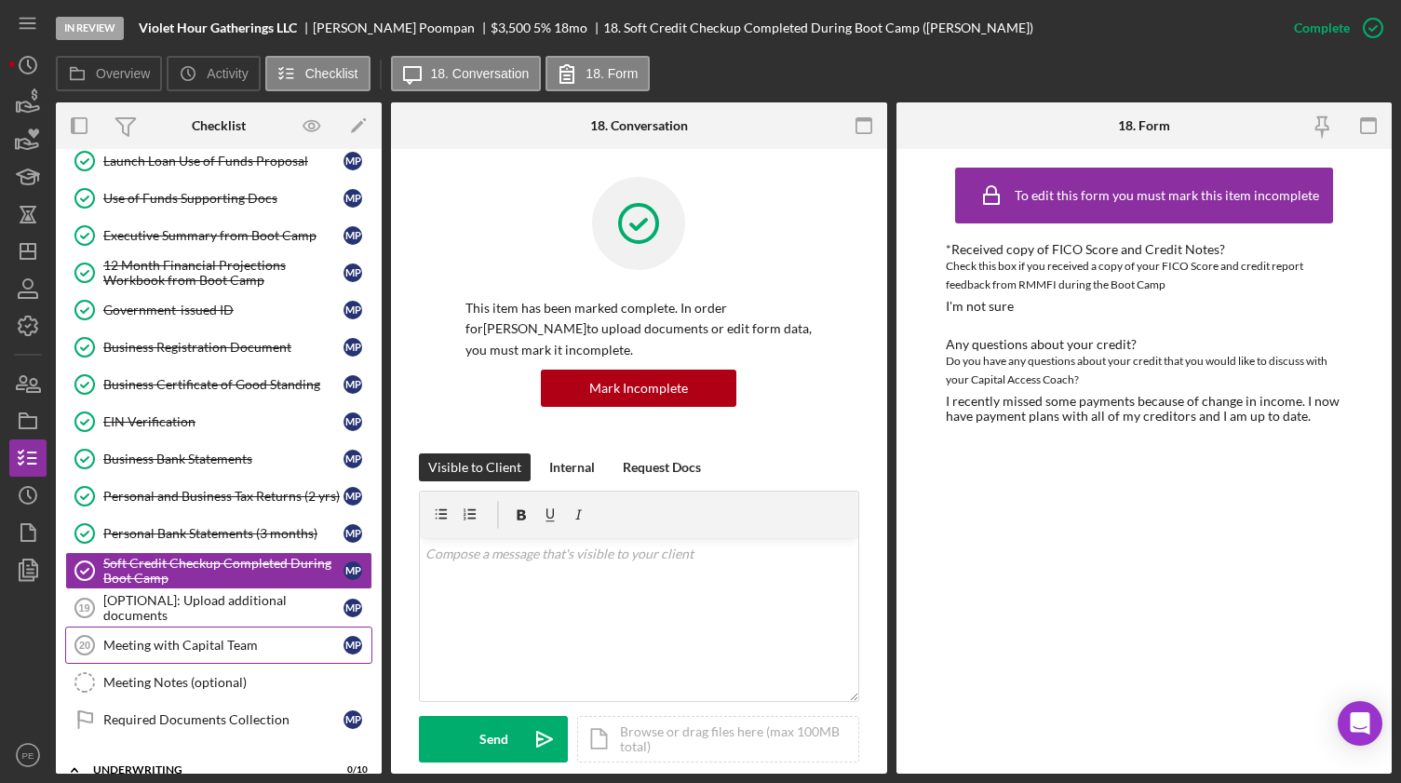
click at [228, 499] on div "Meeting with Capital Team" at bounding box center [223, 645] width 240 height 15
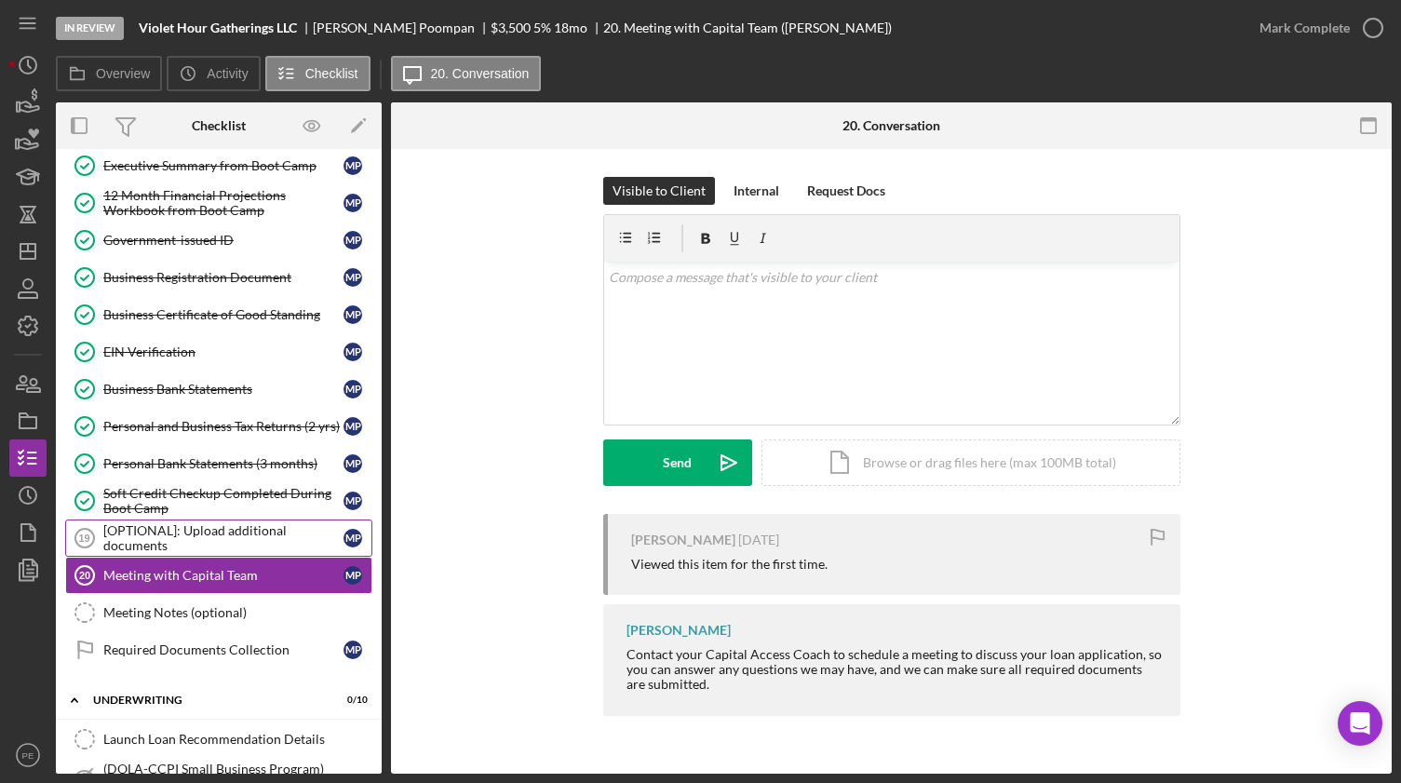
scroll to position [512, 0]
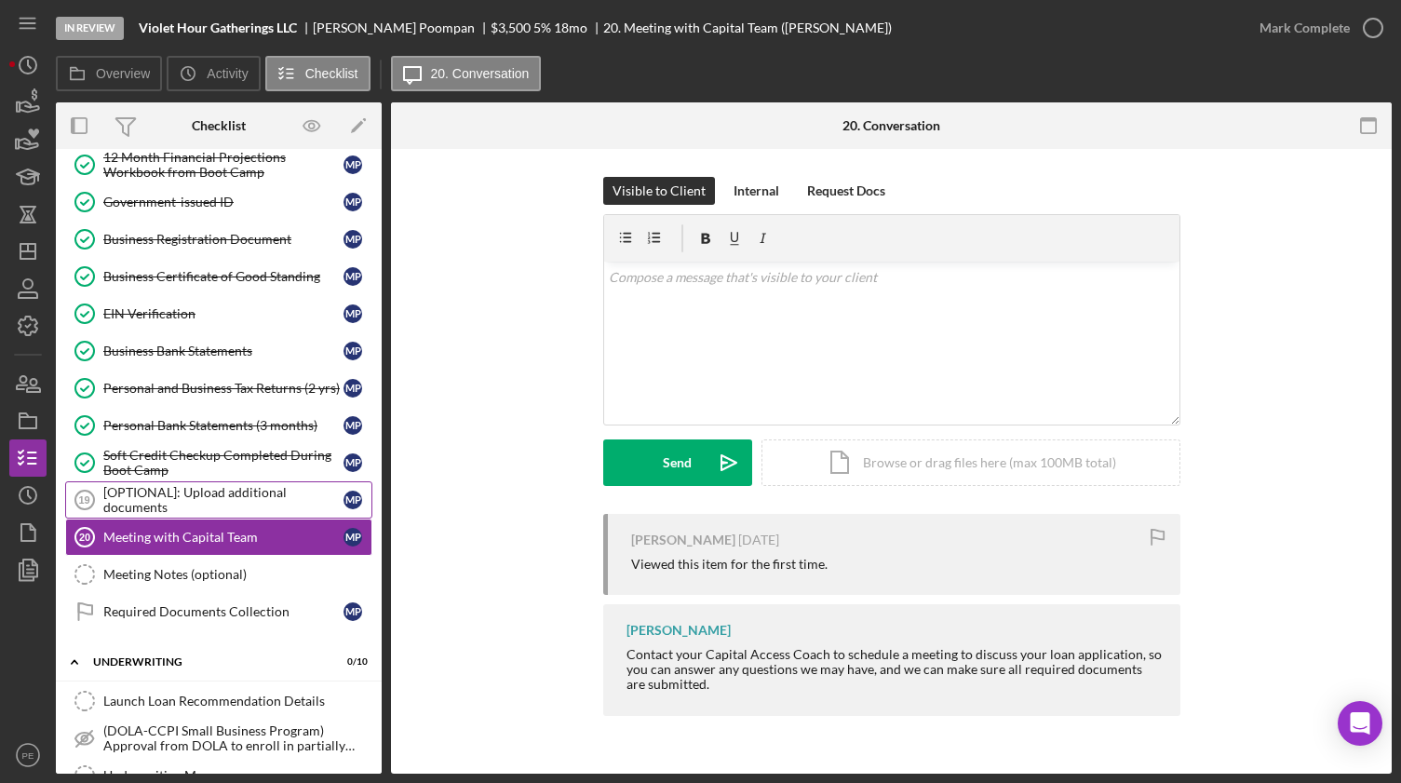
click at [261, 499] on div "Required Documents Collection" at bounding box center [223, 611] width 240 height 15
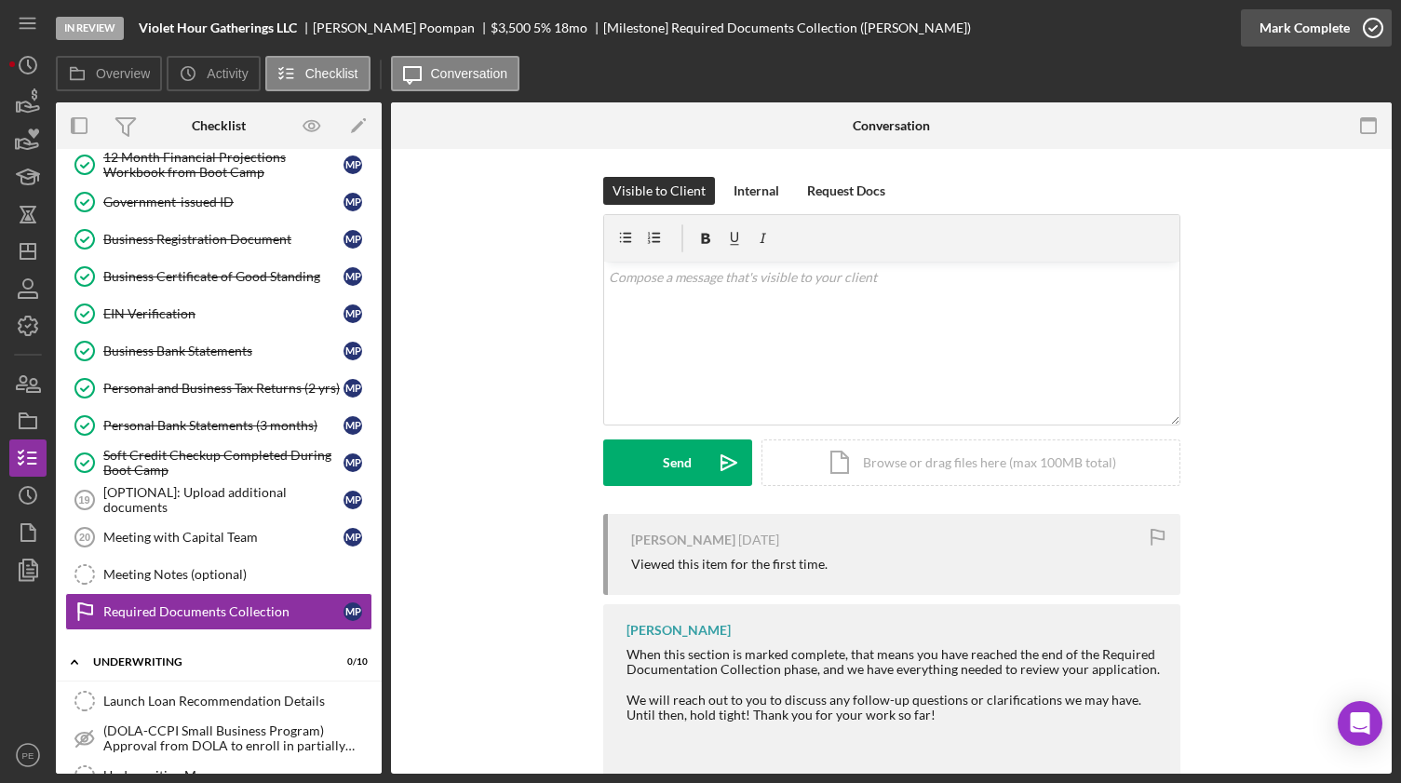
click at [1189, 41] on div "Mark Complete" at bounding box center [1304, 27] width 90 height 37
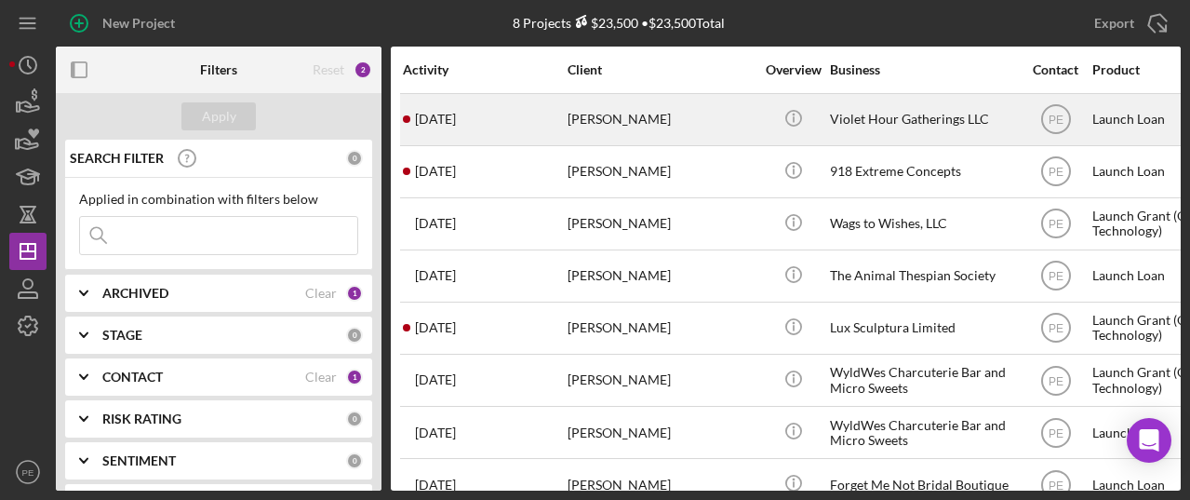
click at [500, 116] on div "2 days ago Michael Poompan" at bounding box center [484, 119] width 163 height 49
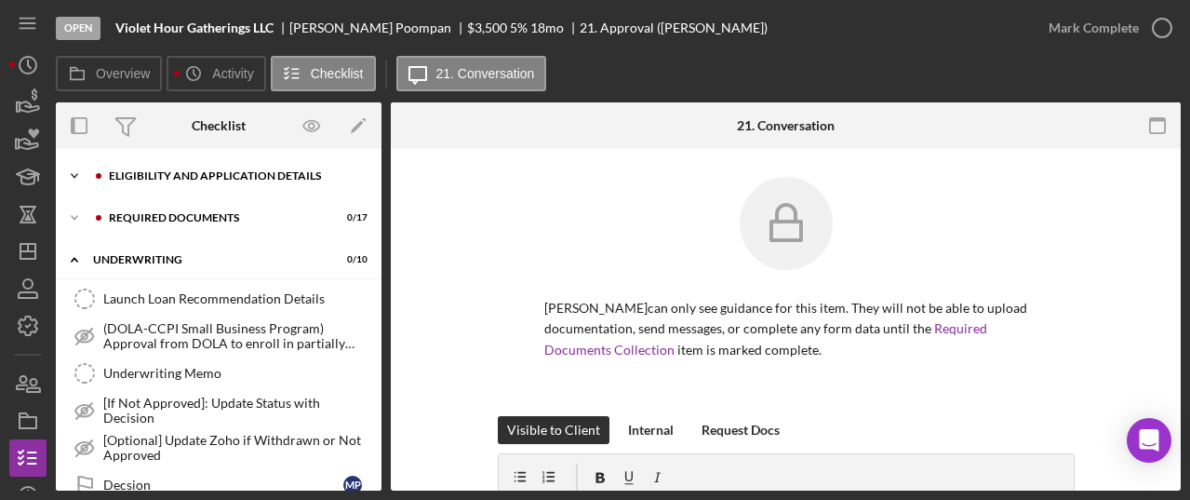
click at [79, 169] on icon "Icon/Expander" at bounding box center [74, 175] width 37 height 37
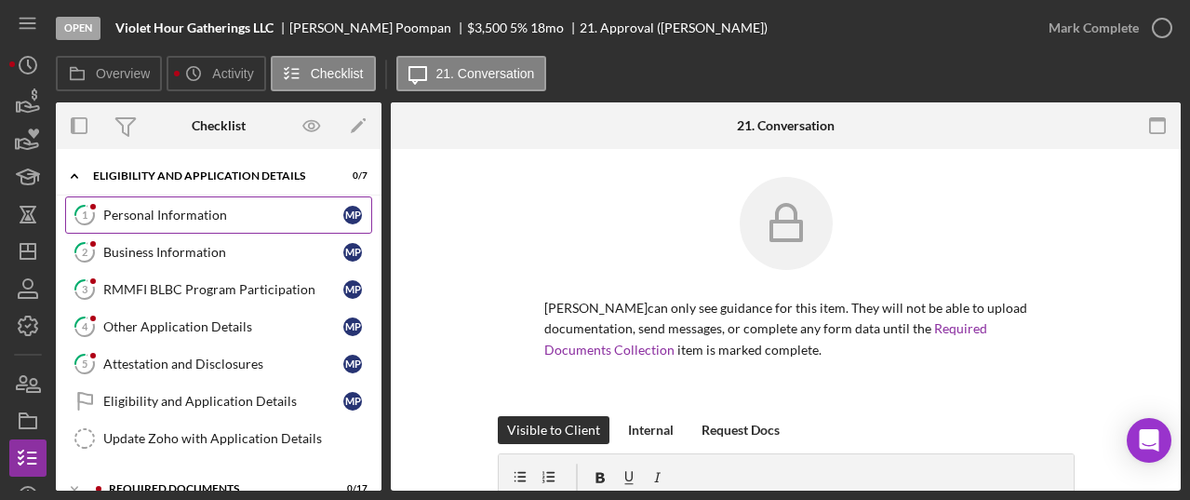
click at [175, 213] on div "Personal Information" at bounding box center [223, 215] width 240 height 15
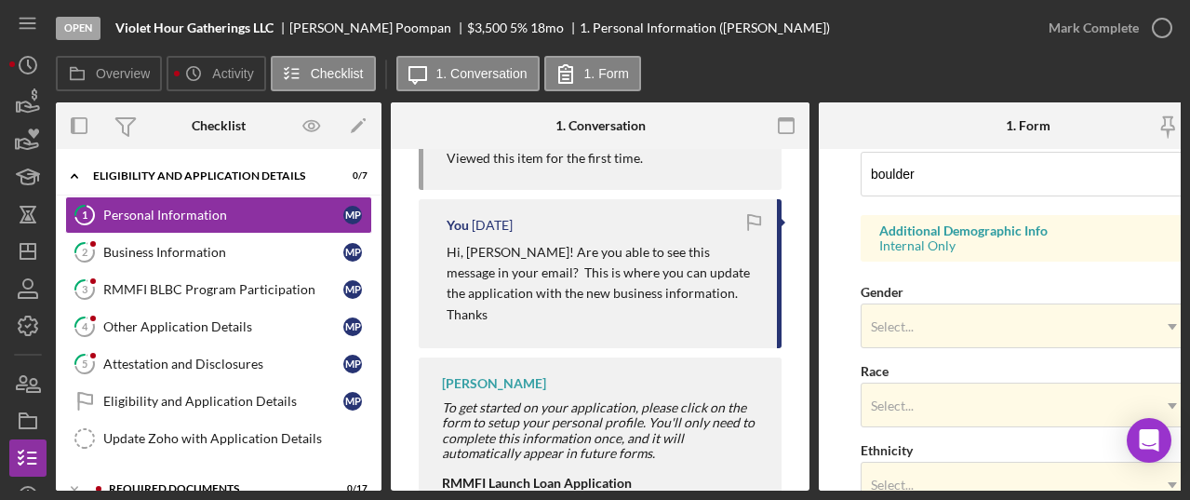
scroll to position [559, 0]
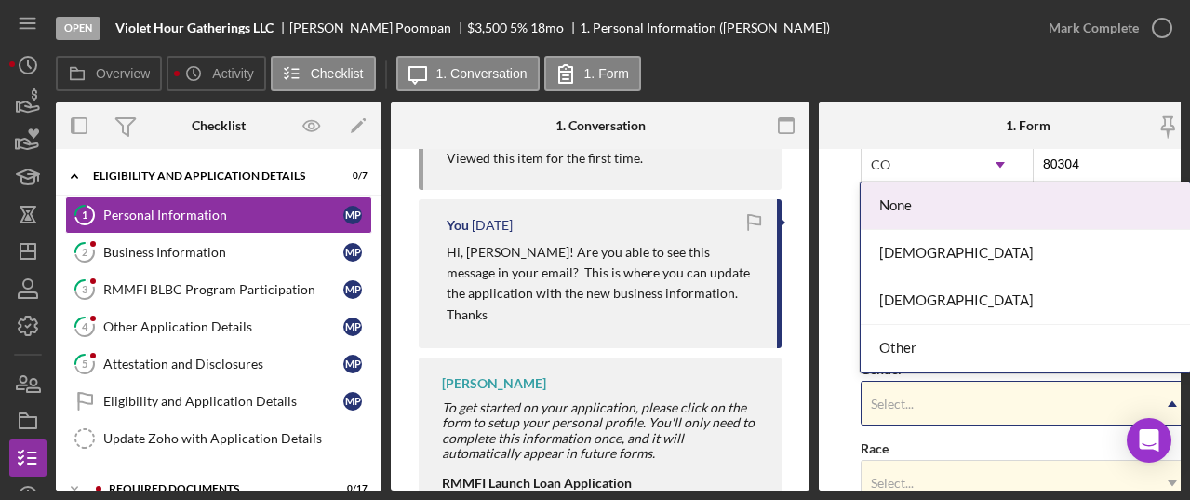
click at [1003, 407] on div "Select..." at bounding box center [1006, 404] width 289 height 43
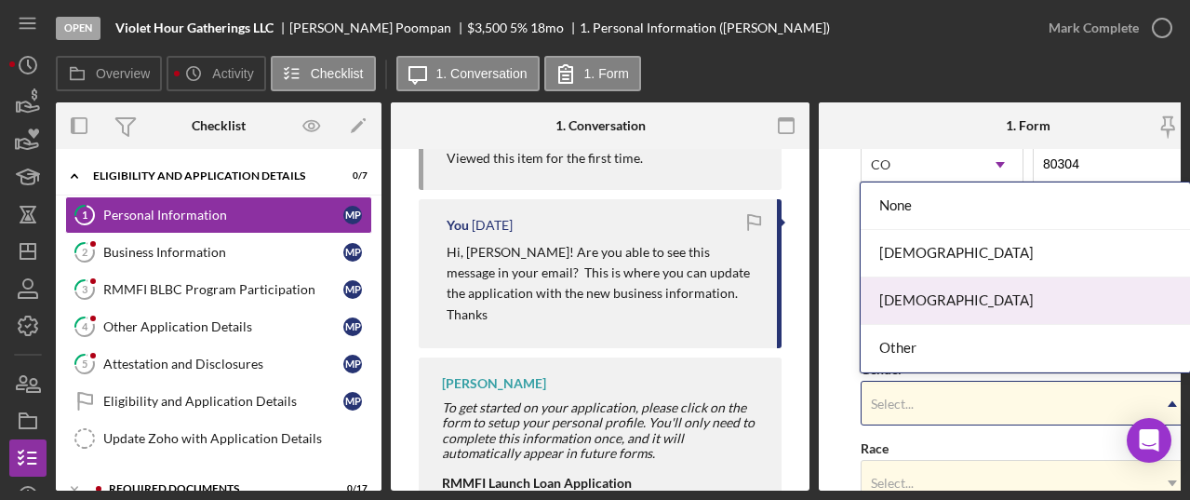
click at [946, 313] on div "Male" at bounding box center [1025, 300] width 329 height 47
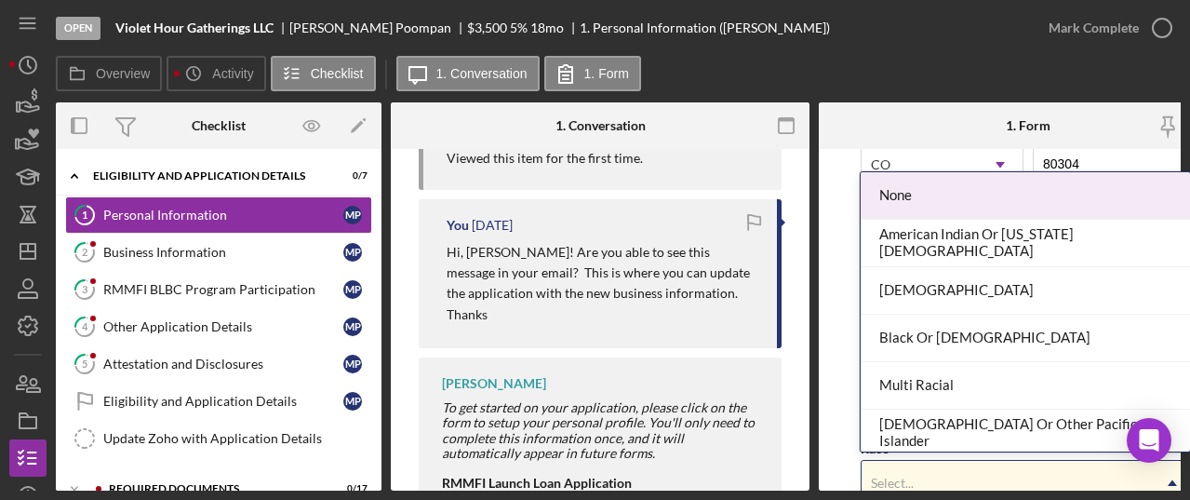
click at [953, 477] on div "Select..." at bounding box center [1006, 483] width 289 height 43
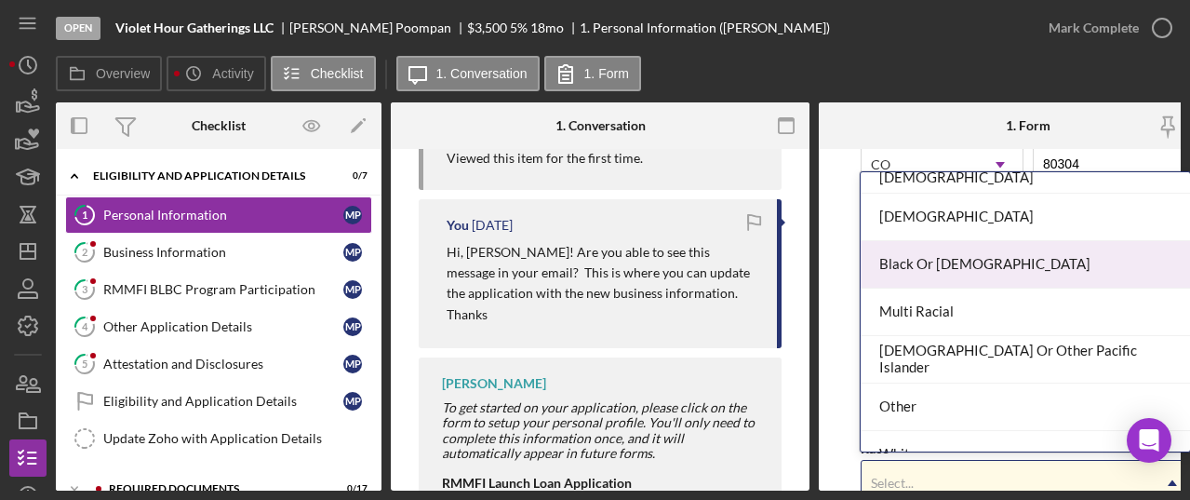
scroll to position [101, 0]
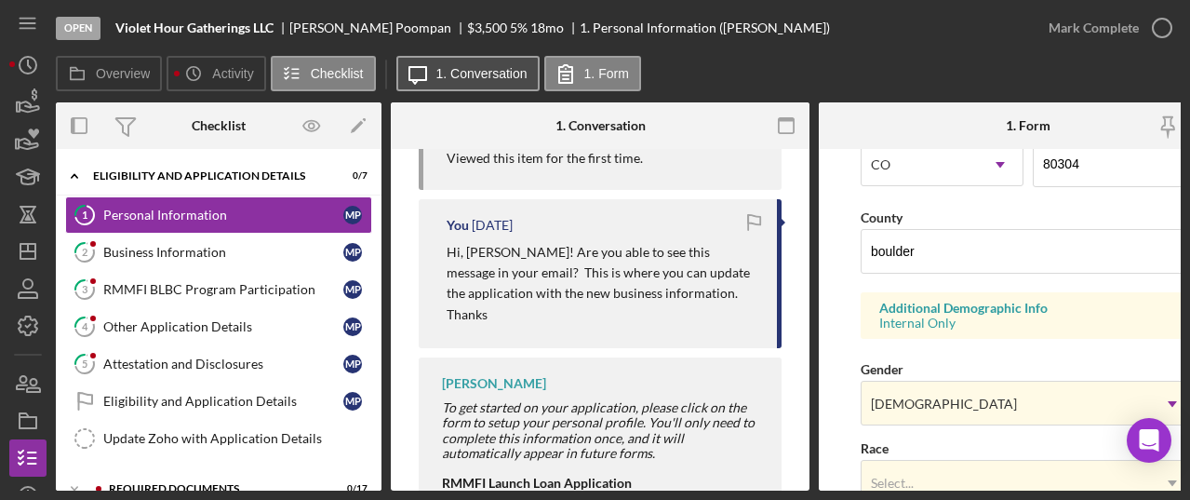
click at [494, 88] on button "Icon/Message 1. Conversation" at bounding box center [467, 73] width 143 height 35
click at [503, 85] on button "Icon/Message 1. Conversation" at bounding box center [467, 73] width 143 height 35
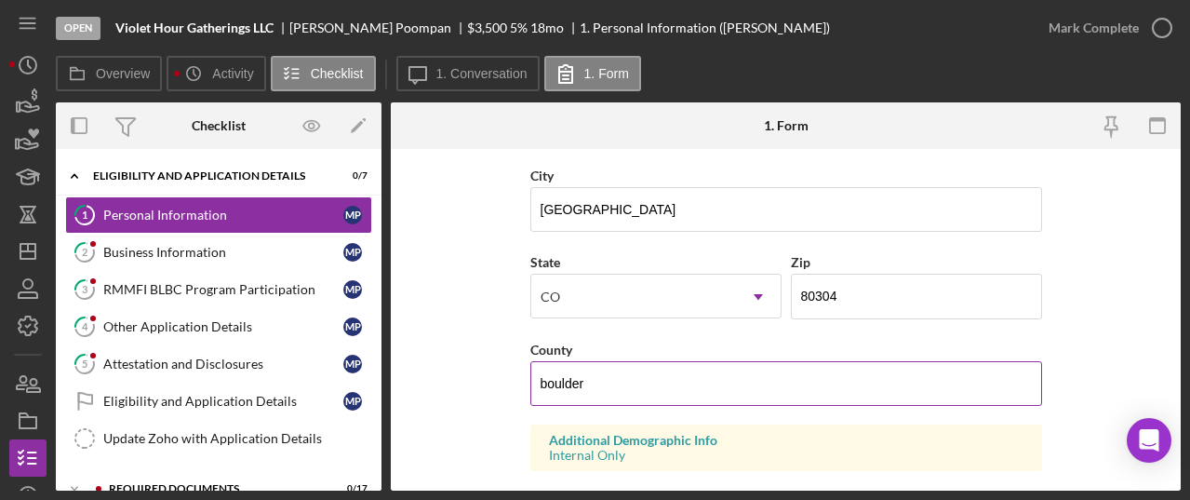
scroll to position [405, 0]
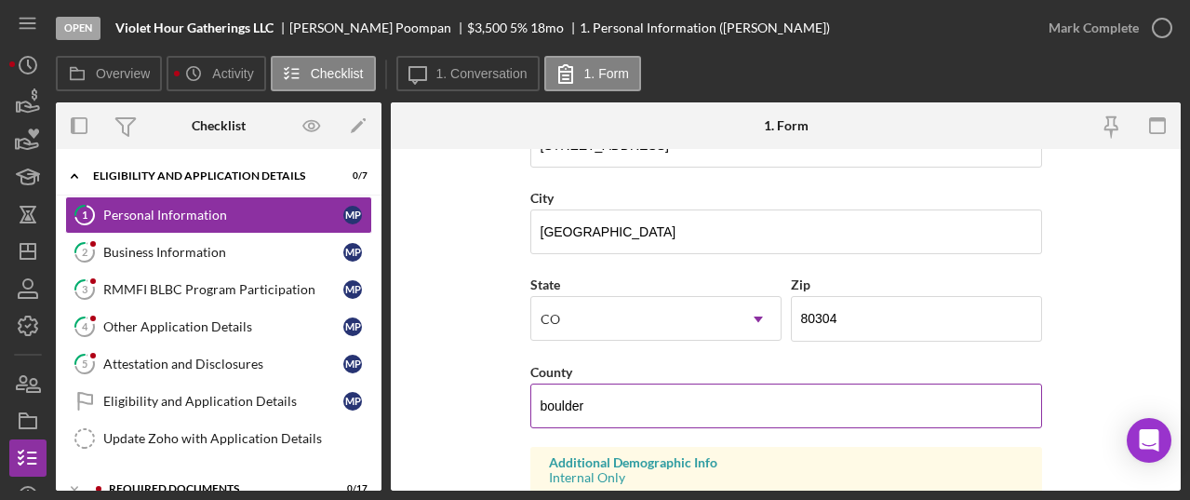
click at [544, 406] on input "boulder" at bounding box center [786, 405] width 512 height 45
type input "Boulder"
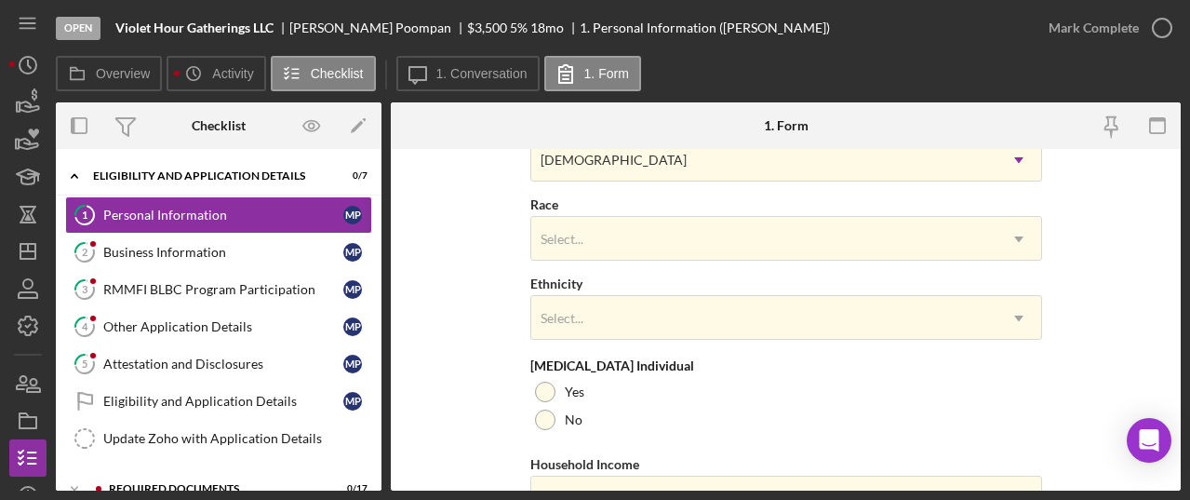
scroll to position [831, 0]
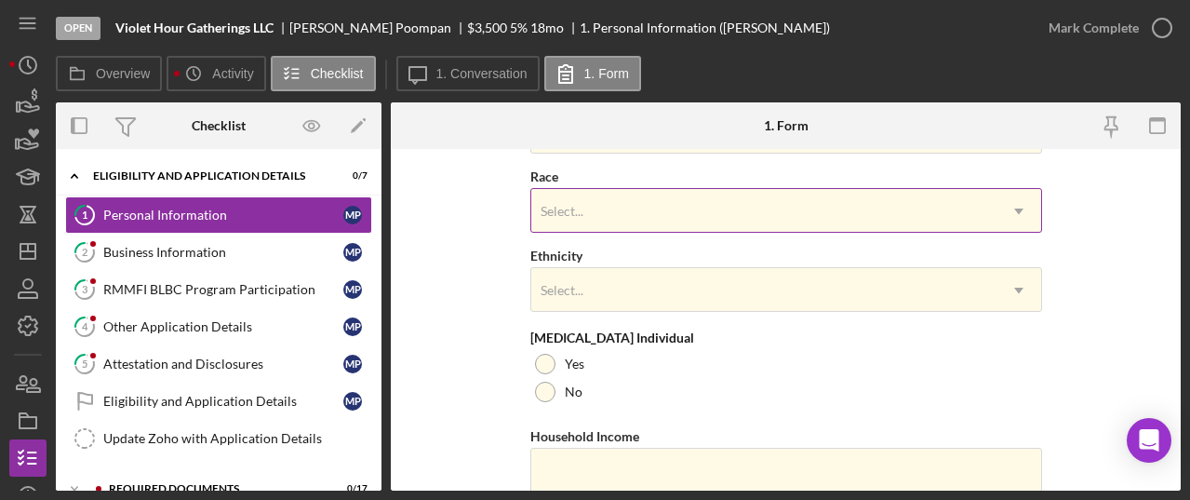
click at [913, 208] on div "Select..." at bounding box center [763, 211] width 465 height 43
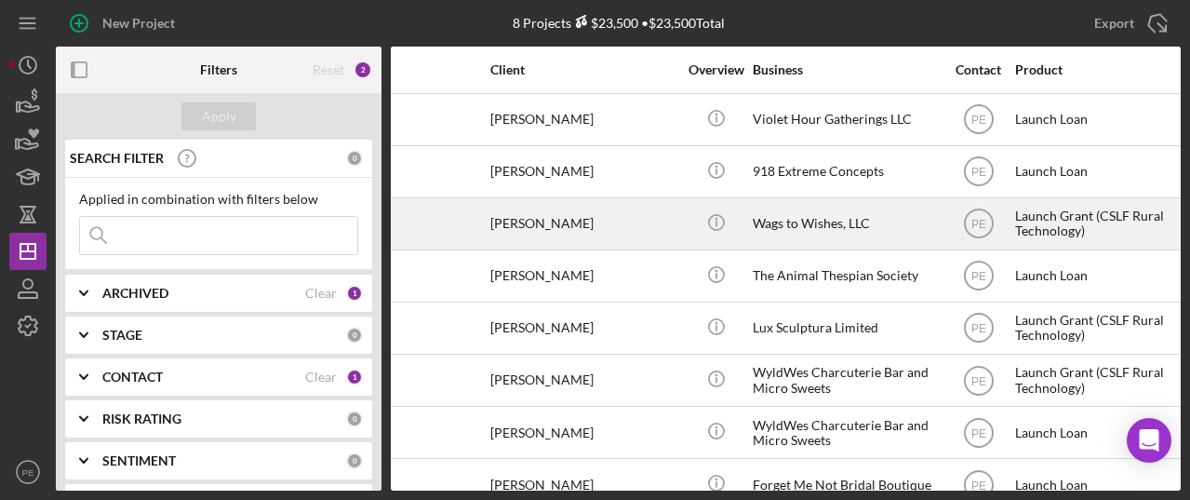
scroll to position [0, 73]
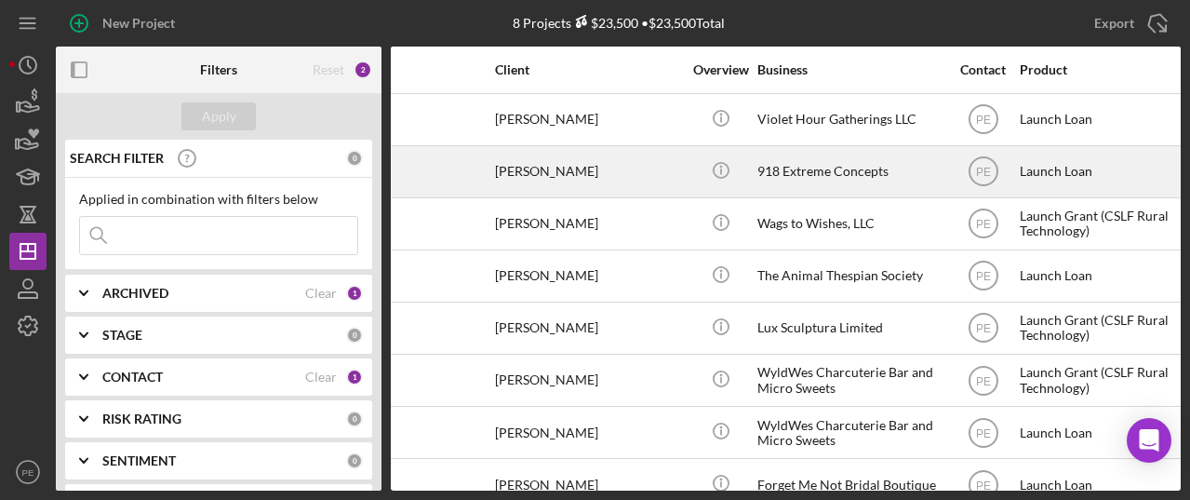
click at [576, 193] on div "Nathan Bushnell" at bounding box center [588, 171] width 186 height 49
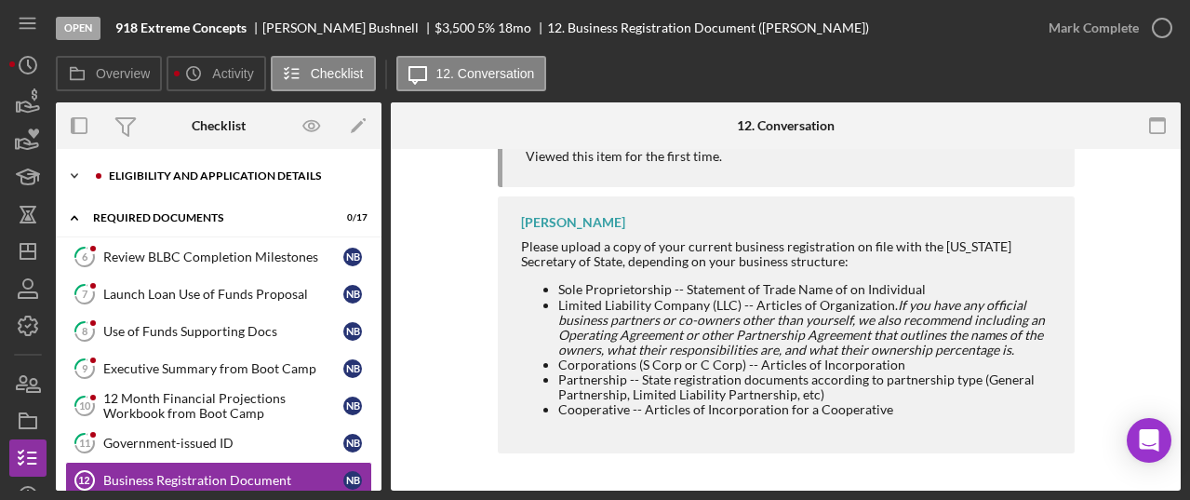
click at [154, 179] on div "Eligibility and Application Details" at bounding box center [233, 175] width 249 height 11
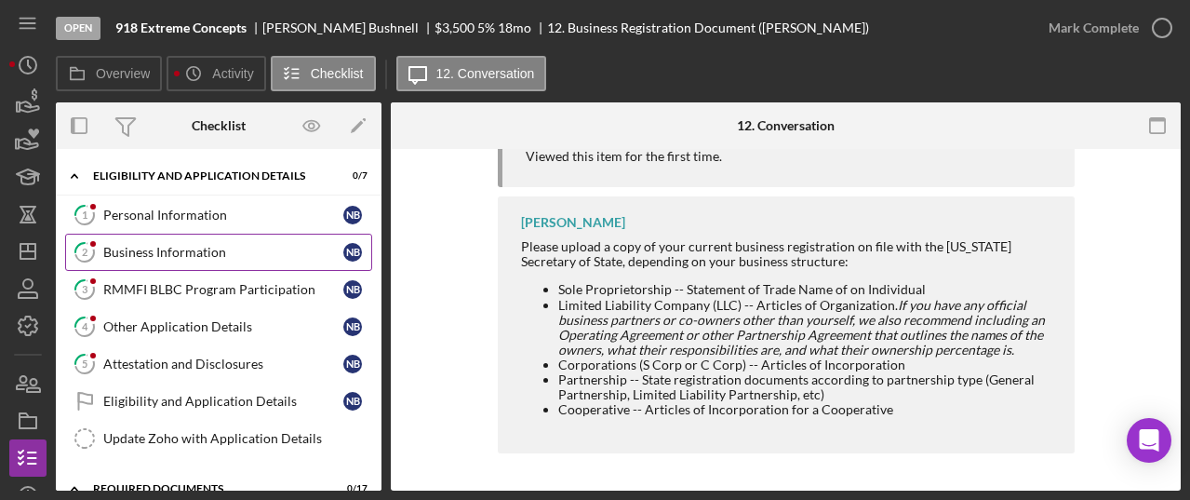
click at [154, 239] on link "2 Business Information N B" at bounding box center [218, 252] width 307 height 37
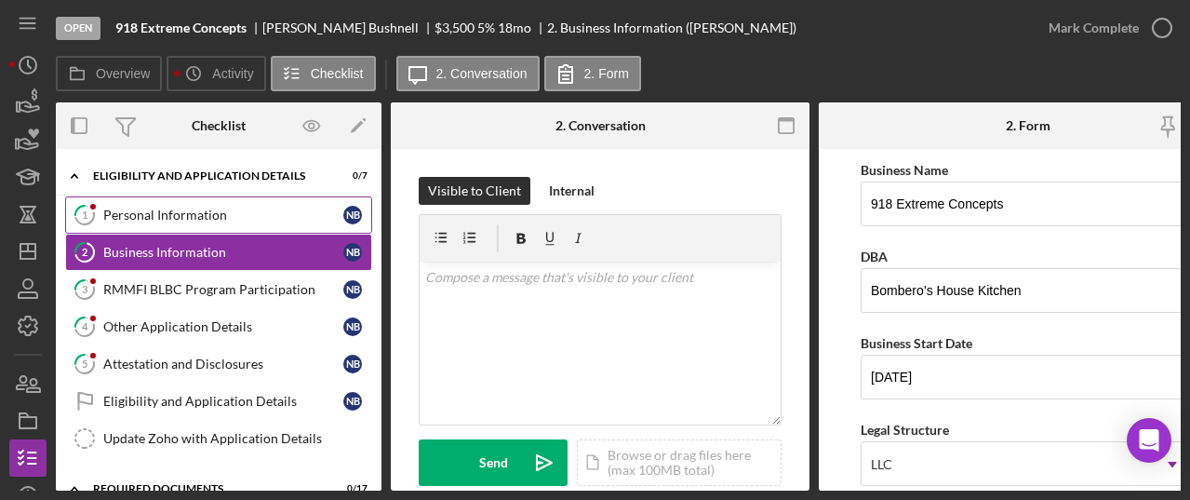
click at [144, 225] on link "1 Personal Information N B" at bounding box center [218, 214] width 307 height 37
